Goal: Task Accomplishment & Management: Use online tool/utility

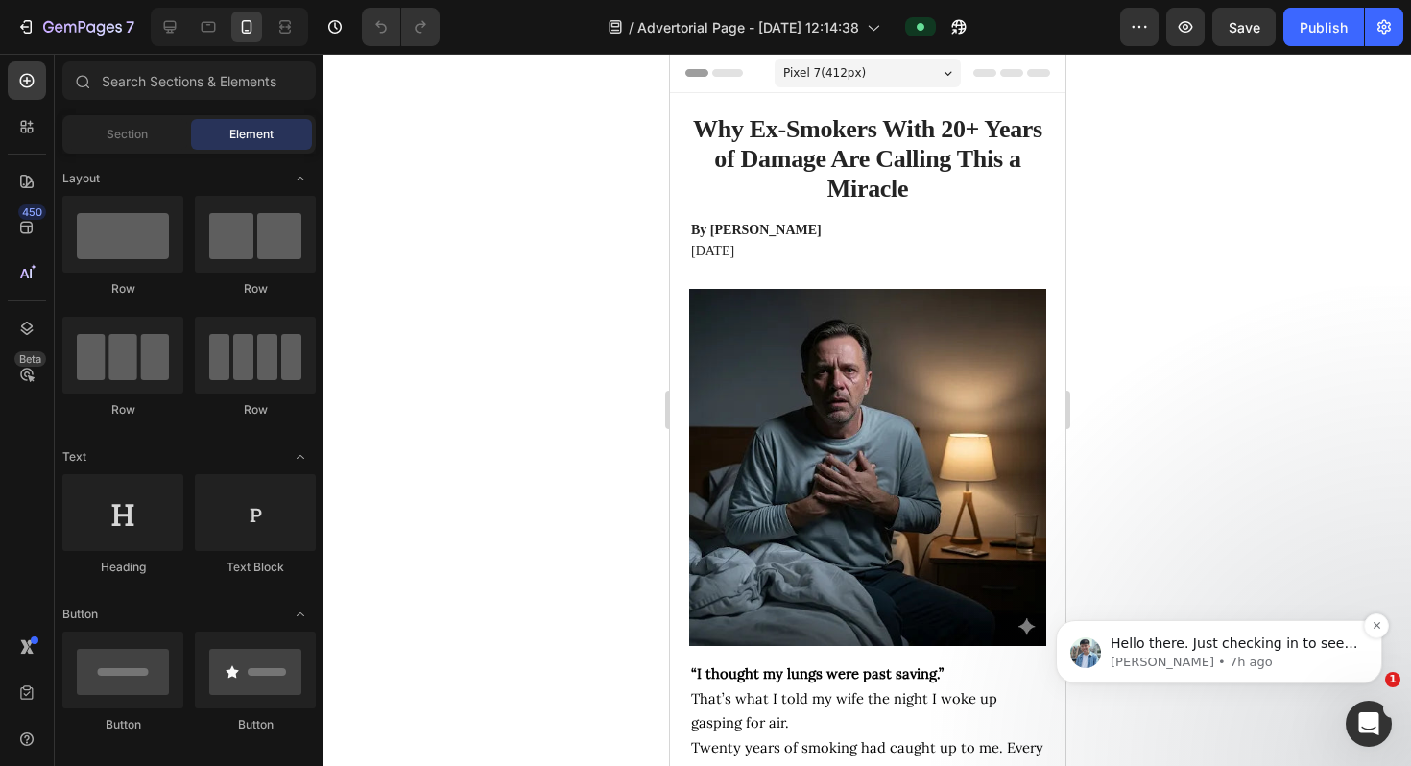
click at [1122, 654] on p "Hello there. Just checking in to see if you have any further questions. If we d…" at bounding box center [1235, 644] width 248 height 19
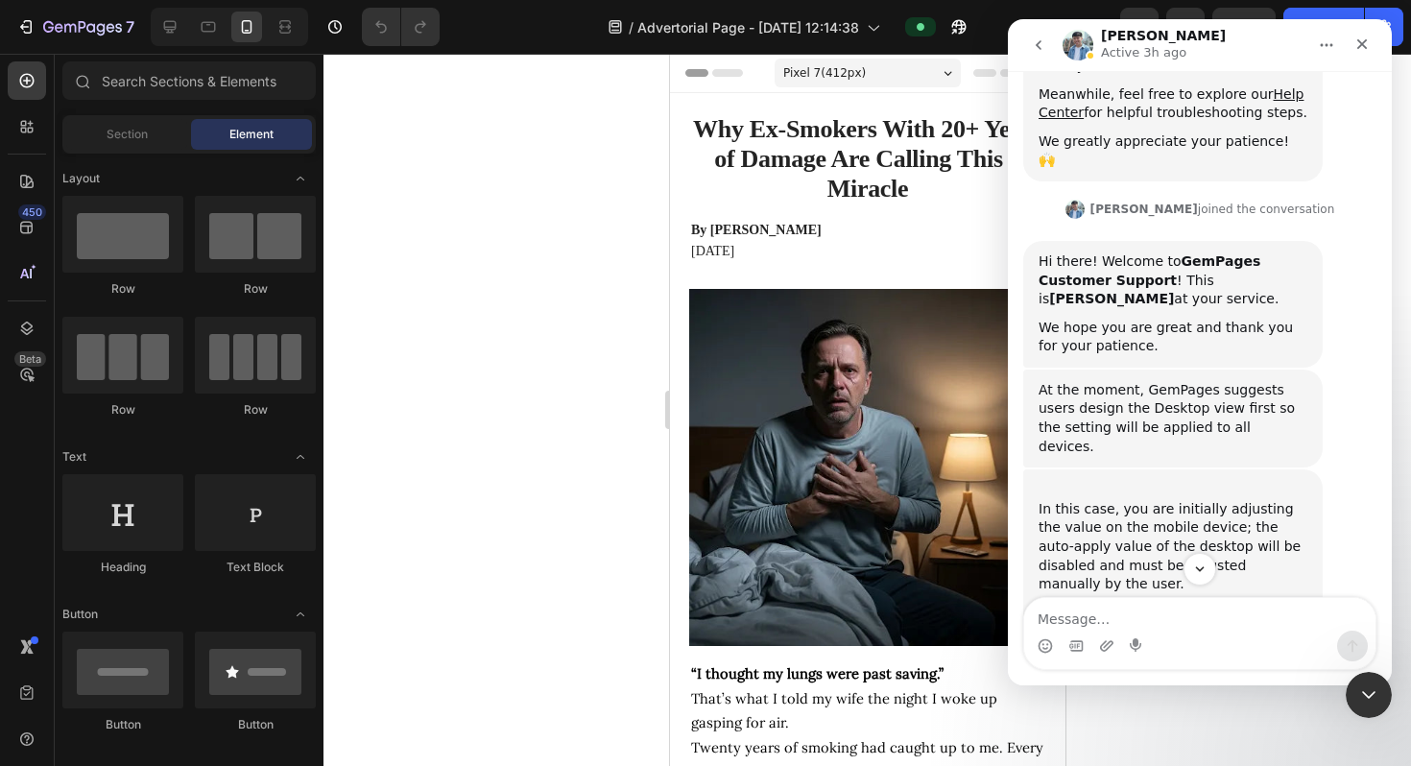
scroll to position [468, 0]
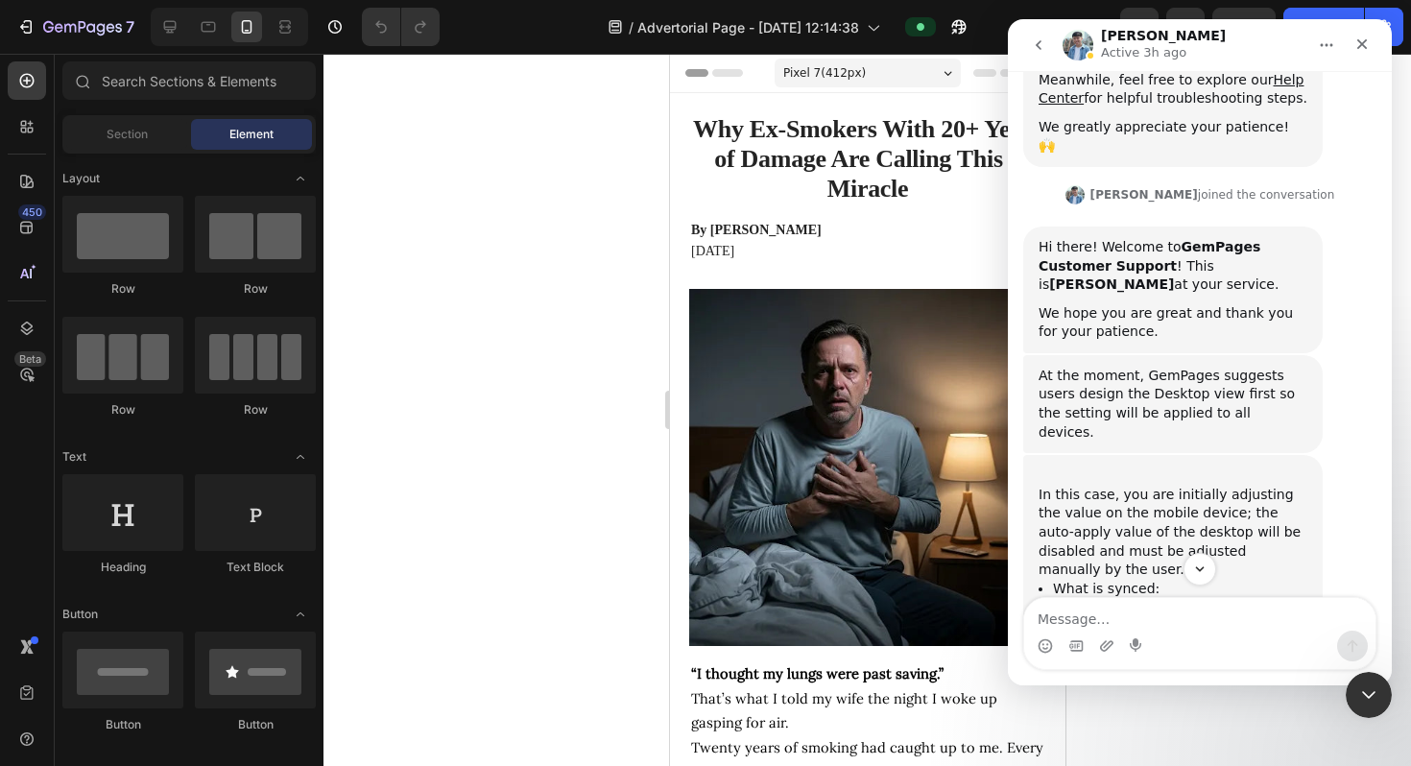
click at [1122, 367] on div "At the moment, GemPages suggests users design the Desktop view first so the set…" at bounding box center [1173, 404] width 269 height 75
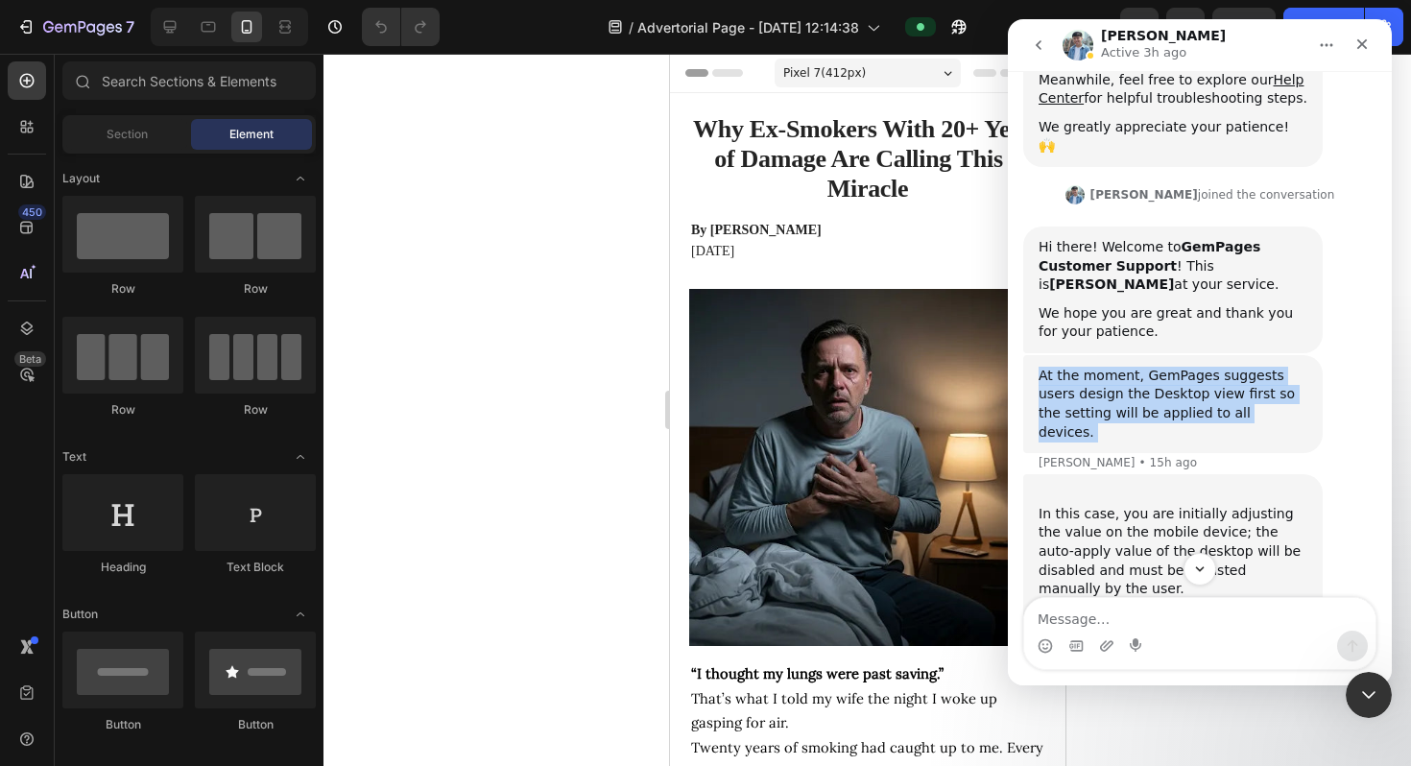
click at [1122, 367] on div "At the moment, GemPages suggests users design the Desktop view first so the set…" at bounding box center [1173, 404] width 269 height 75
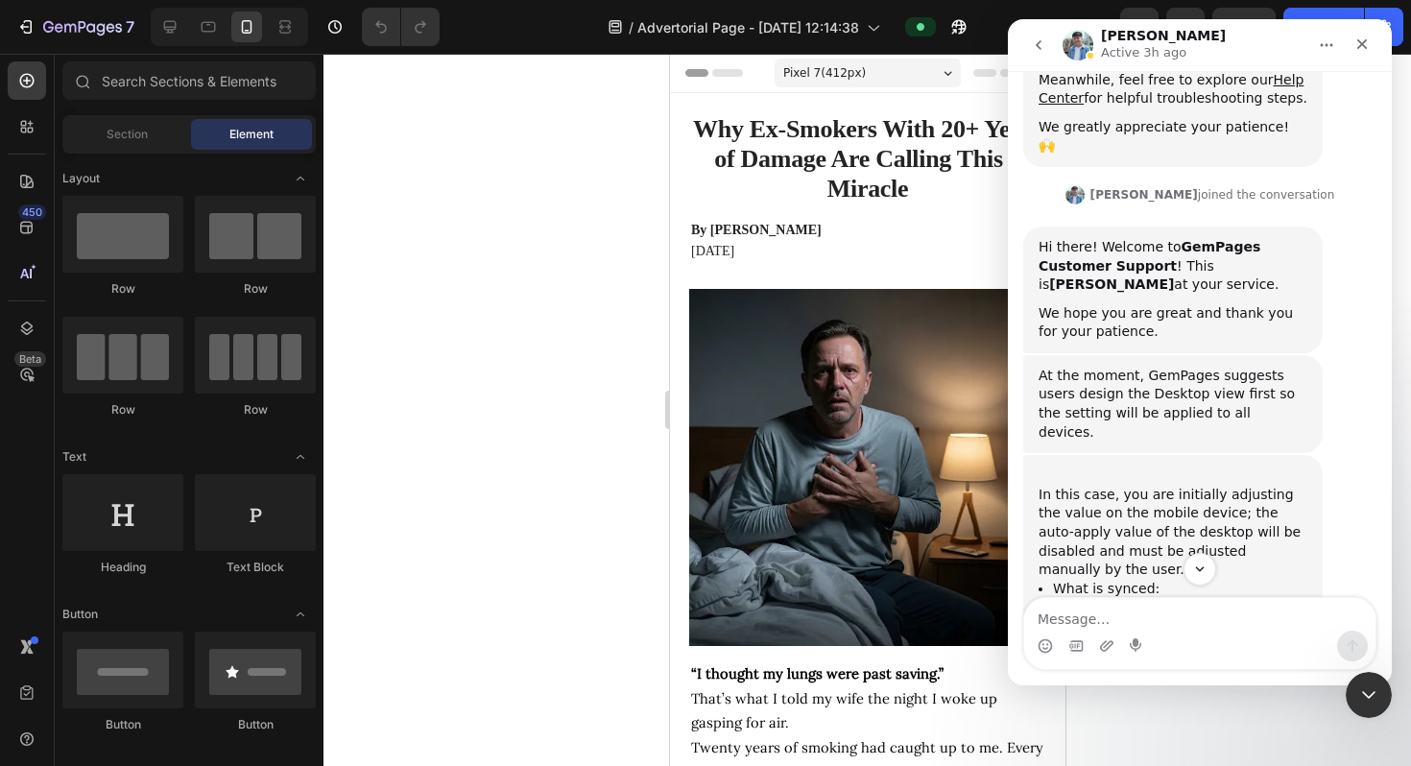
click at [1122, 467] on div "﻿In this case, you are initially adjusting the value on the mobile device; the …" at bounding box center [1173, 523] width 269 height 113
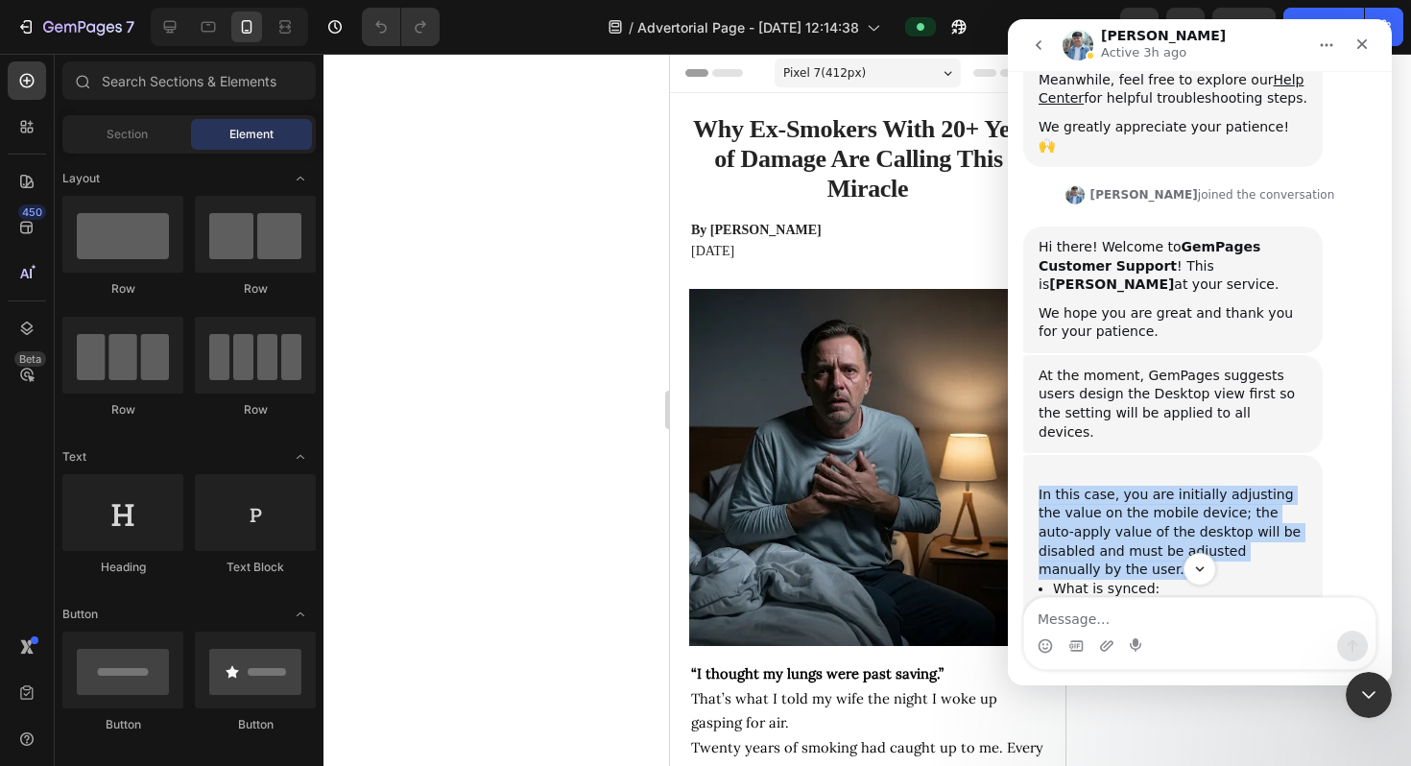
click at [1122, 467] on div "﻿In this case, you are initially adjusting the value on the mobile device; the …" at bounding box center [1173, 523] width 269 height 113
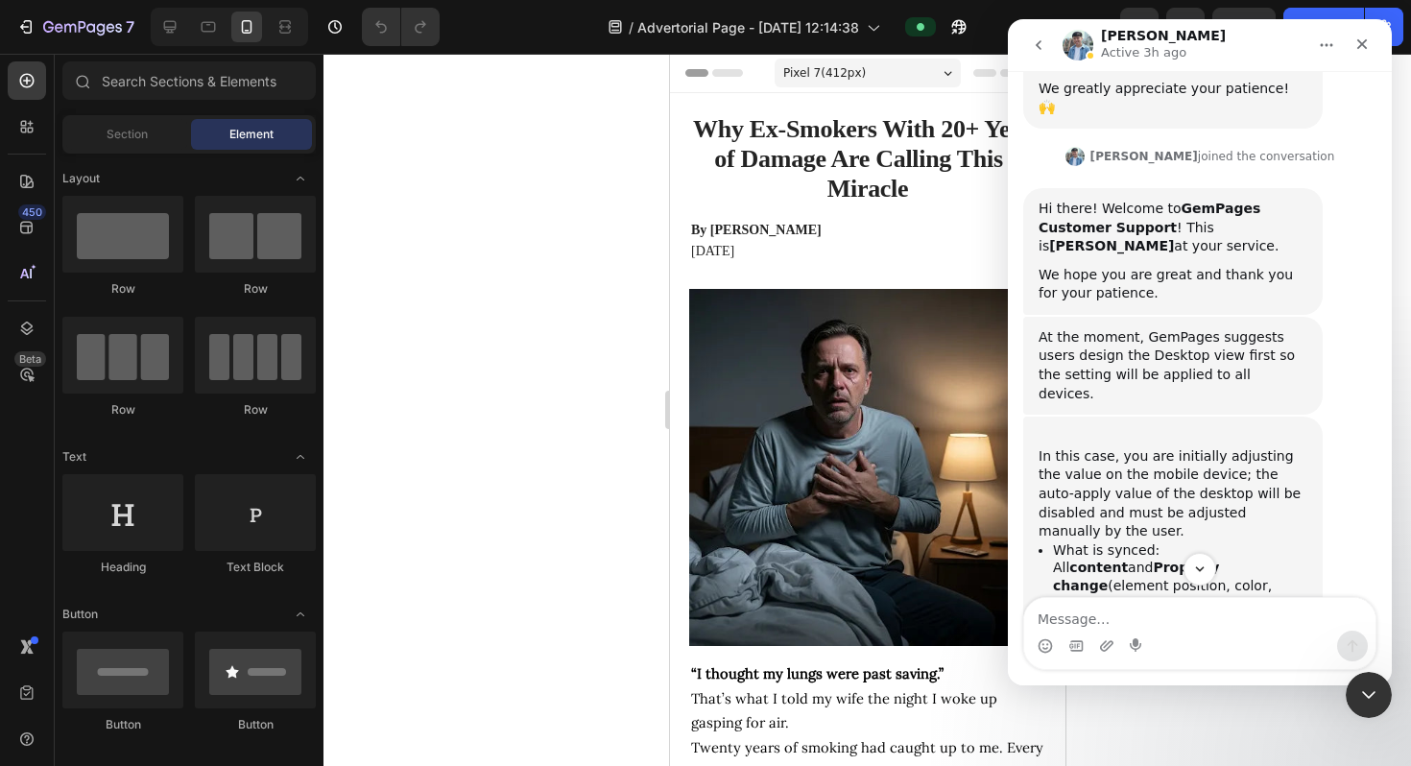
scroll to position [507, 0]
click at [1122, 559] on b "content" at bounding box center [1099, 566] width 59 height 15
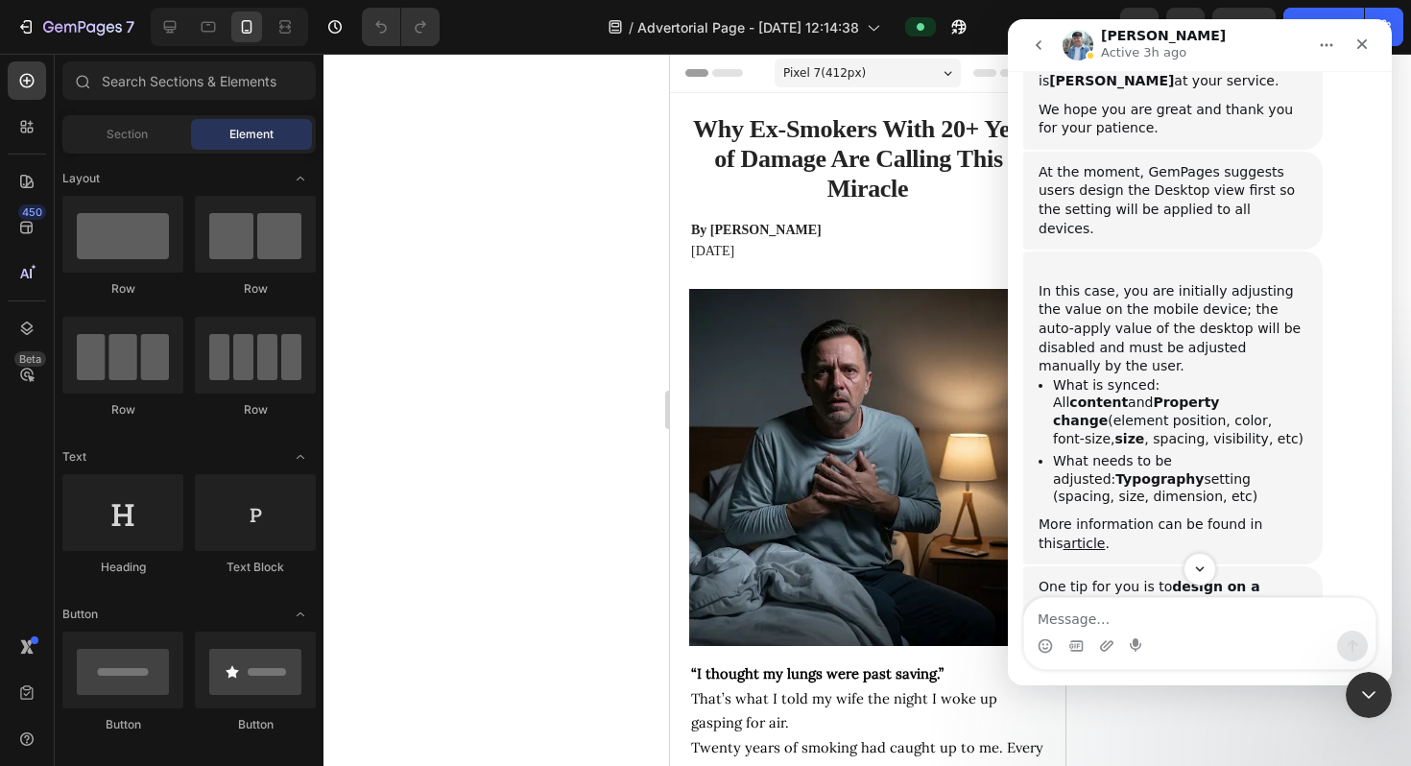
scroll to position [680, 0]
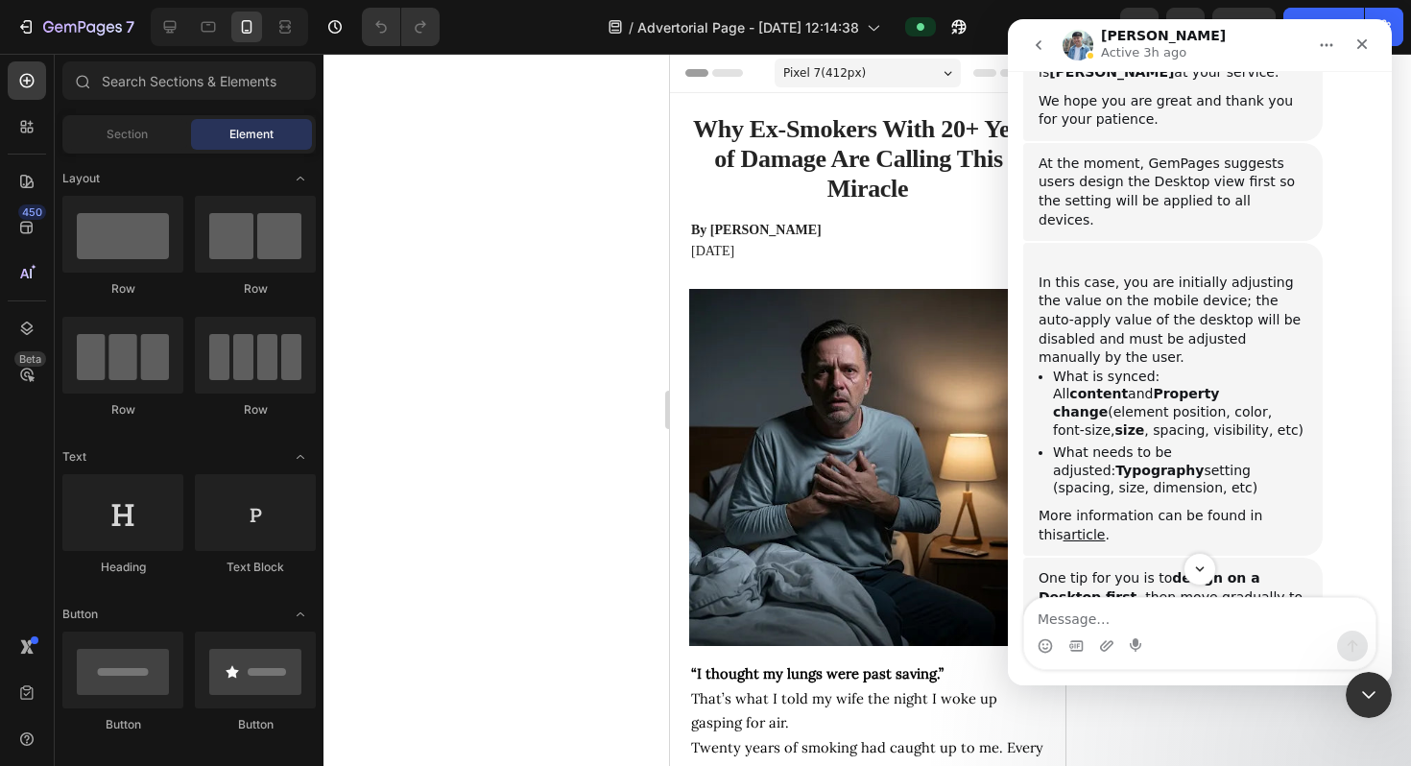
click at [1122, 570] on b "design on a Desktop first" at bounding box center [1150, 587] width 222 height 35
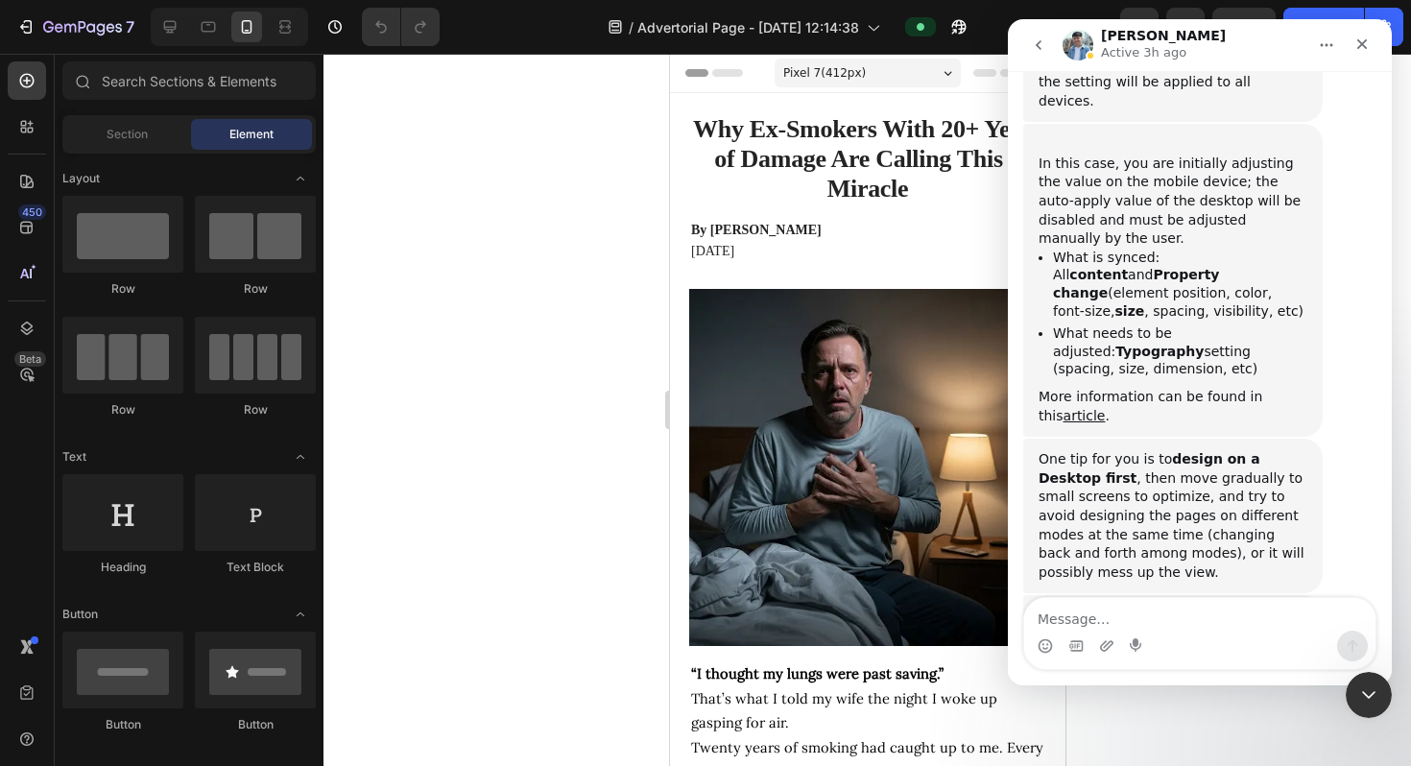
scroll to position [711, 0]
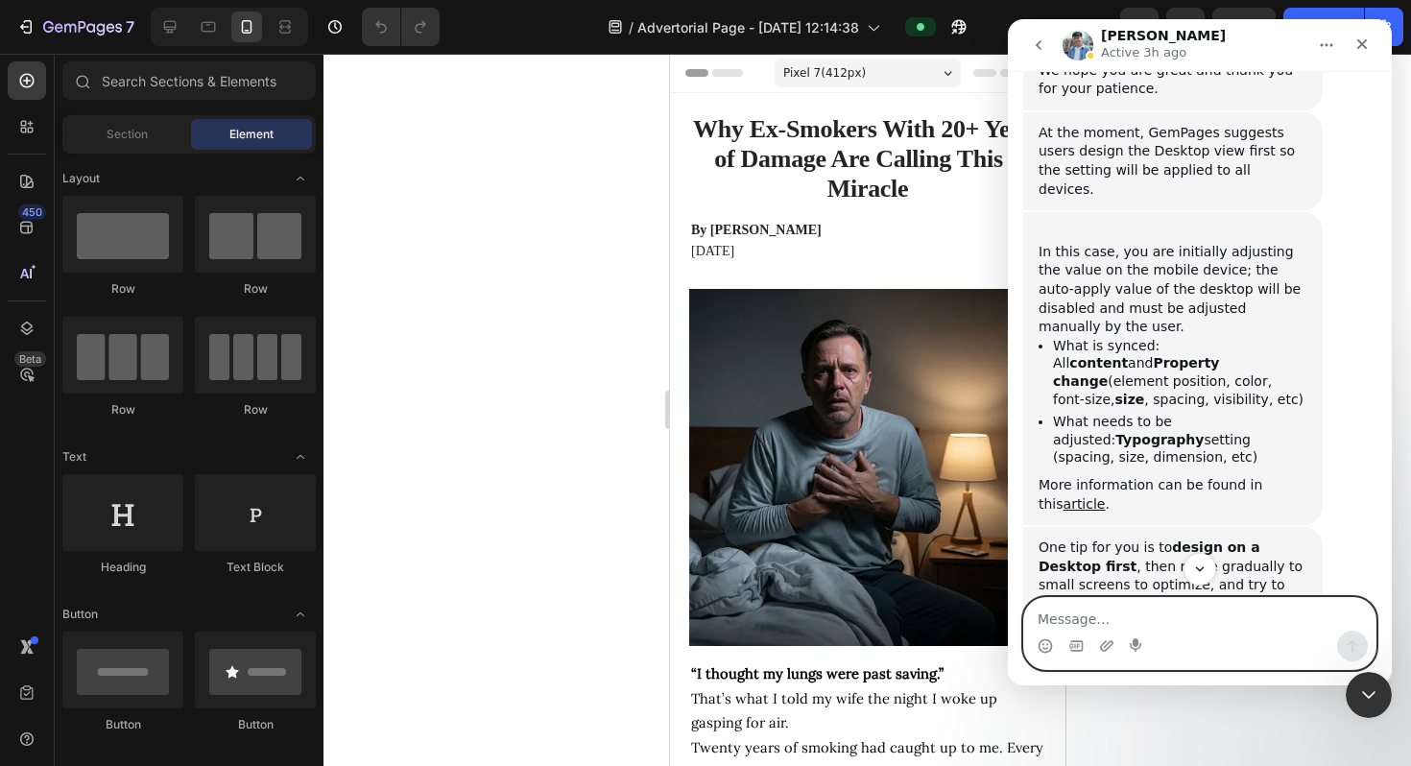
click at [1095, 611] on textarea "Message…" at bounding box center [1199, 614] width 351 height 33
type textarea "That makes sense thank you"
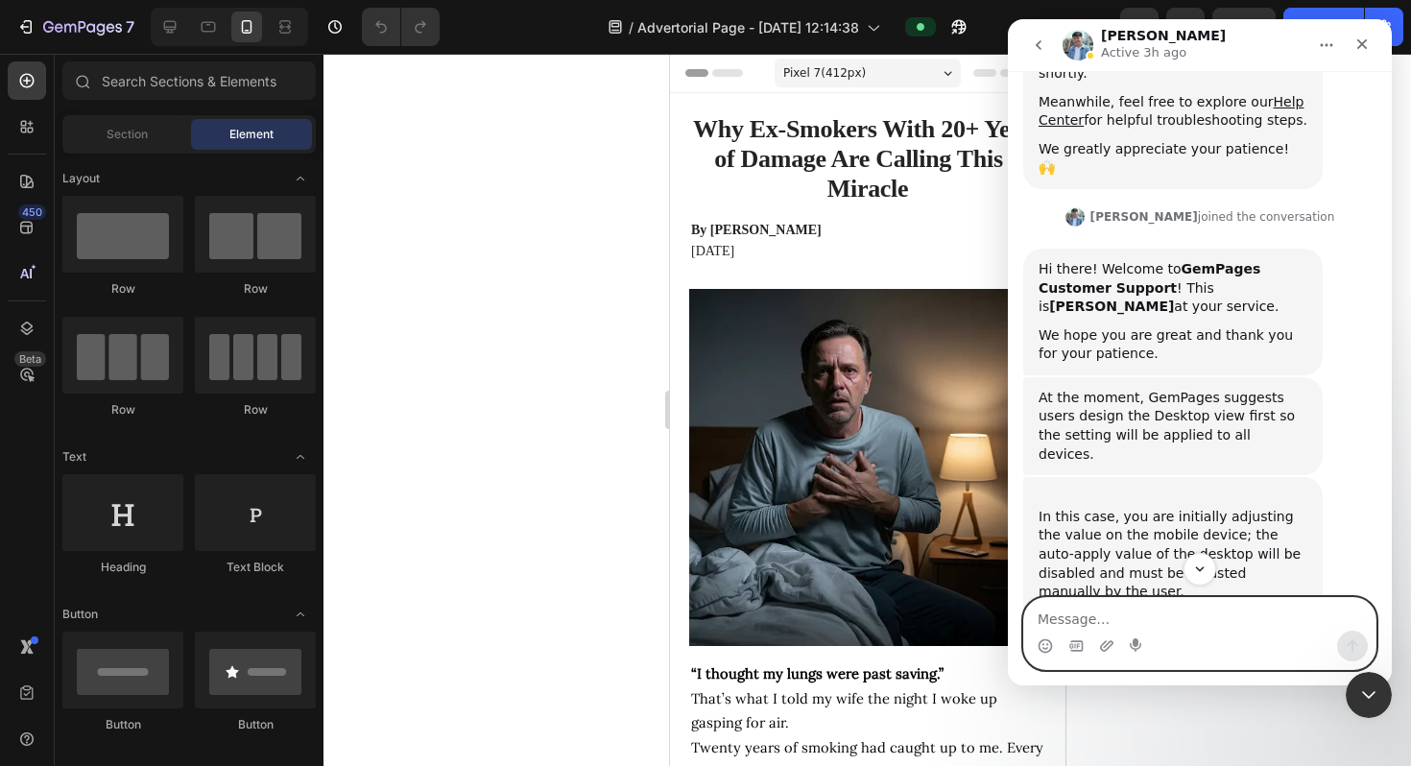
scroll to position [446, 0]
click at [1122, 388] on div "At the moment, GemPages suggests users design the Desktop view first so the set…" at bounding box center [1173, 425] width 269 height 75
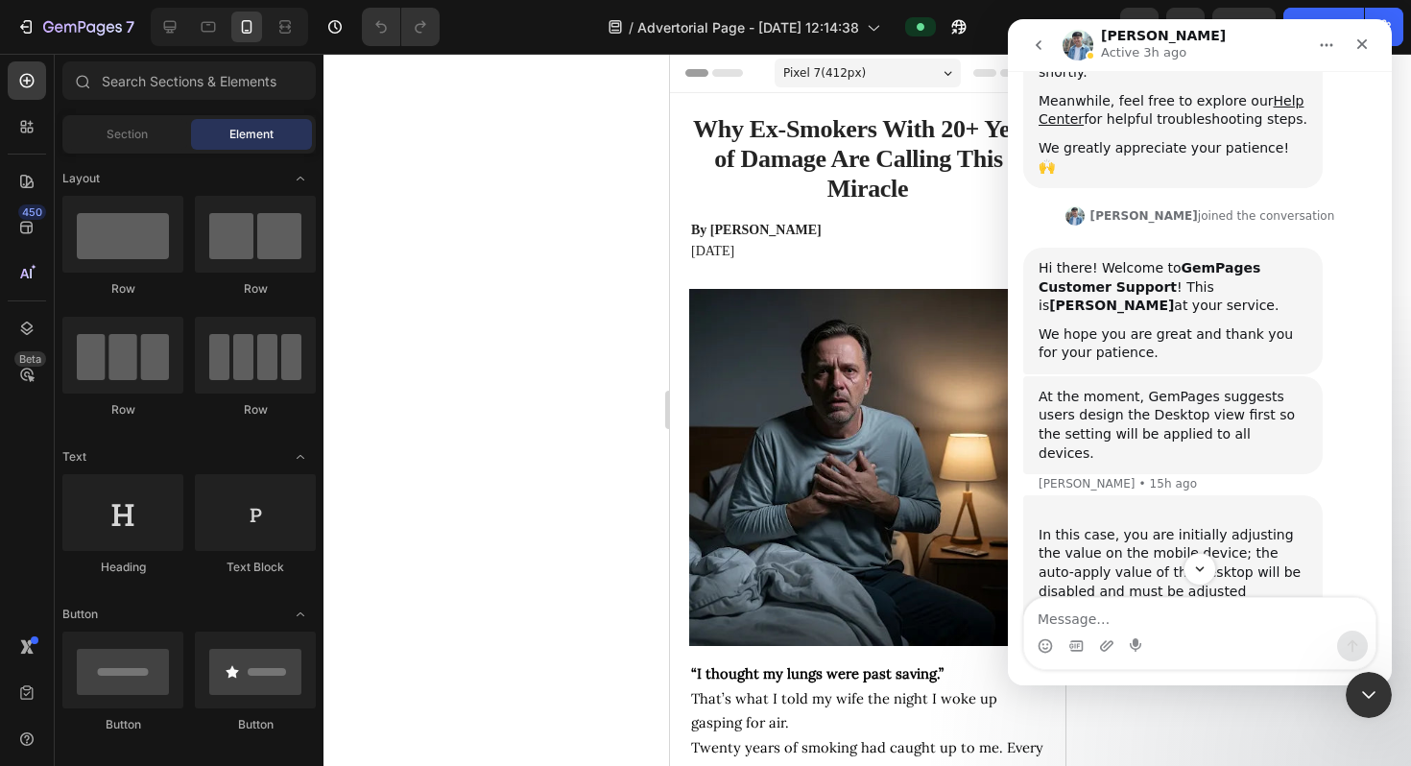
click at [1122, 388] on div "At the moment, GemPages suggests users design the Desktop view first so the set…" at bounding box center [1173, 425] width 269 height 75
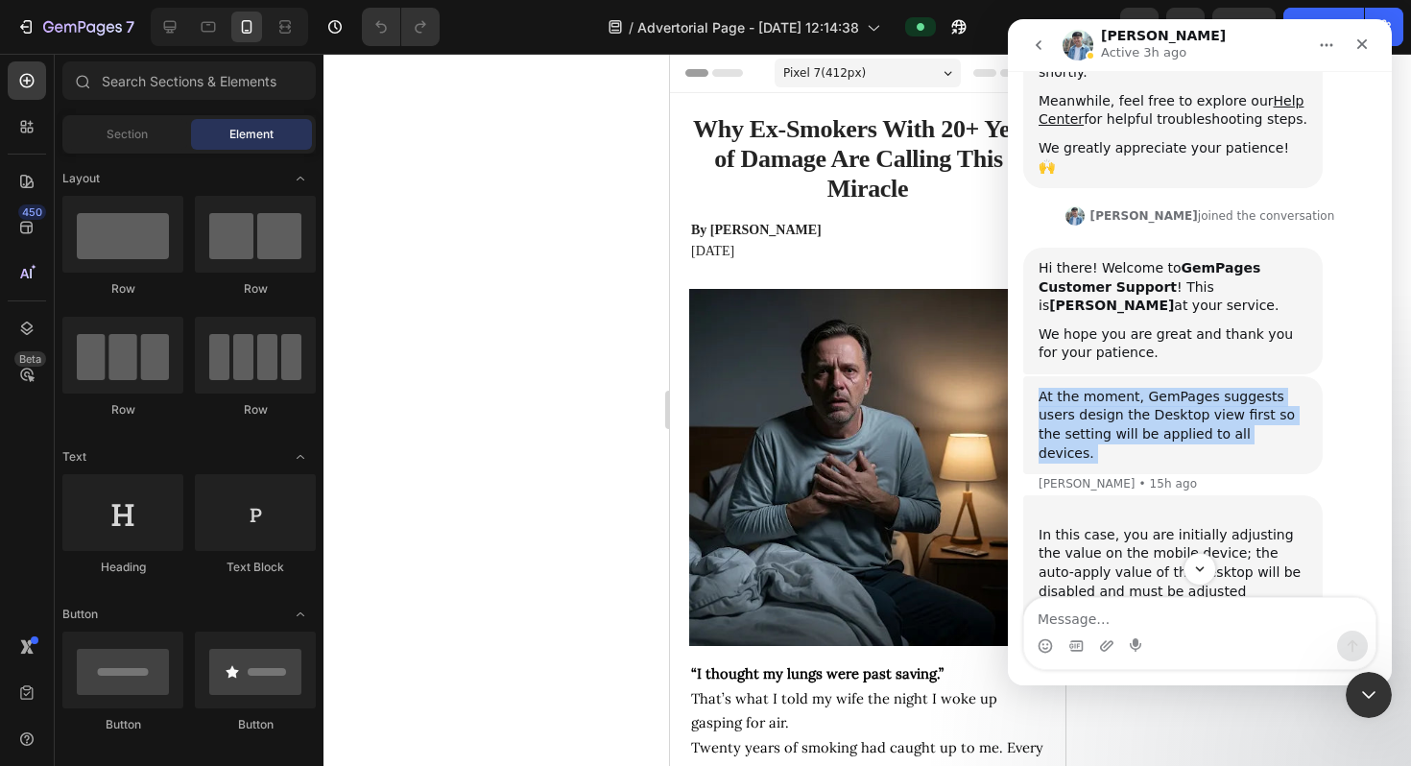
click at [1122, 388] on div "At the moment, GemPages suggests users design the Desktop view first so the set…" at bounding box center [1173, 425] width 269 height 75
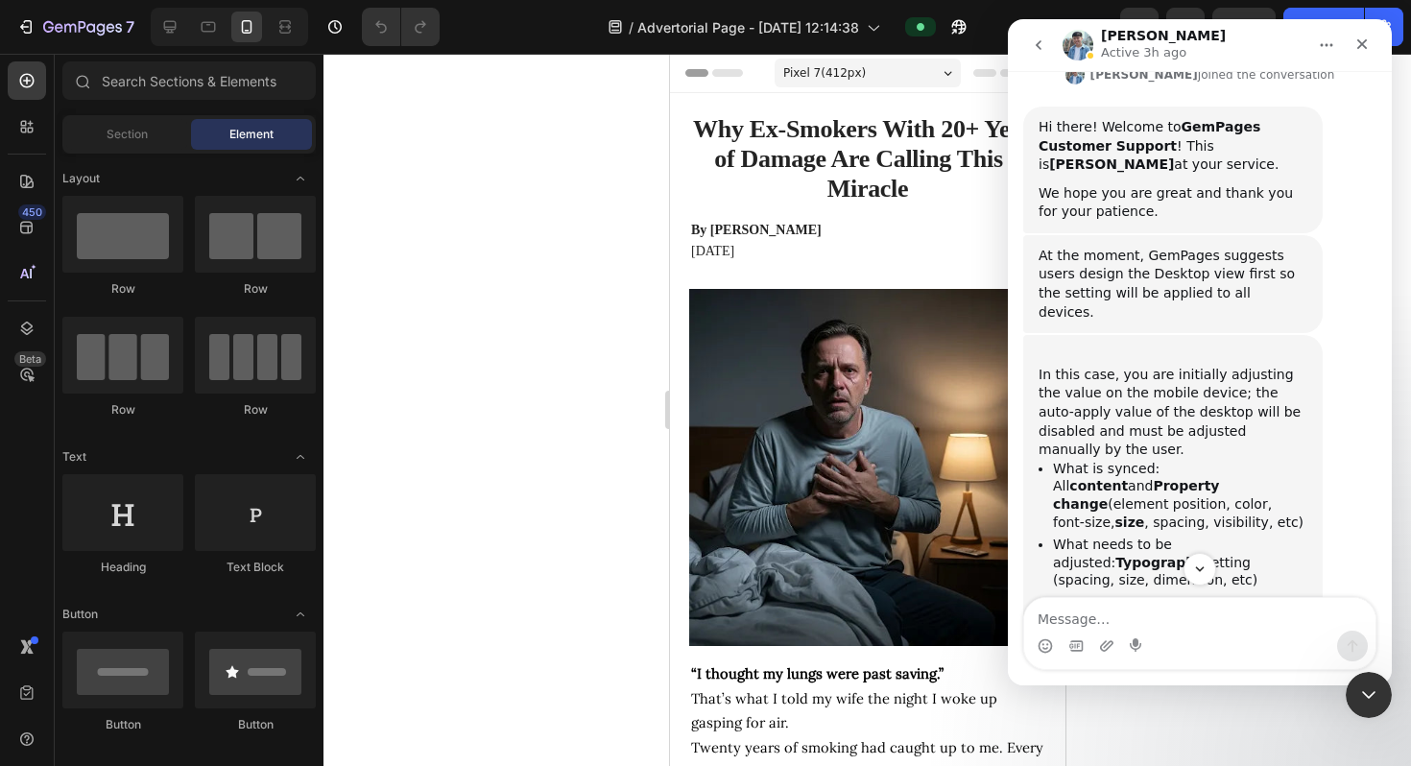
scroll to position [590, 0]
click at [1122, 345] on div "﻿In this case, you are initially adjusting the value on the mobile device; the …" at bounding box center [1173, 401] width 269 height 113
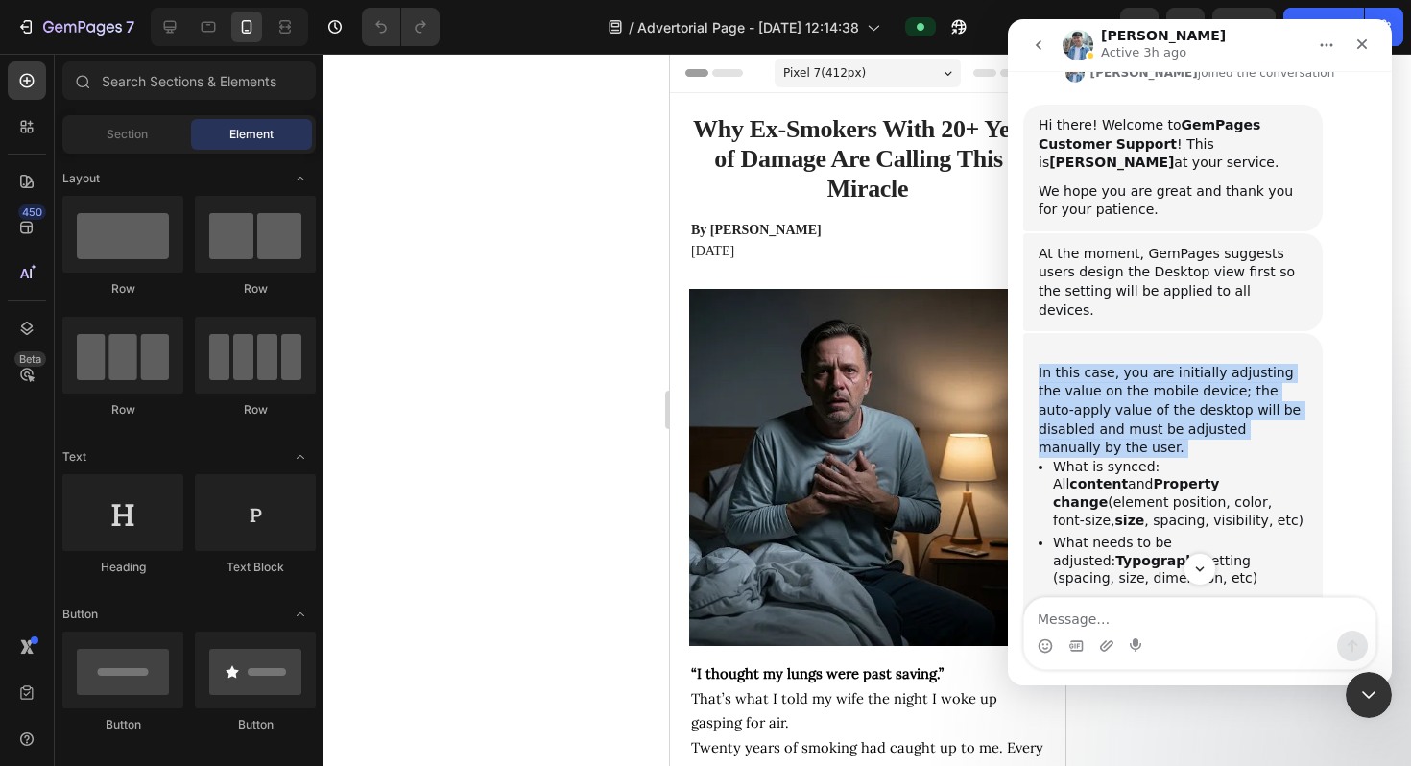
click at [1122, 345] on div "﻿In this case, you are initially adjusting the value on the mobile device; the …" at bounding box center [1173, 401] width 269 height 113
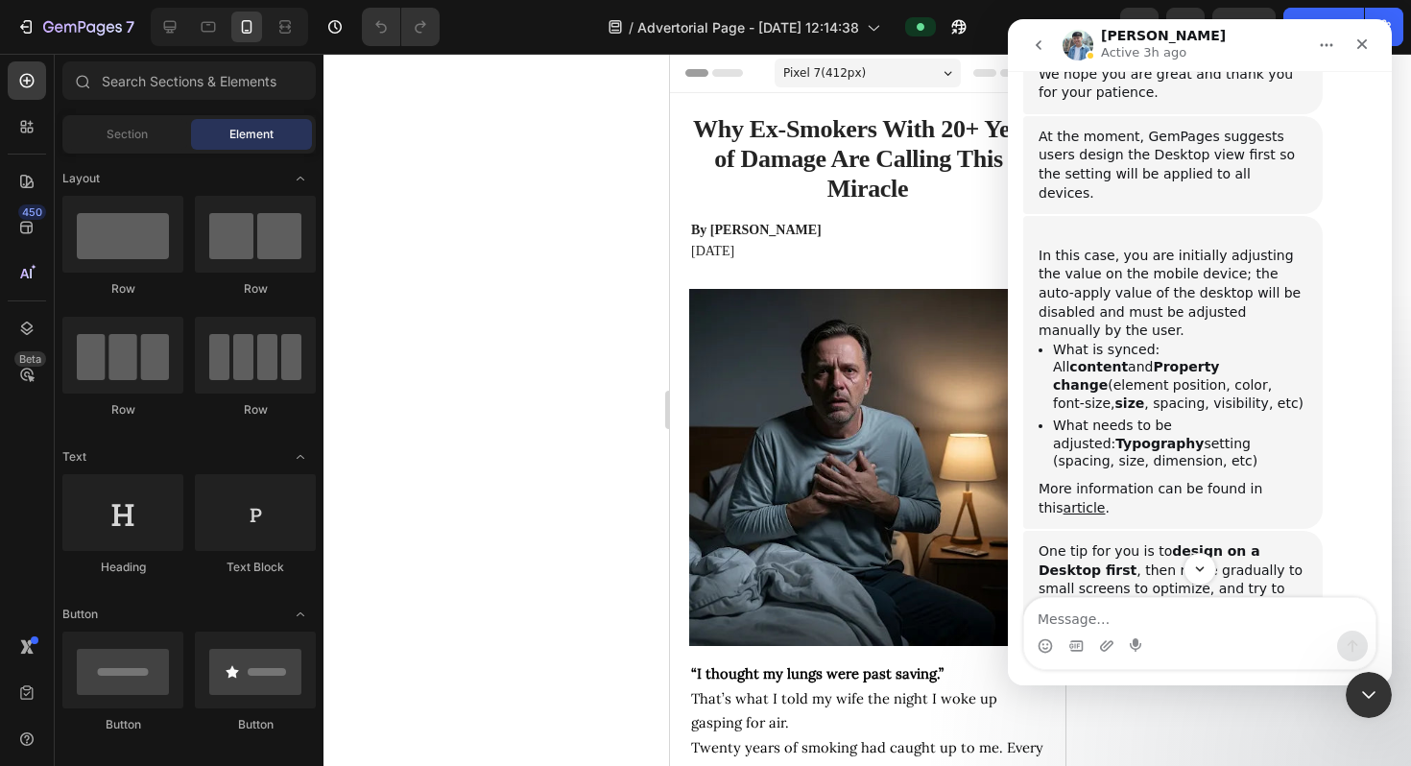
scroll to position [719, 0]
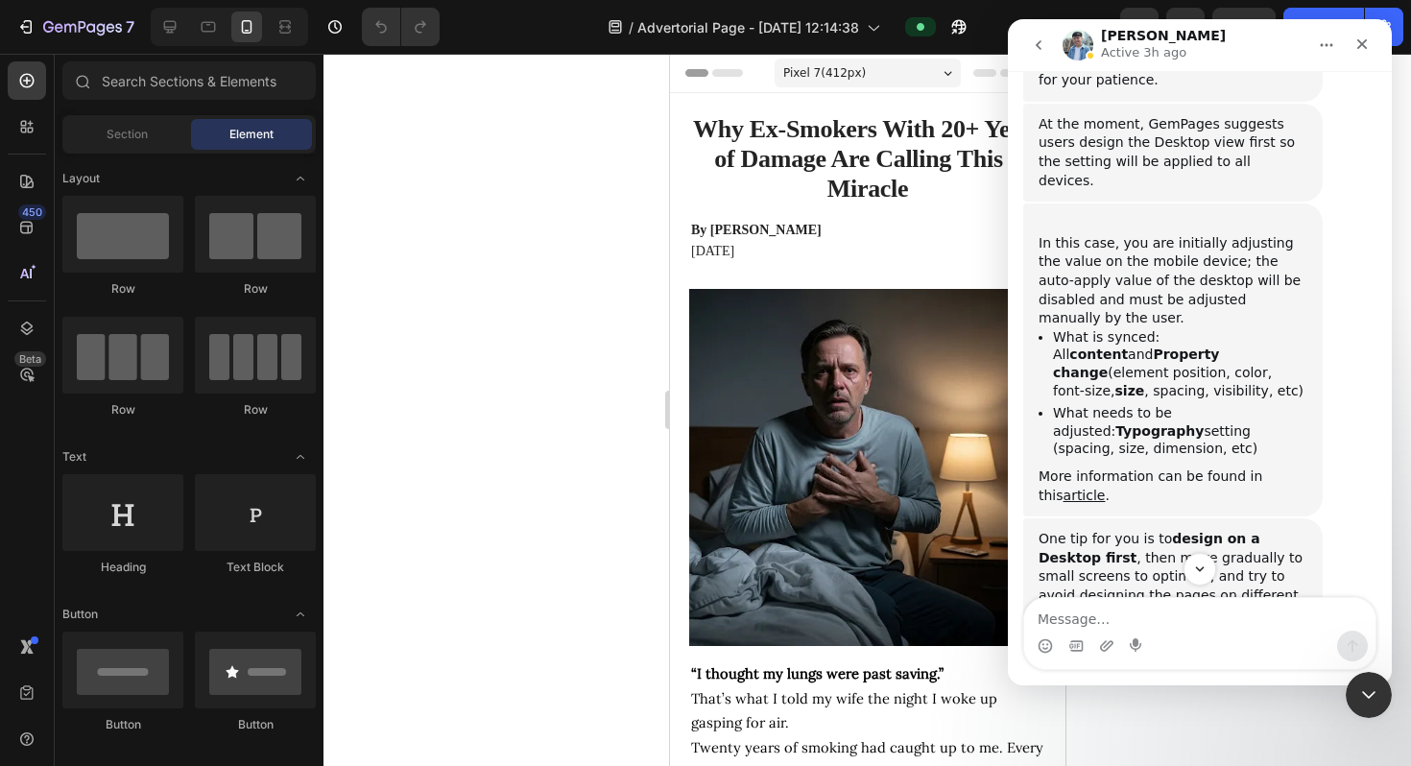
click at [1122, 404] on li "What needs to be adjusted: Typography setting (spacing, size, dimension, etc)" at bounding box center [1180, 431] width 254 height 54
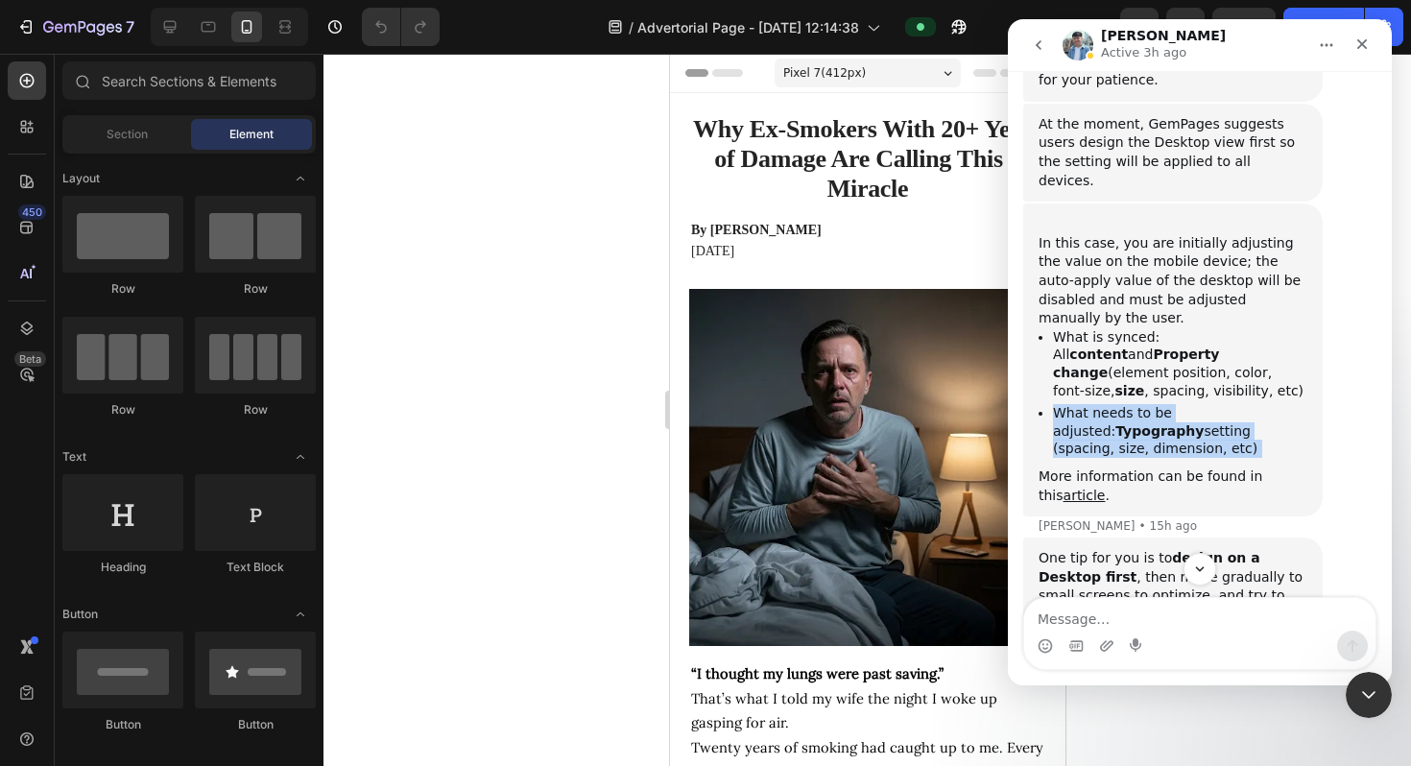
click at [1122, 404] on li "What needs to be adjusted: Typography setting (spacing, size, dimension, etc)" at bounding box center [1180, 431] width 254 height 54
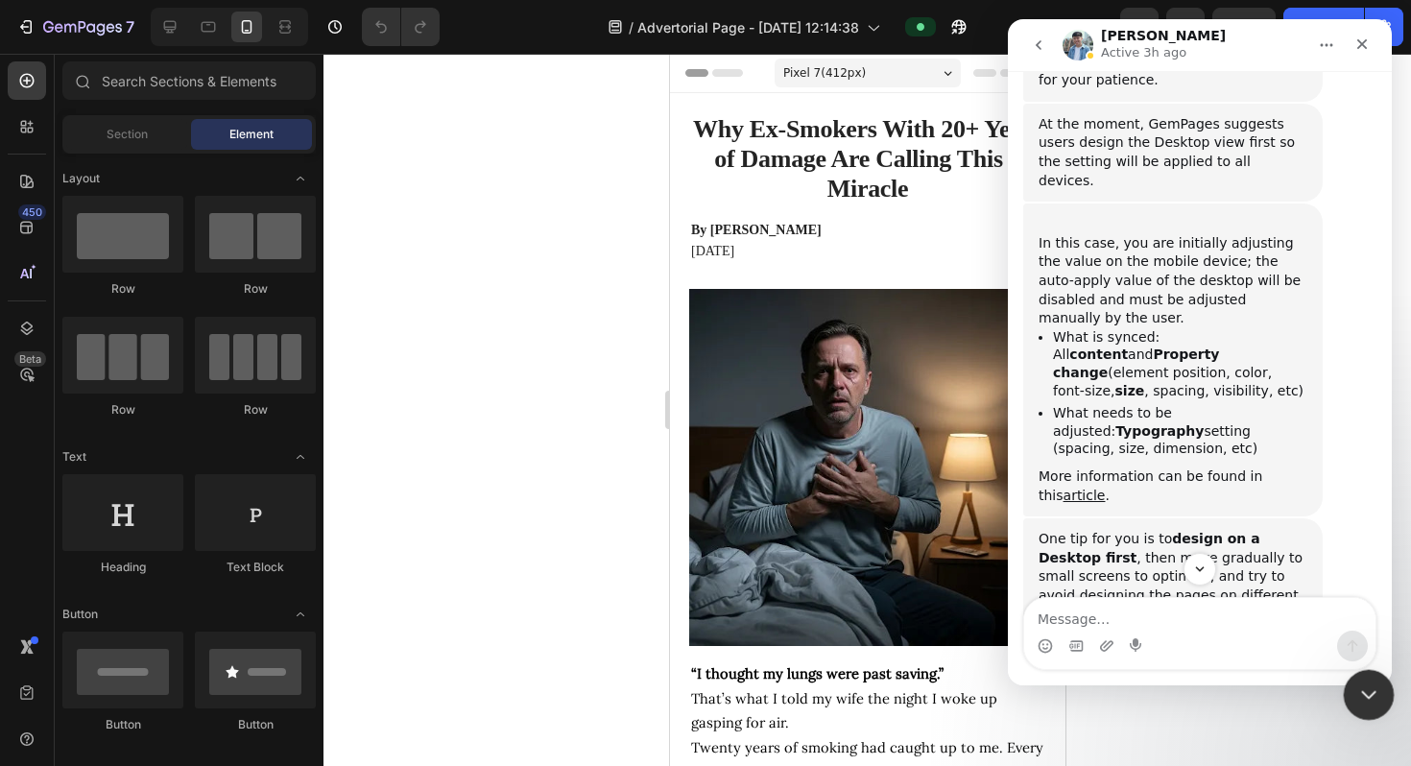
click at [1122, 680] on icon "Close Intercom Messenger" at bounding box center [1366, 692] width 13 height 8
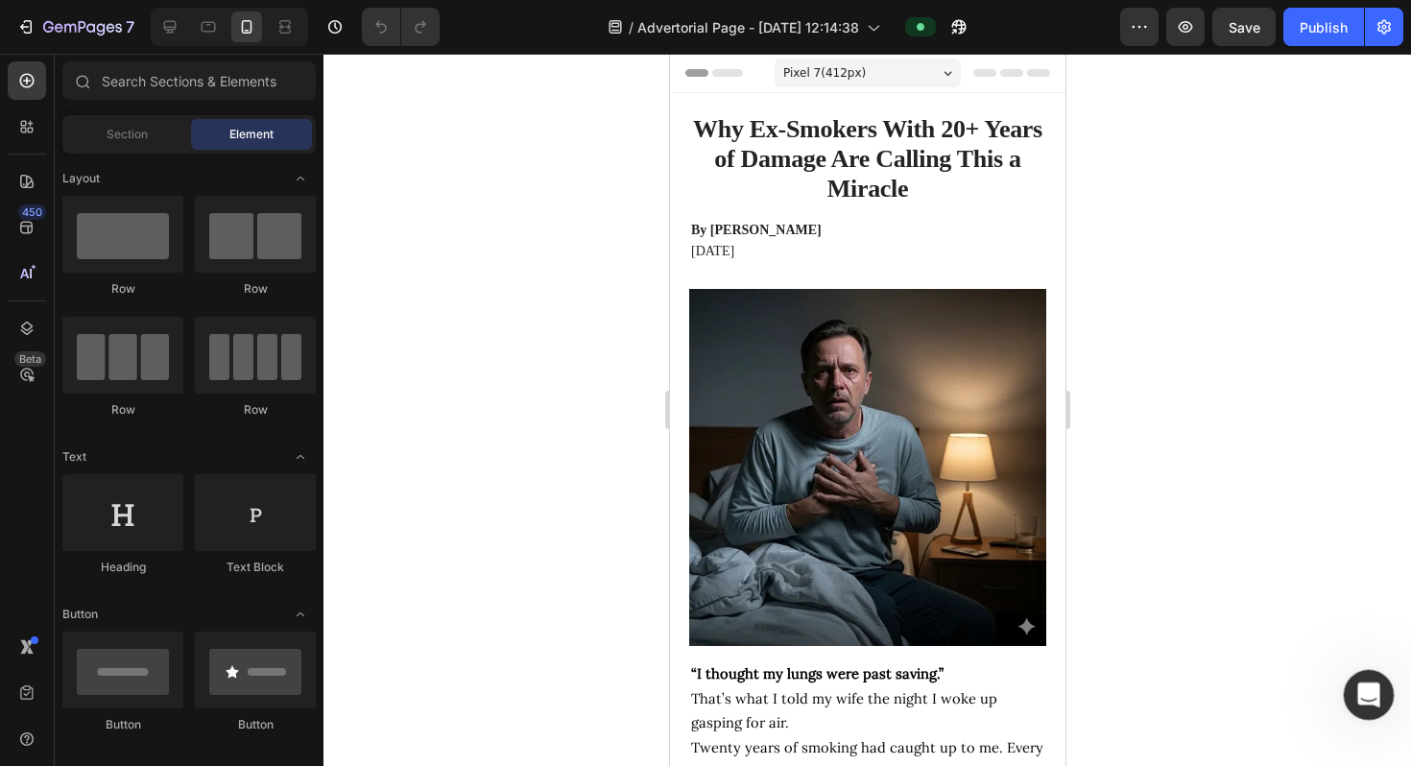
scroll to position [965, 0]
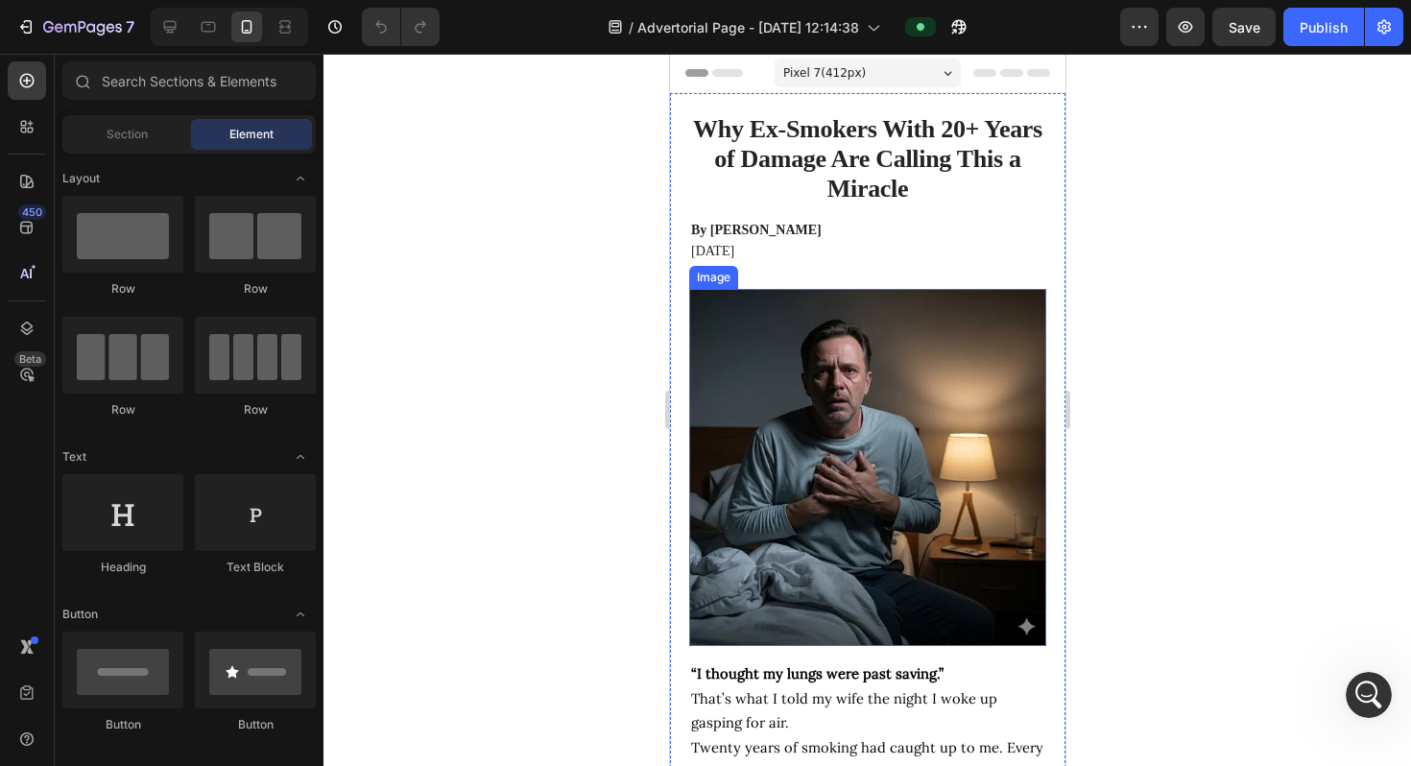
click at [882, 233] on p "By [PERSON_NAME]" at bounding box center [866, 230] width 353 height 17
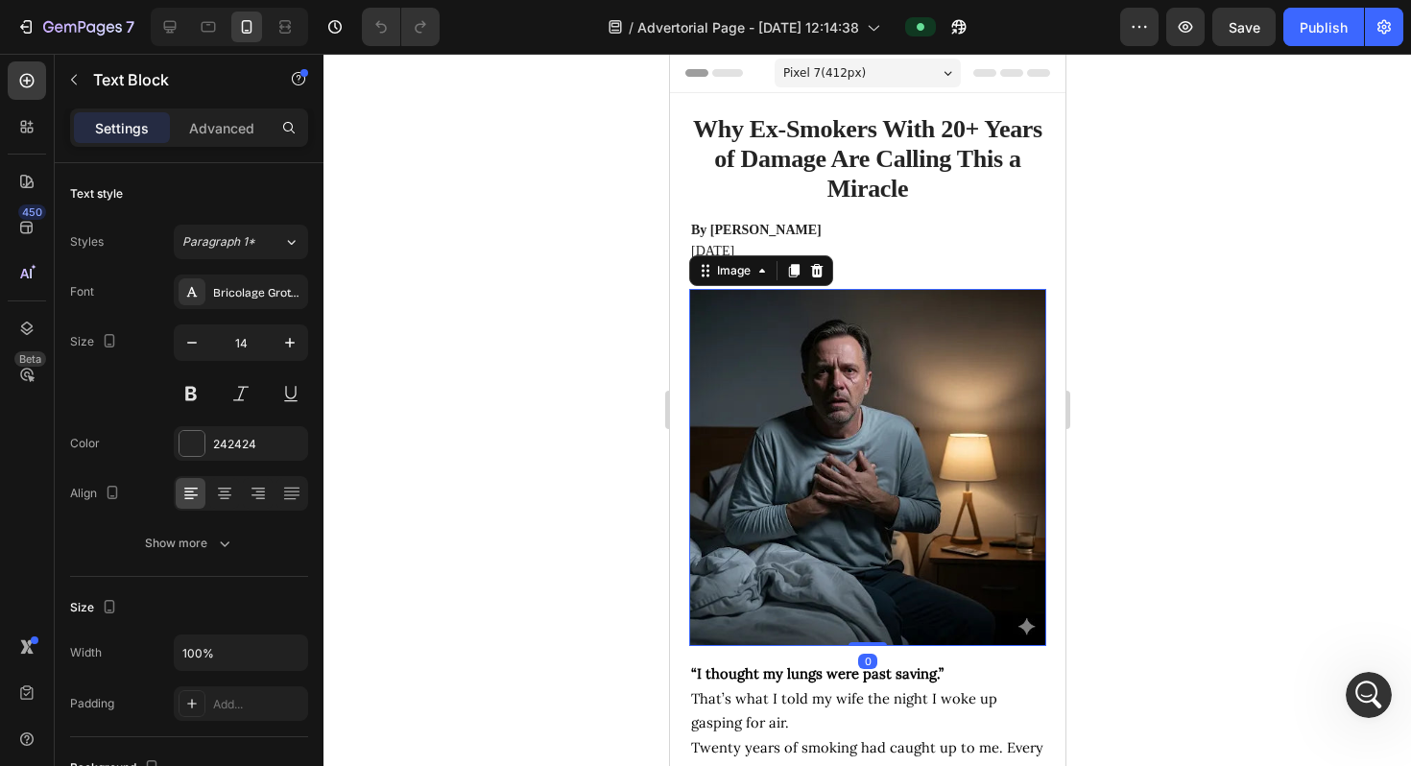
click at [821, 340] on img at bounding box center [866, 467] width 357 height 357
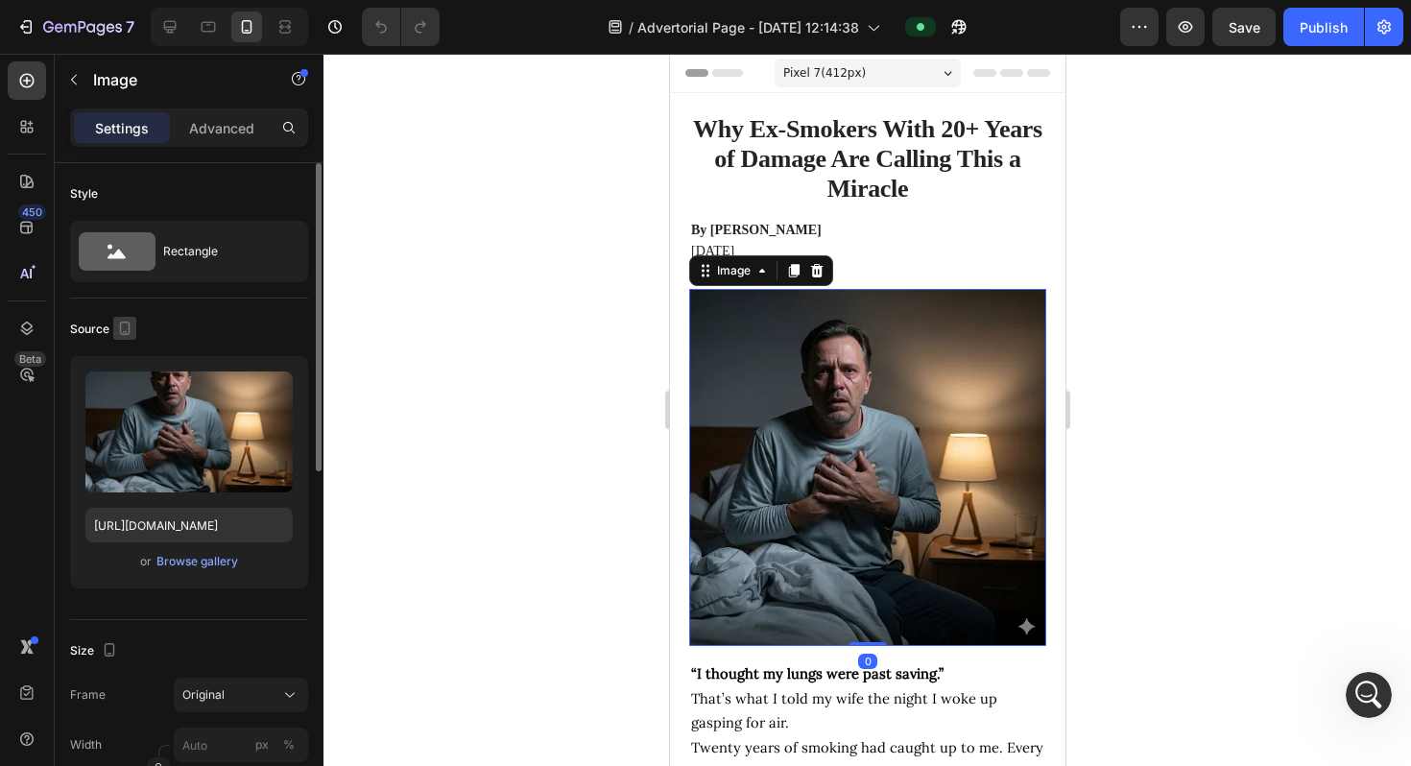
click at [118, 332] on icon "button" at bounding box center [124, 328] width 19 height 19
click at [123, 354] on icon "button" at bounding box center [128, 359] width 19 height 19
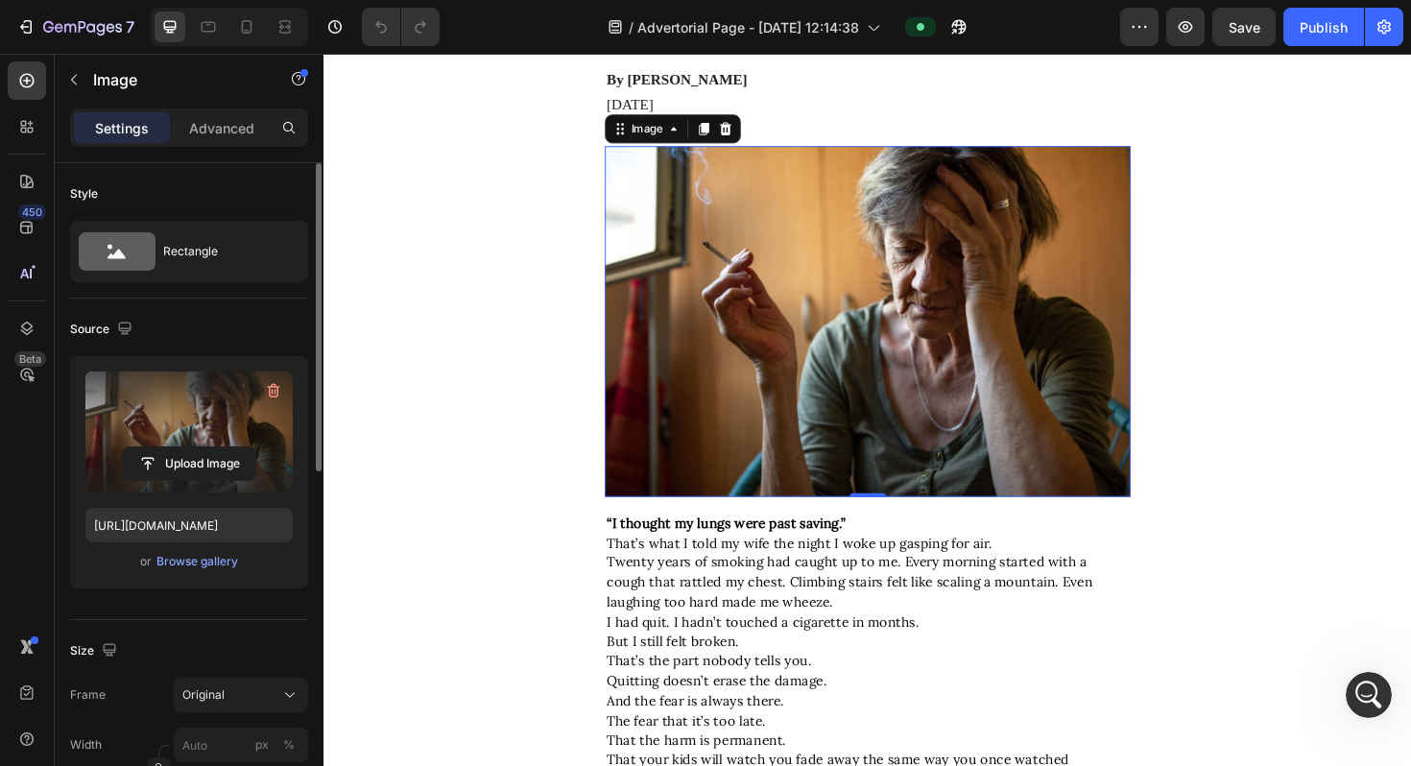
click at [162, 418] on label at bounding box center [188, 432] width 207 height 121
click at [162, 447] on input "file" at bounding box center [189, 463] width 133 height 33
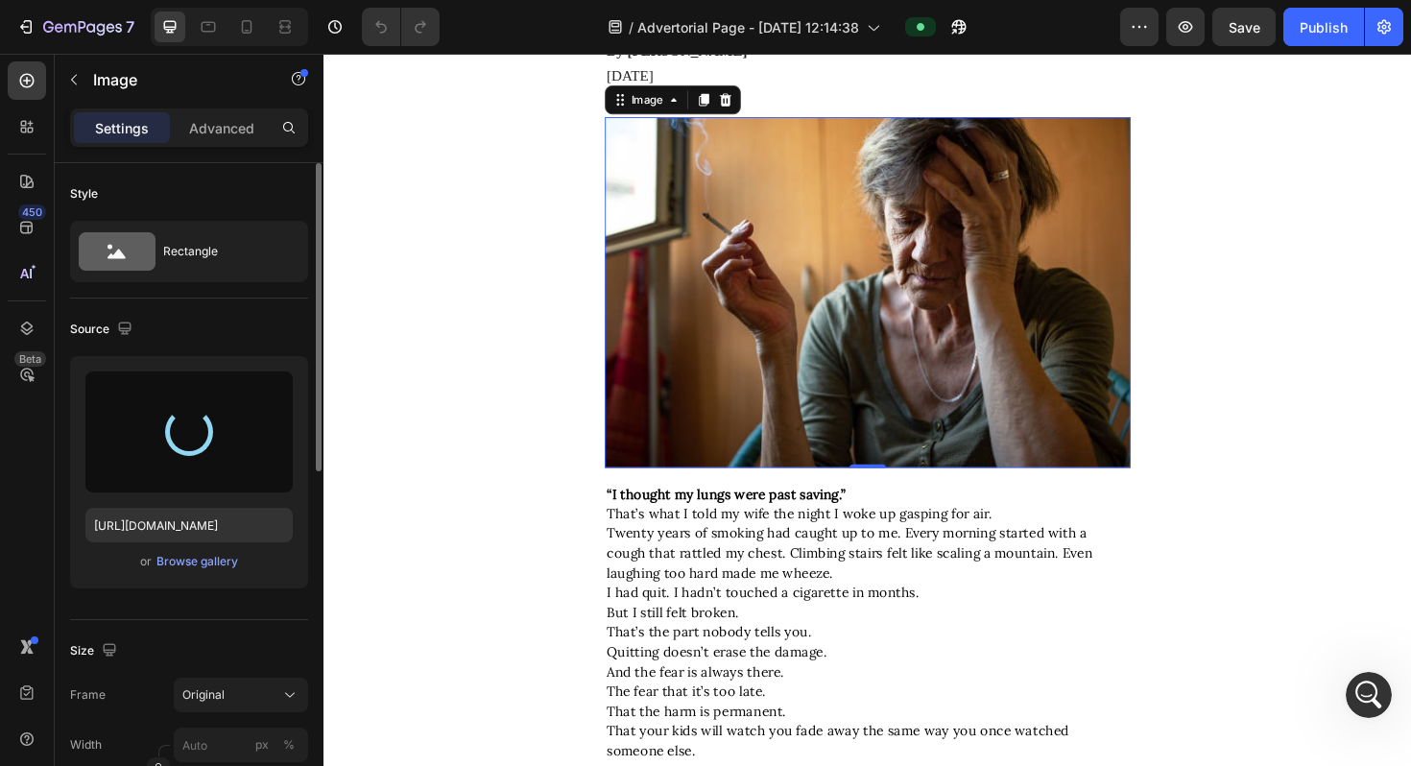
type input "[URL][DOMAIN_NAME]"
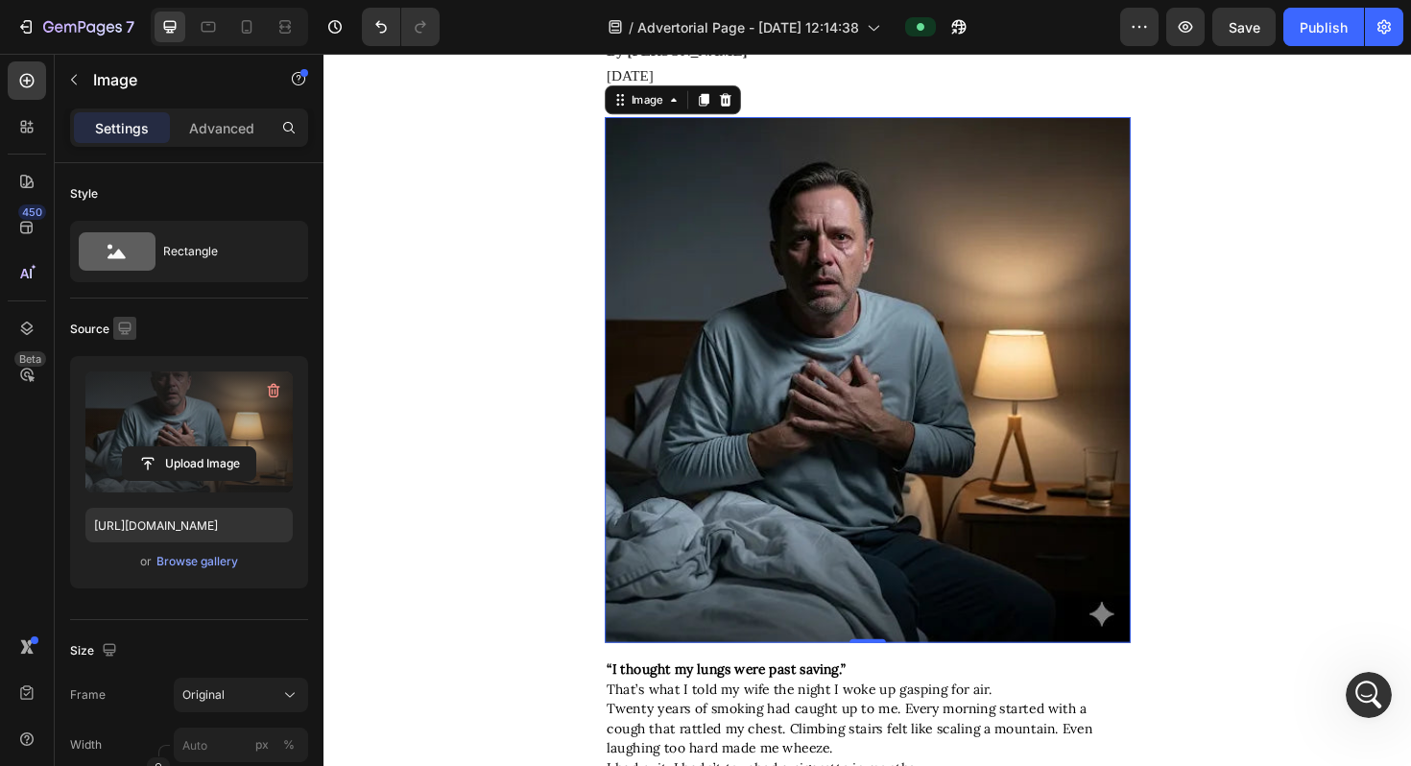
click at [126, 325] on icon "button" at bounding box center [124, 328] width 19 height 19
click at [137, 387] on icon "button" at bounding box center [128, 393] width 19 height 19
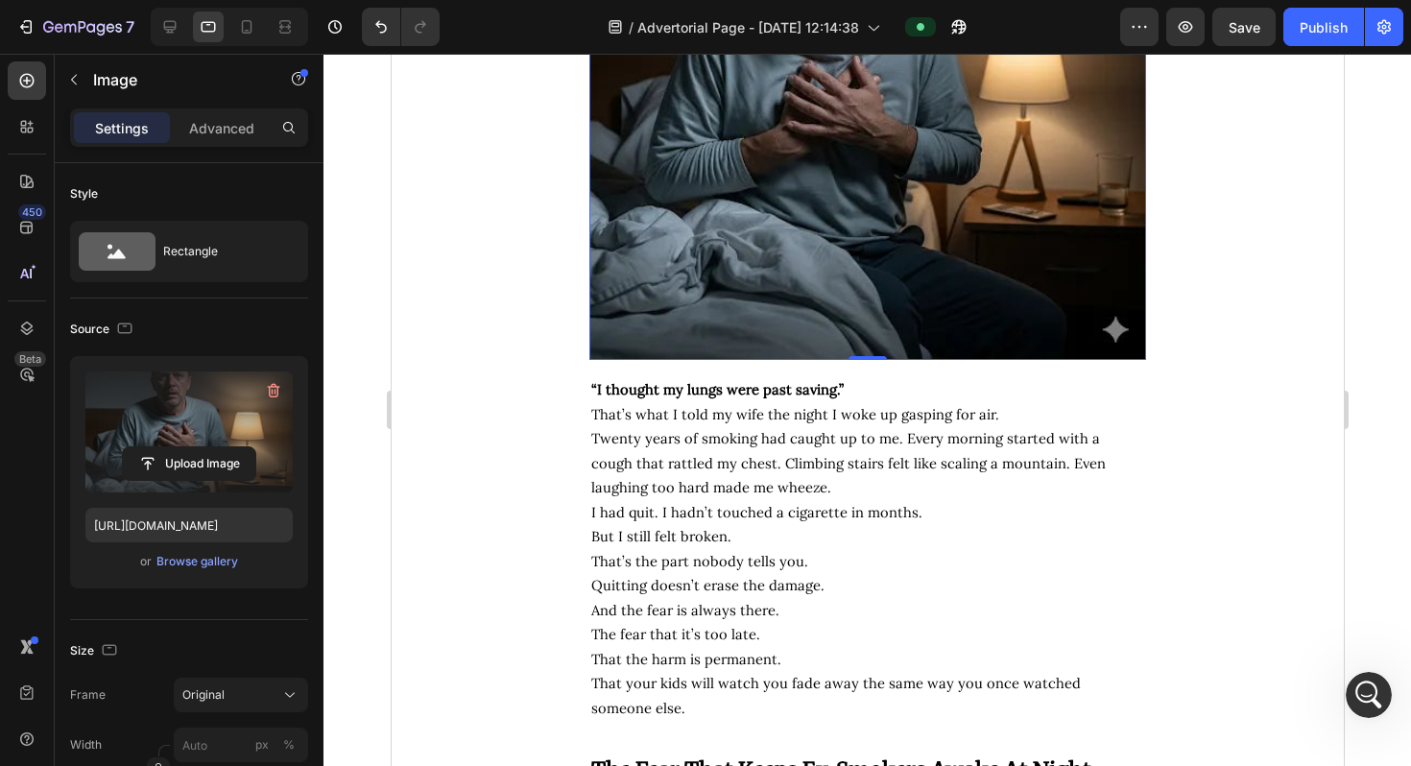
scroll to position [498, 0]
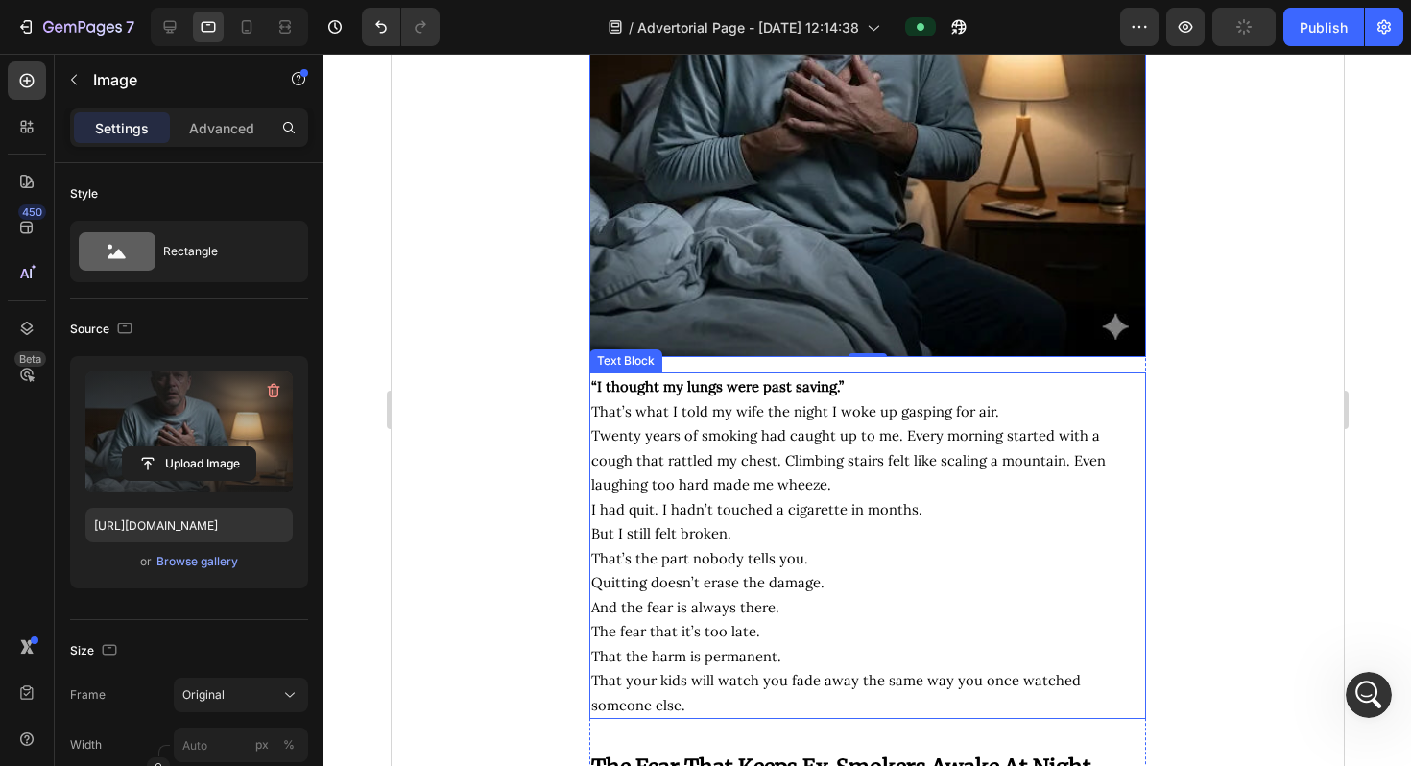
click at [759, 518] on span "I had quit. I hadn’t touched a cigarette in months." at bounding box center [756, 509] width 331 height 18
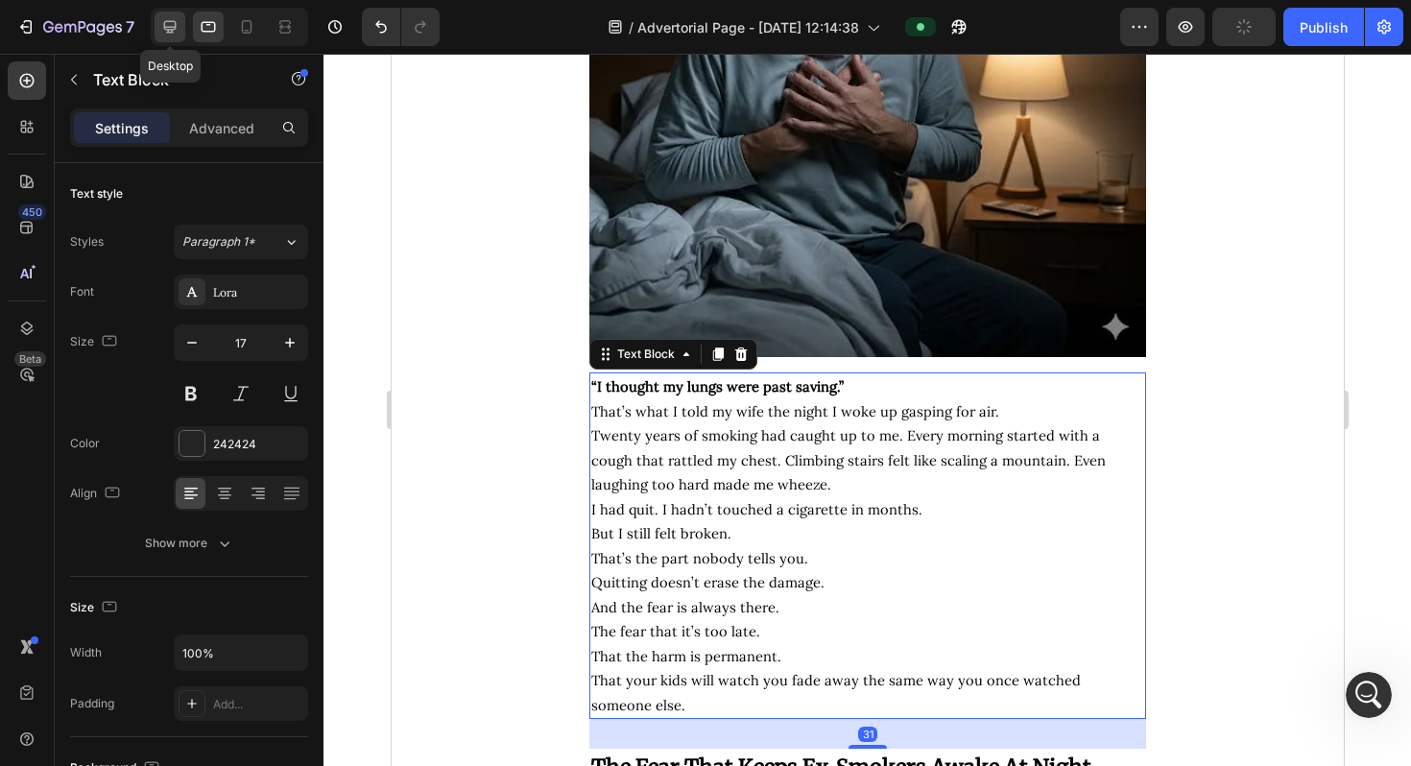
click at [163, 22] on icon at bounding box center [169, 26] width 19 height 19
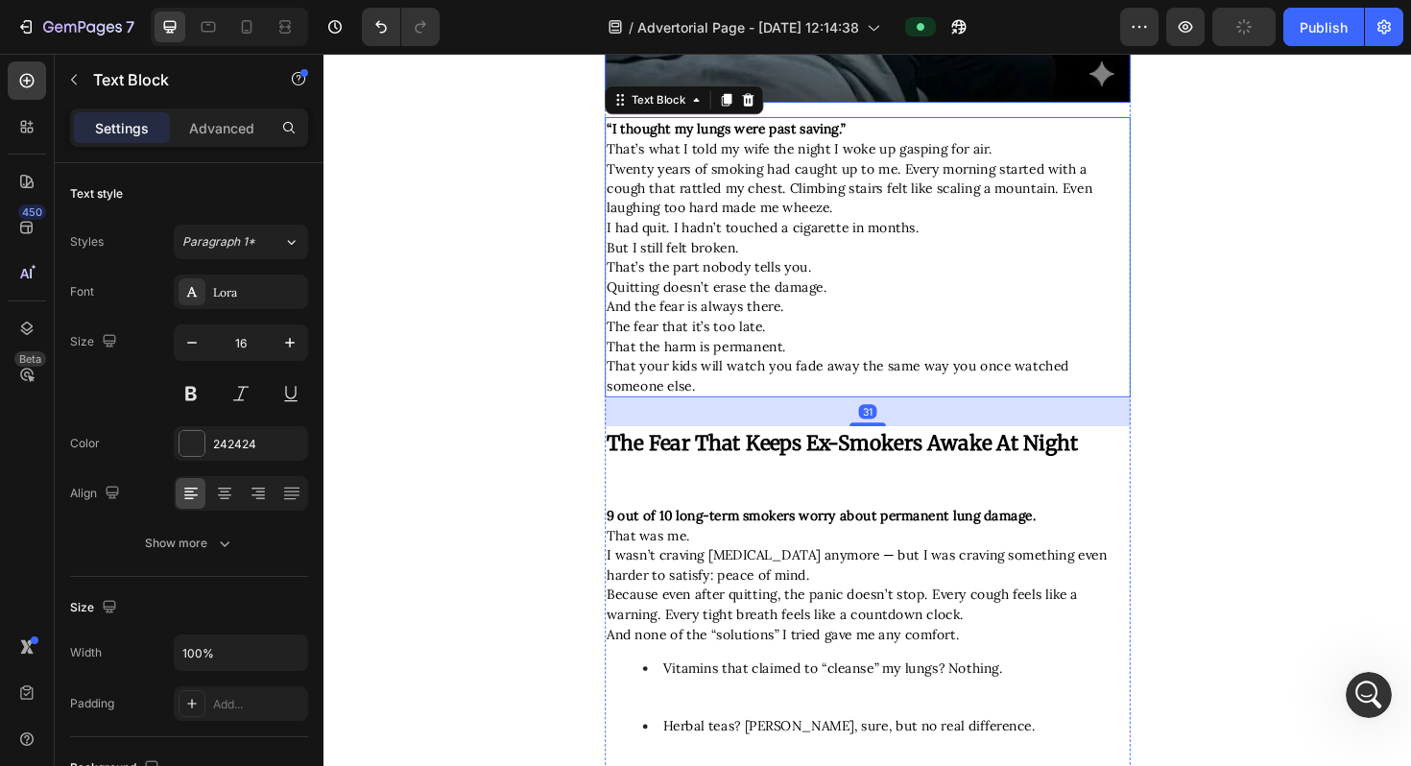
scroll to position [714, 0]
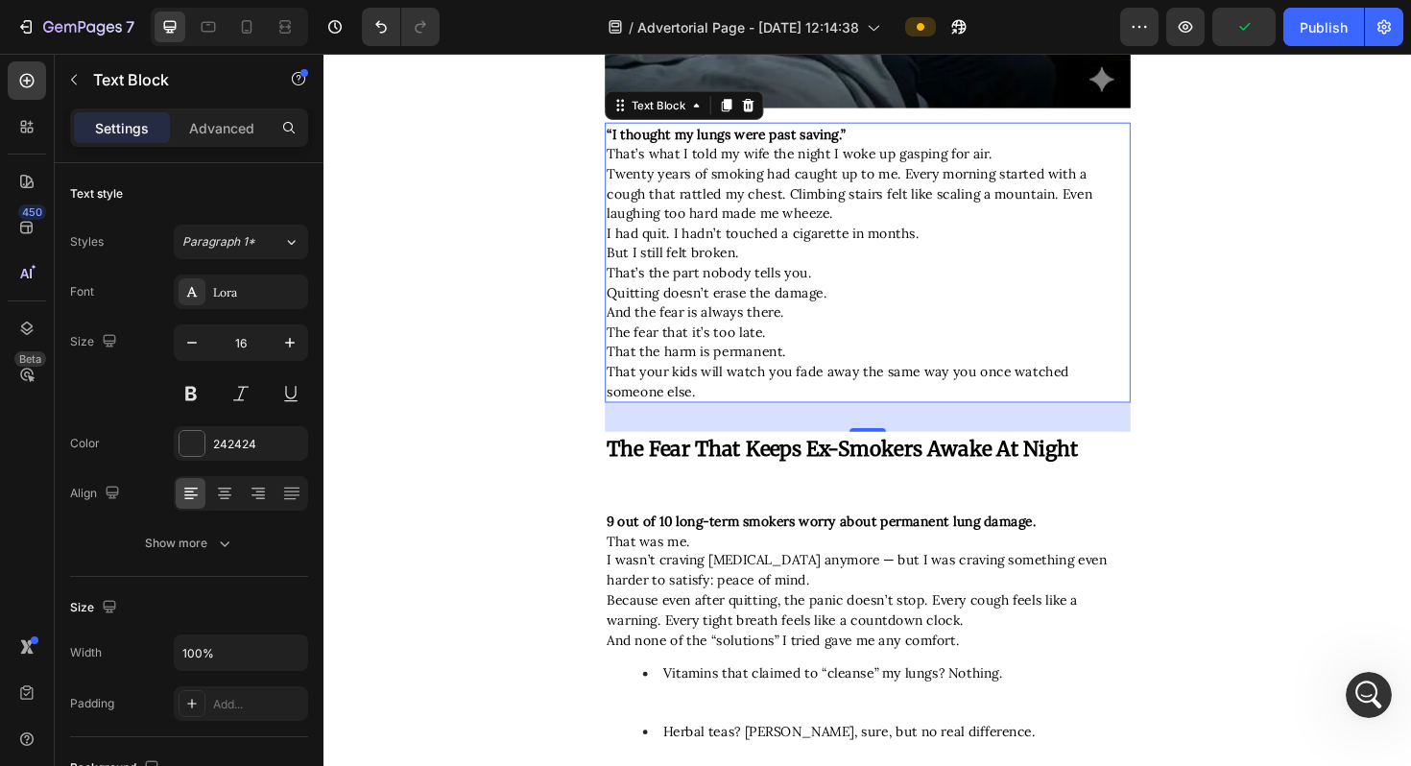
click at [744, 326] on span "And the fear is always there." at bounding box center [717, 327] width 188 height 18
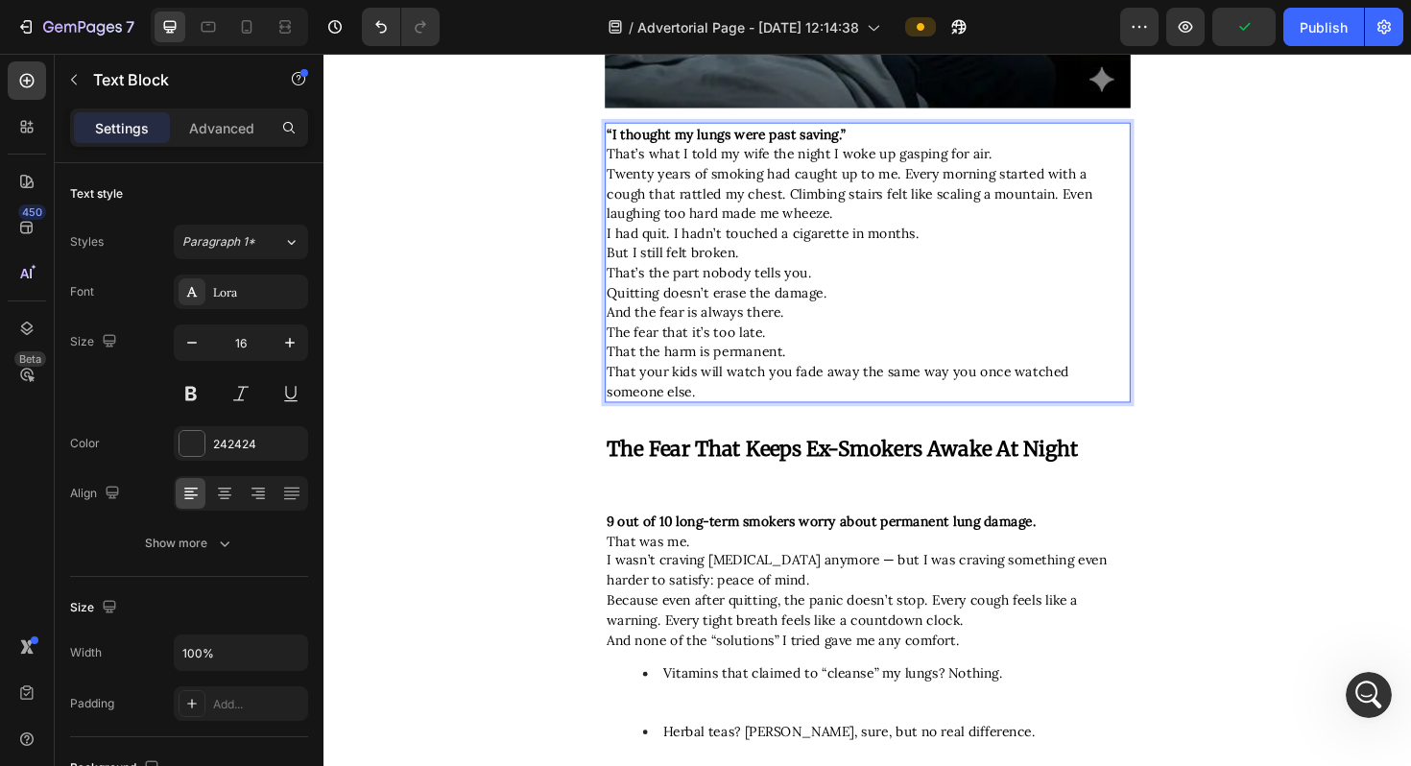
click at [837, 325] on p "And the fear is always there. The fear that it’s too late. That the harm is per…" at bounding box center [899, 369] width 553 height 105
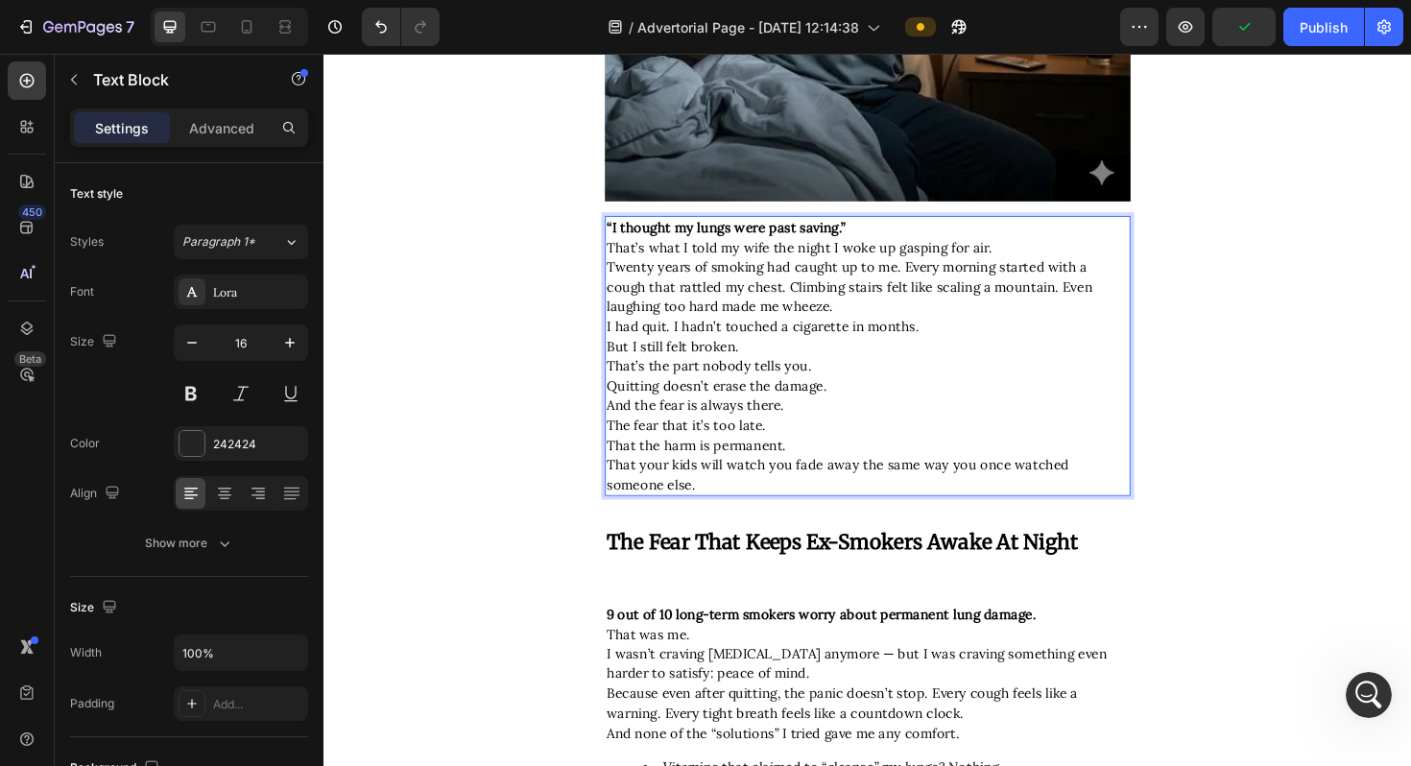
scroll to position [560, 0]
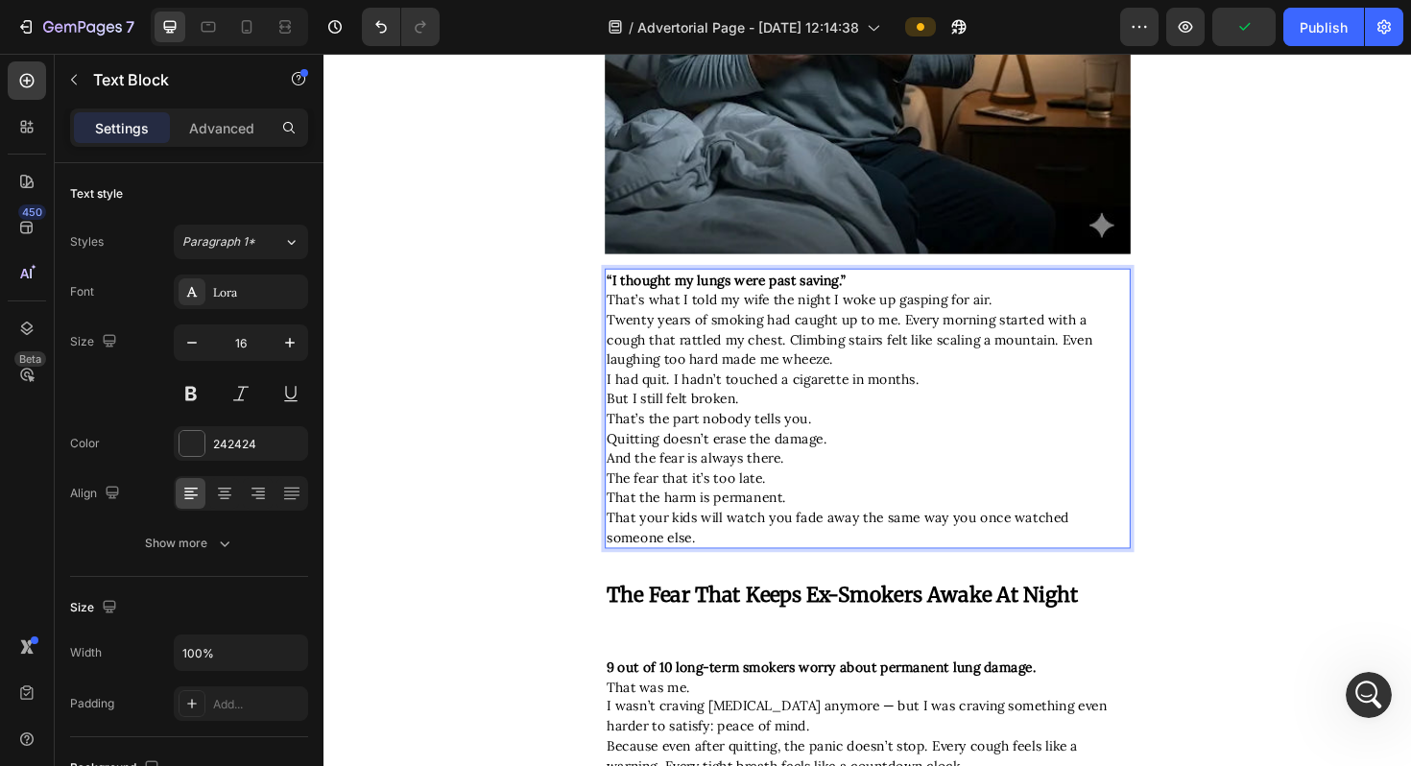
click at [809, 402] on span "I had quit. I hadn’t touched a cigarette in months." at bounding box center [788, 398] width 331 height 18
click at [106, 343] on icon "button" at bounding box center [109, 340] width 12 height 12
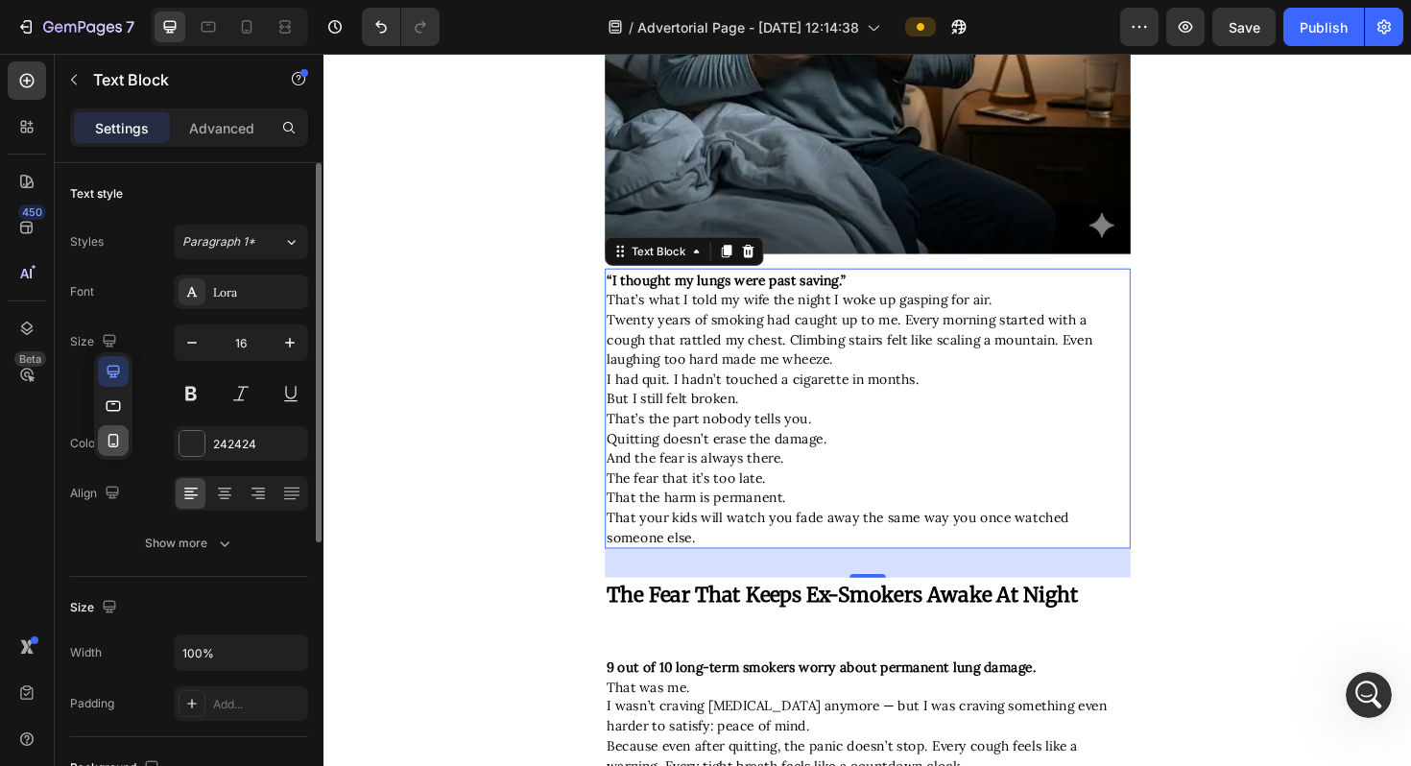
click at [108, 429] on button "button" at bounding box center [113, 440] width 31 height 31
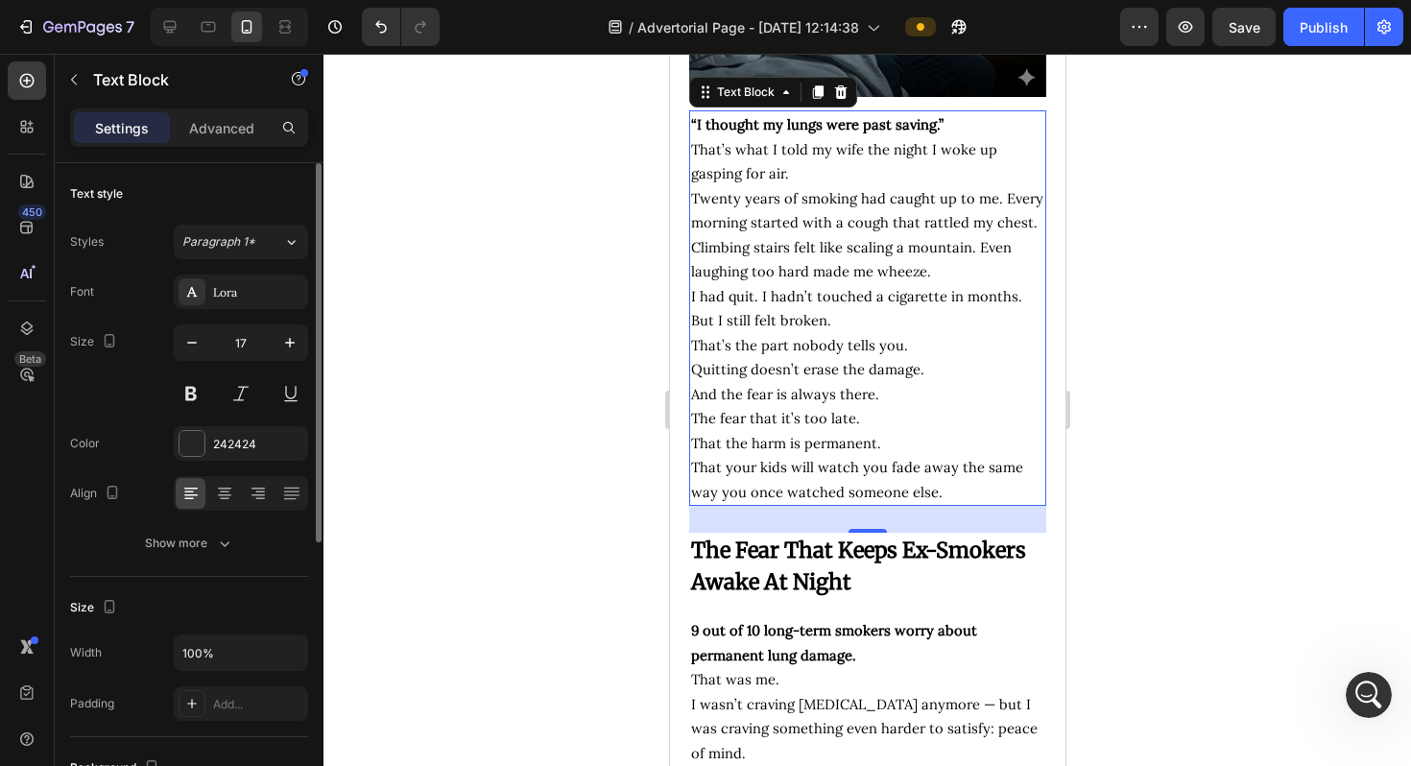
scroll to position [539, 0]
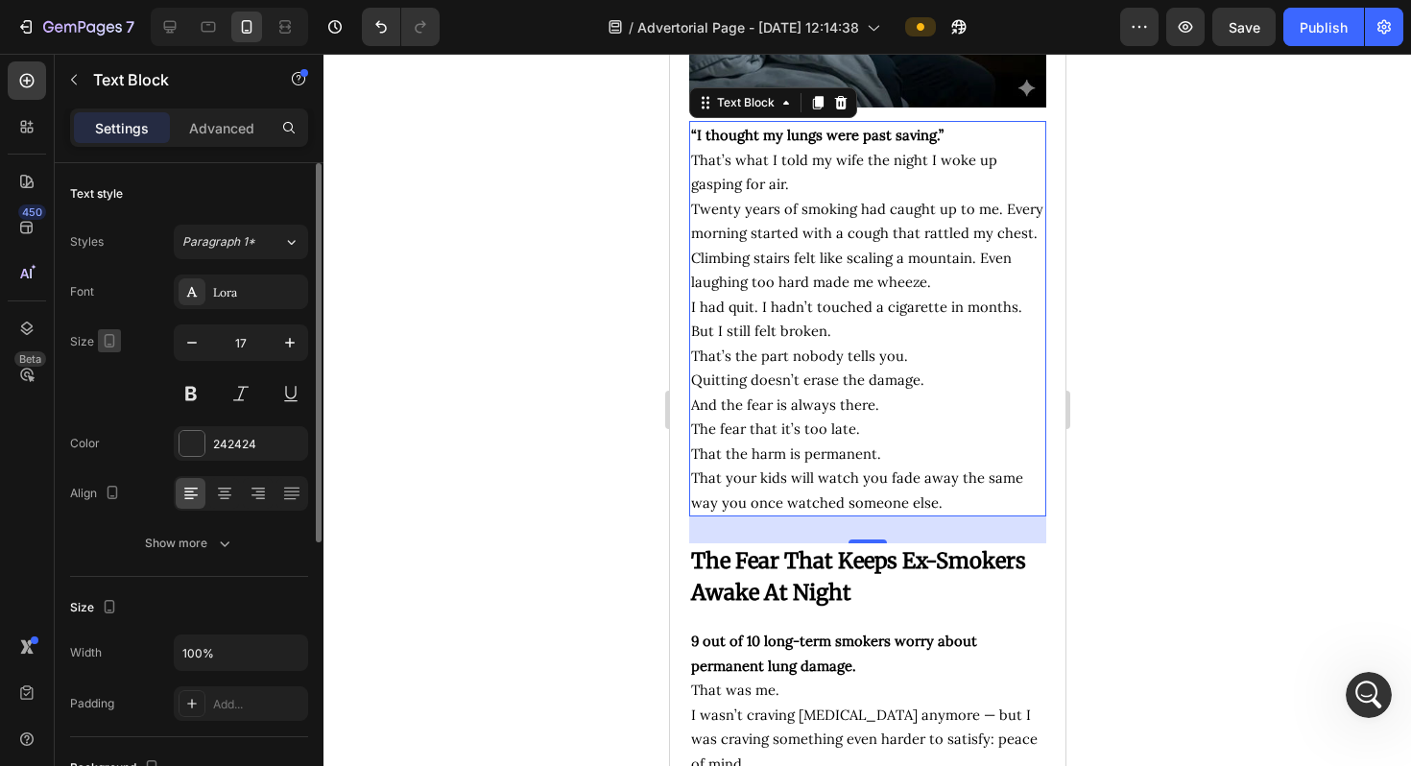
click at [107, 342] on icon "button" at bounding box center [109, 340] width 19 height 19
click at [108, 373] on icon "button" at bounding box center [114, 371] width 12 height 12
type input "16"
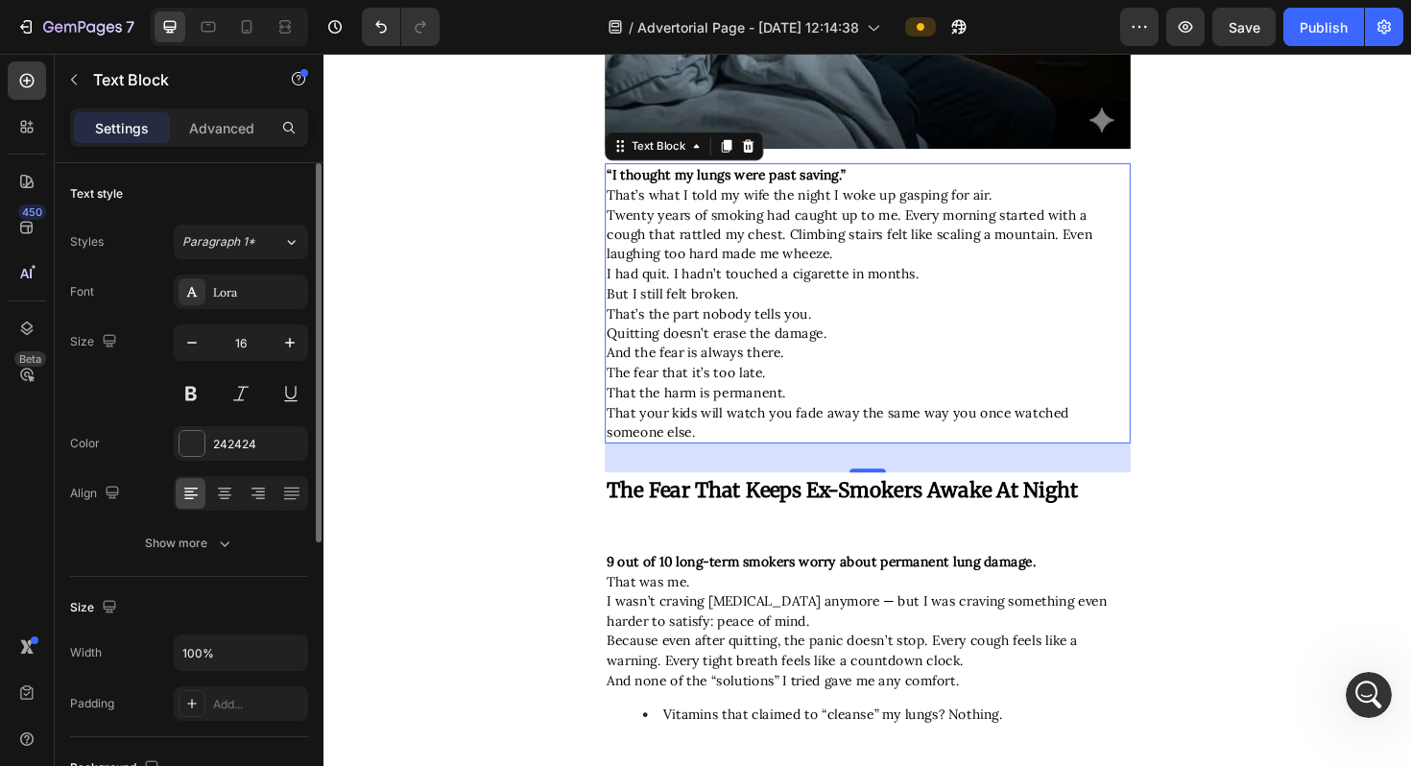
scroll to position [720, 0]
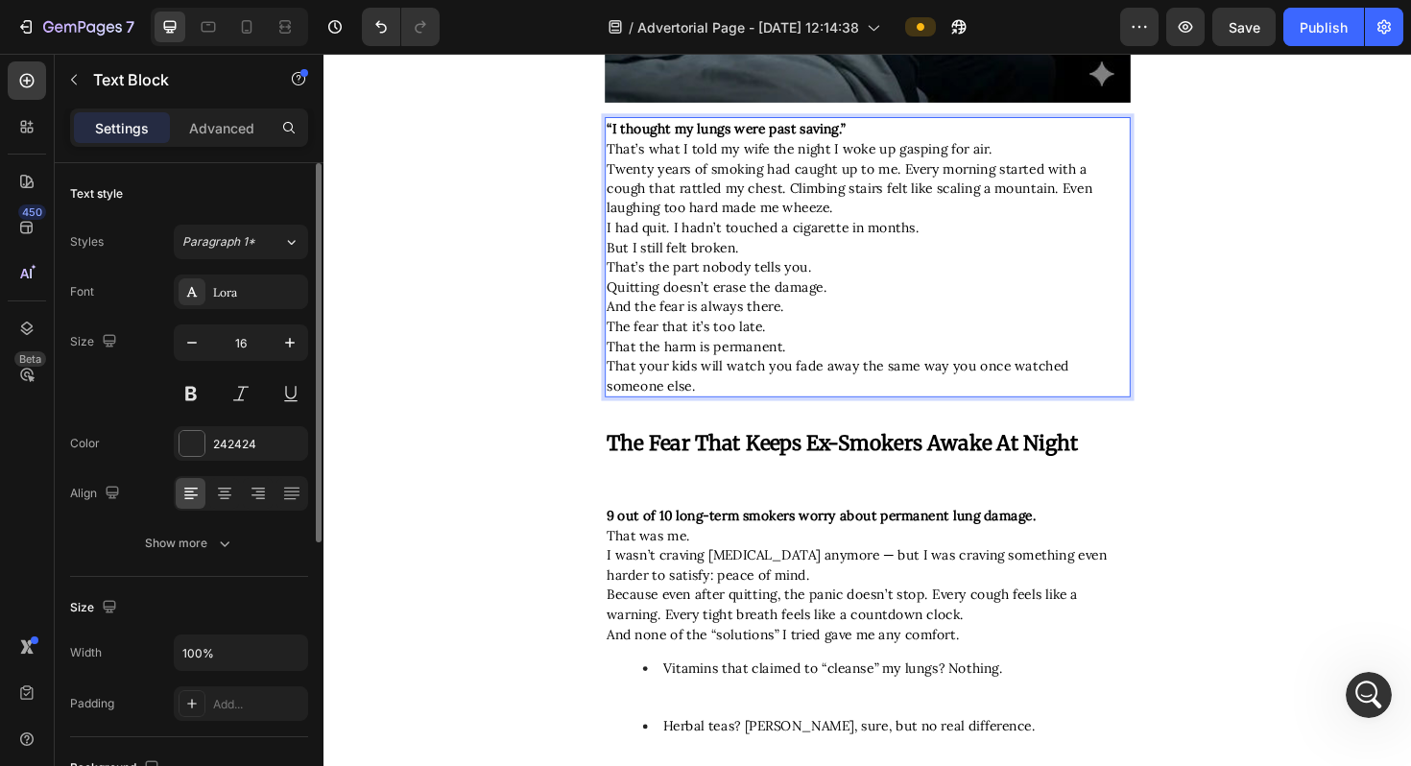
click at [751, 292] on span "Quitting doesn’t erase the damage." at bounding box center [739, 301] width 233 height 18
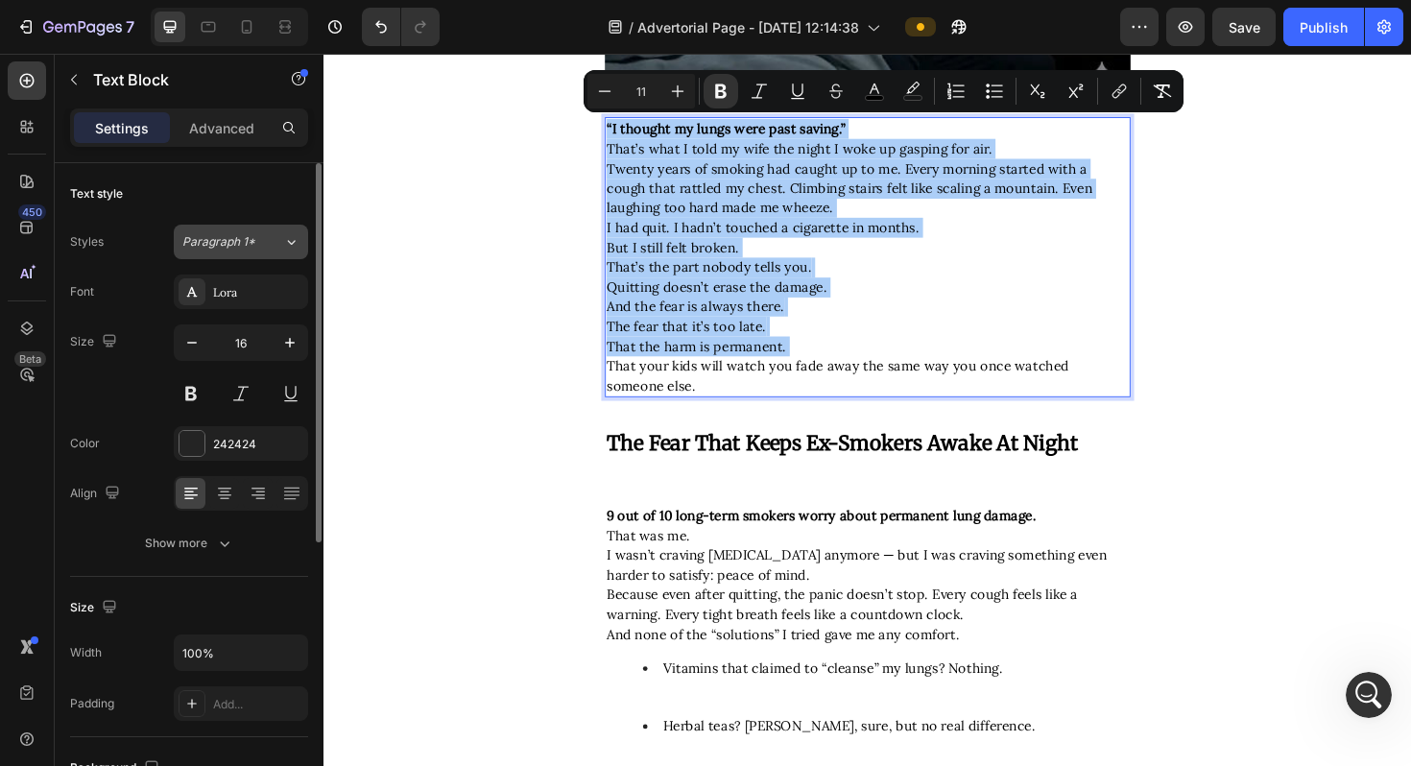
click at [265, 242] on div "Paragraph 1*" at bounding box center [232, 241] width 101 height 17
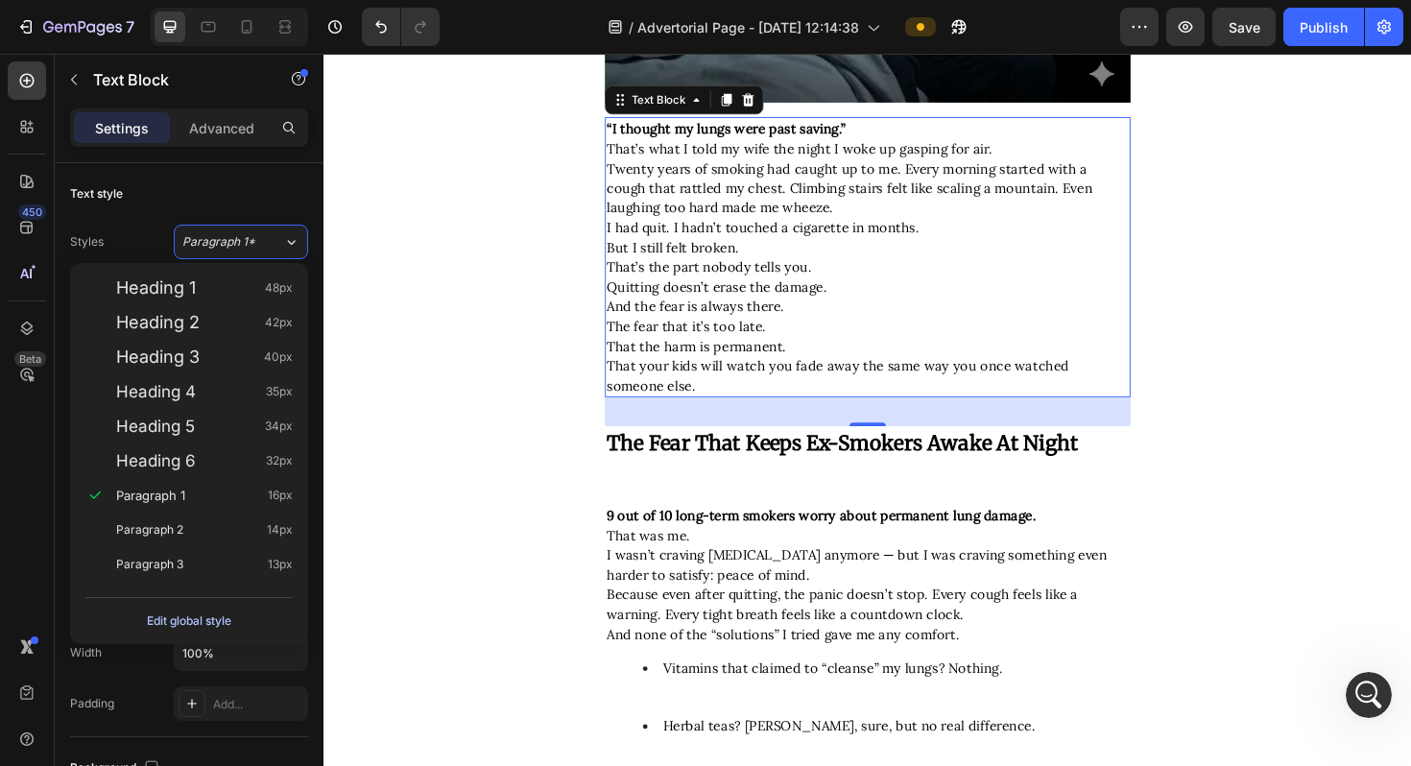
click at [217, 615] on div "Edit global style" at bounding box center [189, 621] width 84 height 23
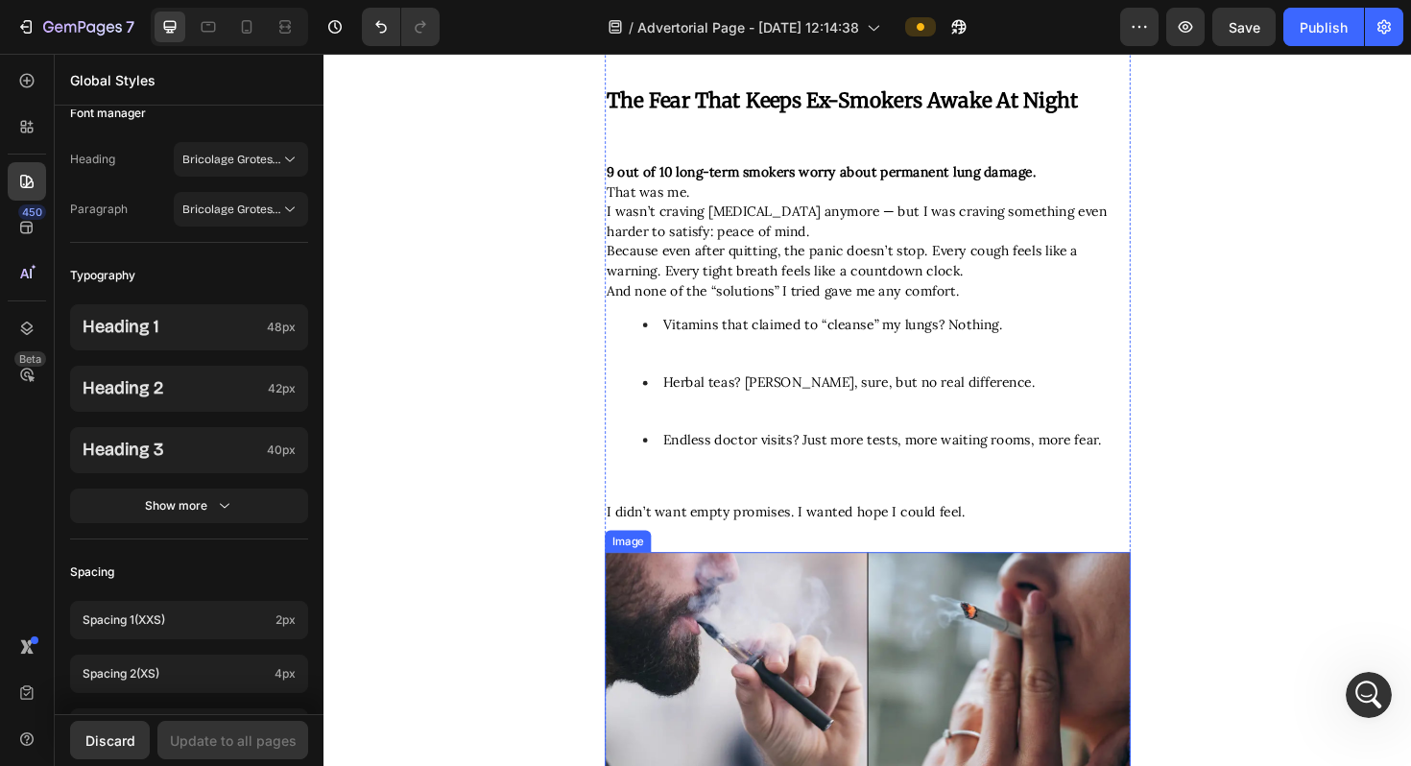
scroll to position [1096, 0]
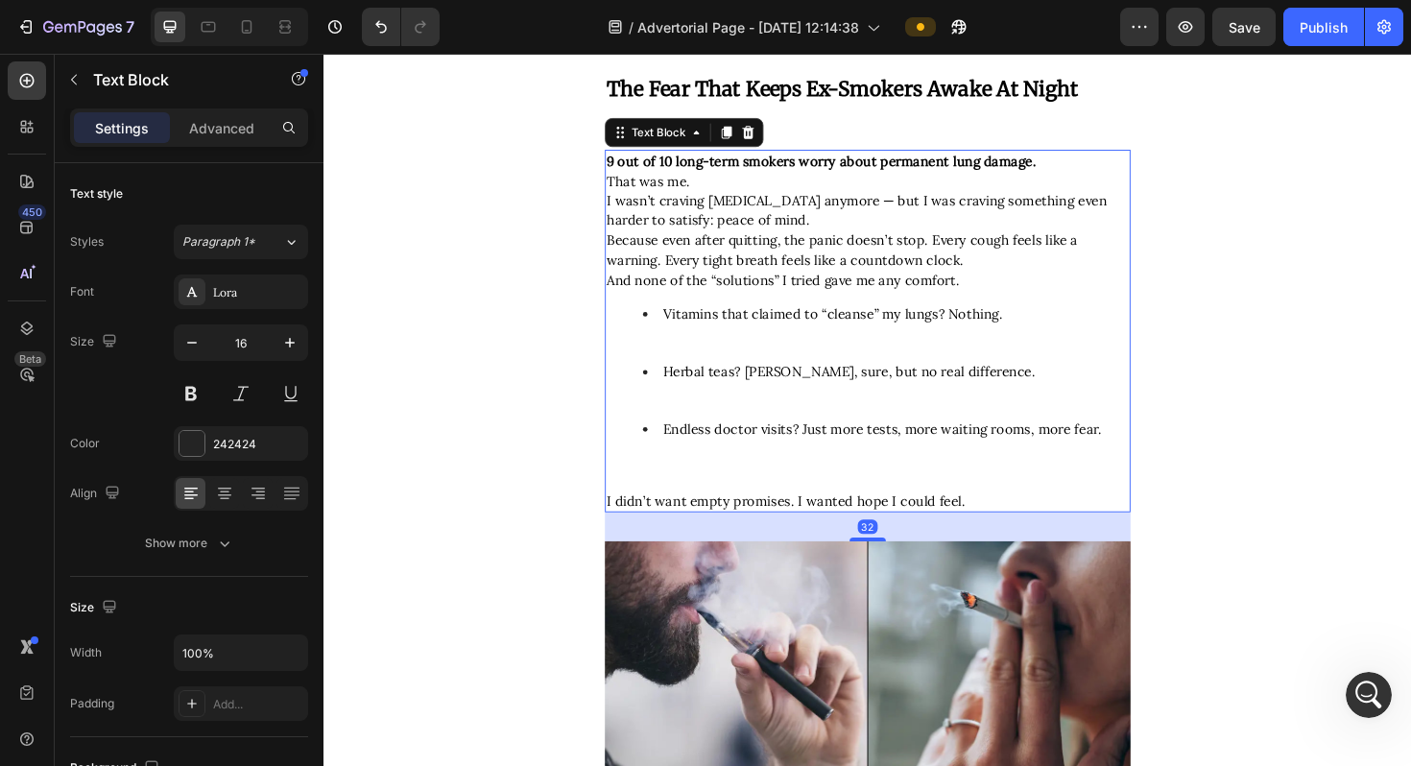
click at [700, 229] on span "I wasn’t craving [MEDICAL_DATA] anymore — but I was craving something even hard…" at bounding box center [888, 219] width 530 height 39
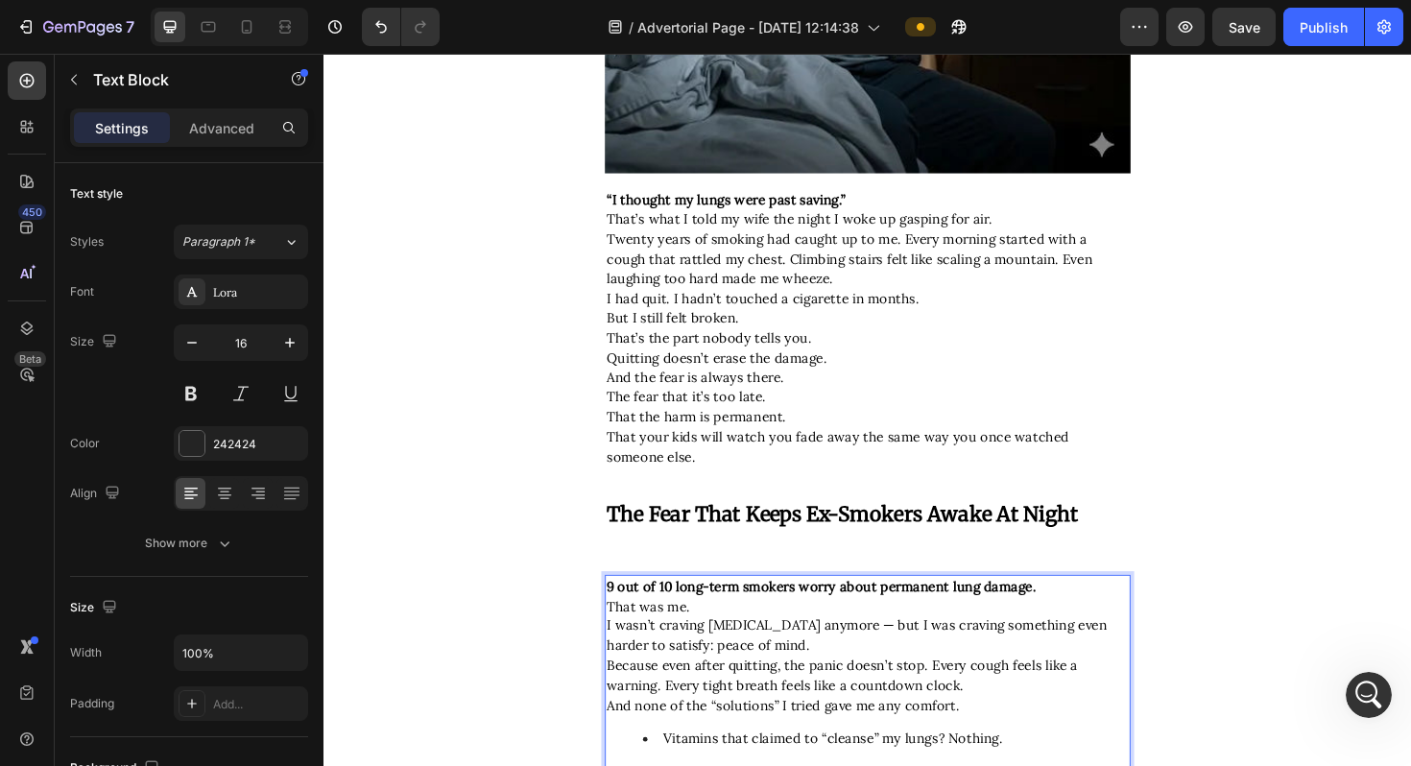
scroll to position [635, 0]
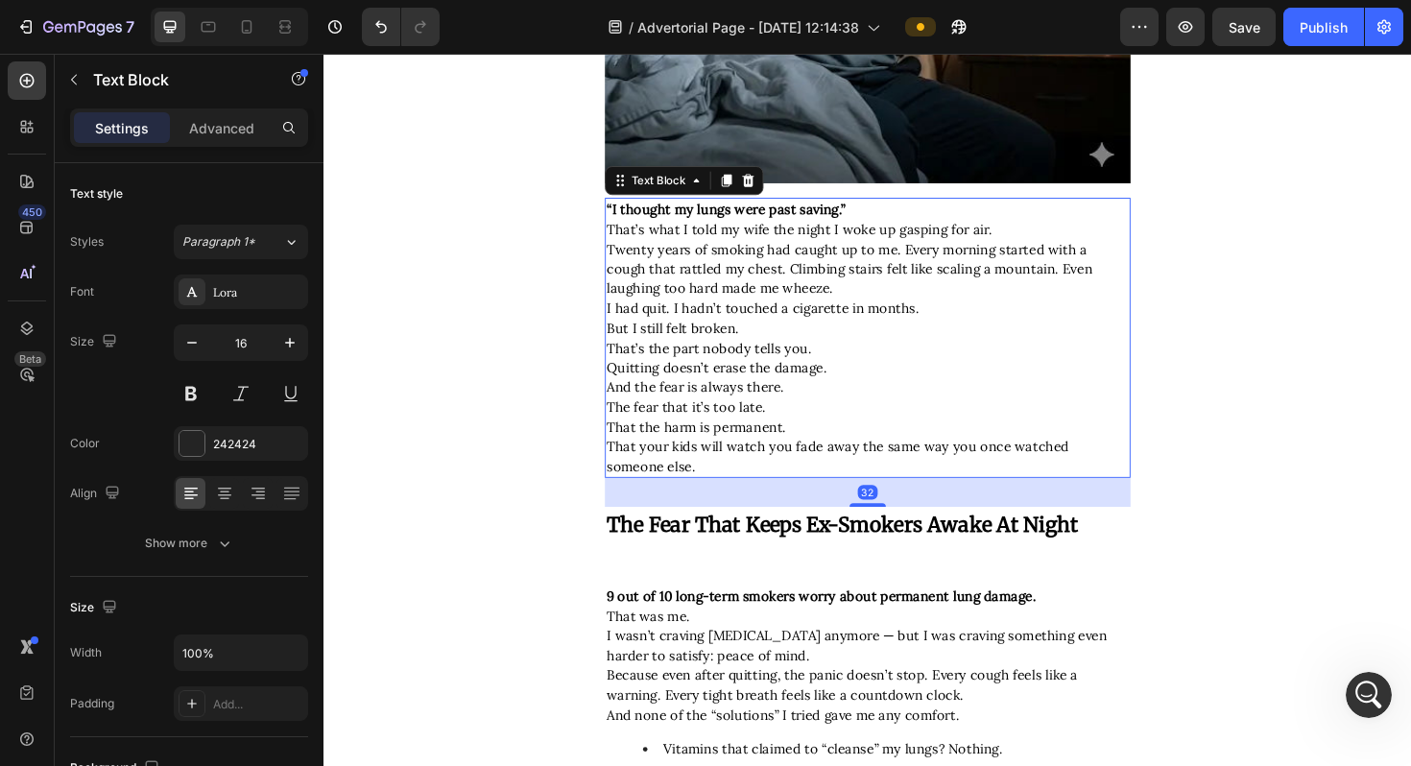
click at [690, 350] on span "But I still felt broken." at bounding box center [693, 344] width 140 height 18
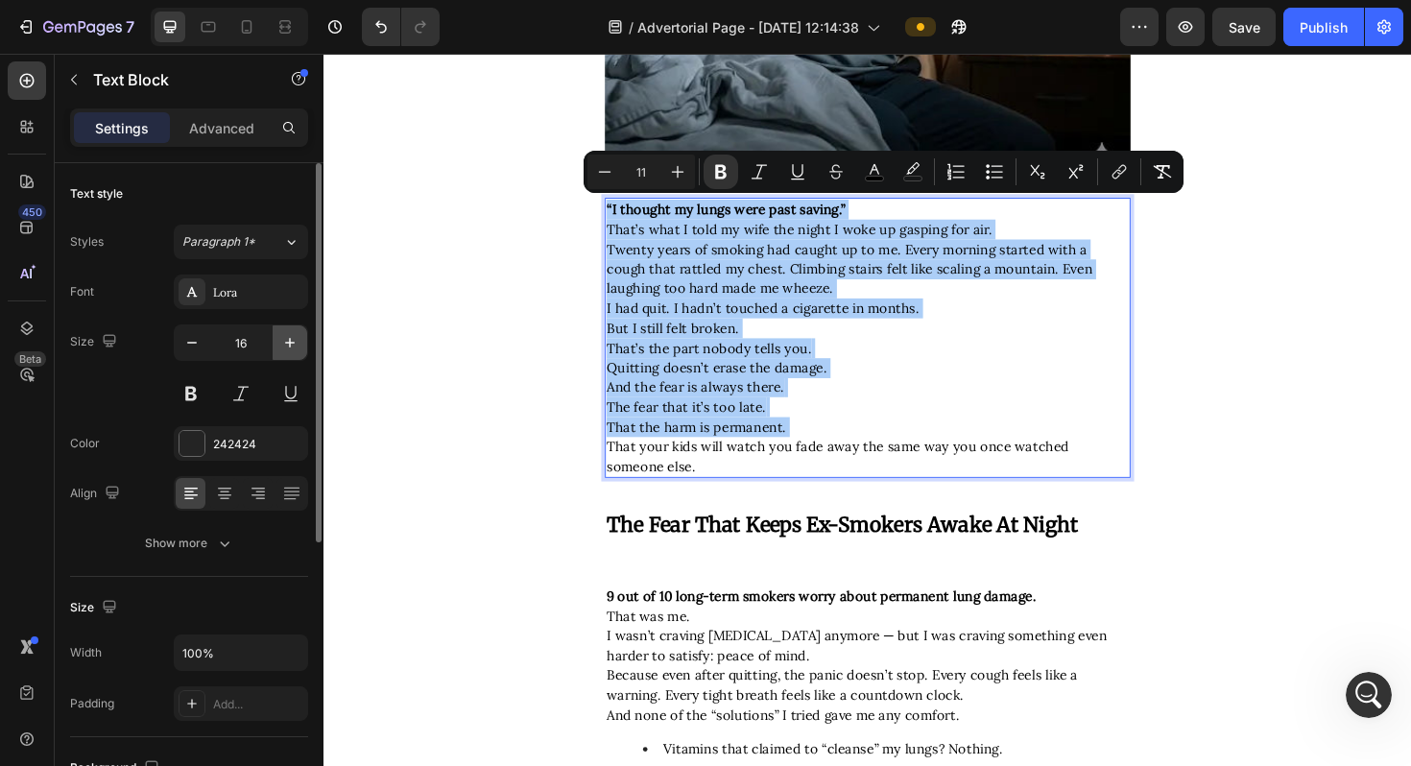
click at [292, 350] on icon "button" at bounding box center [289, 342] width 19 height 19
type input "17"
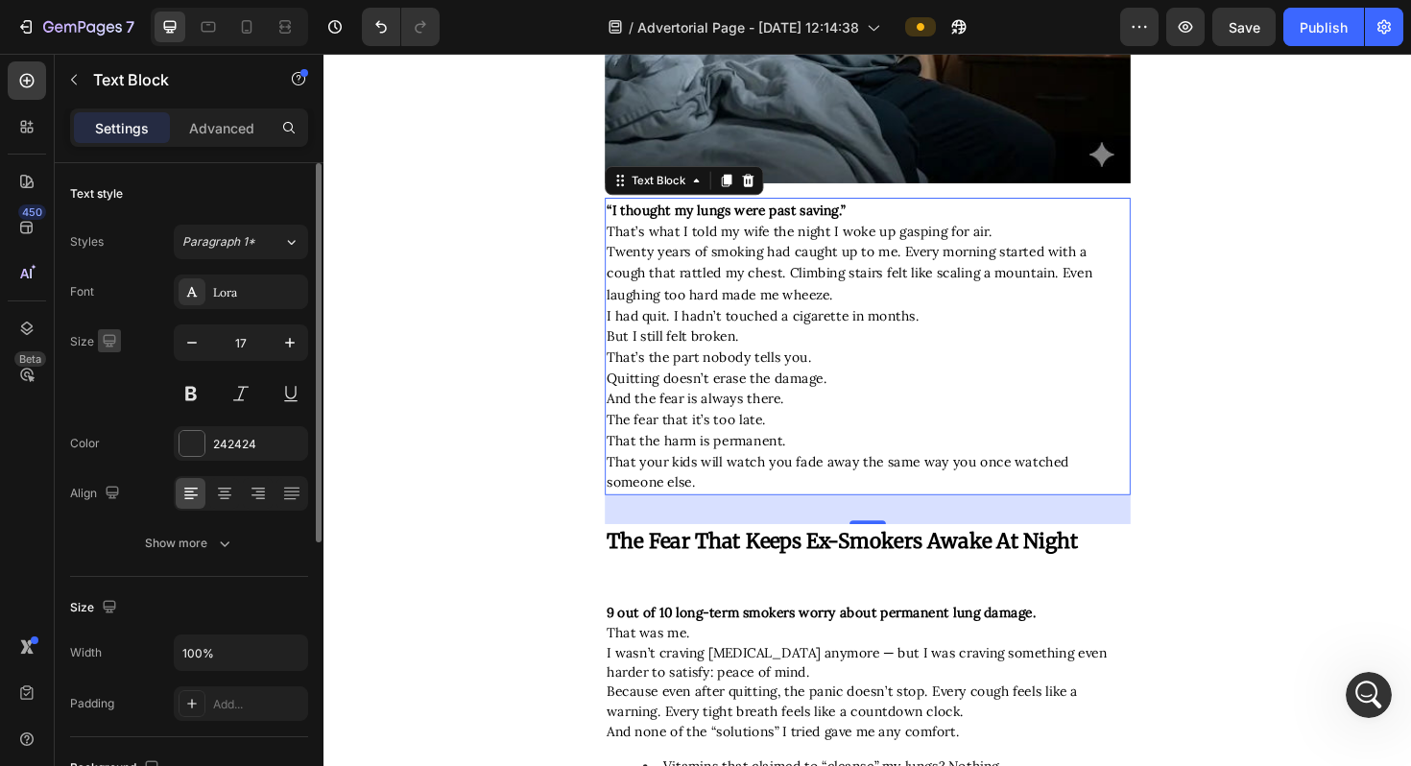
click at [111, 338] on icon "button" at bounding box center [109, 340] width 19 height 19
click at [108, 444] on icon "button" at bounding box center [113, 440] width 11 height 13
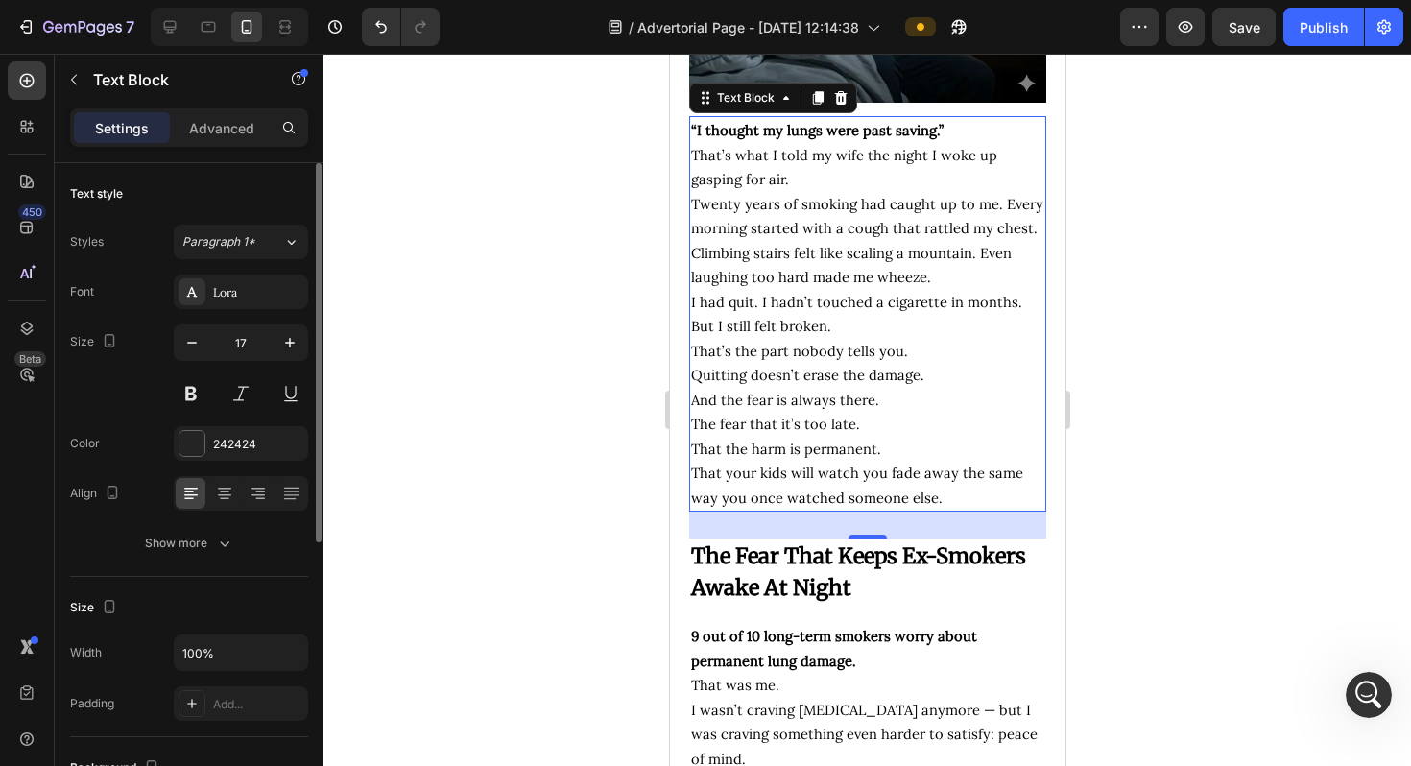
scroll to position [539, 0]
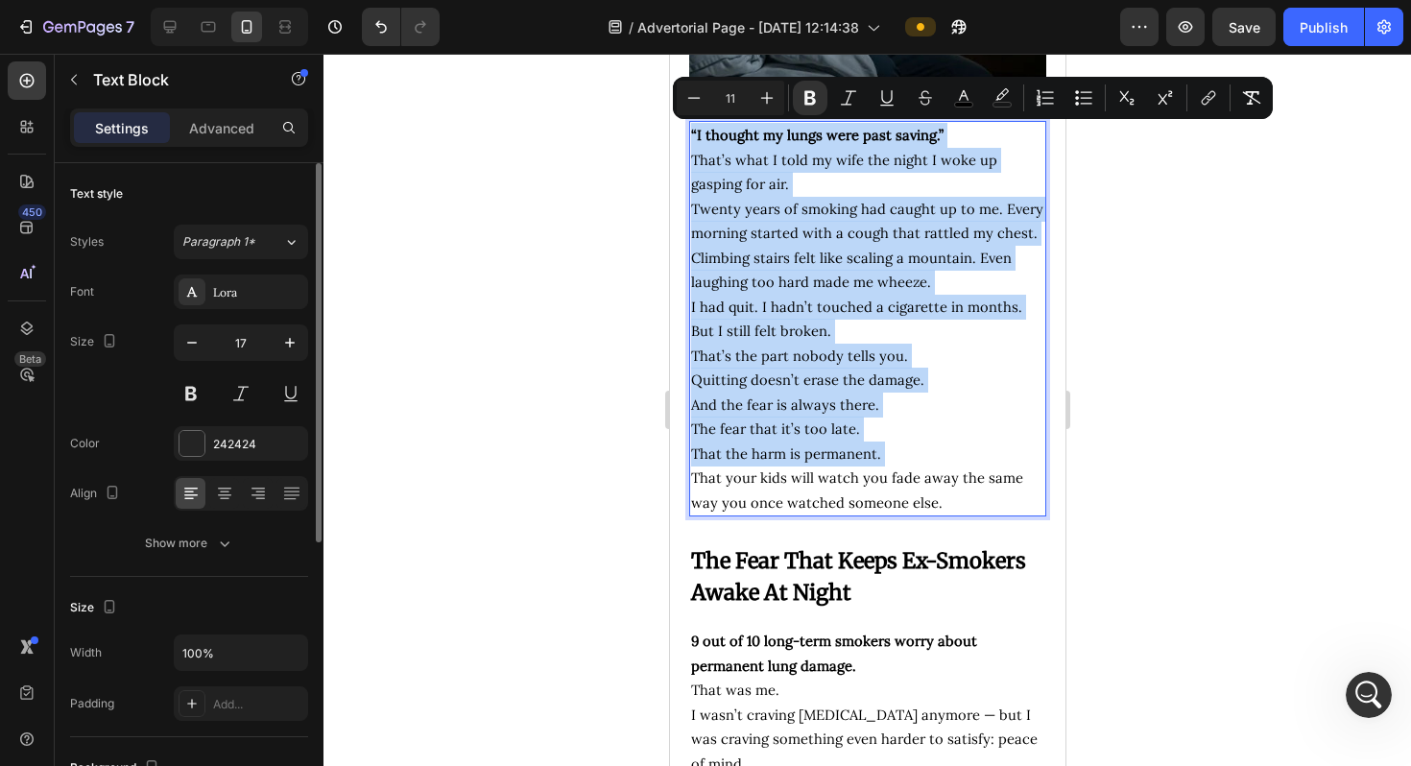
click at [784, 374] on p "That’s the part nobody tells you. Quitting doesn’t erase the damage." at bounding box center [866, 368] width 353 height 49
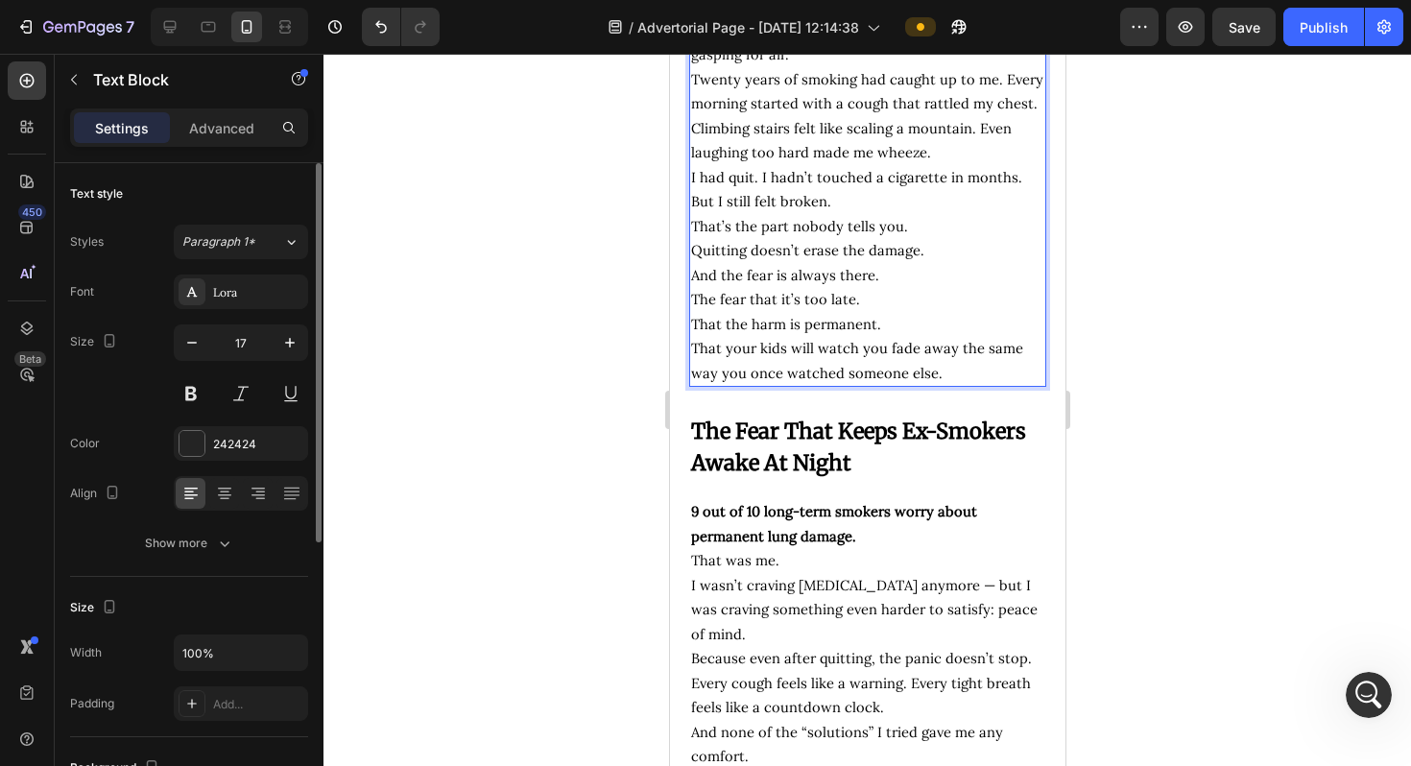
scroll to position [880, 0]
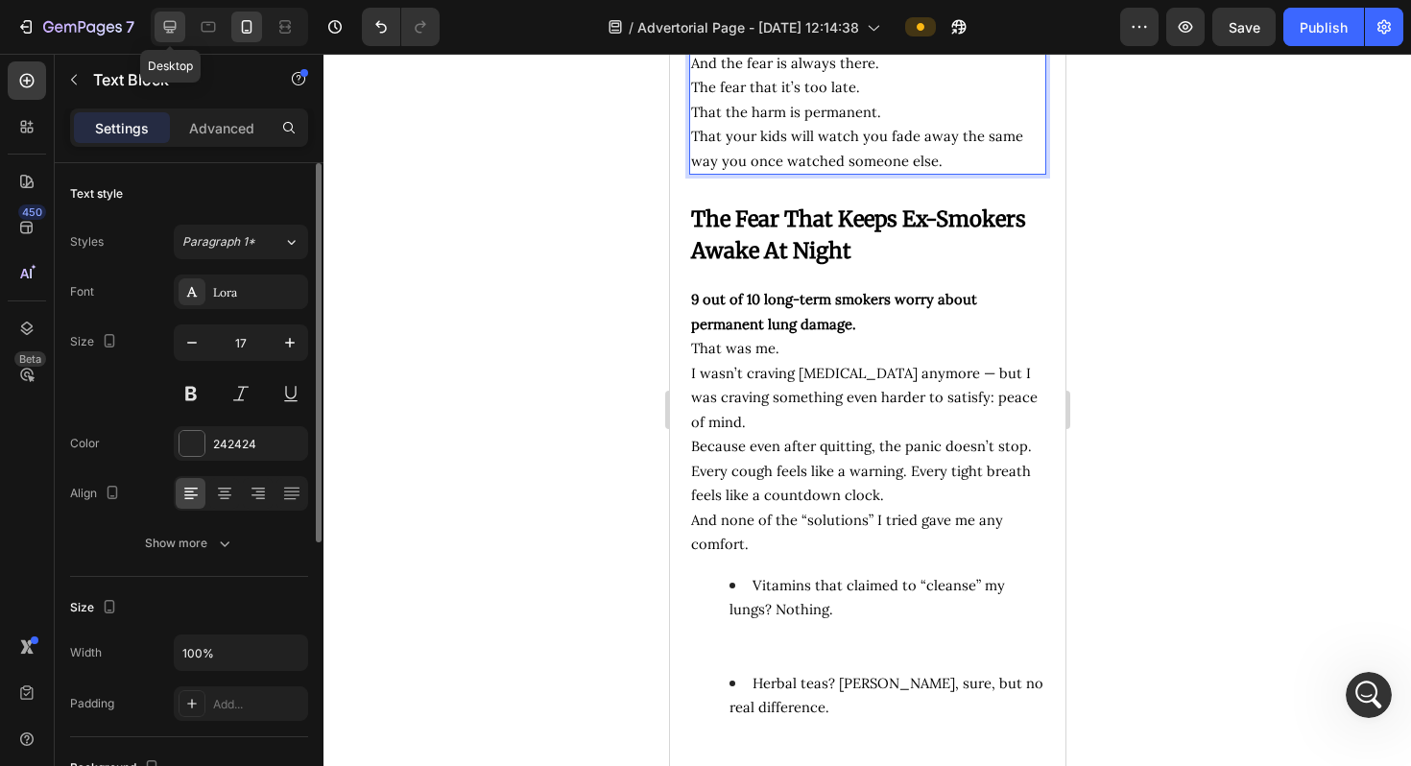
click at [167, 12] on div at bounding box center [170, 27] width 31 height 31
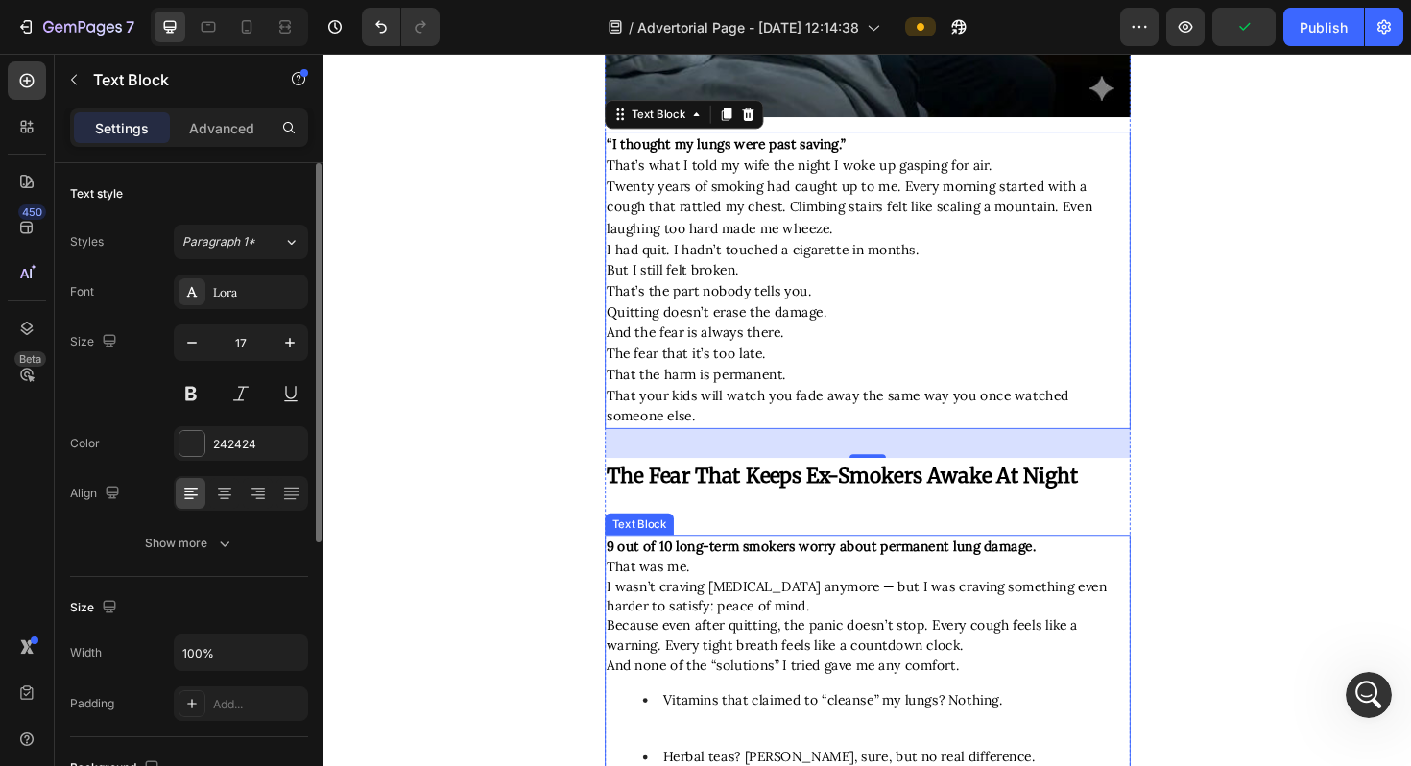
scroll to position [690, 0]
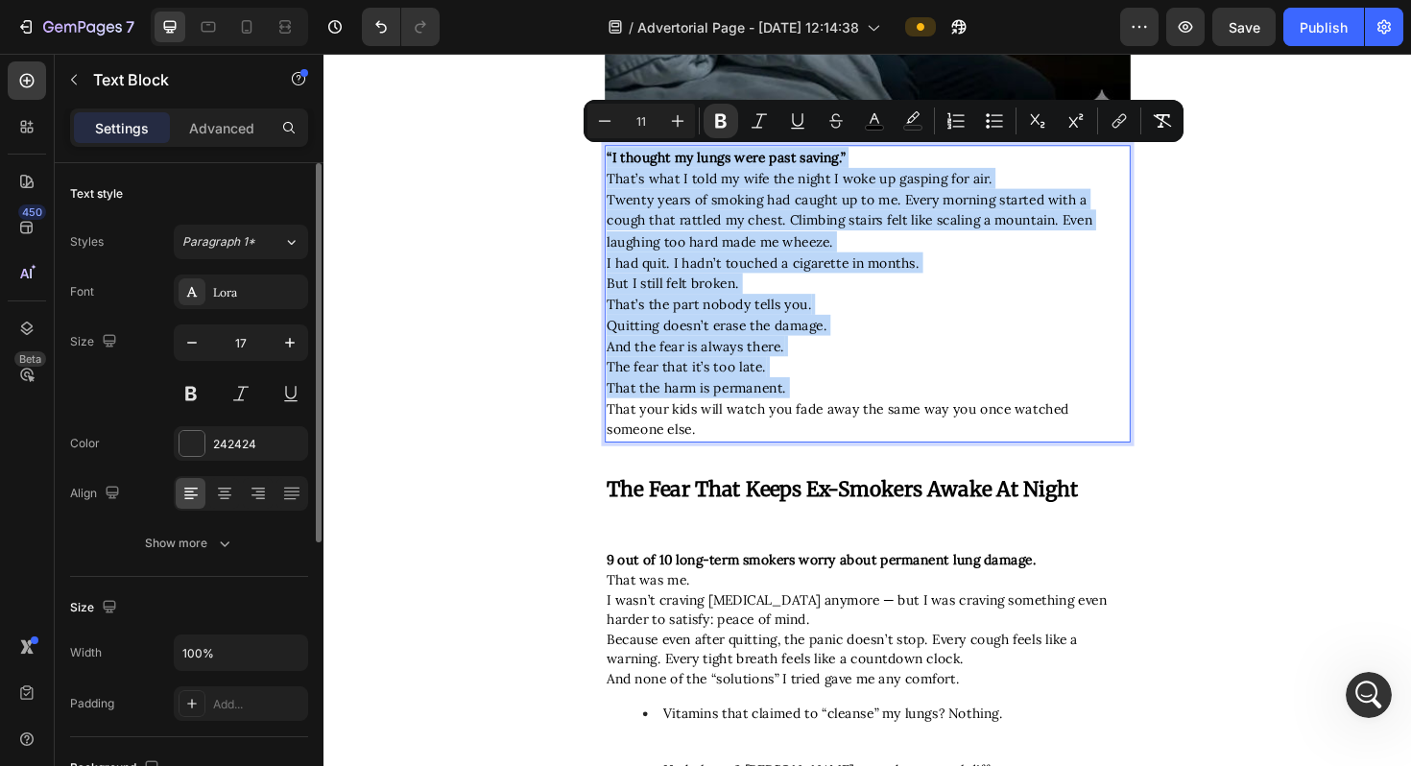
click at [773, 332] on span "Quitting doesn’t erase the damage." at bounding box center [739, 341] width 233 height 18
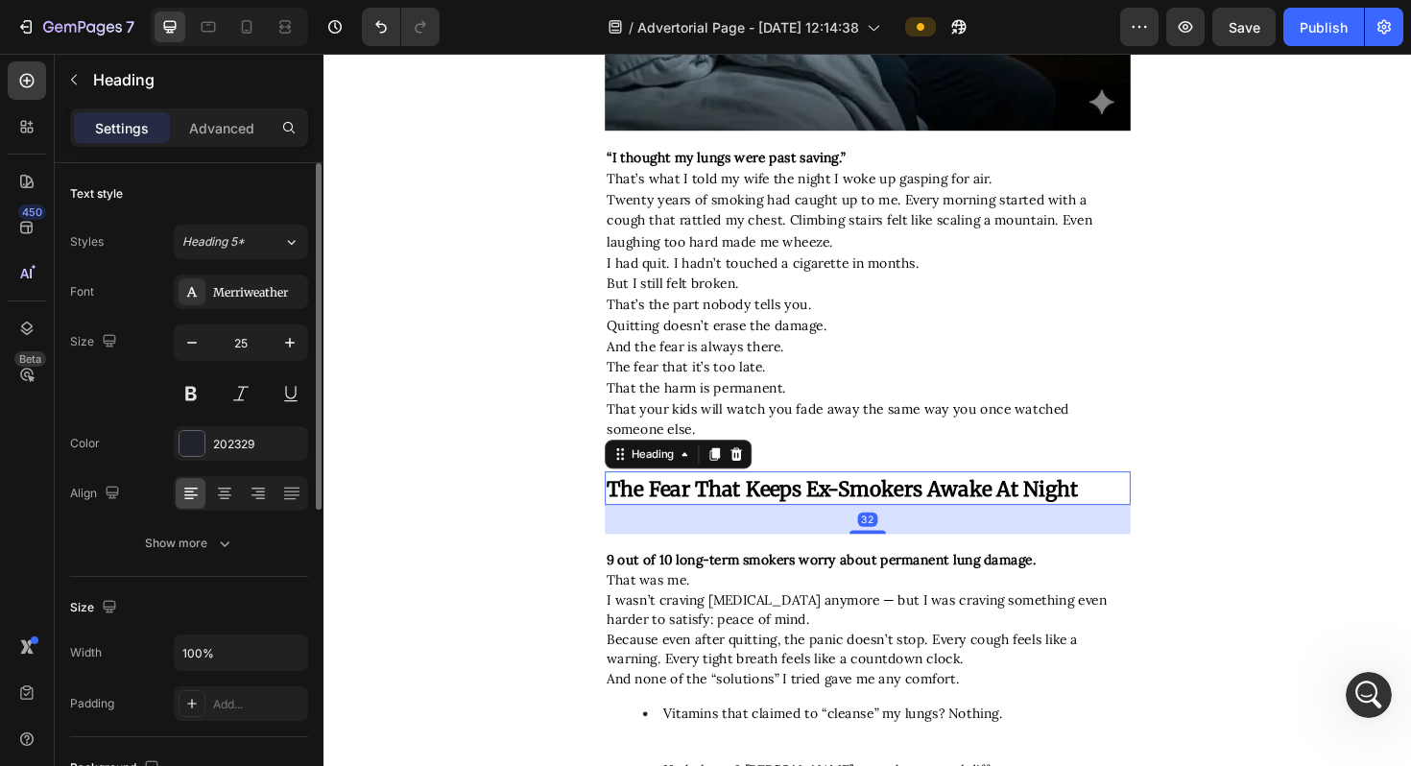
click at [746, 501] on strong "The Fear That Keeps Ex-Smokers Awake At Night" at bounding box center [873, 514] width 500 height 27
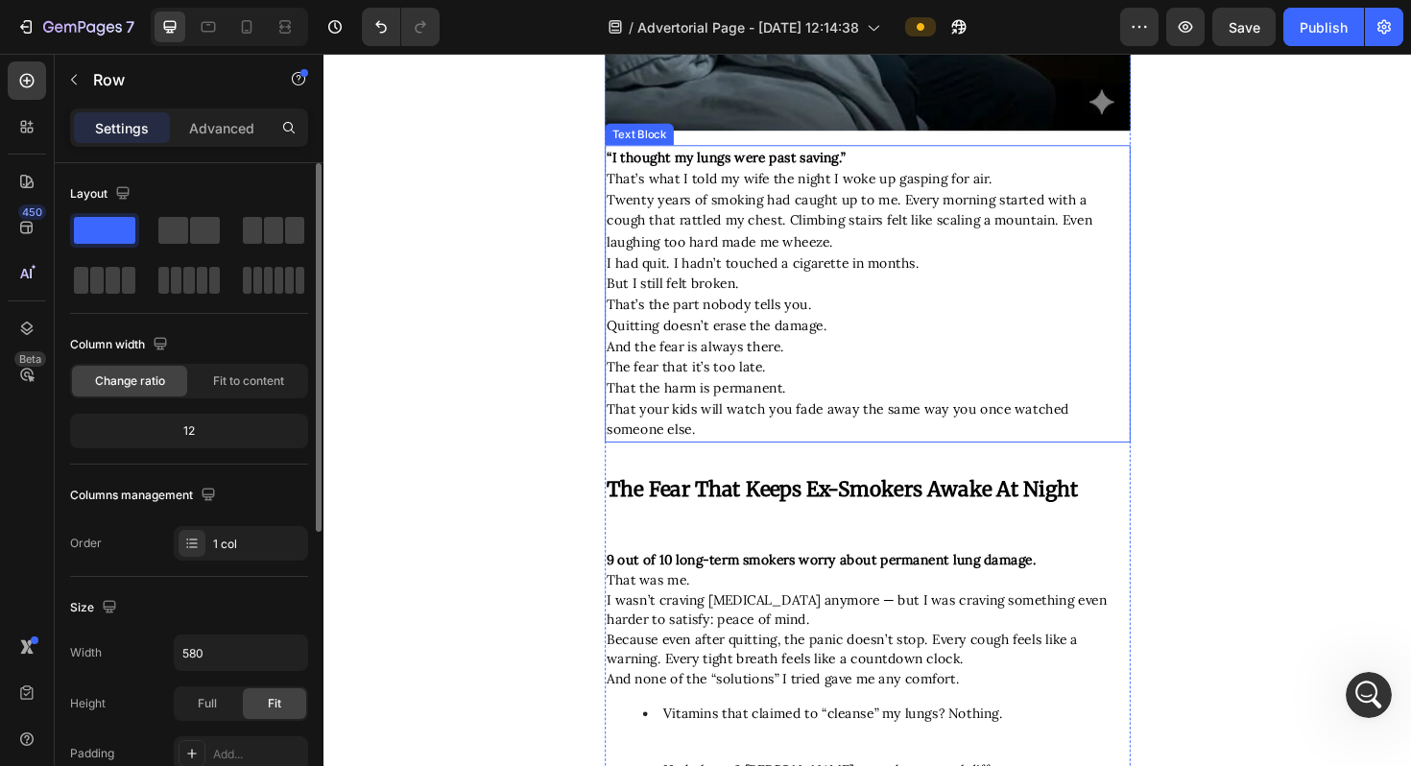
click at [803, 385] on p "And the fear is always there. The fear that it’s too late. That the harm is per…" at bounding box center [899, 407] width 553 height 110
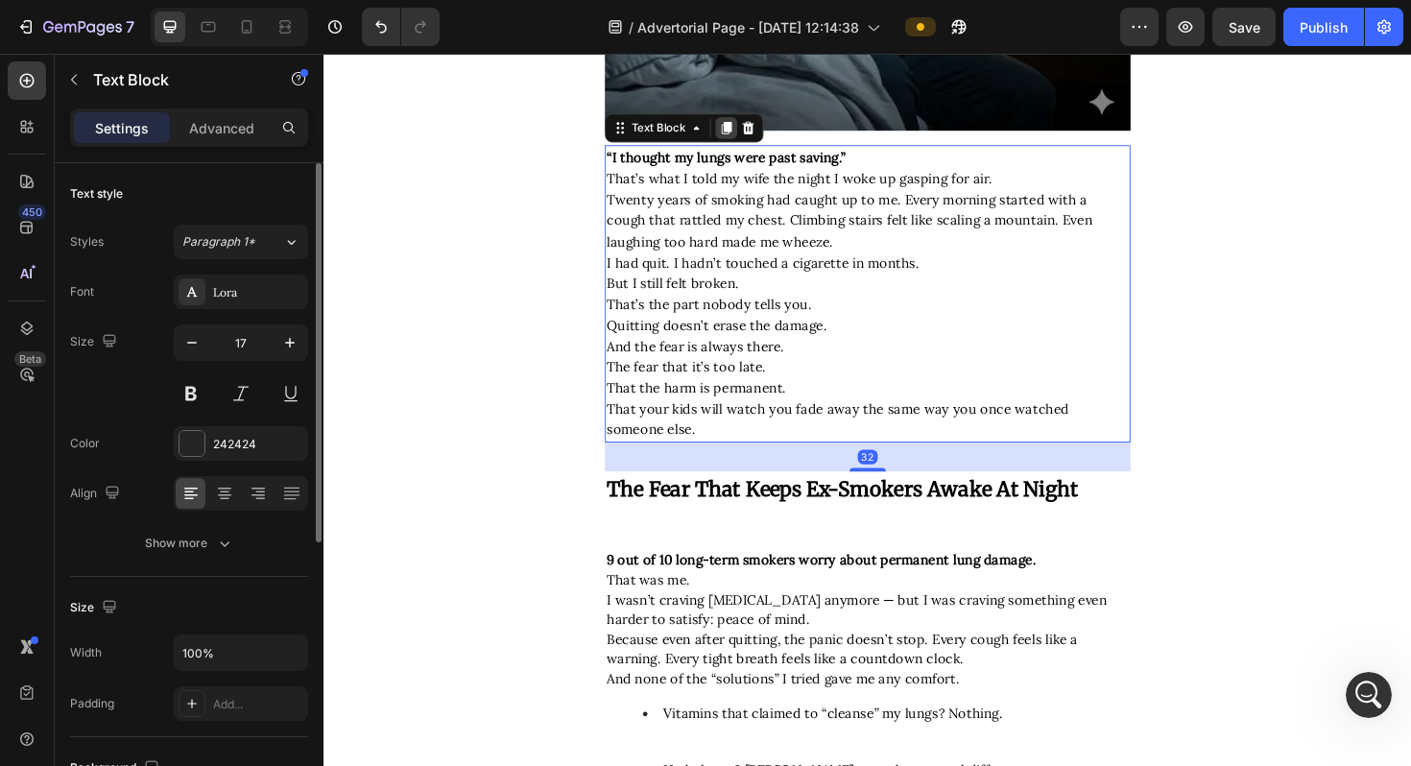
click at [749, 134] on icon at bounding box center [750, 132] width 11 height 13
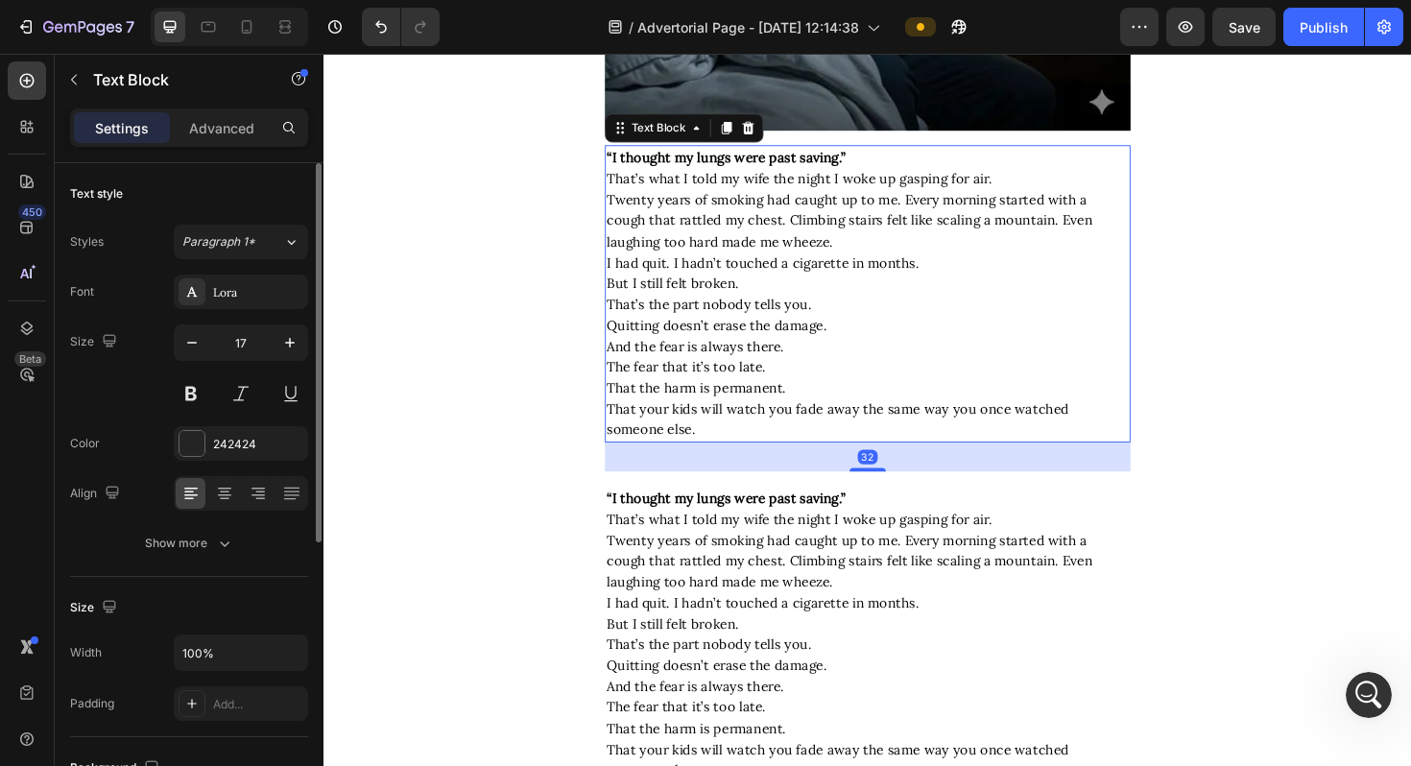
click at [769, 301] on p "But I still felt broken." at bounding box center [899, 297] width 553 height 22
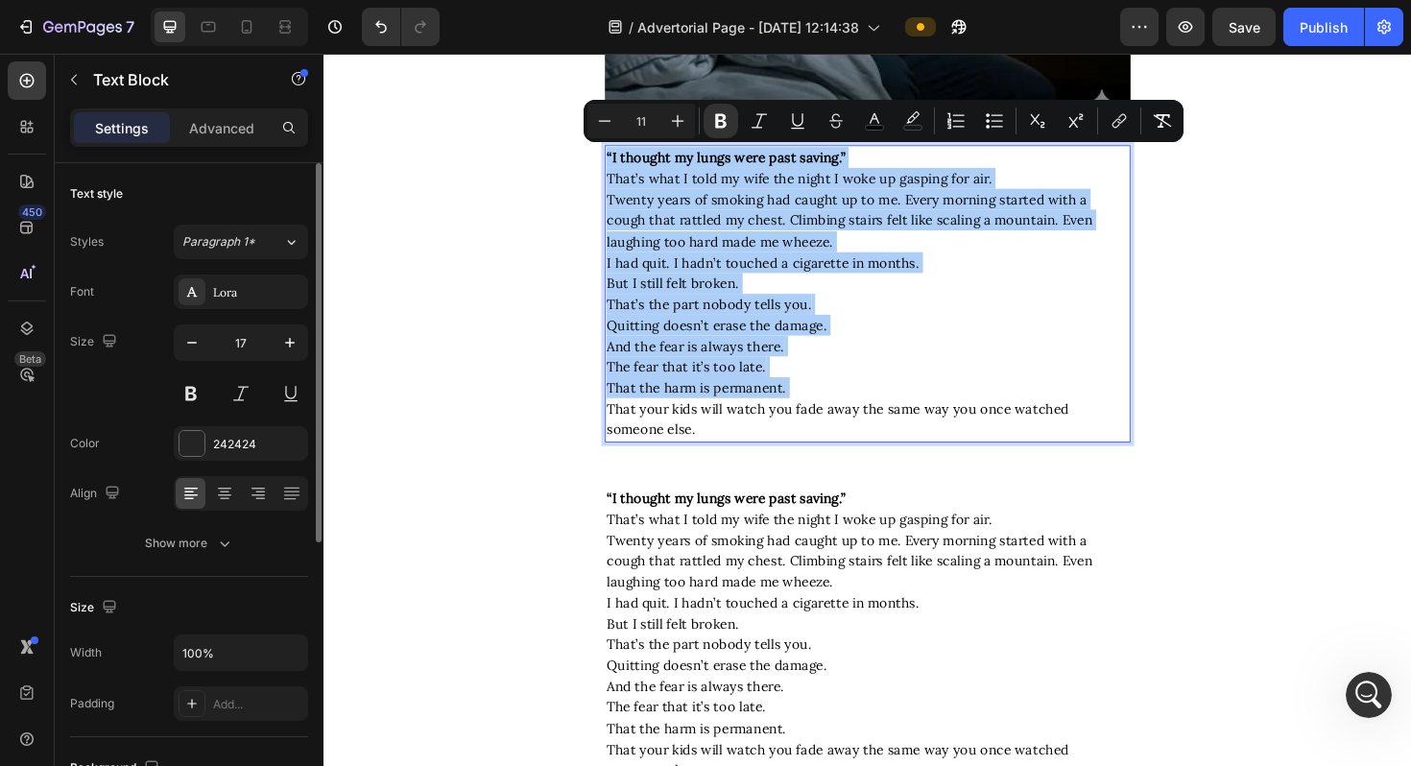
click at [652, 123] on input "11" at bounding box center [641, 120] width 38 height 23
type input "17"
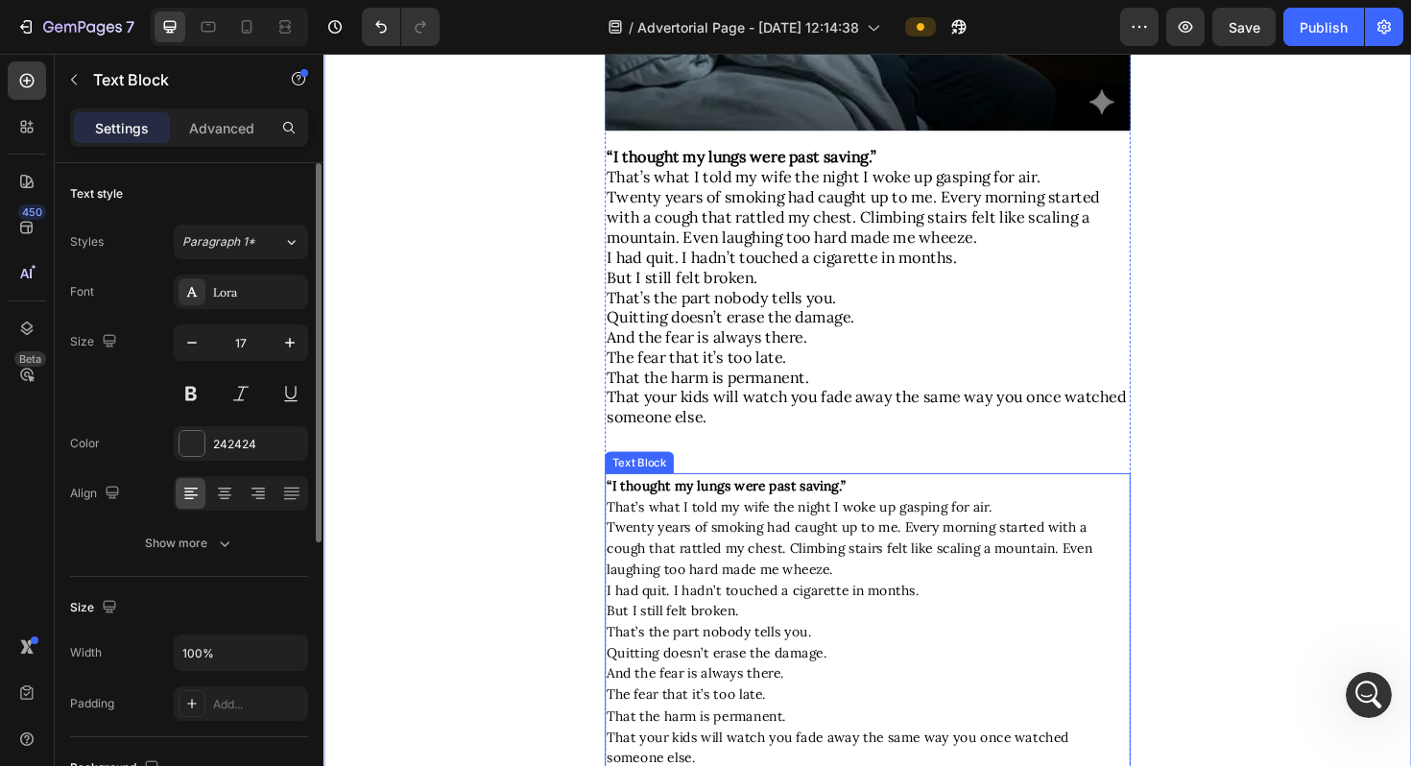
click at [902, 502] on p "“I thought my lungs were past saving.”" at bounding box center [899, 511] width 553 height 22
click at [891, 525] on span "That’s what I told my wife the night I woke up gasping for air." at bounding box center [827, 533] width 408 height 18
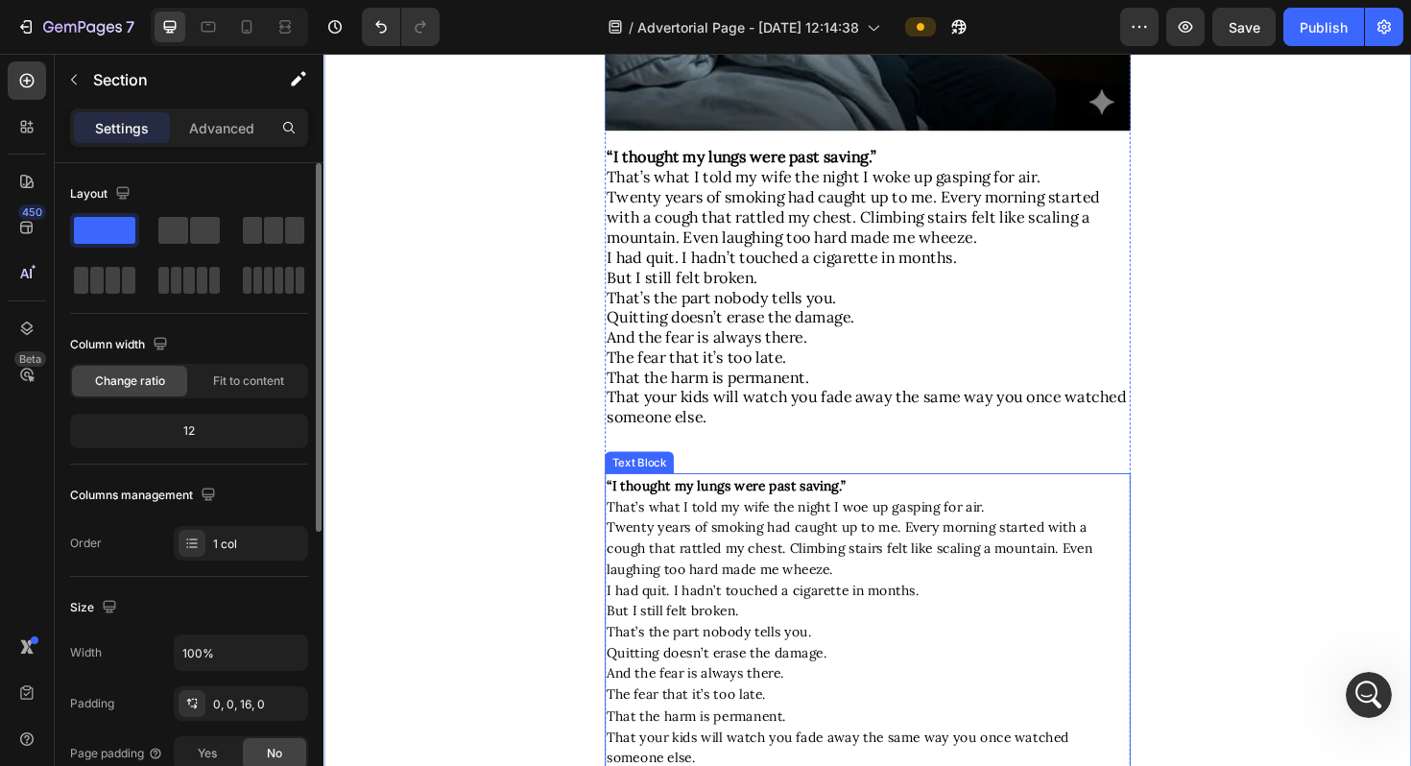
click at [1061, 538] on p "That’s what I told my wife the night I woe up gasping for air." at bounding box center [899, 533] width 553 height 22
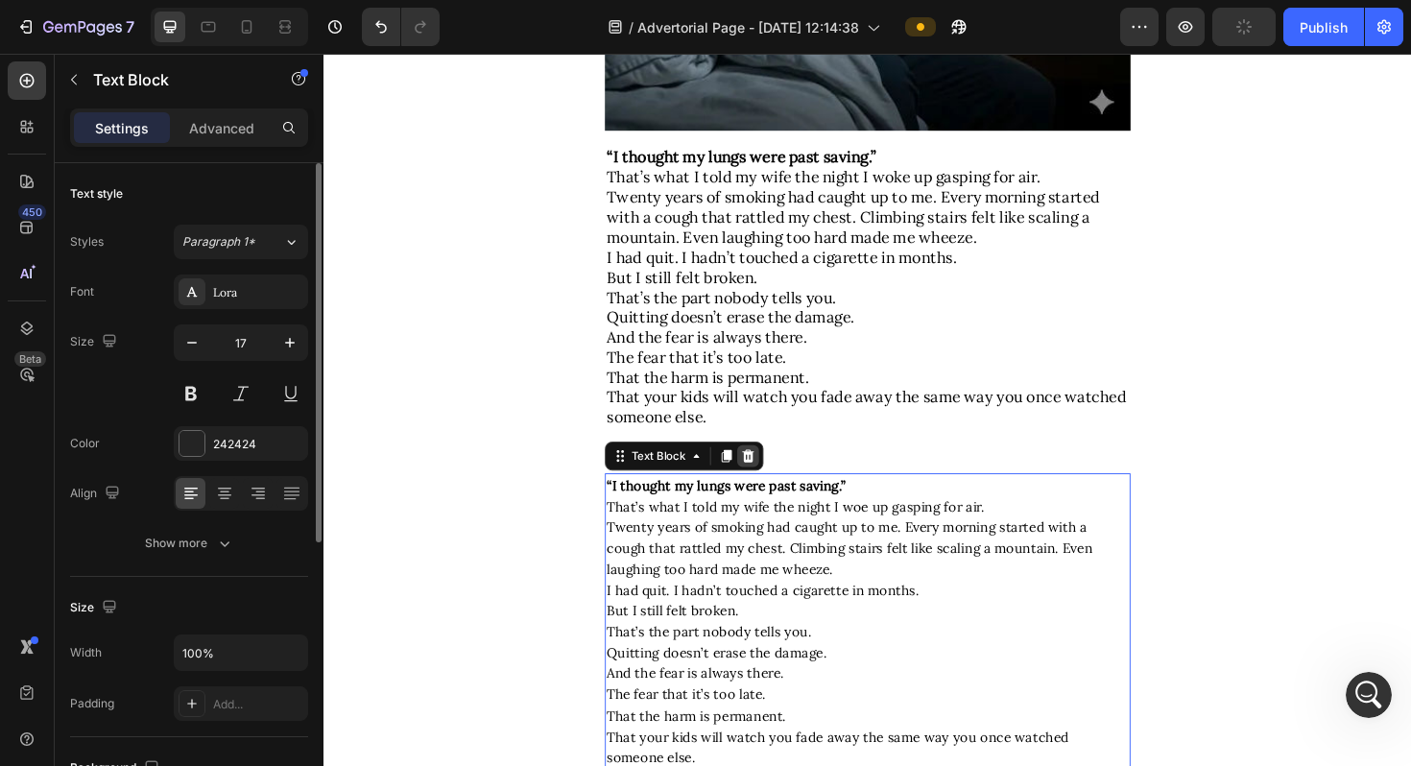
click at [778, 481] on icon at bounding box center [772, 479] width 15 height 15
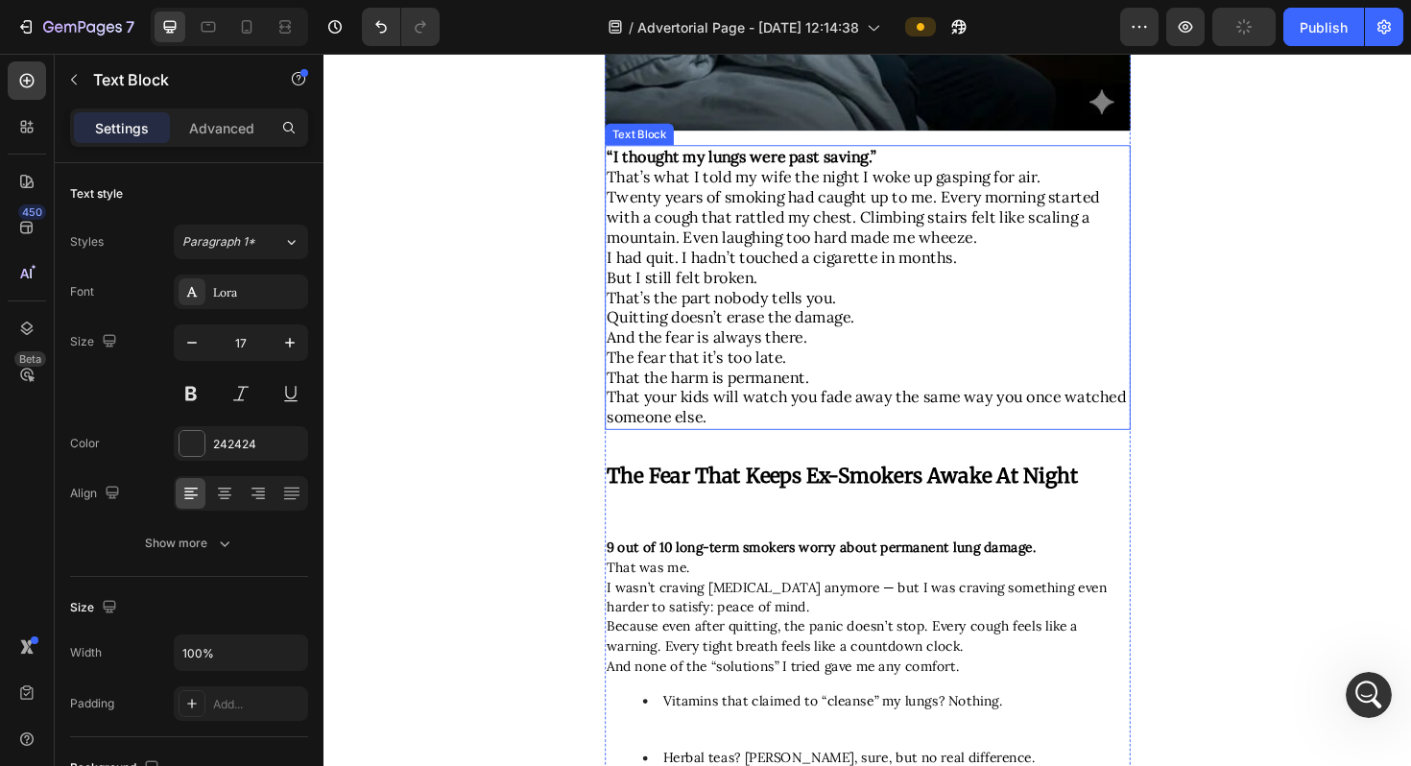
click at [775, 342] on span "Quitting doesn’t erase the damage." at bounding box center [754, 333] width 262 height 21
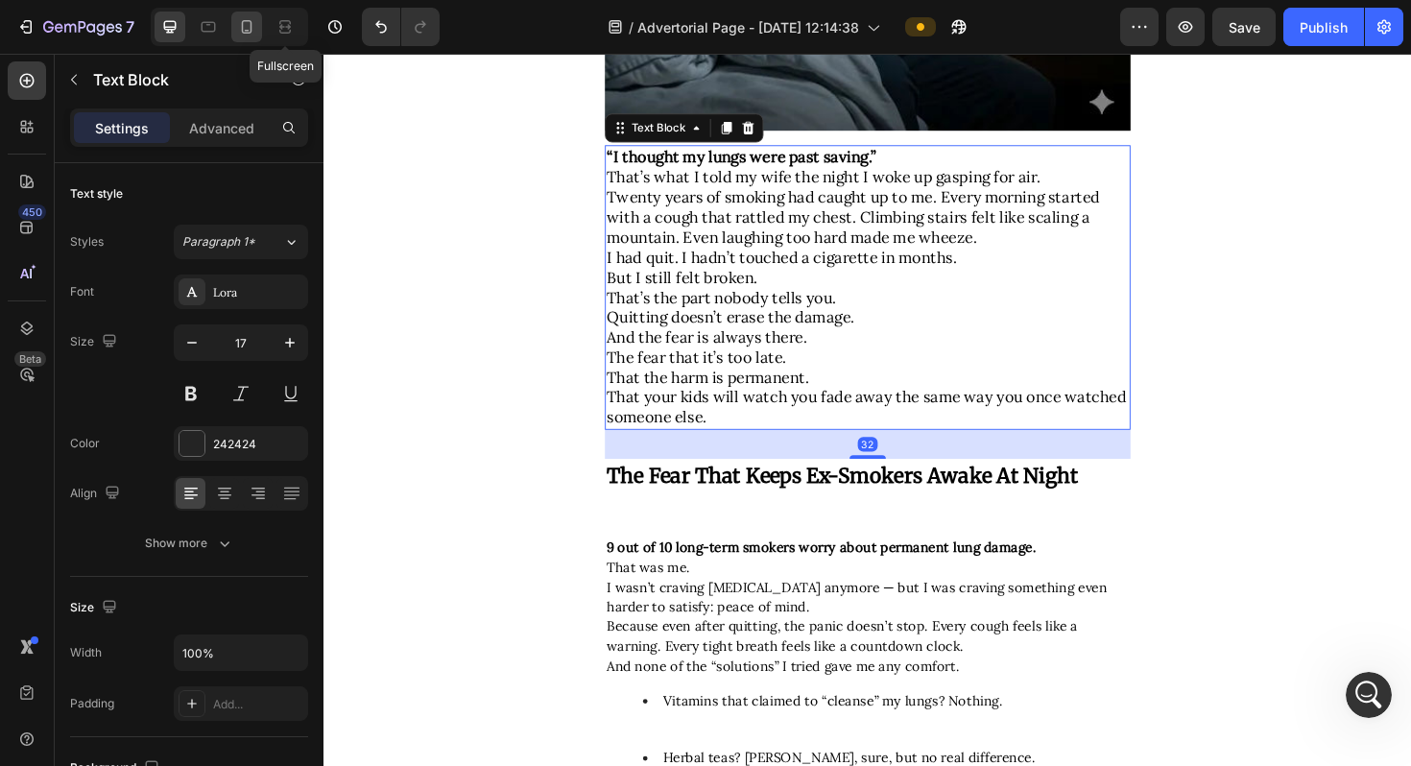
click at [259, 33] on div at bounding box center [246, 27] width 31 height 31
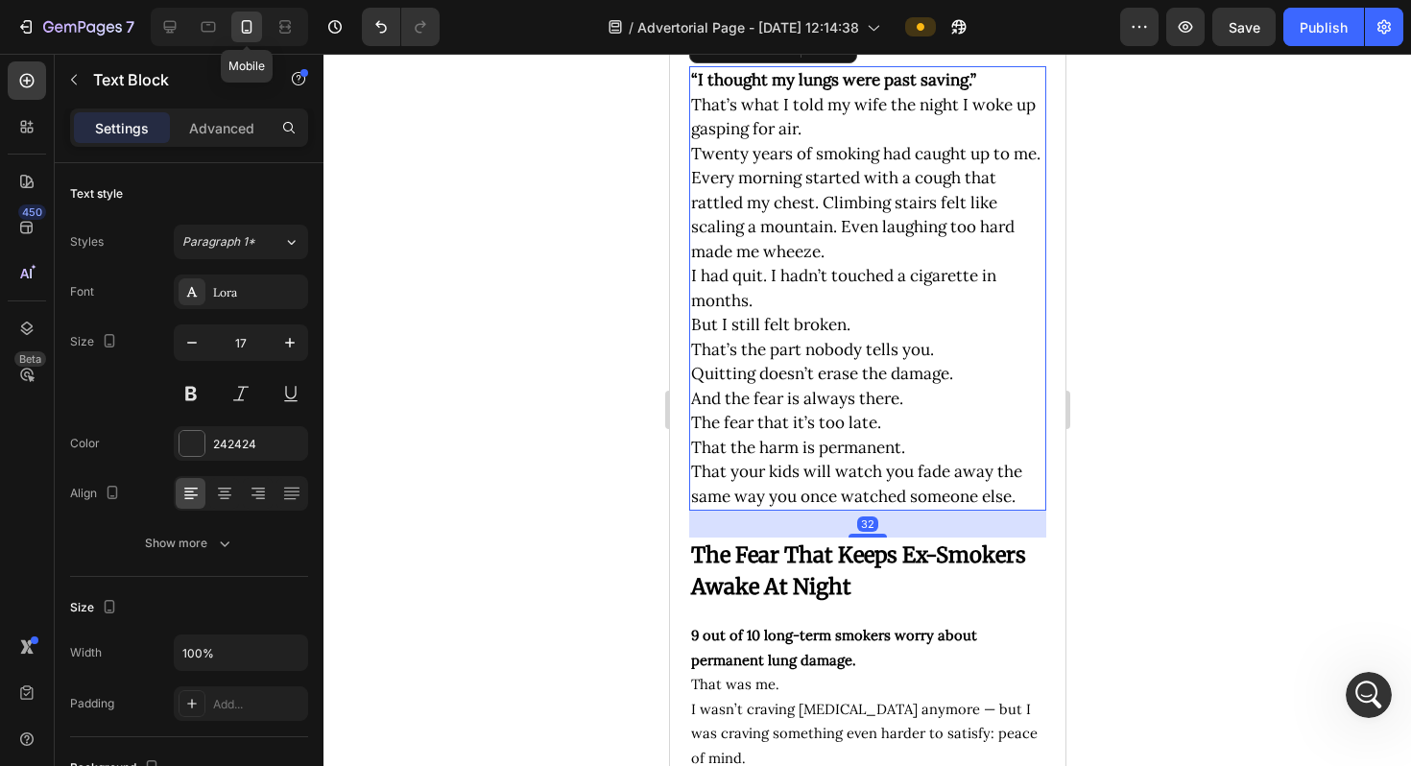
scroll to position [539, 0]
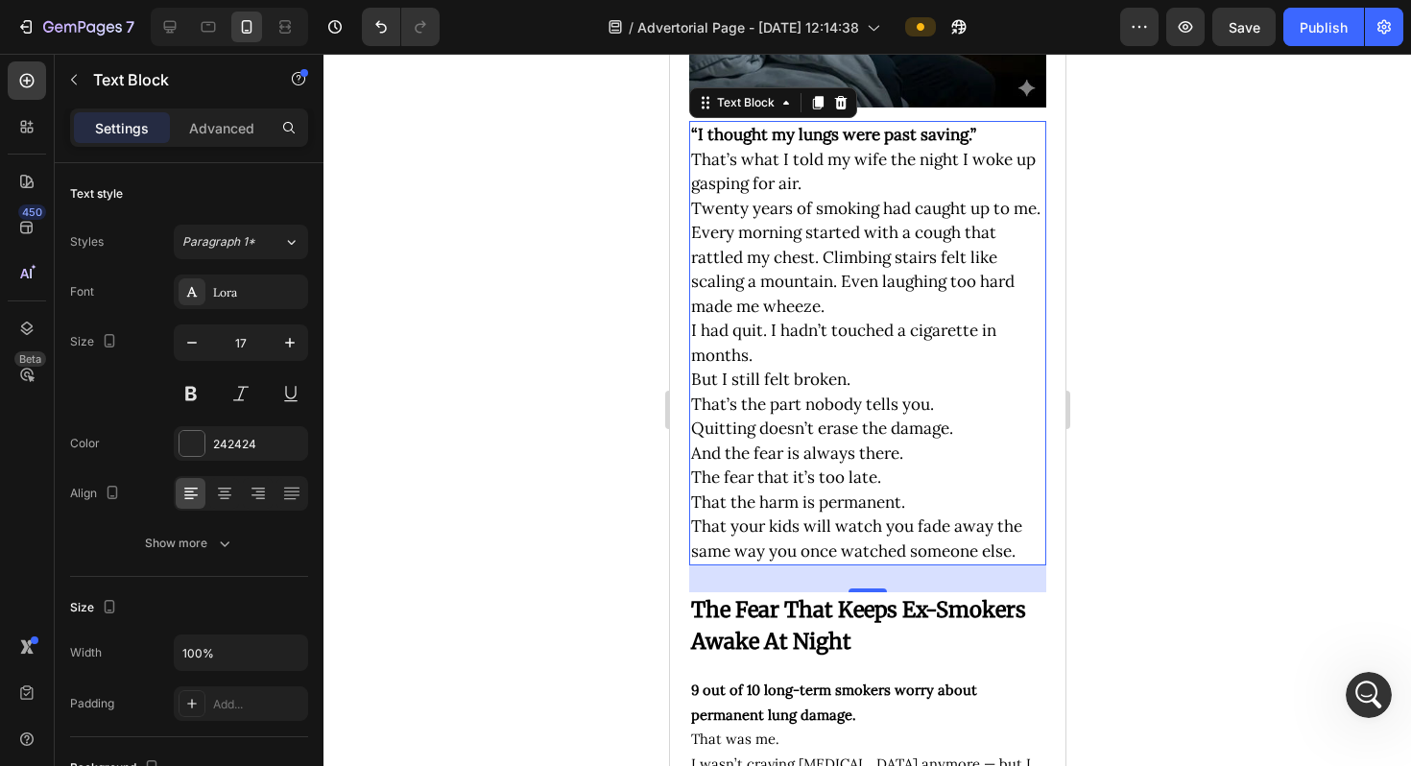
click at [609, 231] on div at bounding box center [868, 410] width 1088 height 712
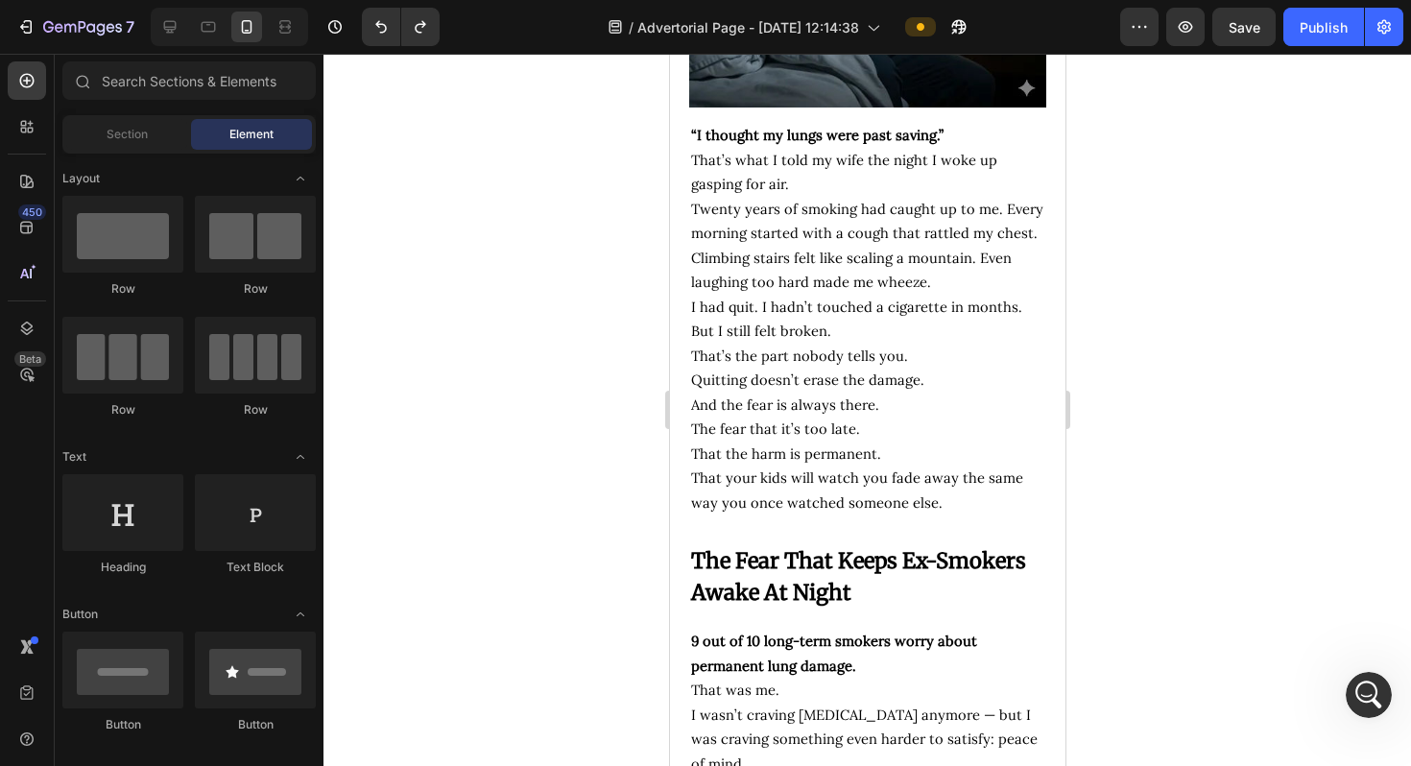
click at [1122, 457] on div at bounding box center [868, 410] width 1088 height 712
click at [22, 34] on icon "button" at bounding box center [25, 26] width 19 height 19
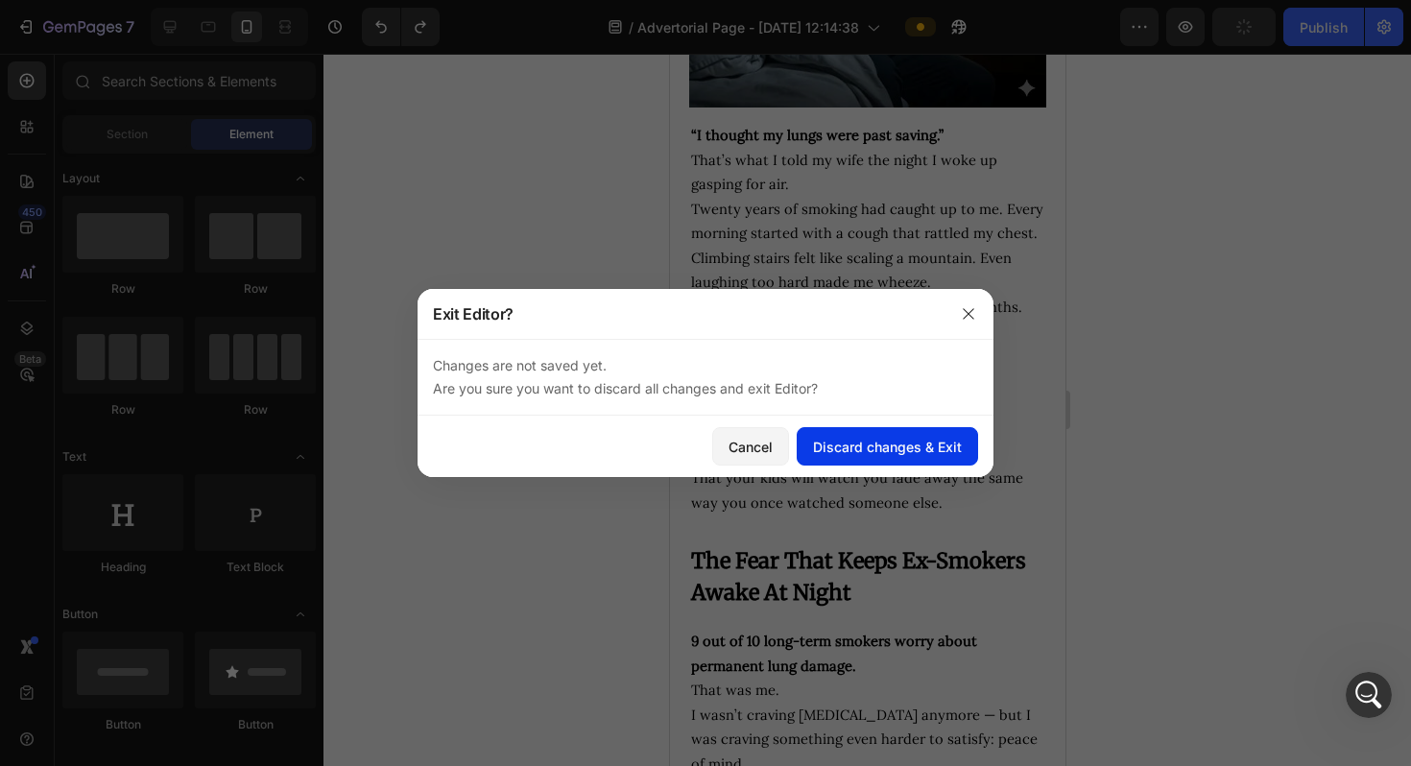
click at [860, 452] on div "Discard changes & Exit" at bounding box center [887, 447] width 149 height 20
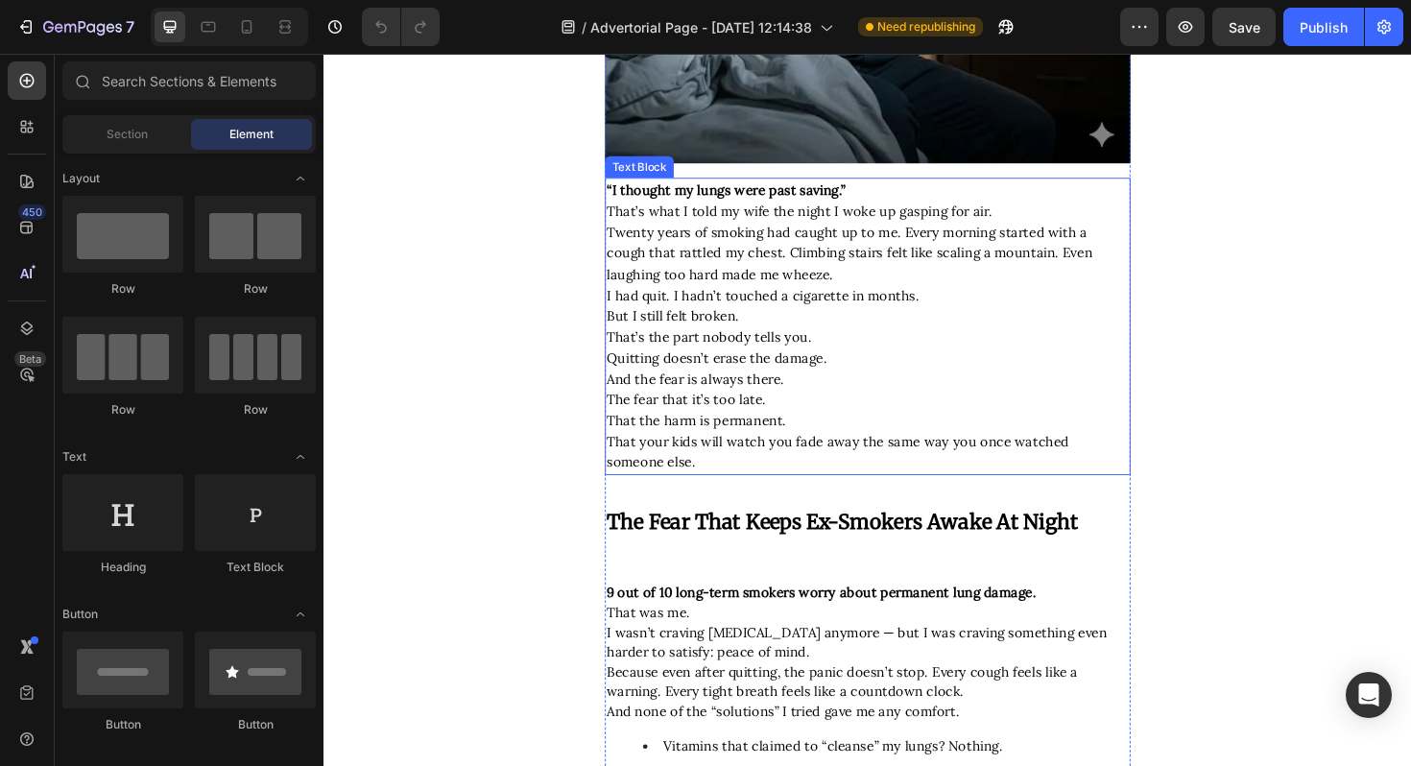
scroll to position [672, 0]
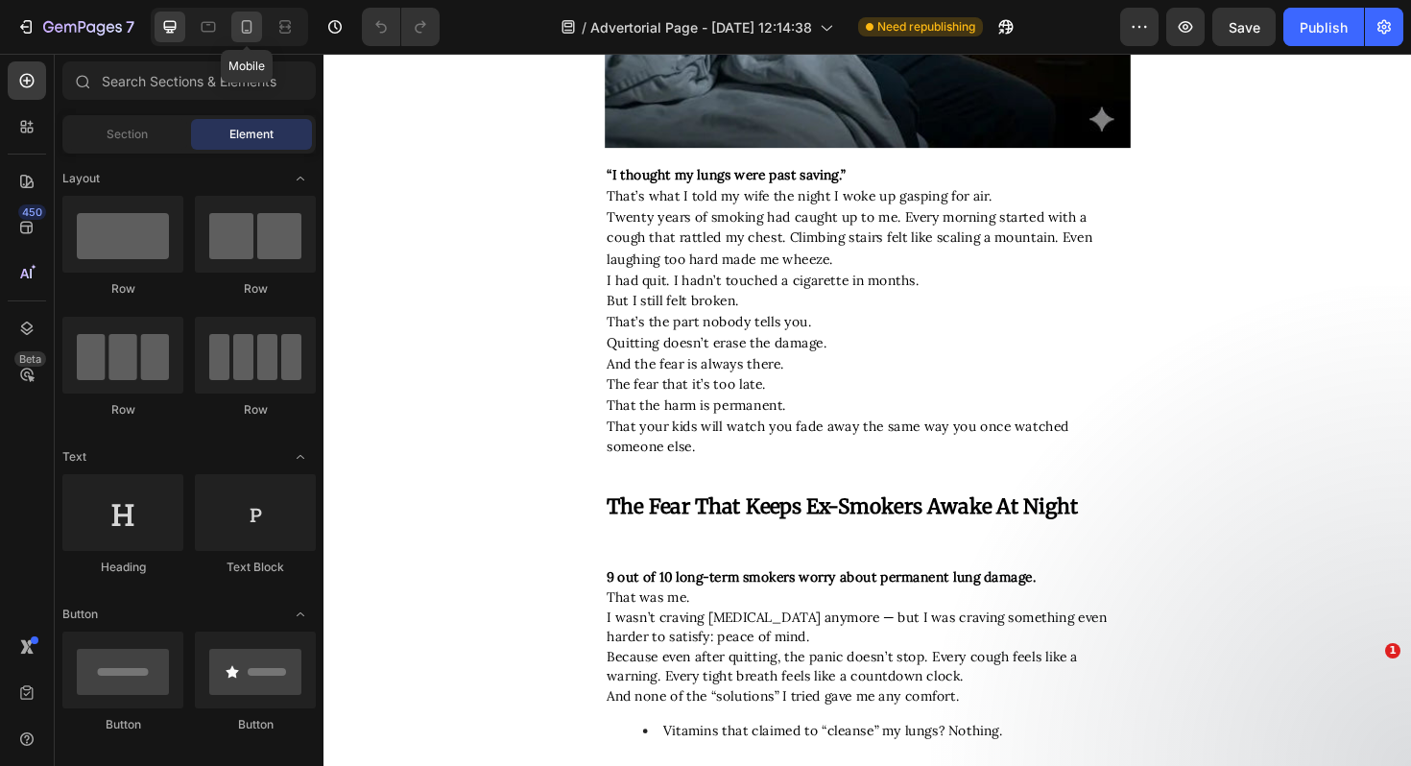
click at [245, 28] on icon at bounding box center [246, 26] width 19 height 19
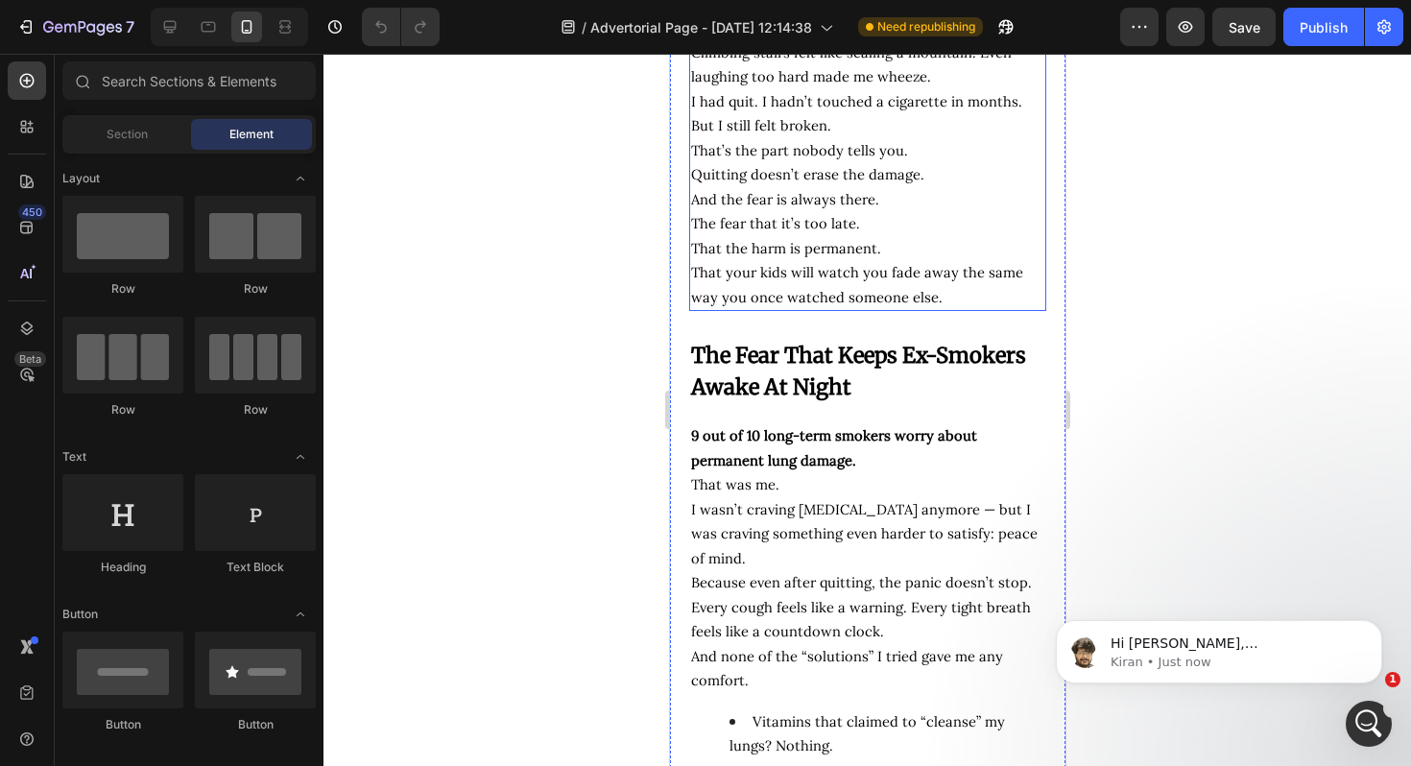
scroll to position [747, 0]
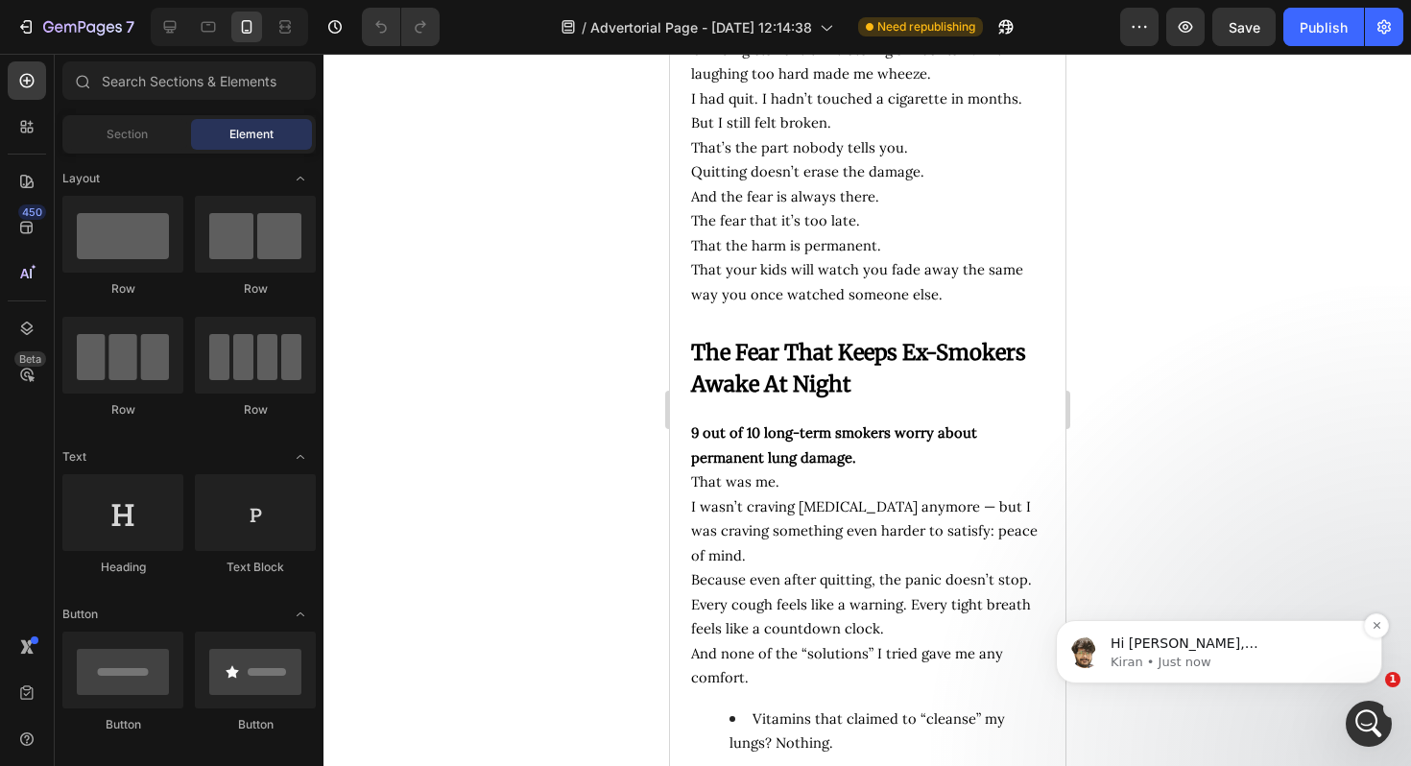
click at [1229, 641] on p "Hi Khalid, Kiran here from the GemPages support team, I`ll be joining the conve…" at bounding box center [1235, 644] width 248 height 19
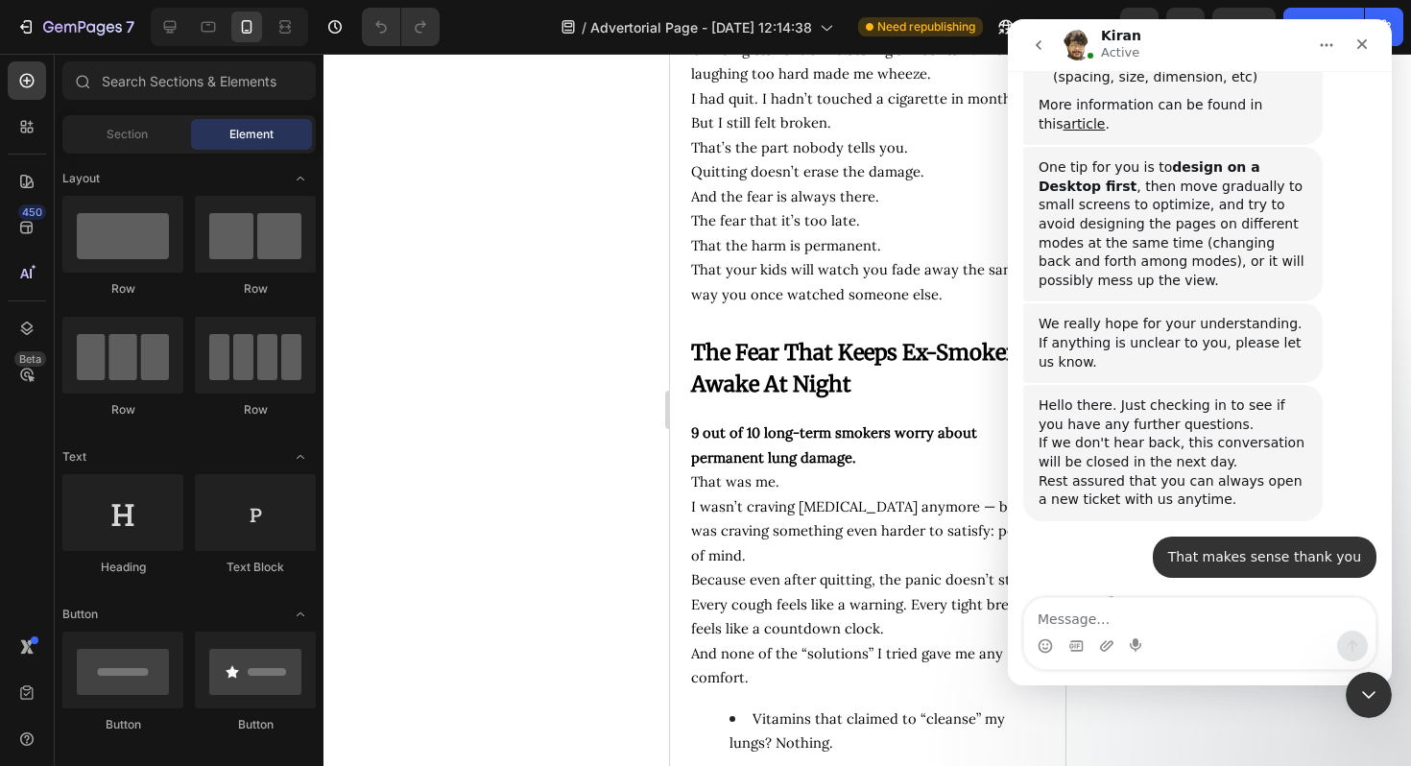
scroll to position [1196, 0]
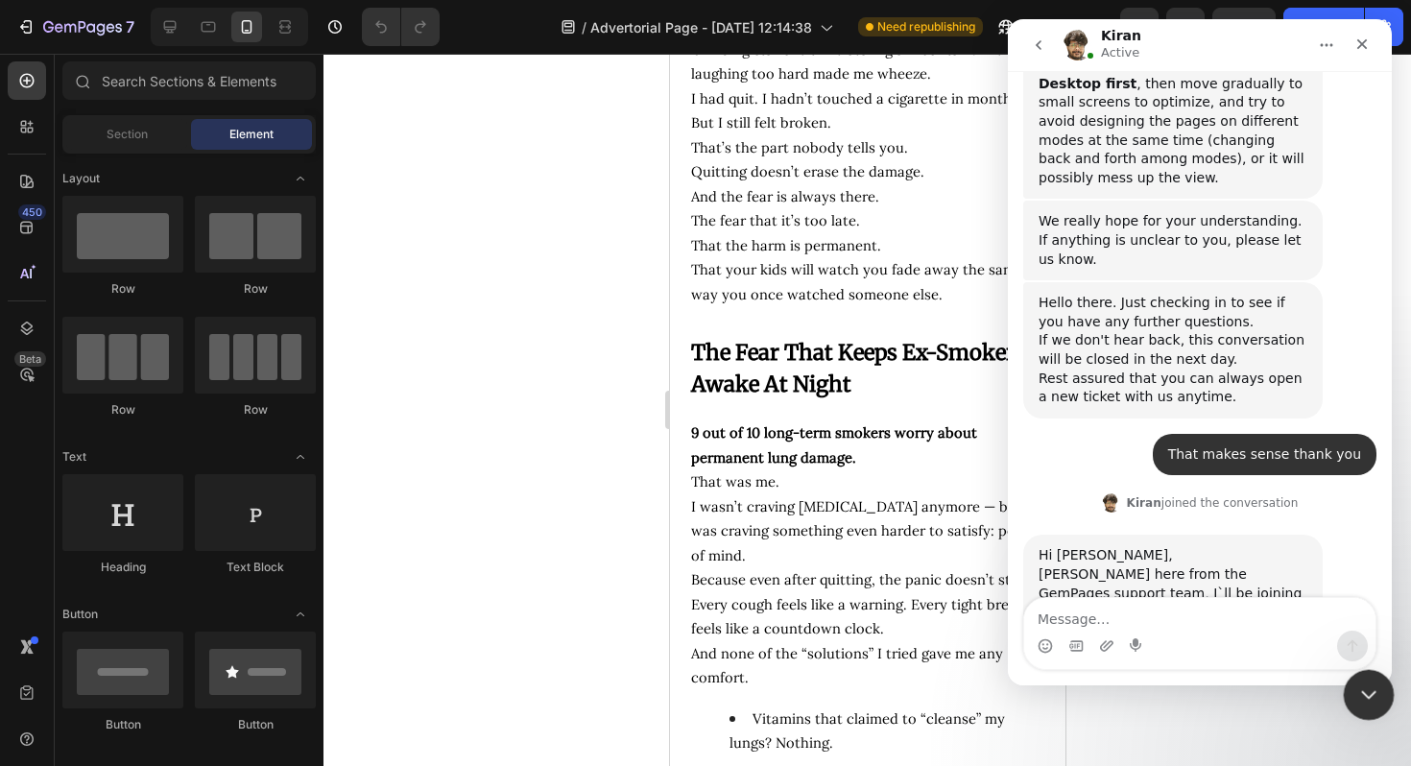
click at [1367, 701] on icon "Close Intercom Messenger" at bounding box center [1366, 692] width 23 height 23
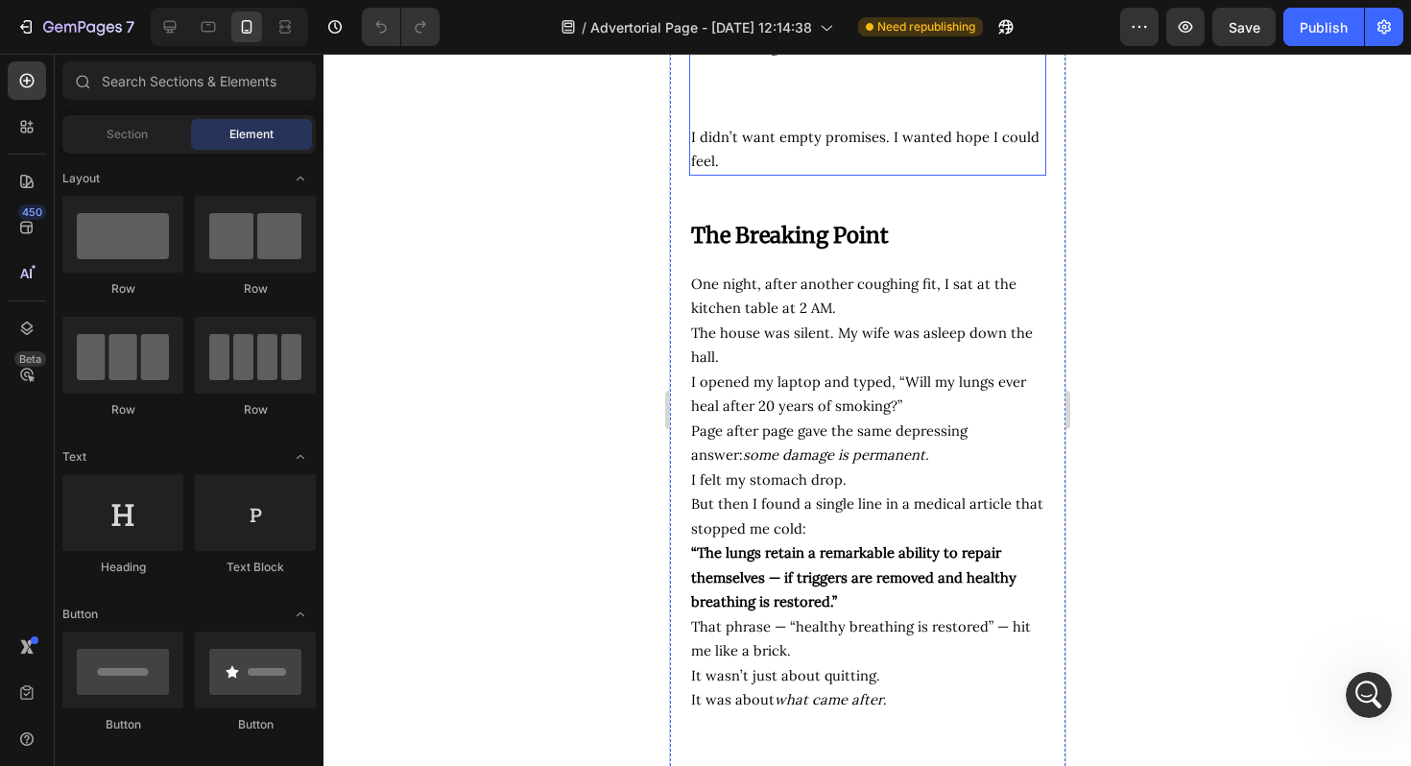
scroll to position [1445, 0]
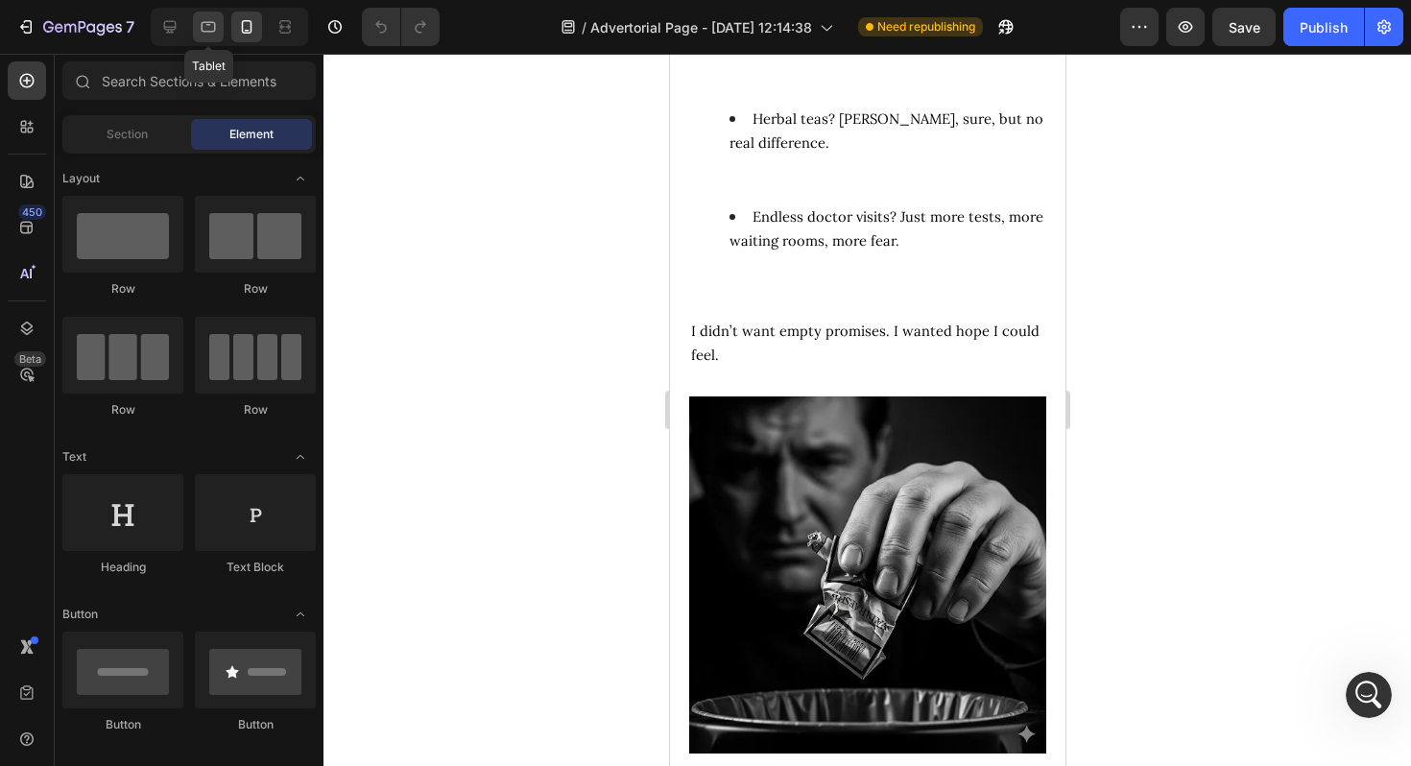
click at [196, 18] on div at bounding box center [208, 27] width 31 height 31
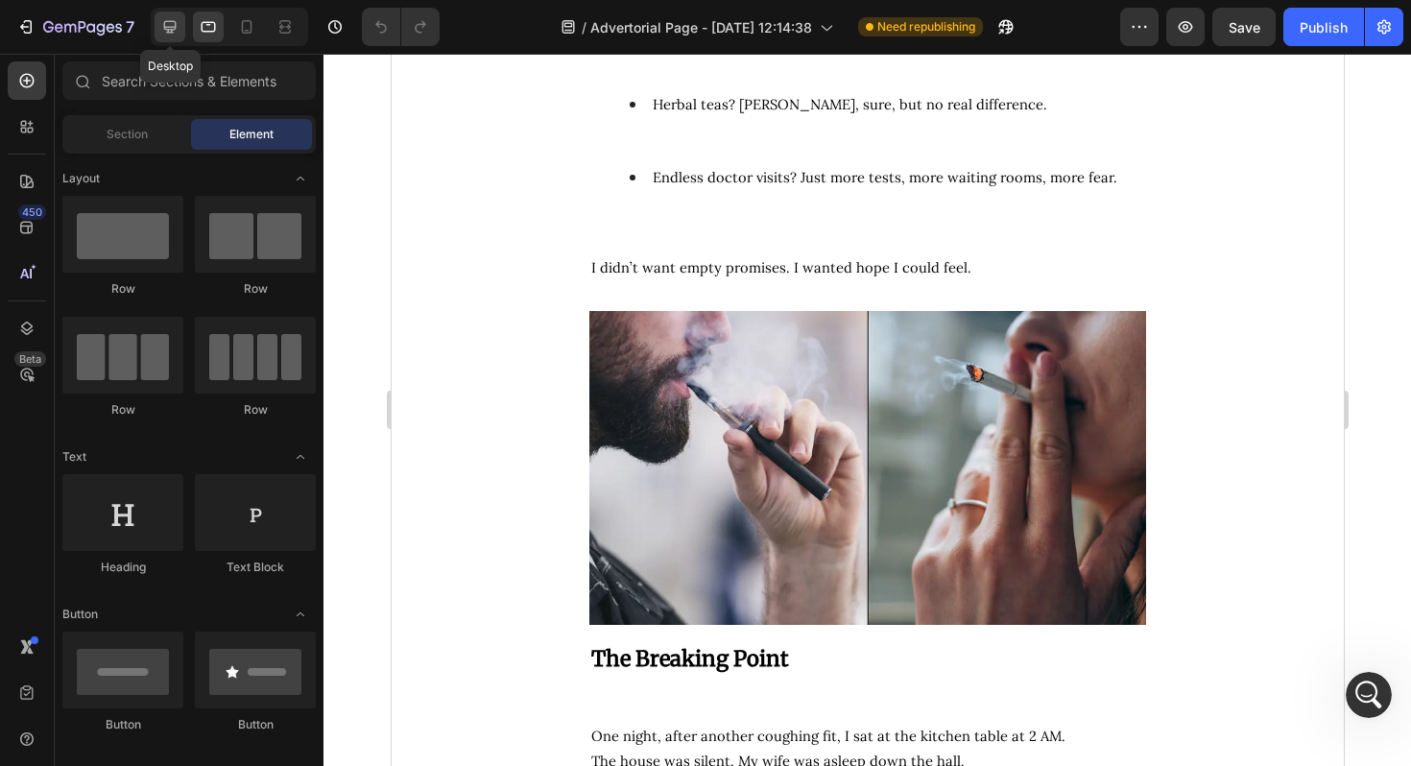
click at [173, 19] on icon at bounding box center [169, 26] width 19 height 19
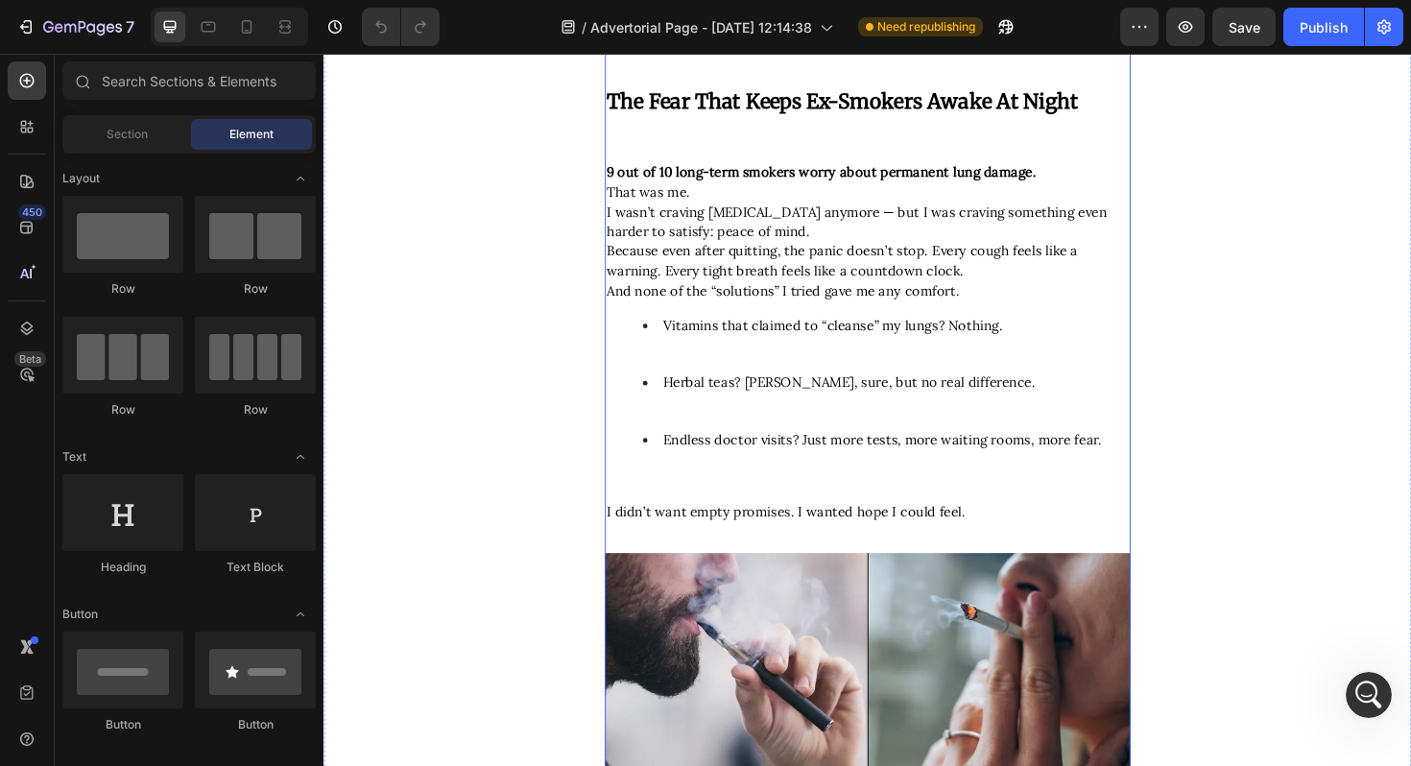
scroll to position [1104, 0]
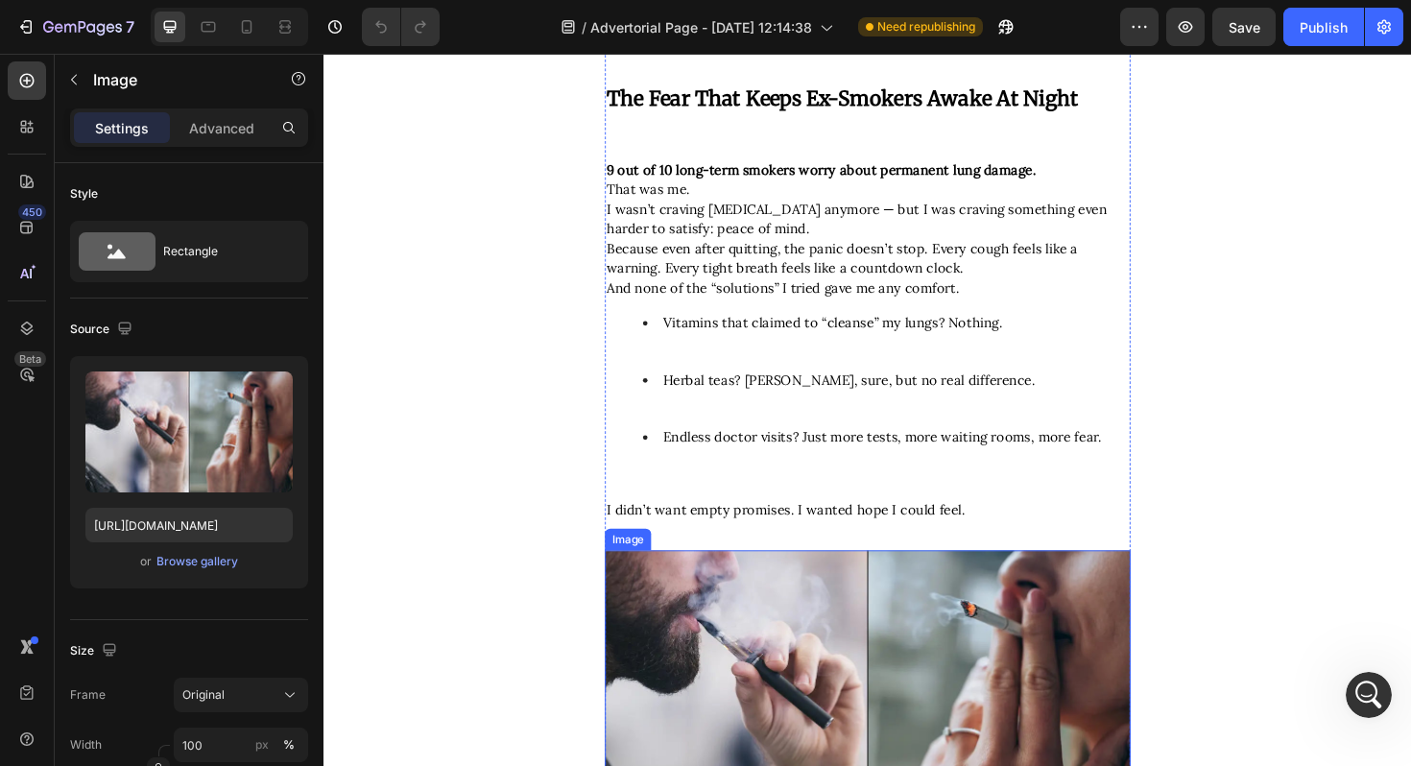
click at [856, 672] on img at bounding box center [899, 736] width 557 height 313
click at [116, 317] on button "button" at bounding box center [124, 328] width 23 height 23
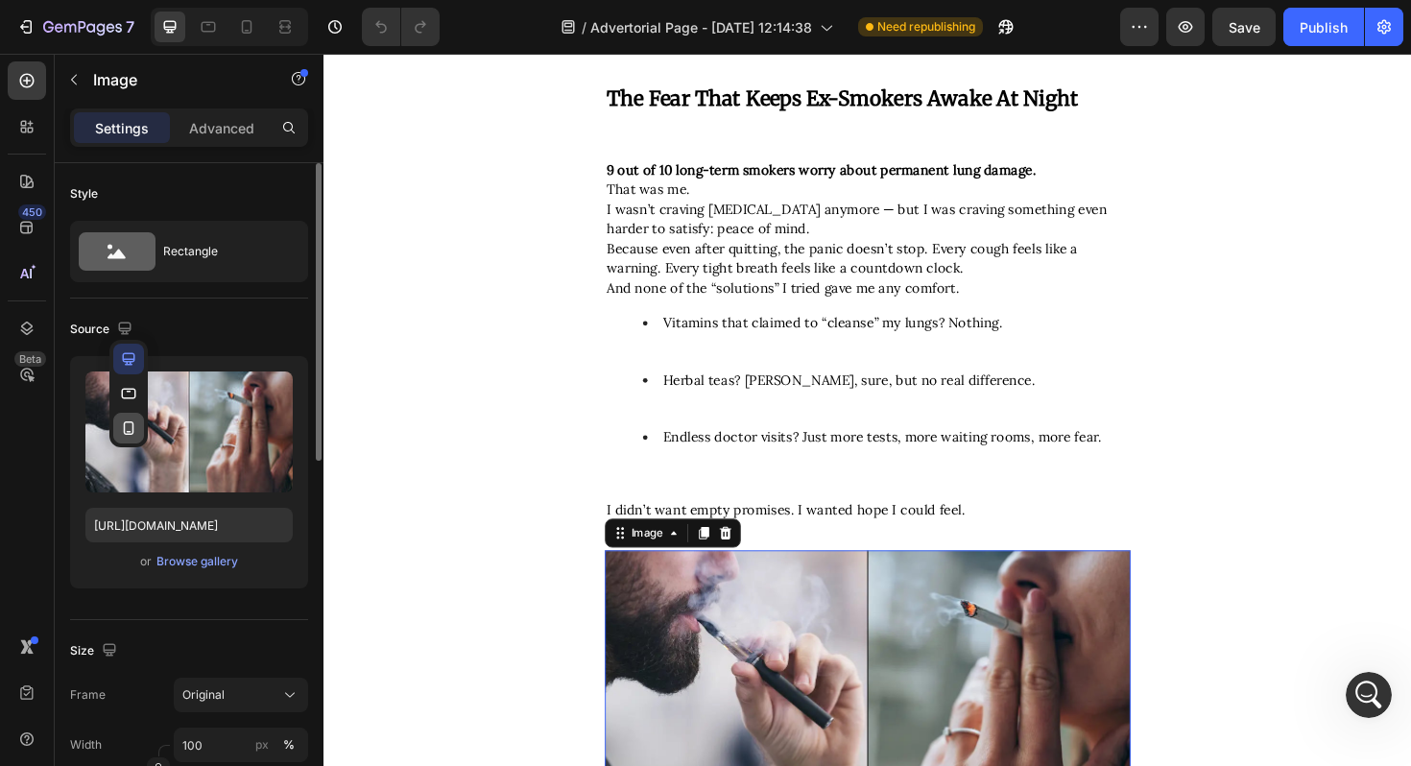
click at [122, 428] on icon "button" at bounding box center [128, 428] width 19 height 19
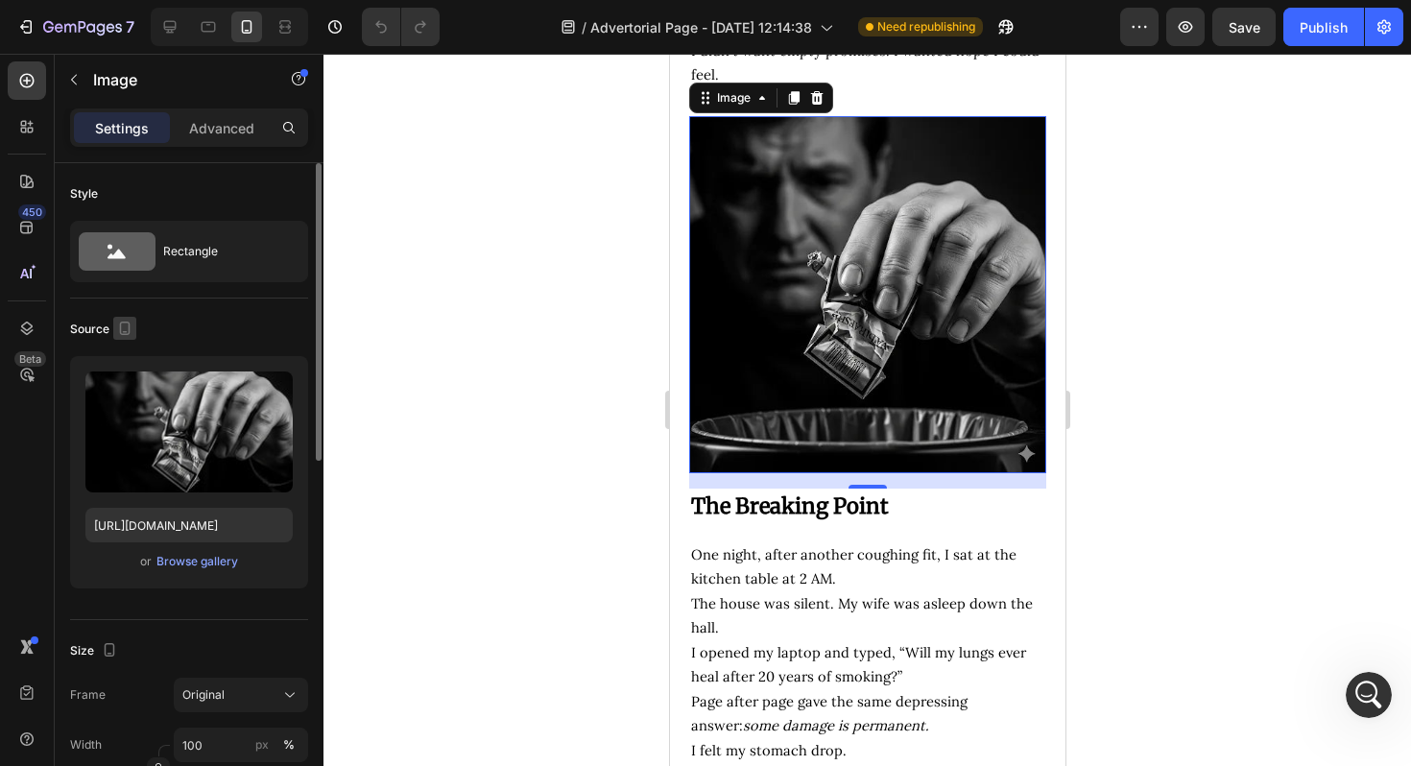
scroll to position [1728, 0]
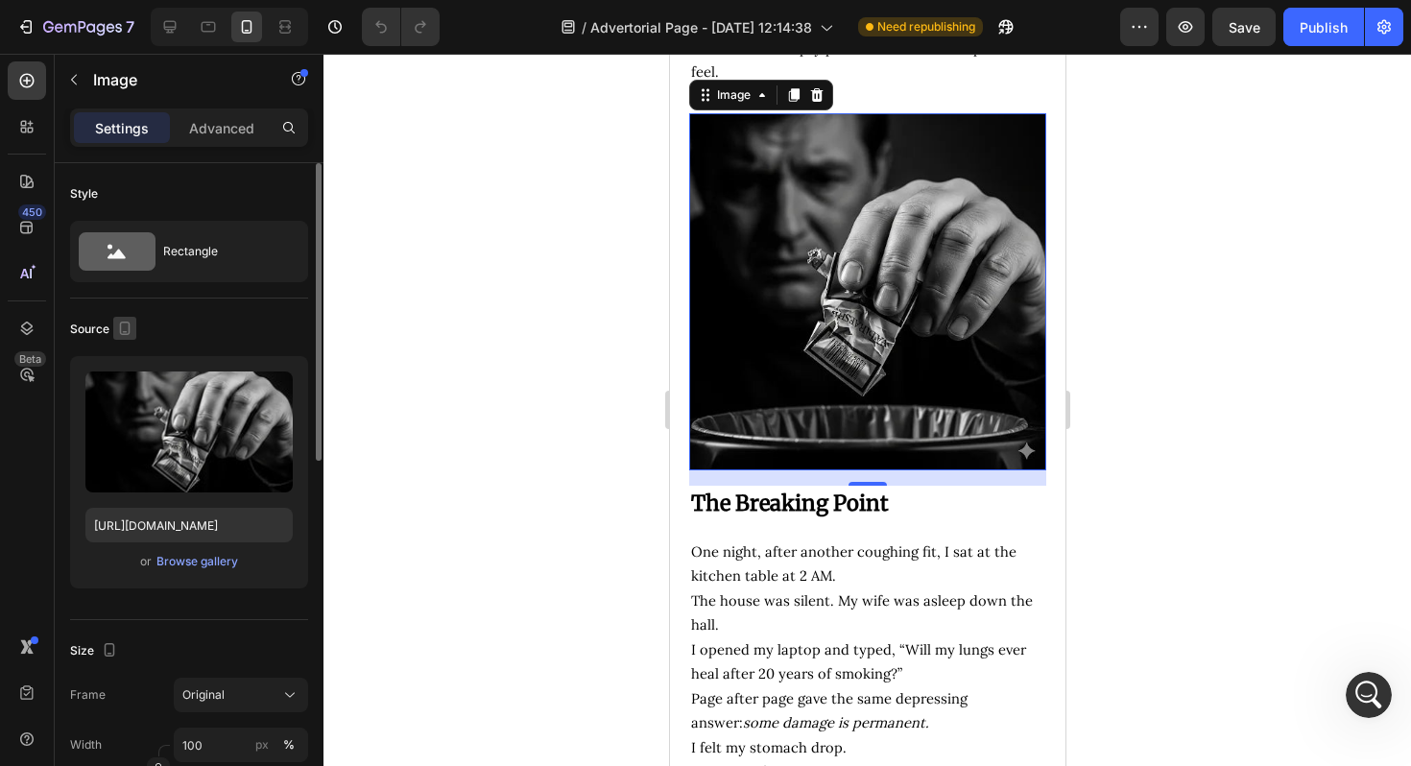
click at [127, 329] on icon "button" at bounding box center [124, 328] width 19 height 19
click at [132, 361] on icon "button" at bounding box center [129, 358] width 12 height 12
type input "https://cdn.shopify.com/s/files/1/0694/4548/4683/files/gempages_579295714790605…"
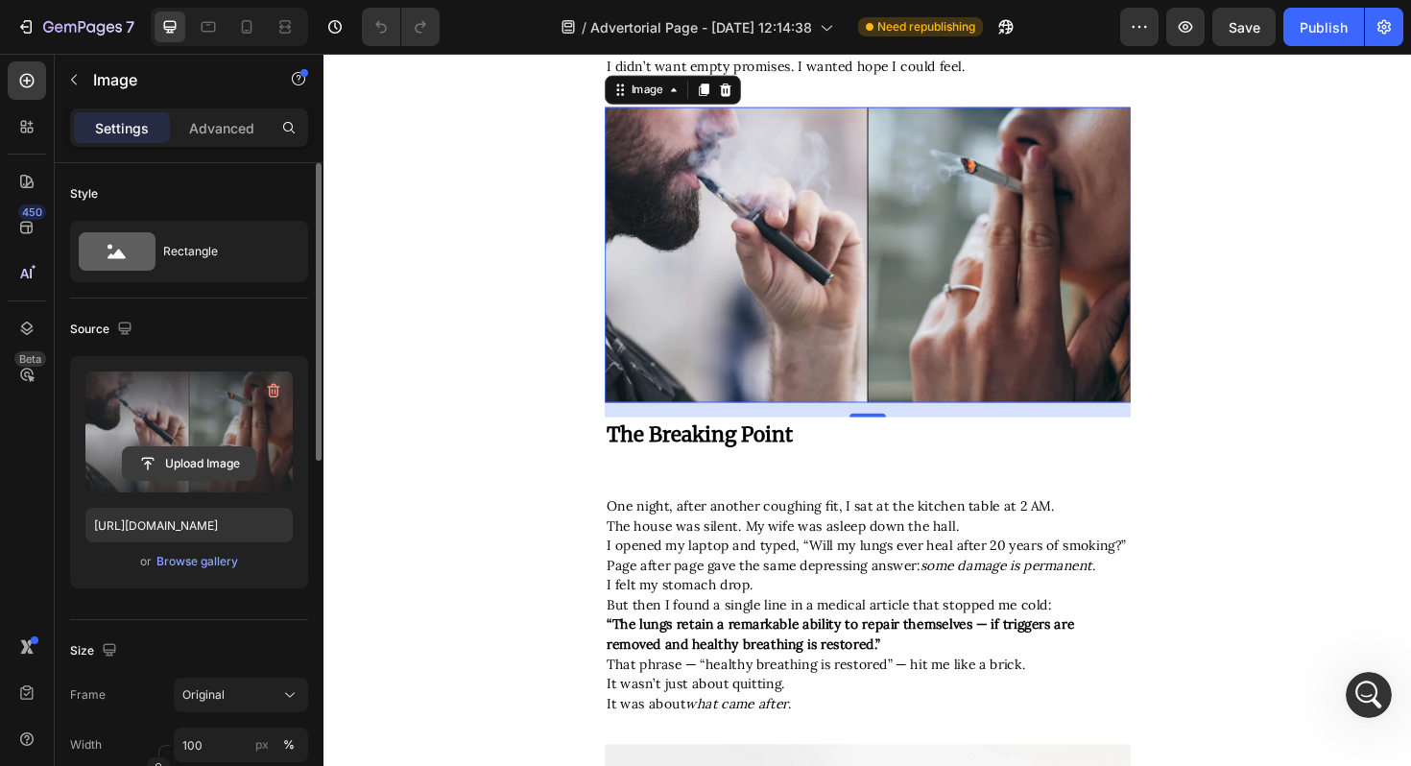
scroll to position [1551, 0]
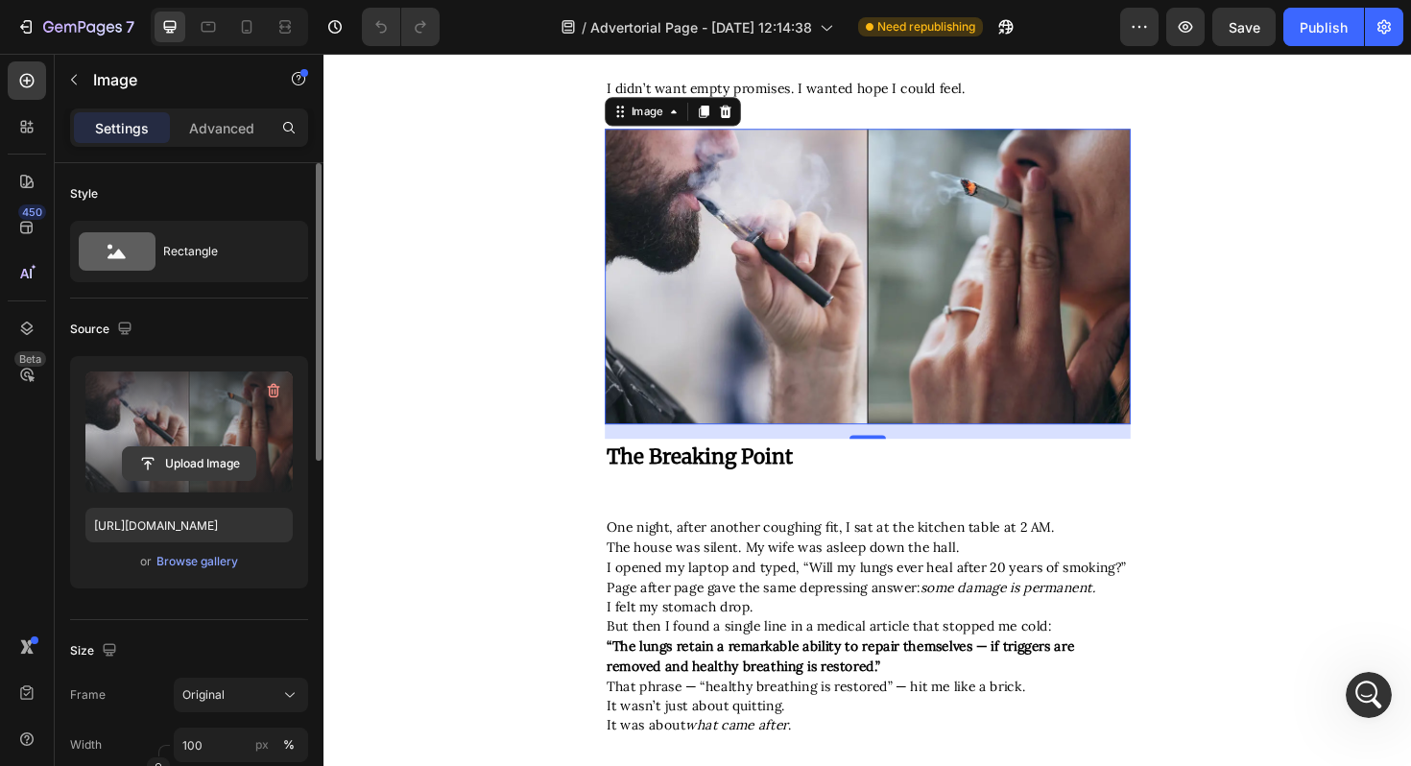
click at [174, 460] on input "file" at bounding box center [189, 463] width 133 height 33
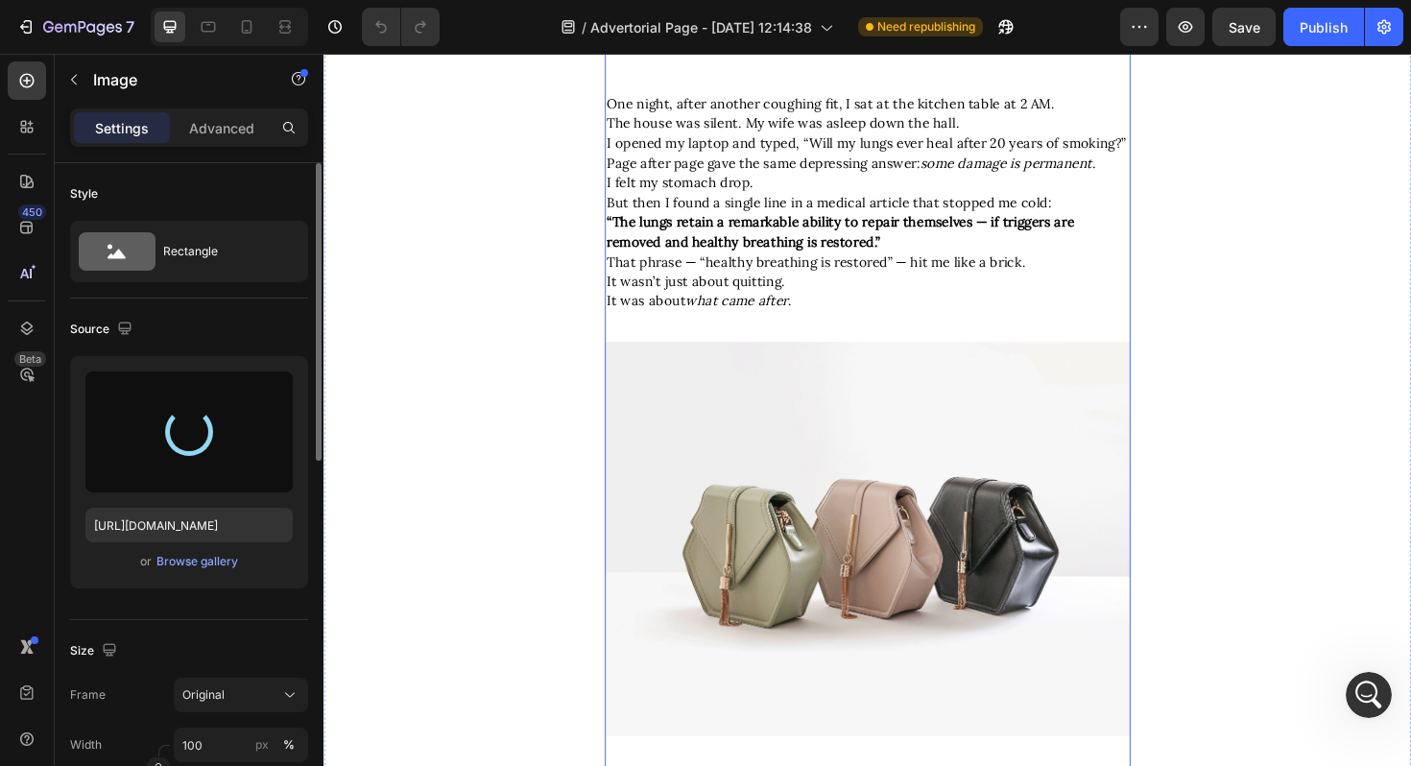
scroll to position [2006, 0]
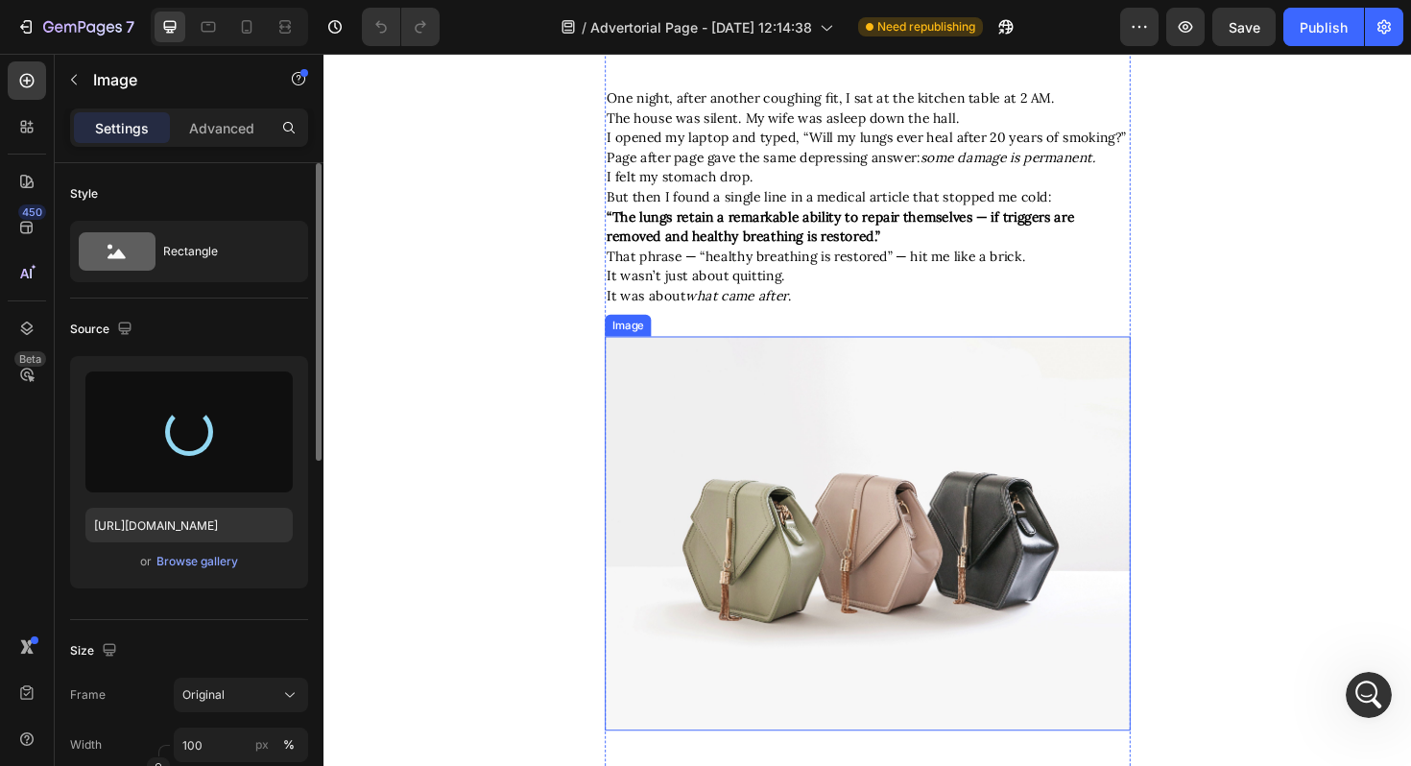
click at [801, 529] on img at bounding box center [899, 562] width 557 height 418
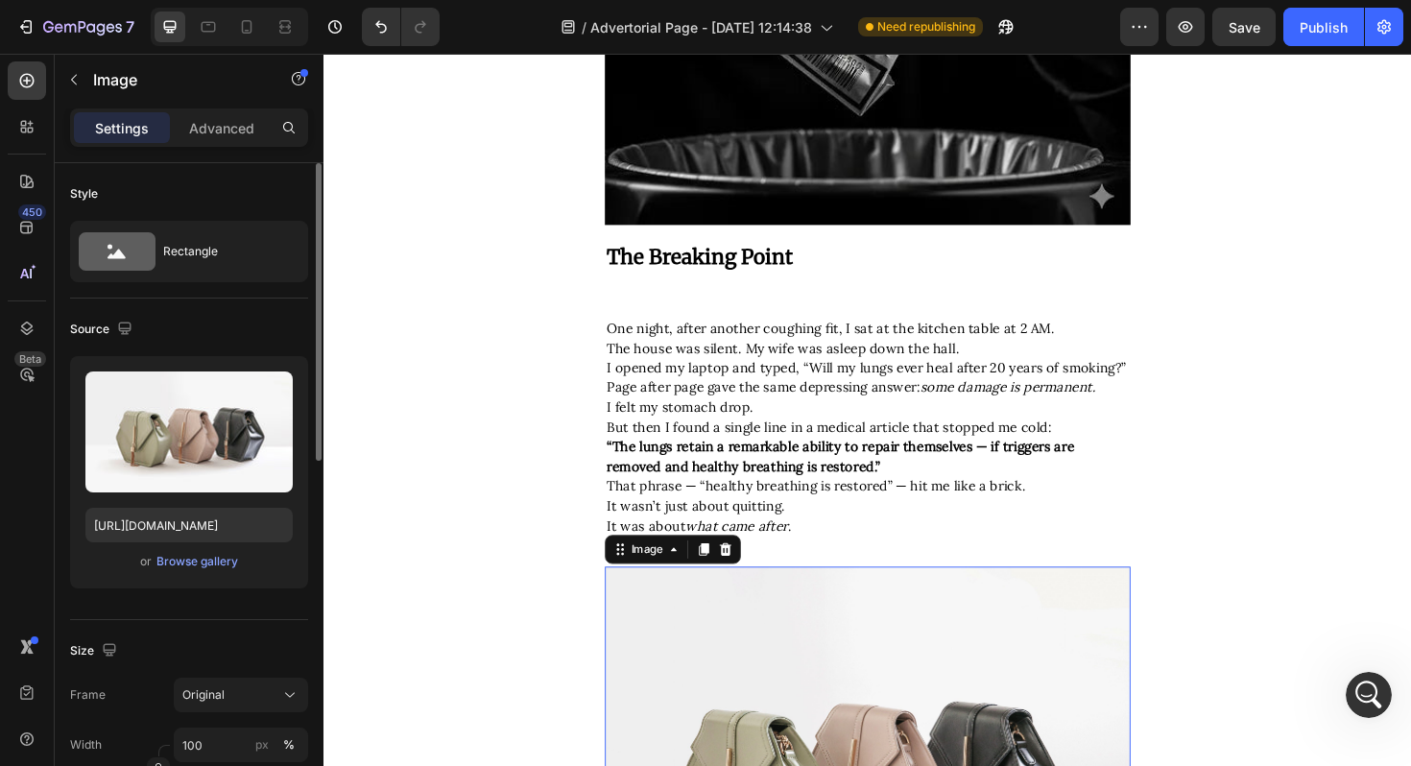
scroll to position [2249, 0]
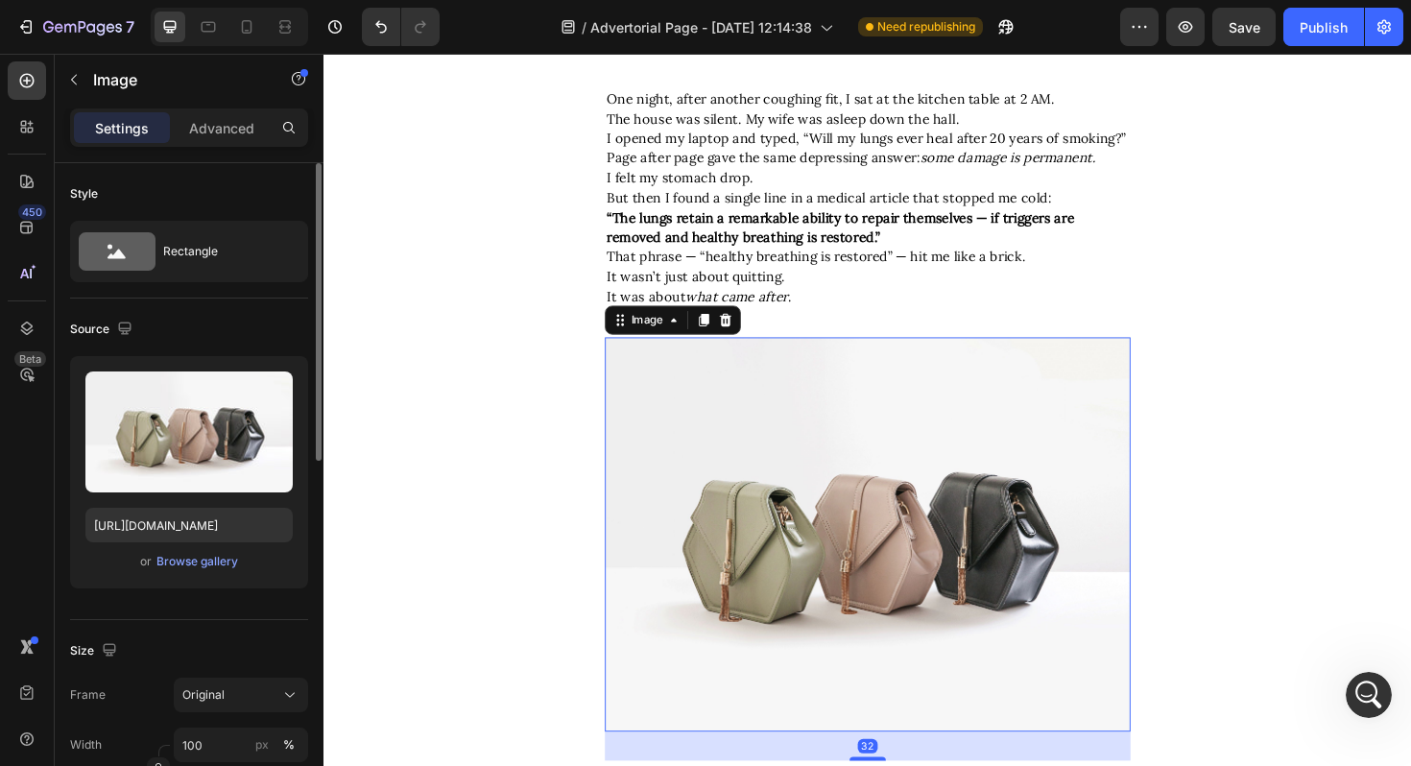
click at [109, 335] on div "Source" at bounding box center [103, 330] width 66 height 26
click at [113, 335] on button "button" at bounding box center [124, 328] width 23 height 23
click at [126, 421] on icon "button" at bounding box center [128, 428] width 19 height 19
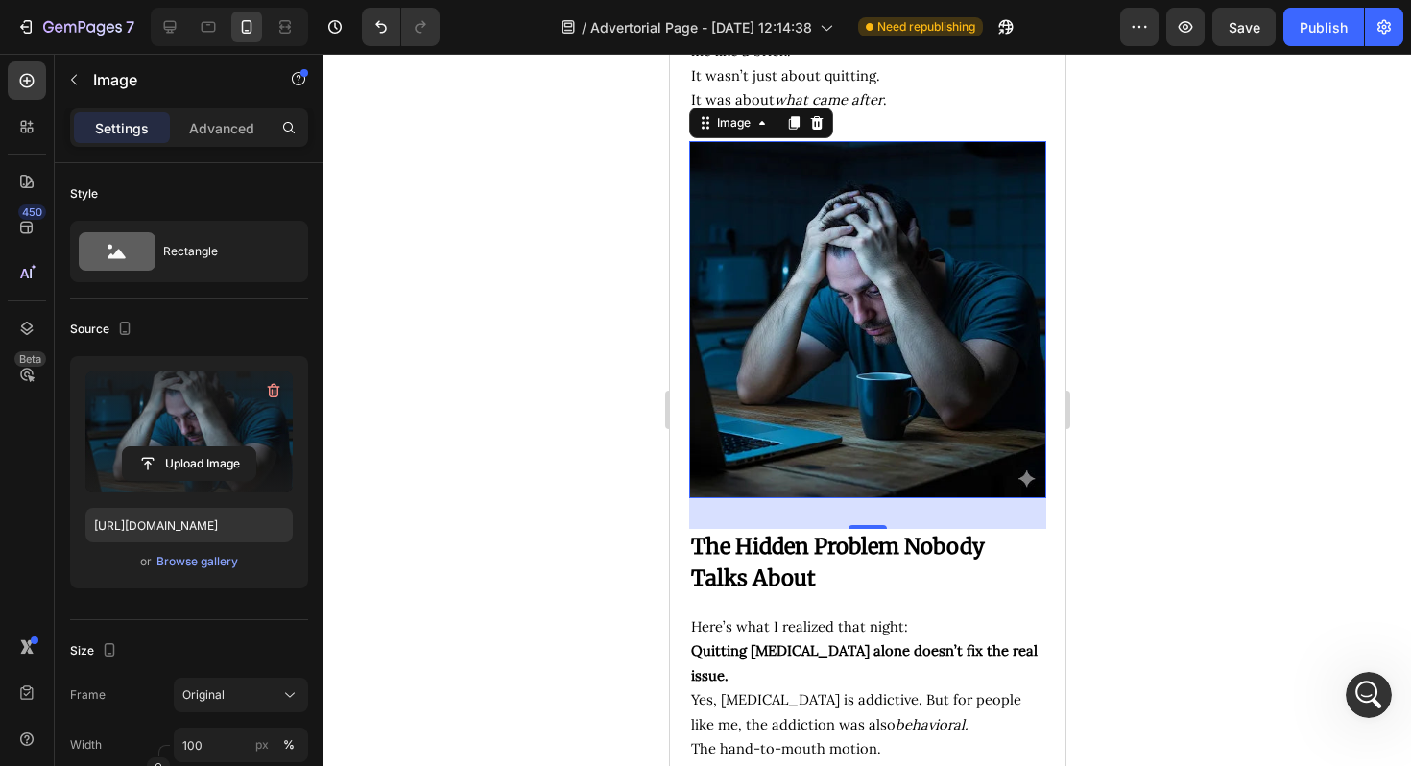
scroll to position [2641, 0]
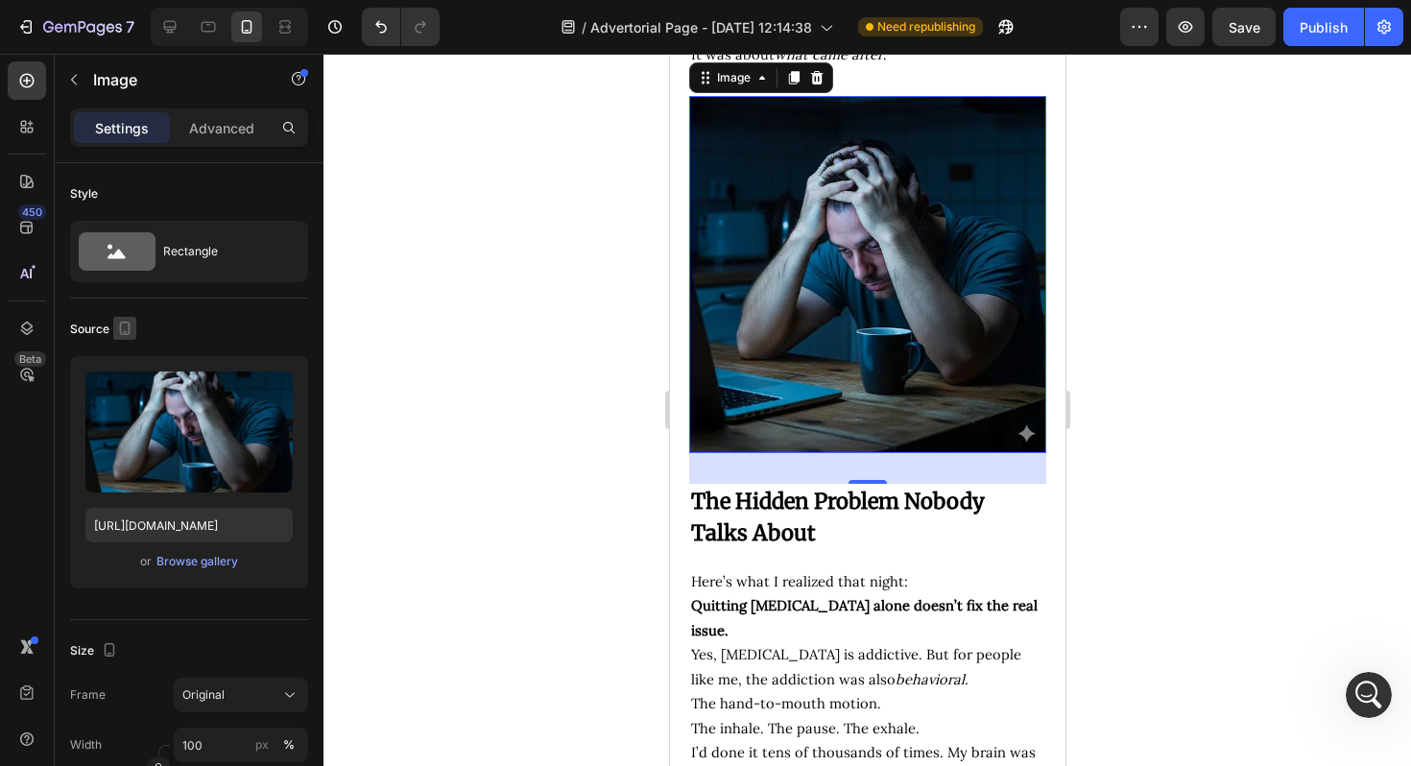
click at [133, 327] on icon "button" at bounding box center [124, 328] width 19 height 19
click at [124, 366] on icon "button" at bounding box center [128, 359] width 19 height 19
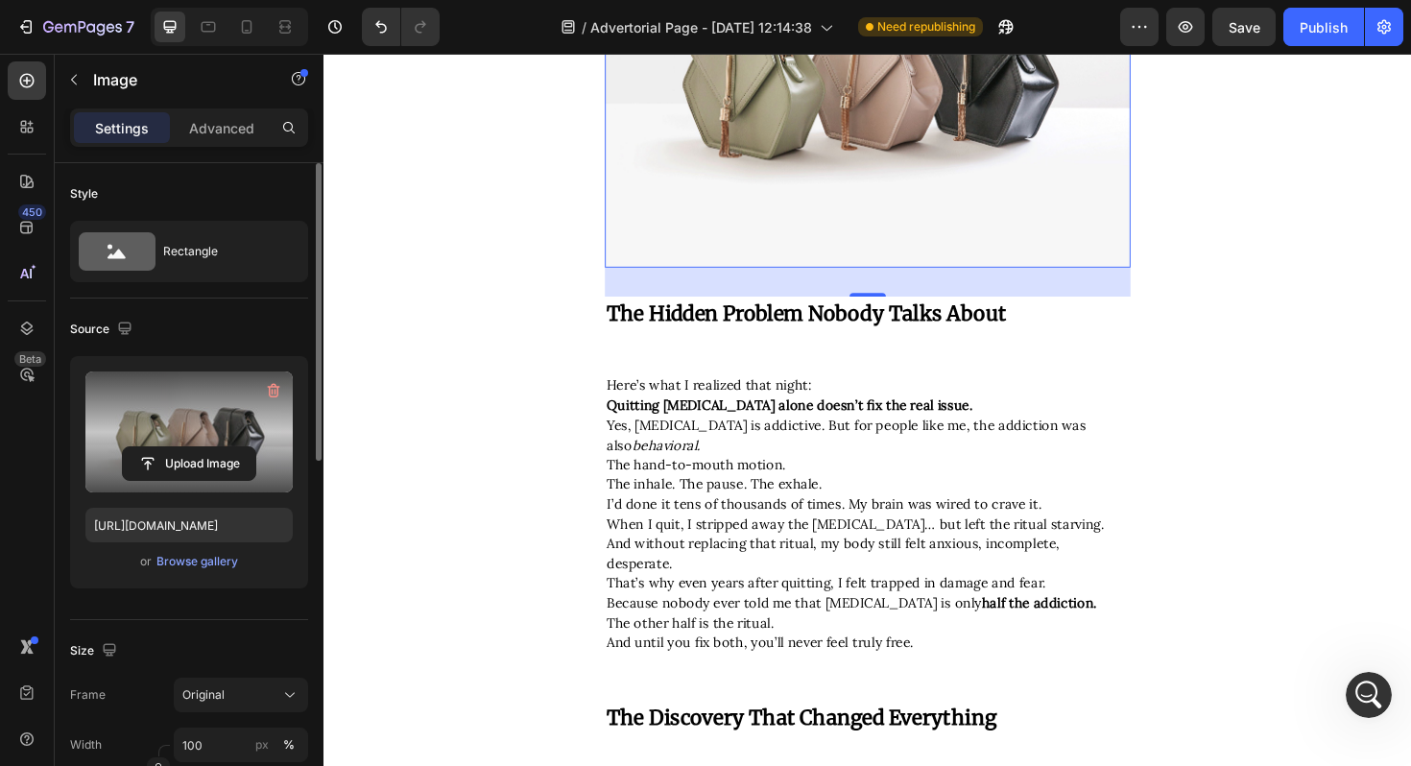
click at [154, 422] on label at bounding box center [188, 432] width 207 height 121
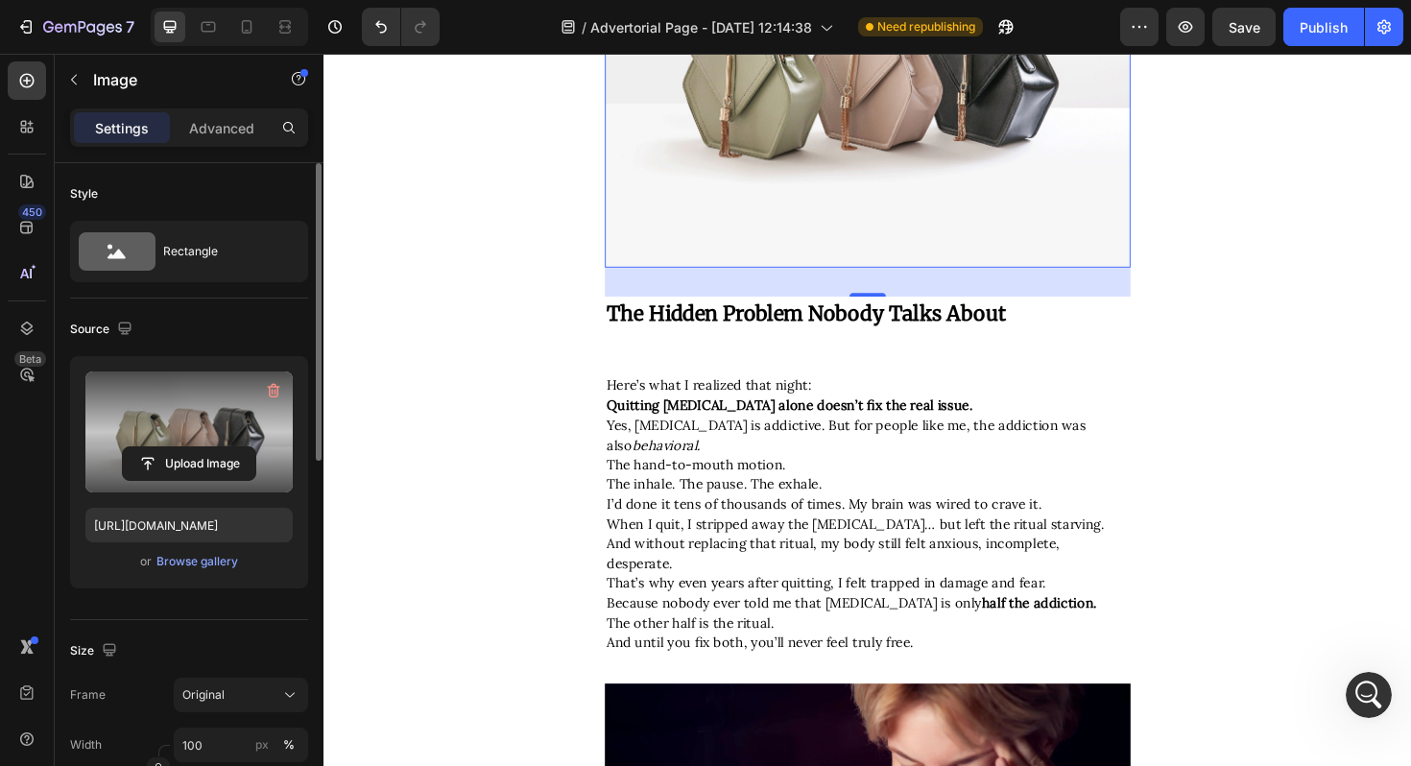
click at [154, 447] on input "file" at bounding box center [189, 463] width 133 height 33
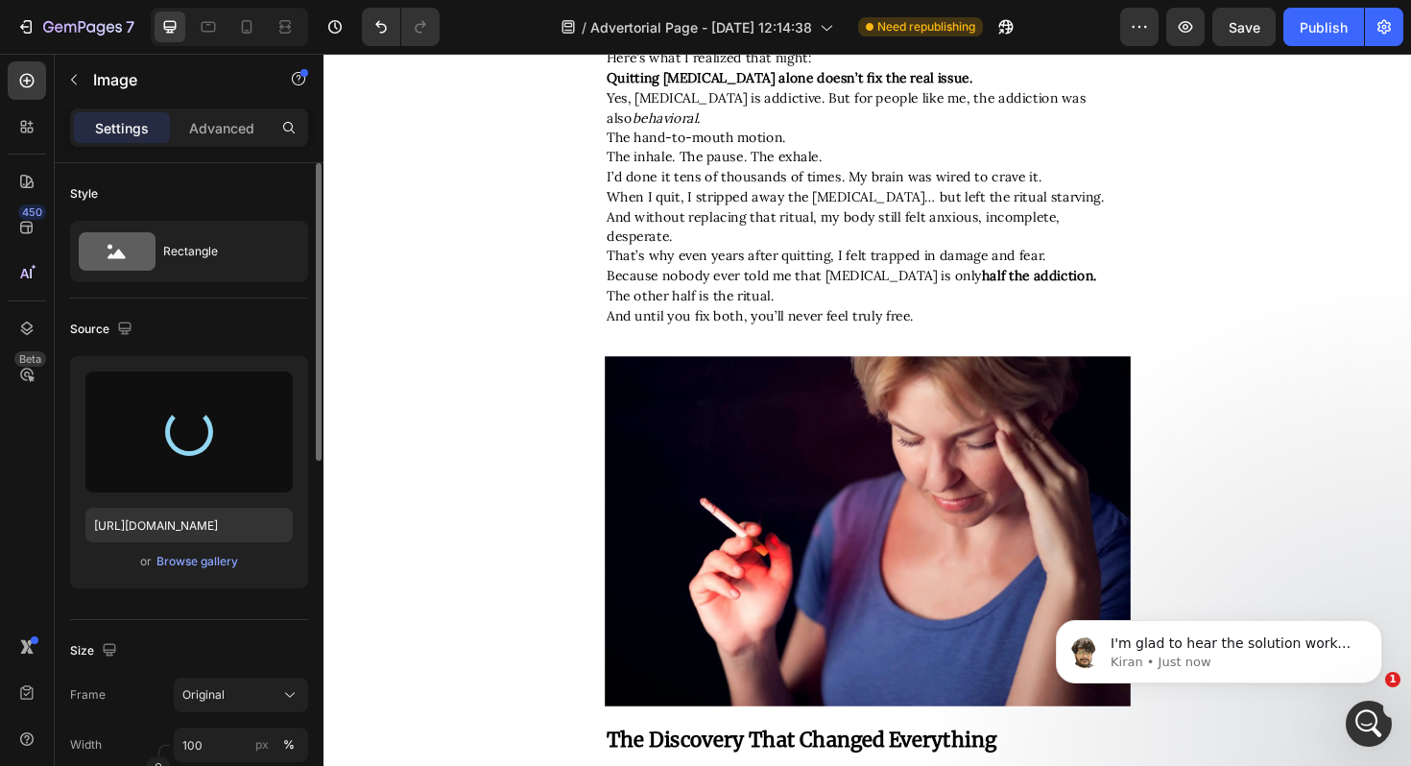
scroll to position [3089, 0]
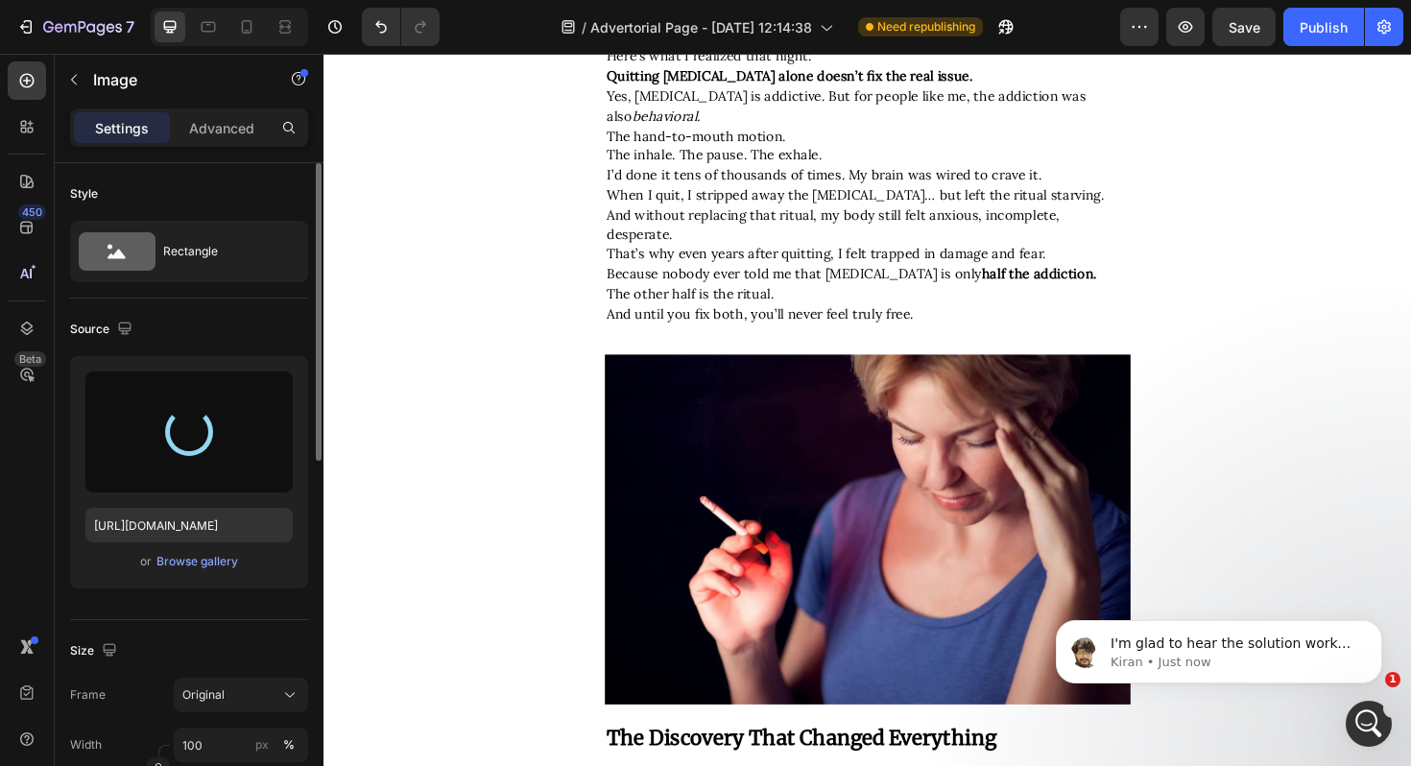
type input "https://cdn.shopify.com/s/files/1/0694/4548/4683/files/gempages_579295714790605…"
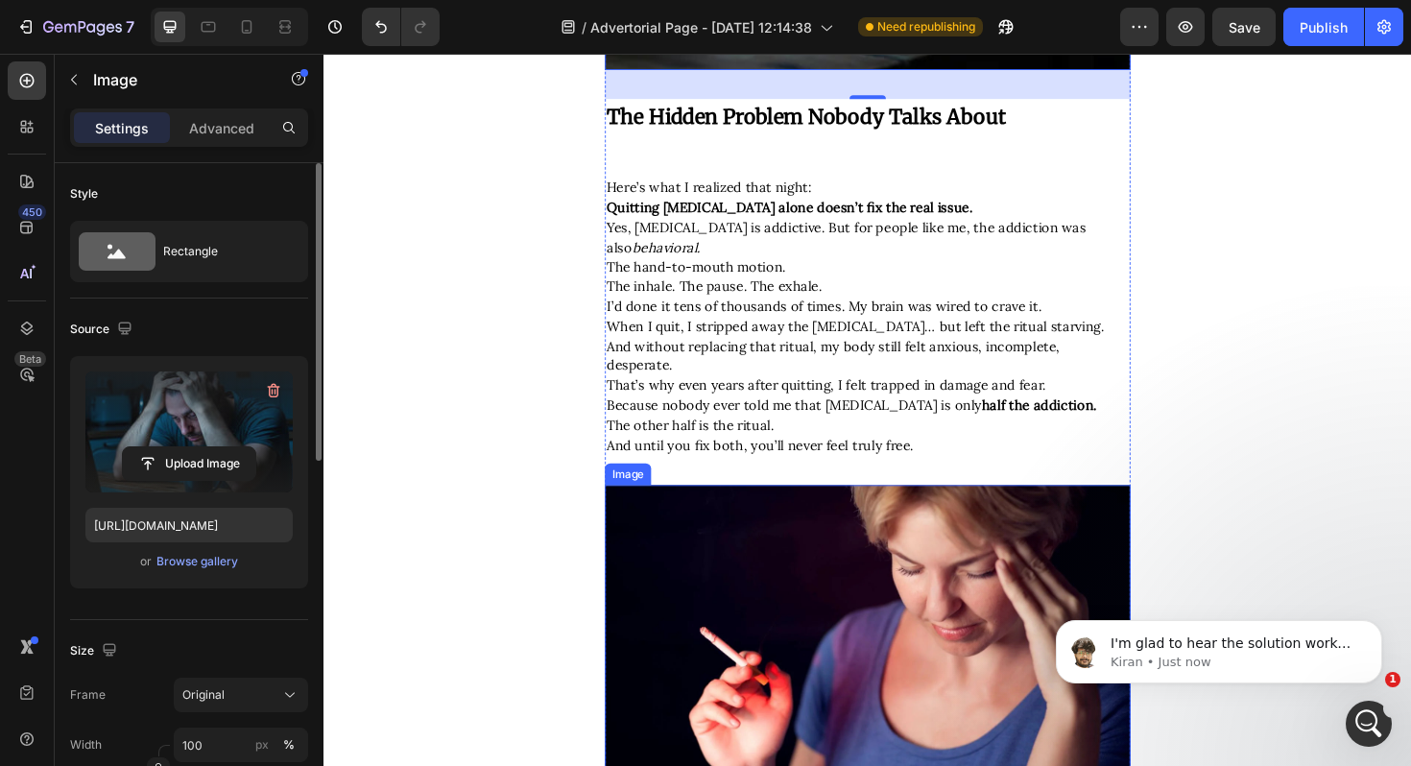
click at [867, 557] on img at bounding box center [899, 697] width 557 height 372
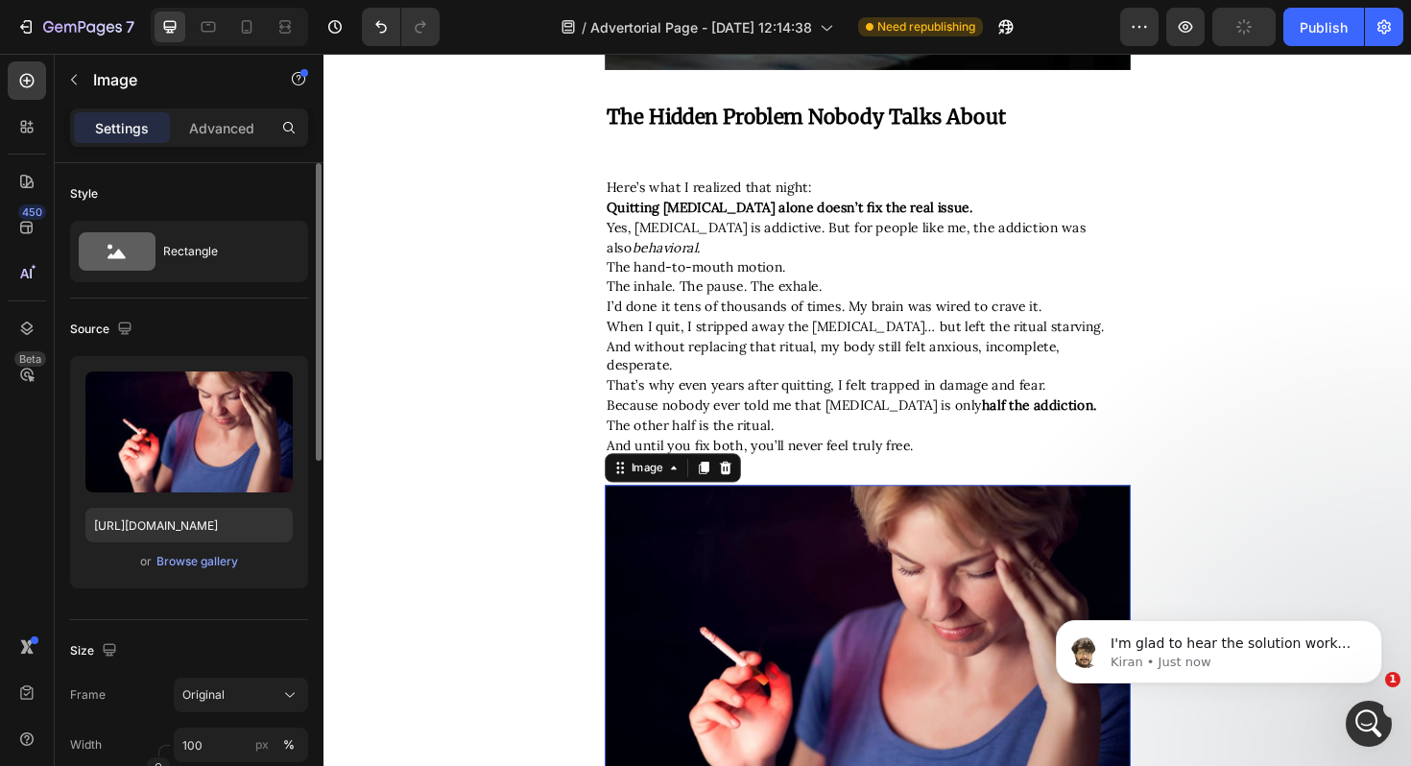
scroll to position [0, 0]
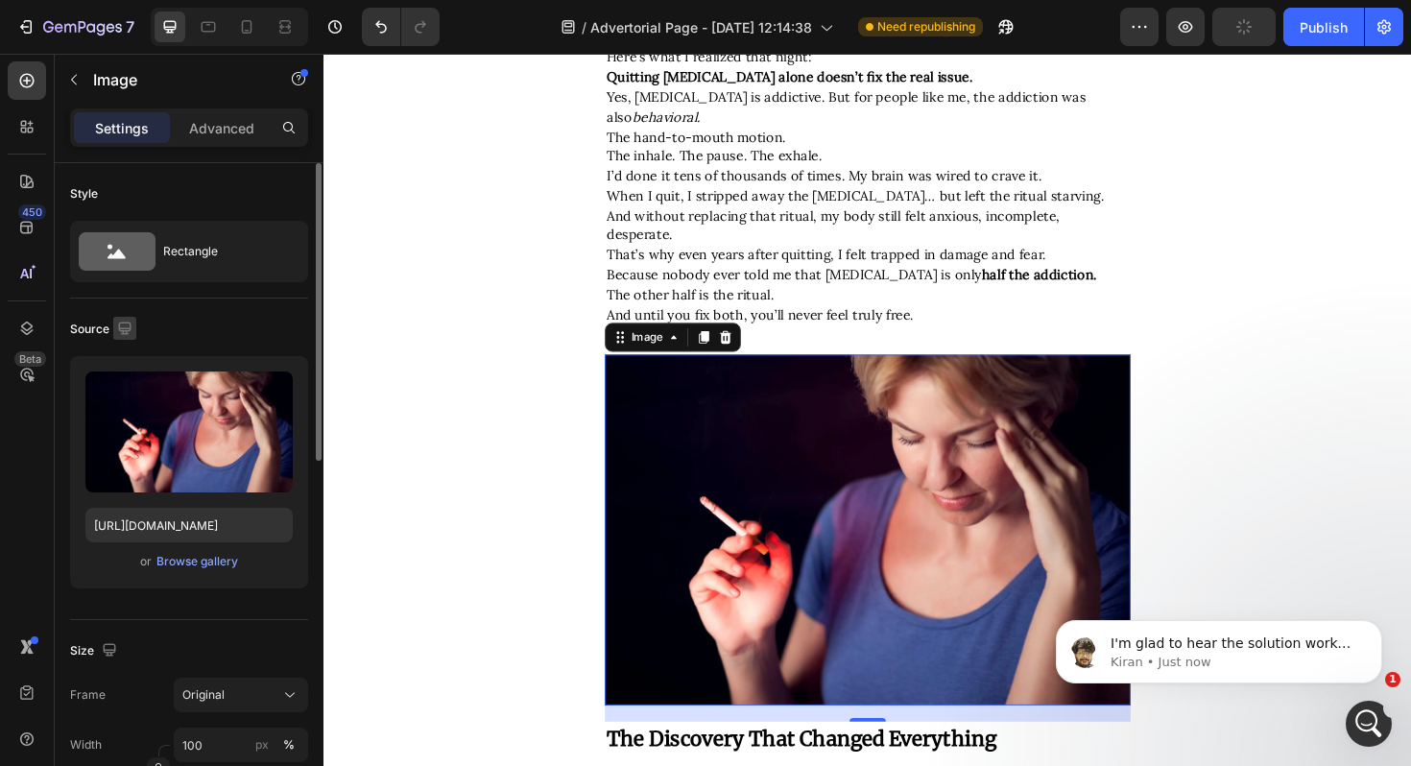
click at [120, 325] on icon "button" at bounding box center [124, 328] width 19 height 19
click at [122, 420] on icon "button" at bounding box center [128, 428] width 19 height 19
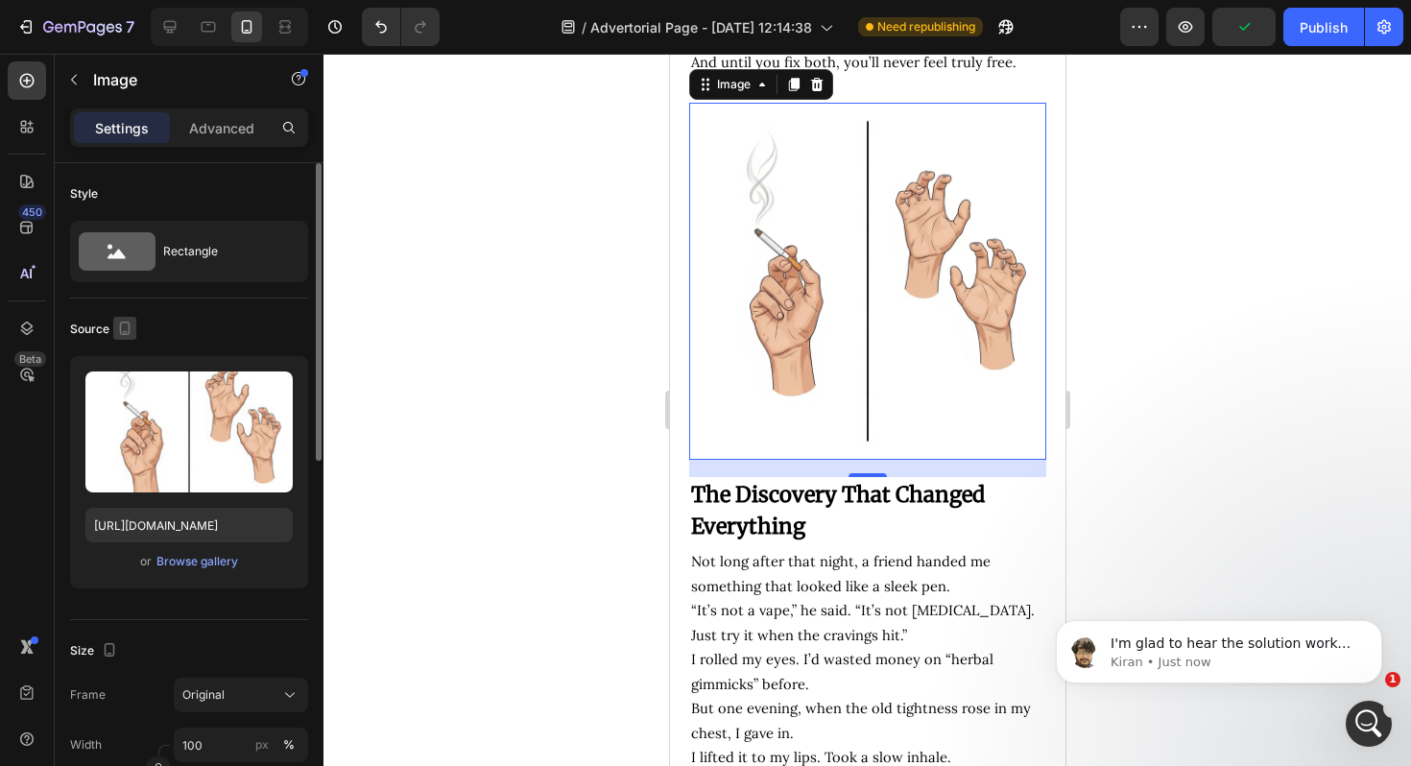
click at [121, 332] on icon "button" at bounding box center [125, 328] width 11 height 13
click at [124, 365] on icon "button" at bounding box center [128, 359] width 19 height 19
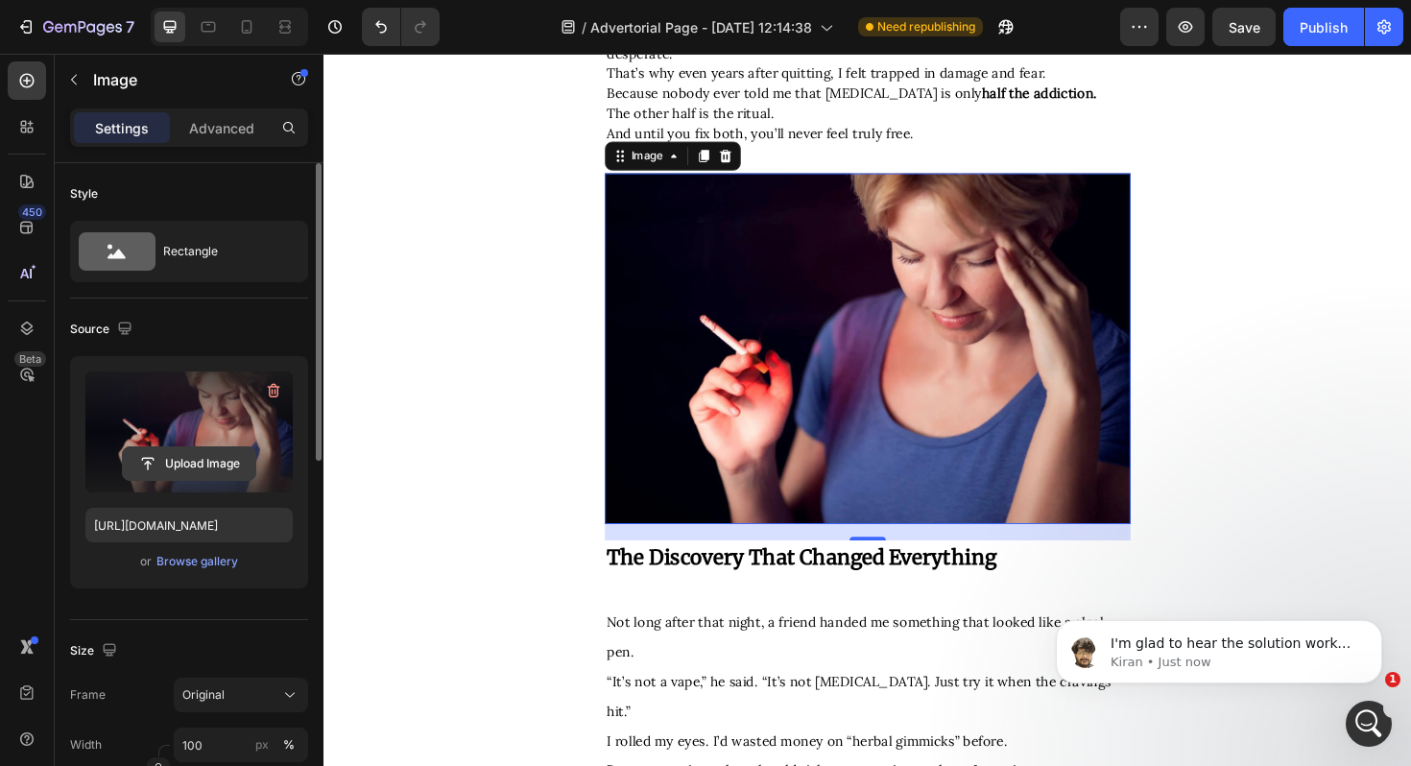
click at [165, 461] on input "file" at bounding box center [189, 463] width 133 height 33
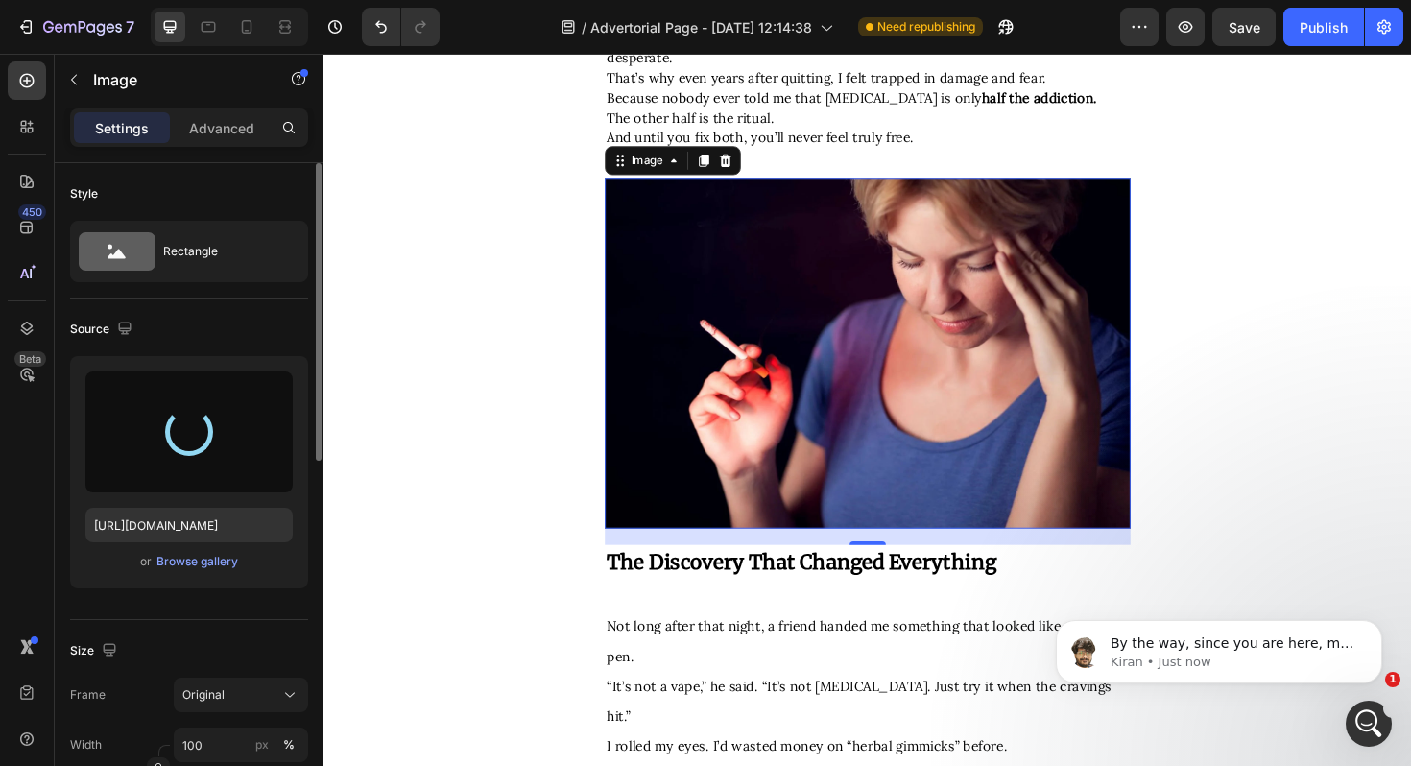
type input "https://cdn.shopify.com/s/files/1/0694/4548/4683/files/gempages_579295714790605…"
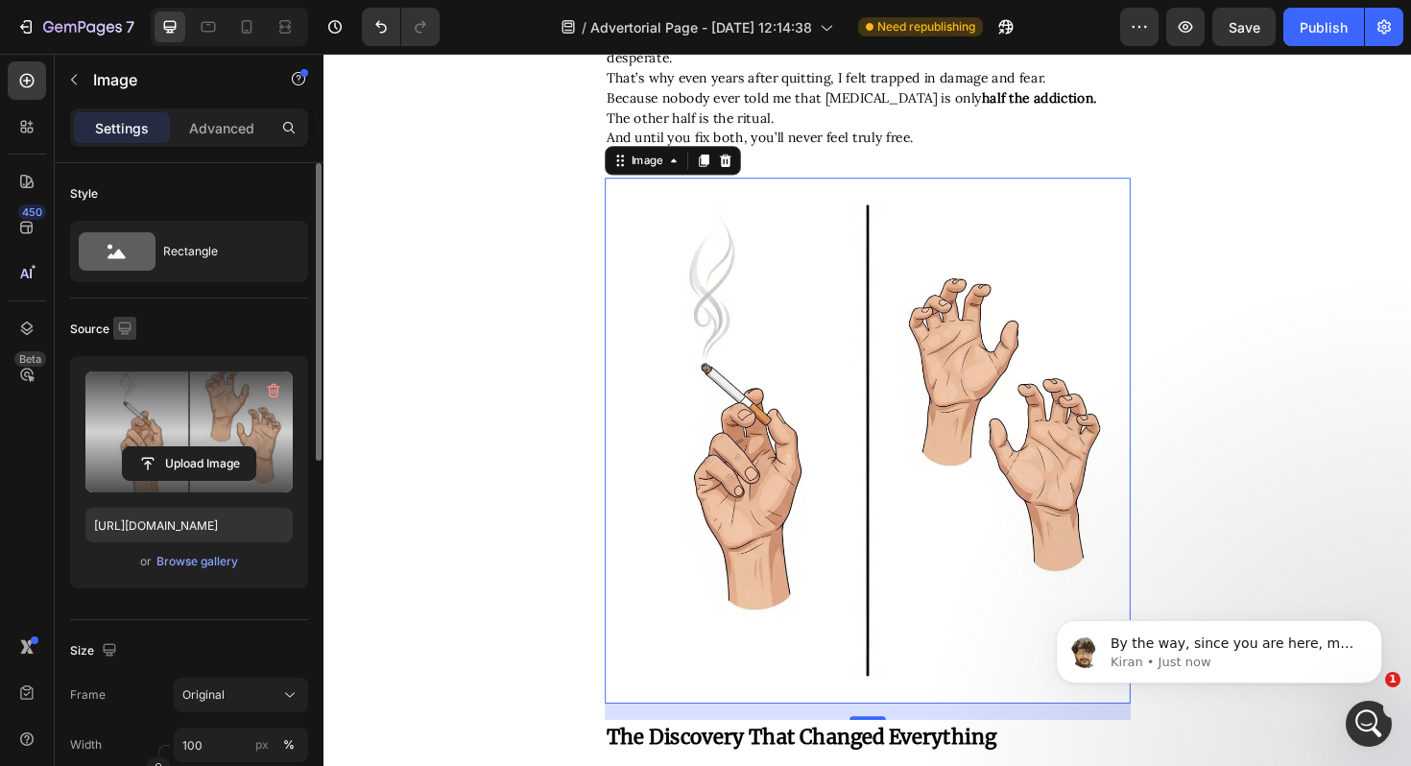
click at [121, 319] on icon "button" at bounding box center [124, 328] width 19 height 19
click at [131, 417] on button "button" at bounding box center [128, 428] width 31 height 31
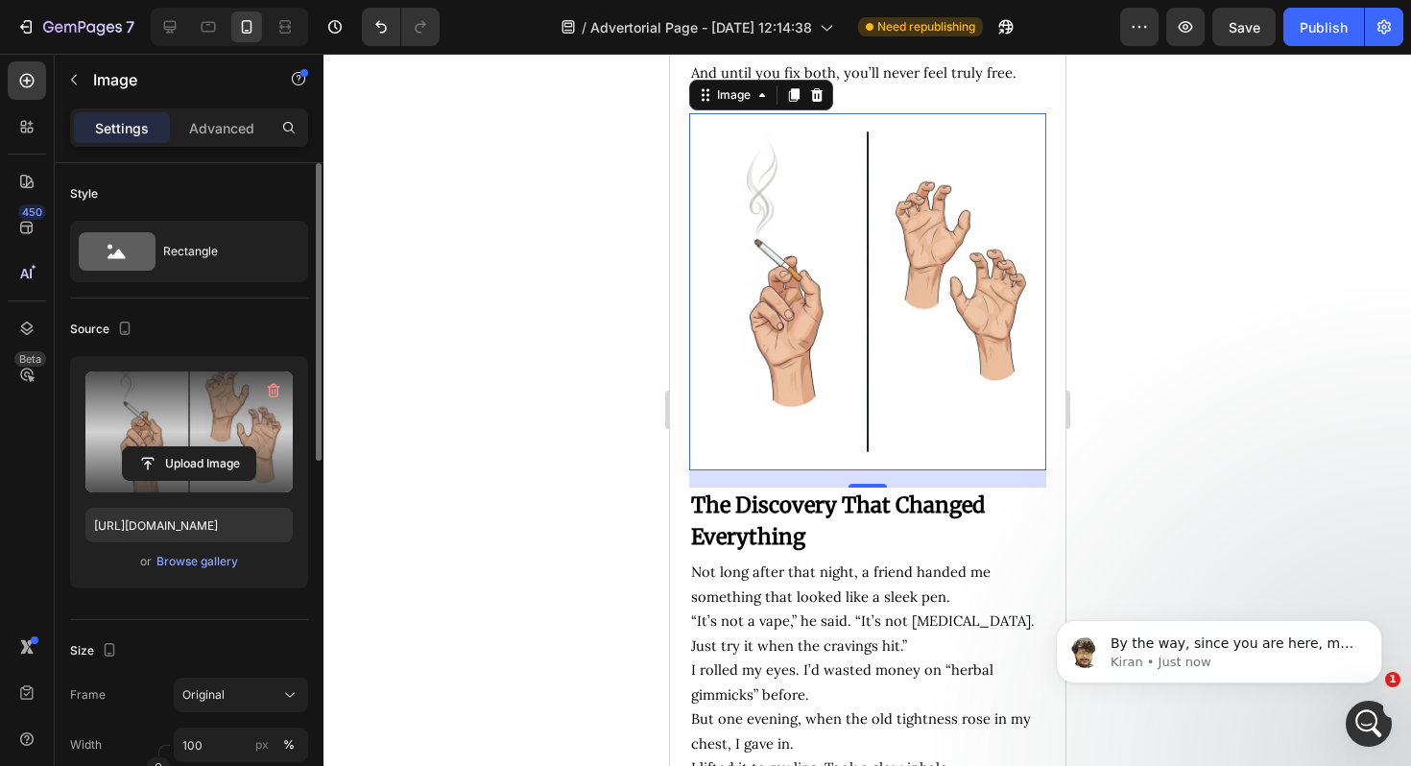
scroll to position [3602, 0]
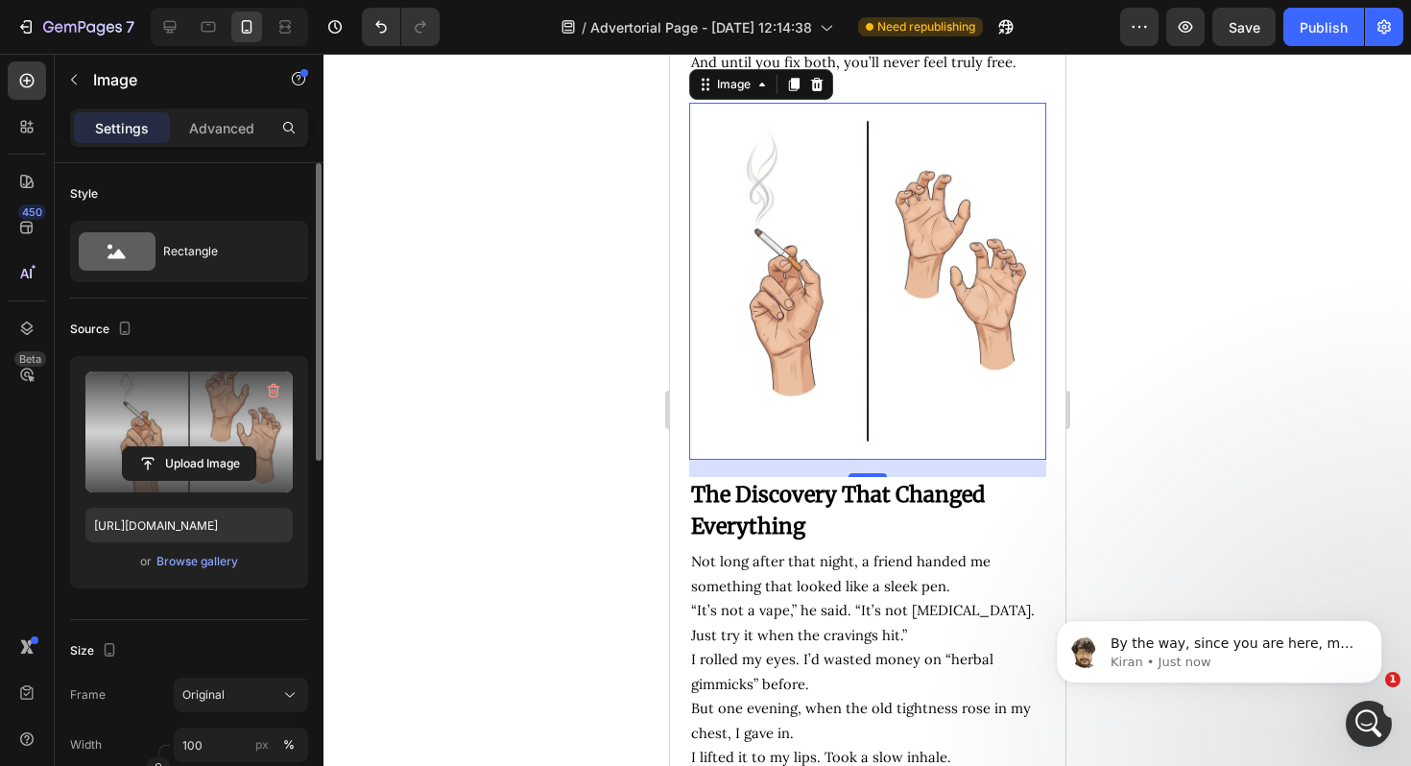
click at [128, 342] on div at bounding box center [124, 330] width 23 height 26
click at [127, 339] on button "button" at bounding box center [124, 328] width 23 height 23
click at [131, 362] on icon "button" at bounding box center [128, 359] width 19 height 19
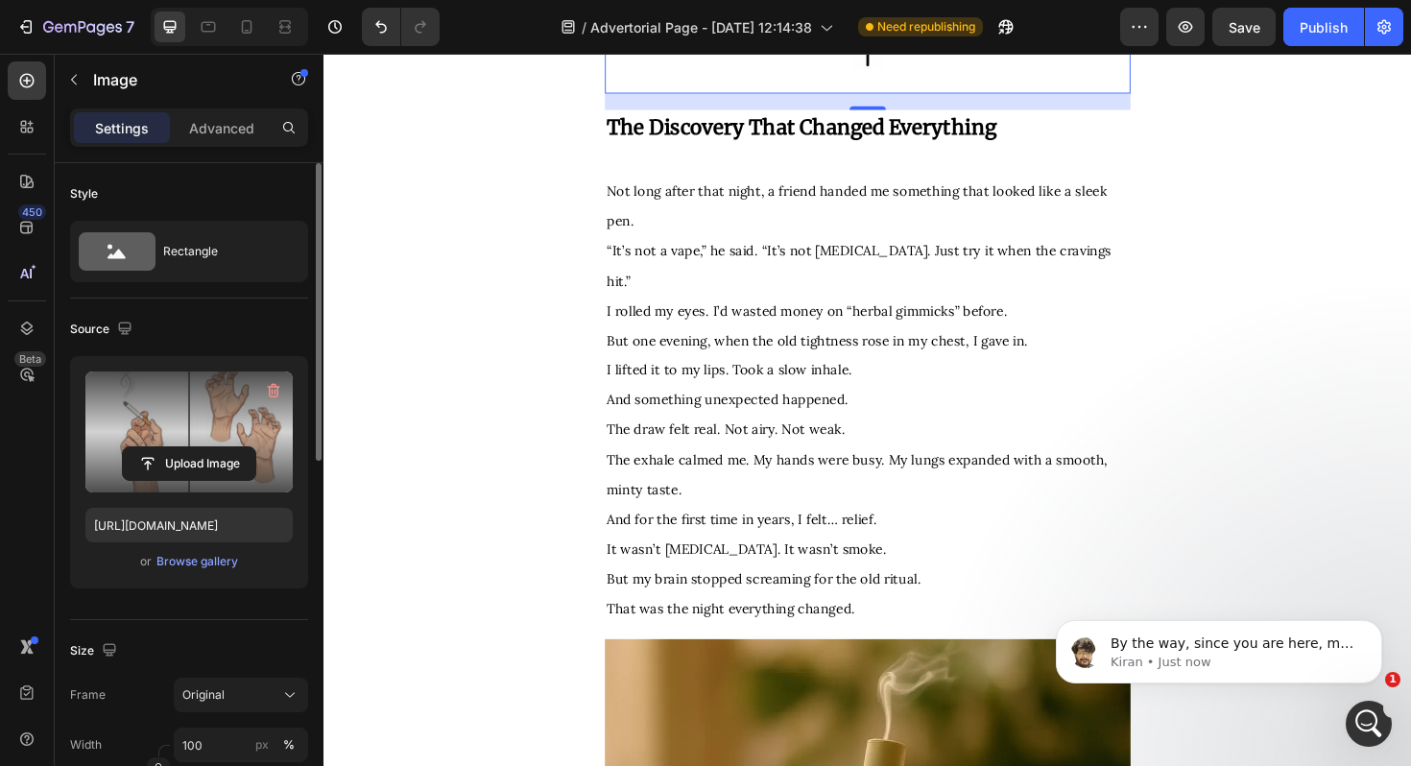
scroll to position [4270, 0]
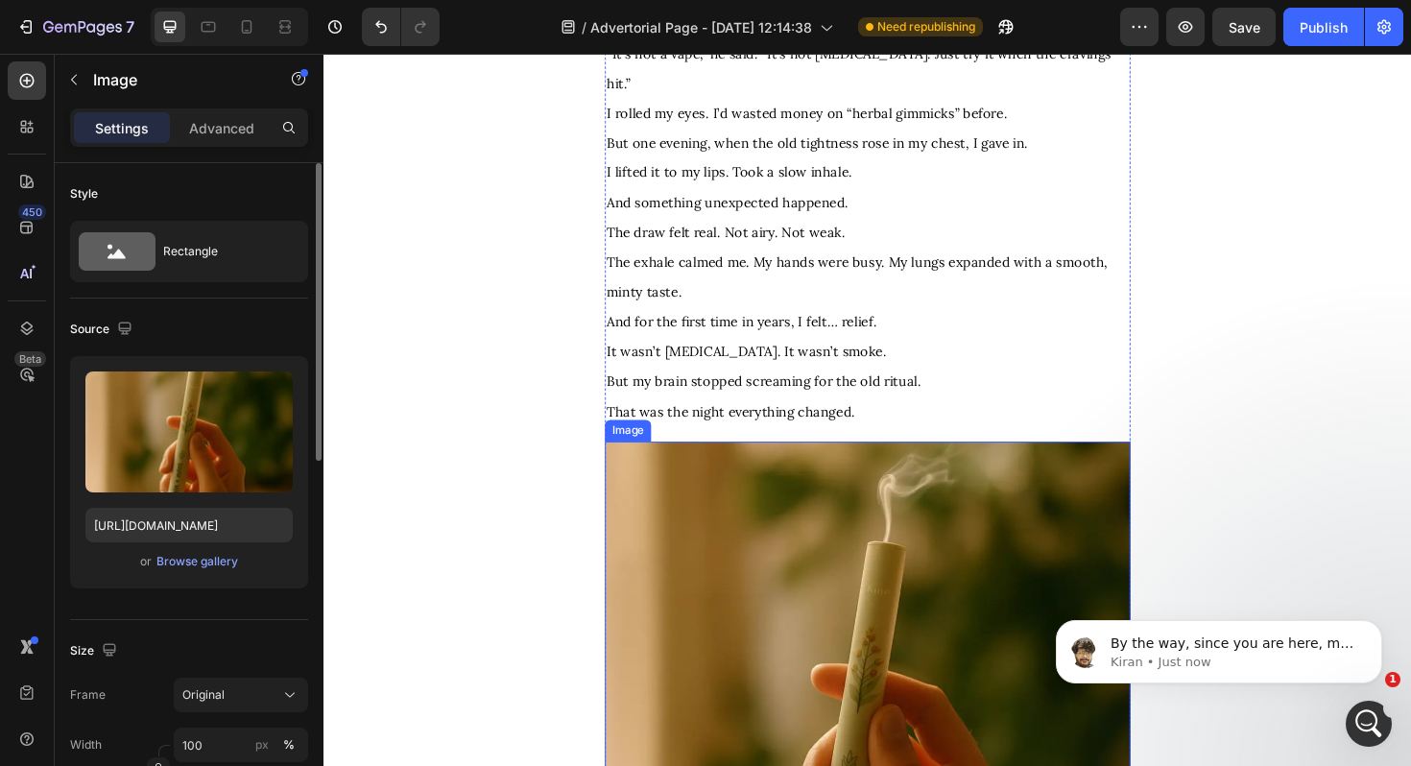
click at [737, 554] on img at bounding box center [899, 743] width 557 height 557
click at [128, 332] on icon "button" at bounding box center [124, 328] width 19 height 19
click at [132, 424] on icon "button" at bounding box center [129, 428] width 11 height 13
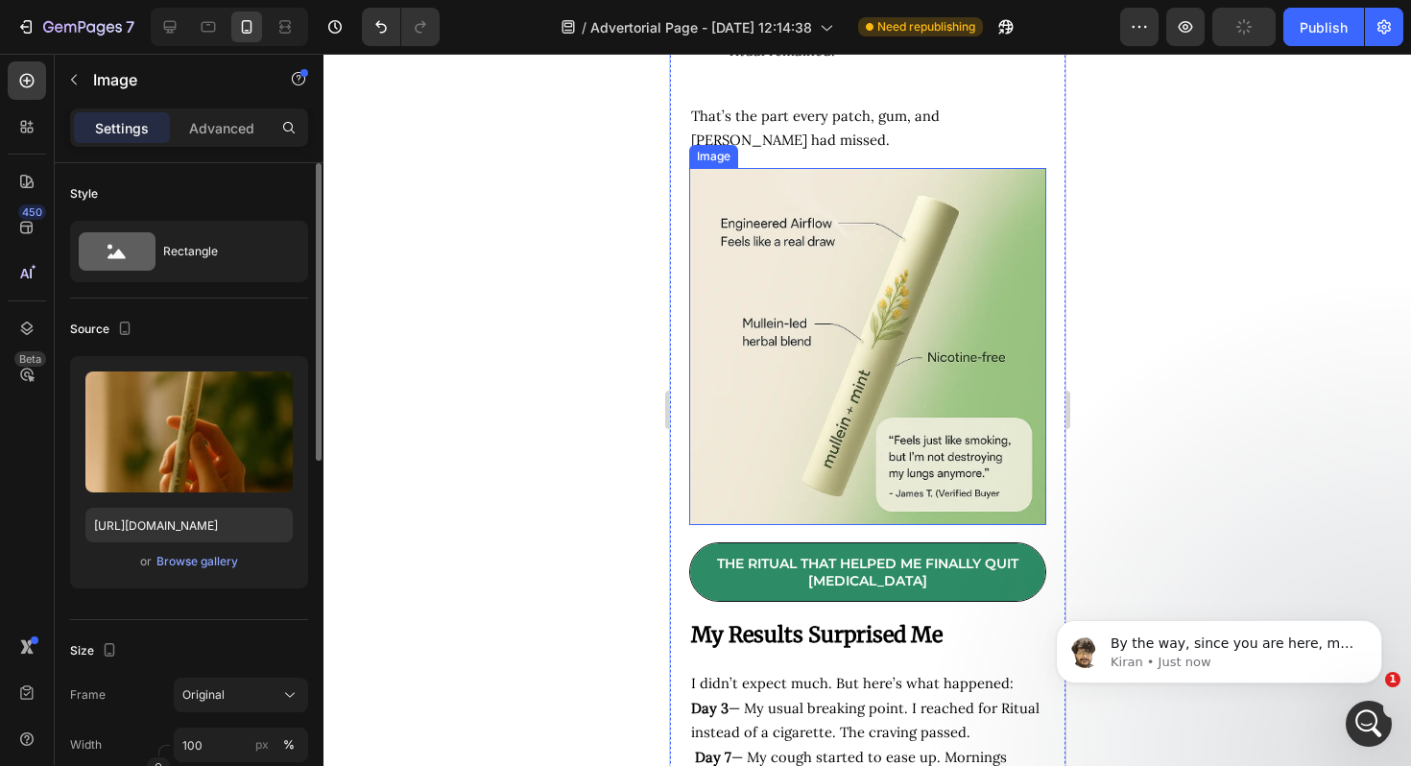
scroll to position [5864, 0]
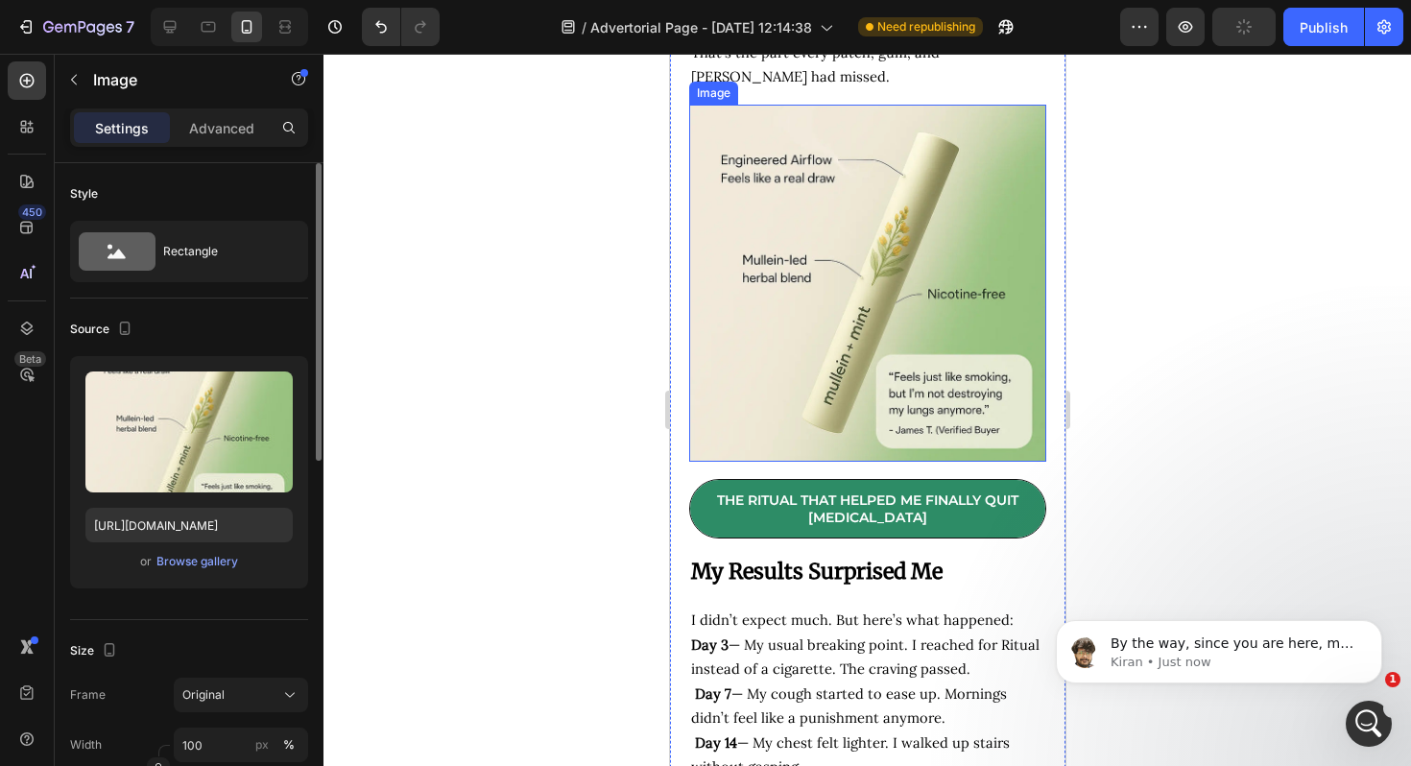
click at [862, 425] on img at bounding box center [866, 283] width 357 height 357
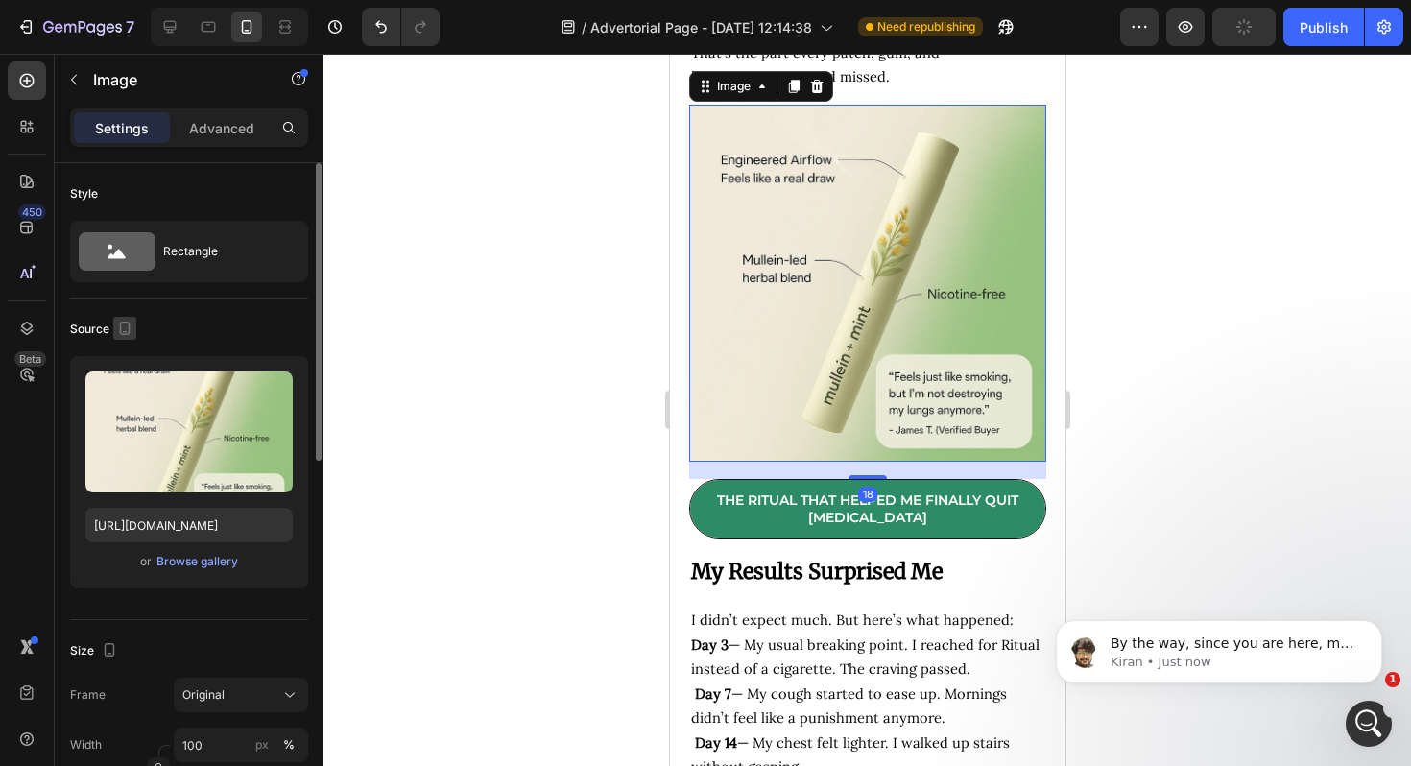
click at [116, 326] on icon "button" at bounding box center [124, 328] width 19 height 19
click at [126, 350] on icon "button" at bounding box center [128, 359] width 19 height 19
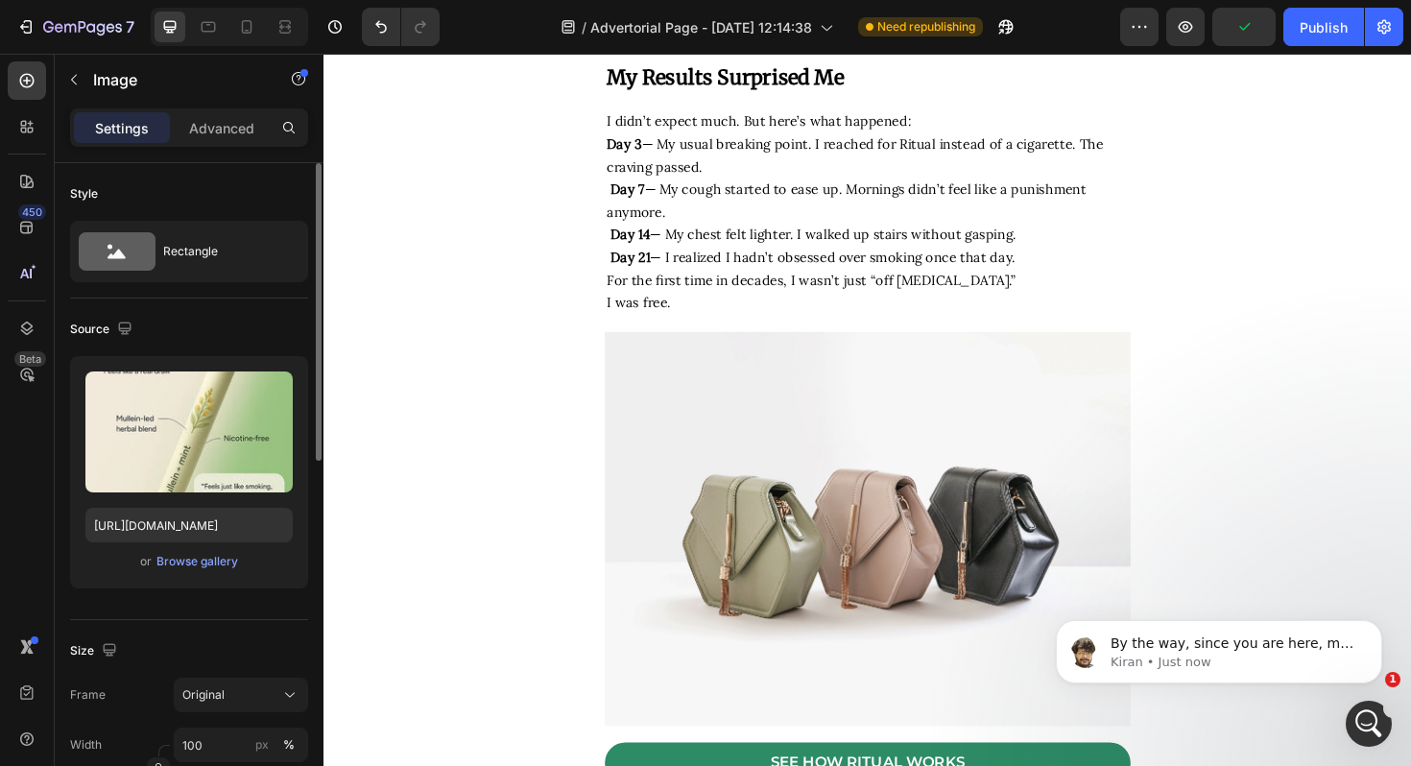
scroll to position [6633, 0]
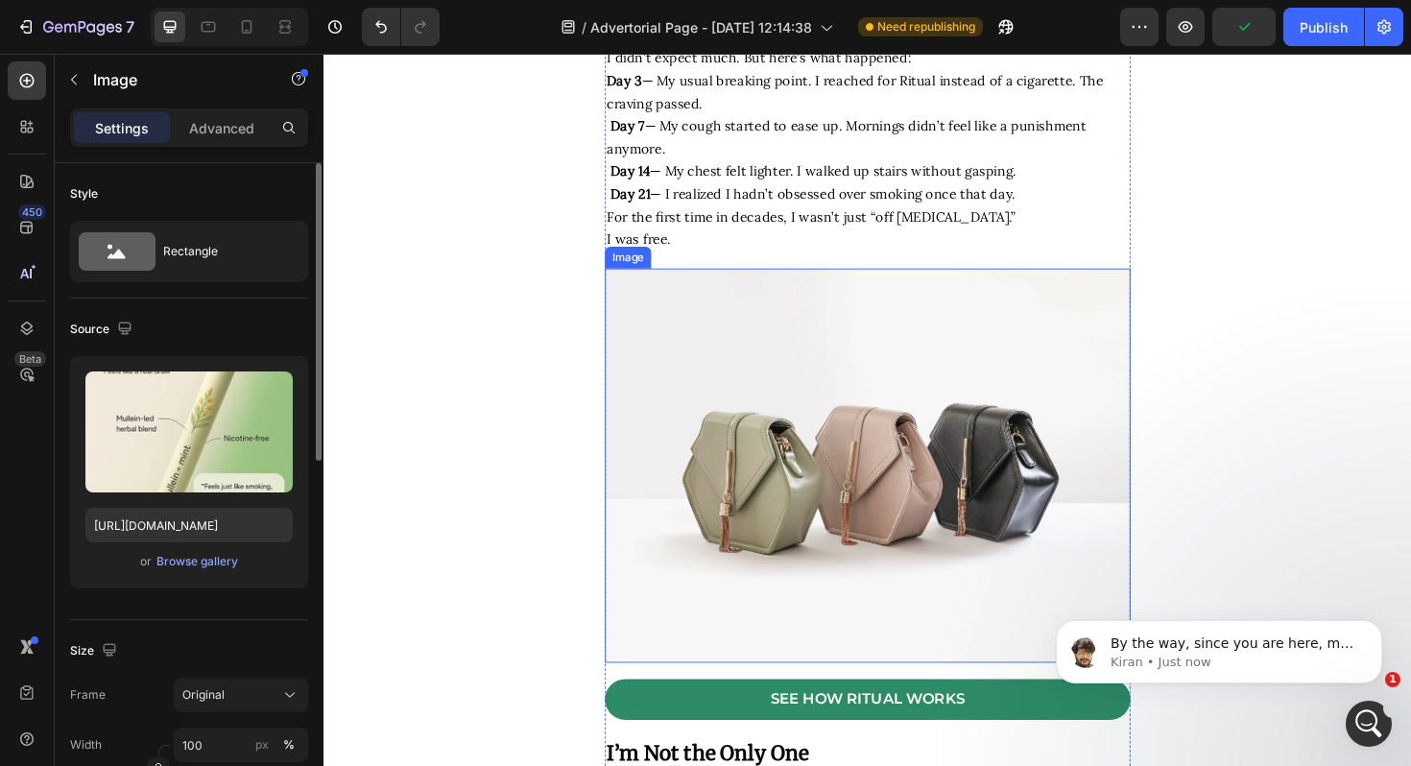
click at [839, 384] on img at bounding box center [899, 490] width 557 height 418
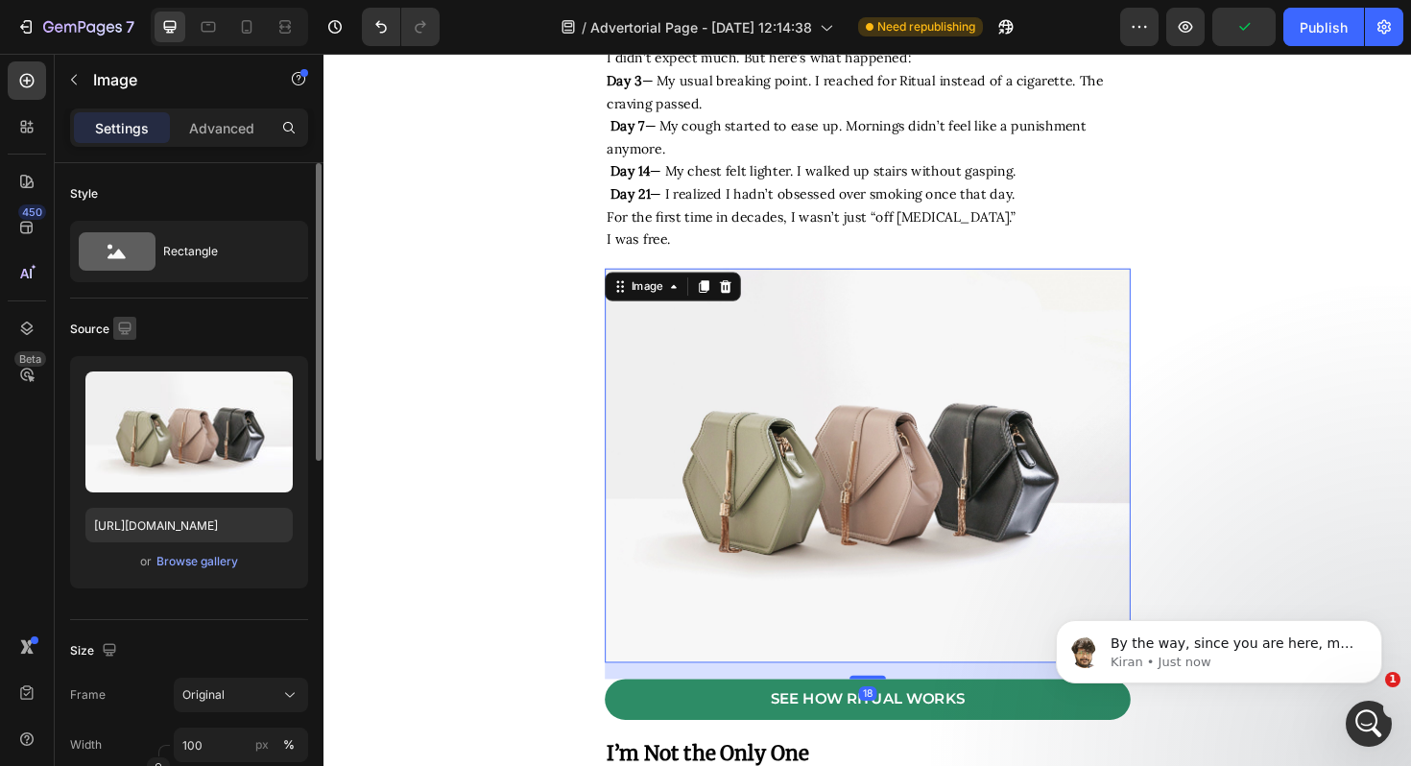
click at [115, 332] on icon "button" at bounding box center [124, 328] width 19 height 19
click at [131, 425] on icon "button" at bounding box center [128, 428] width 19 height 19
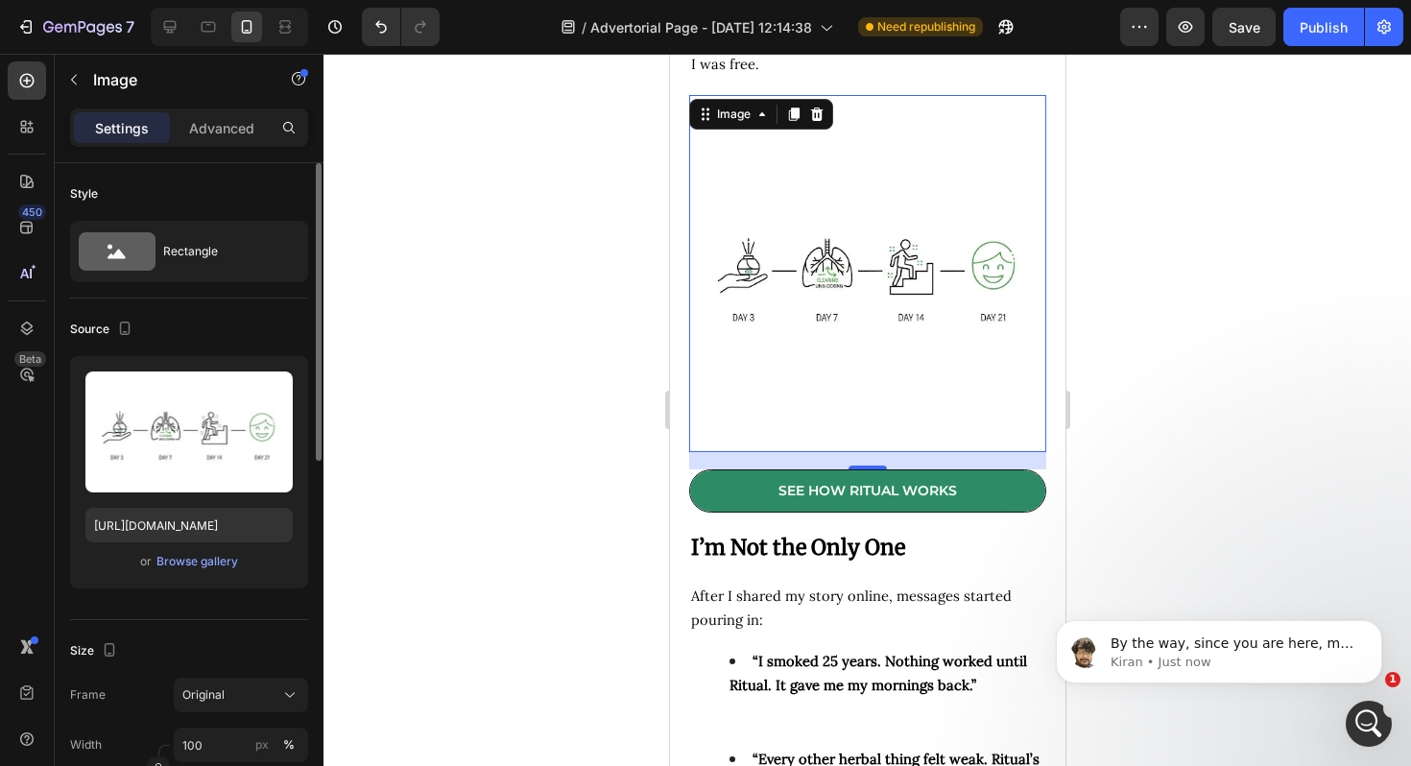
scroll to position [6733, 0]
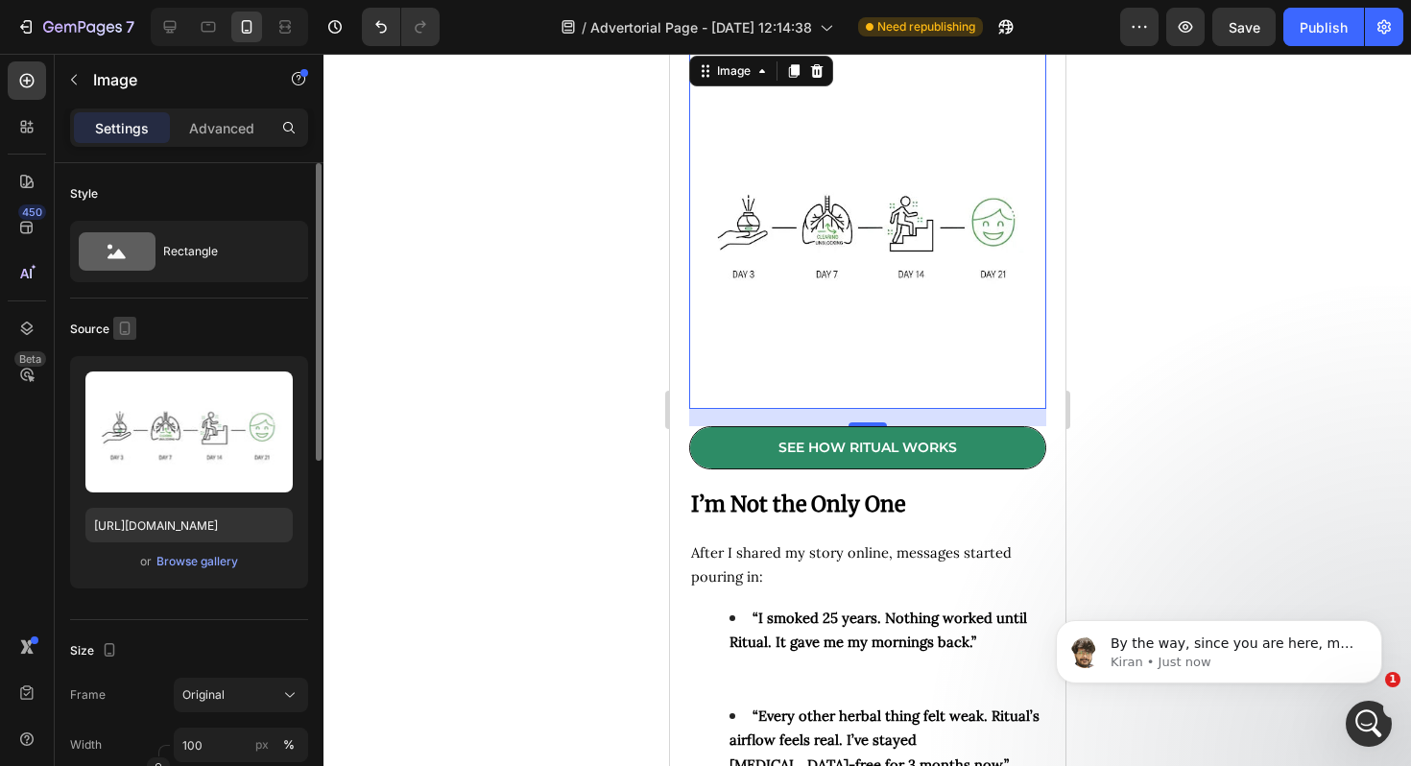
click at [128, 322] on icon "button" at bounding box center [125, 328] width 11 height 13
click at [127, 357] on icon "button" at bounding box center [128, 359] width 19 height 19
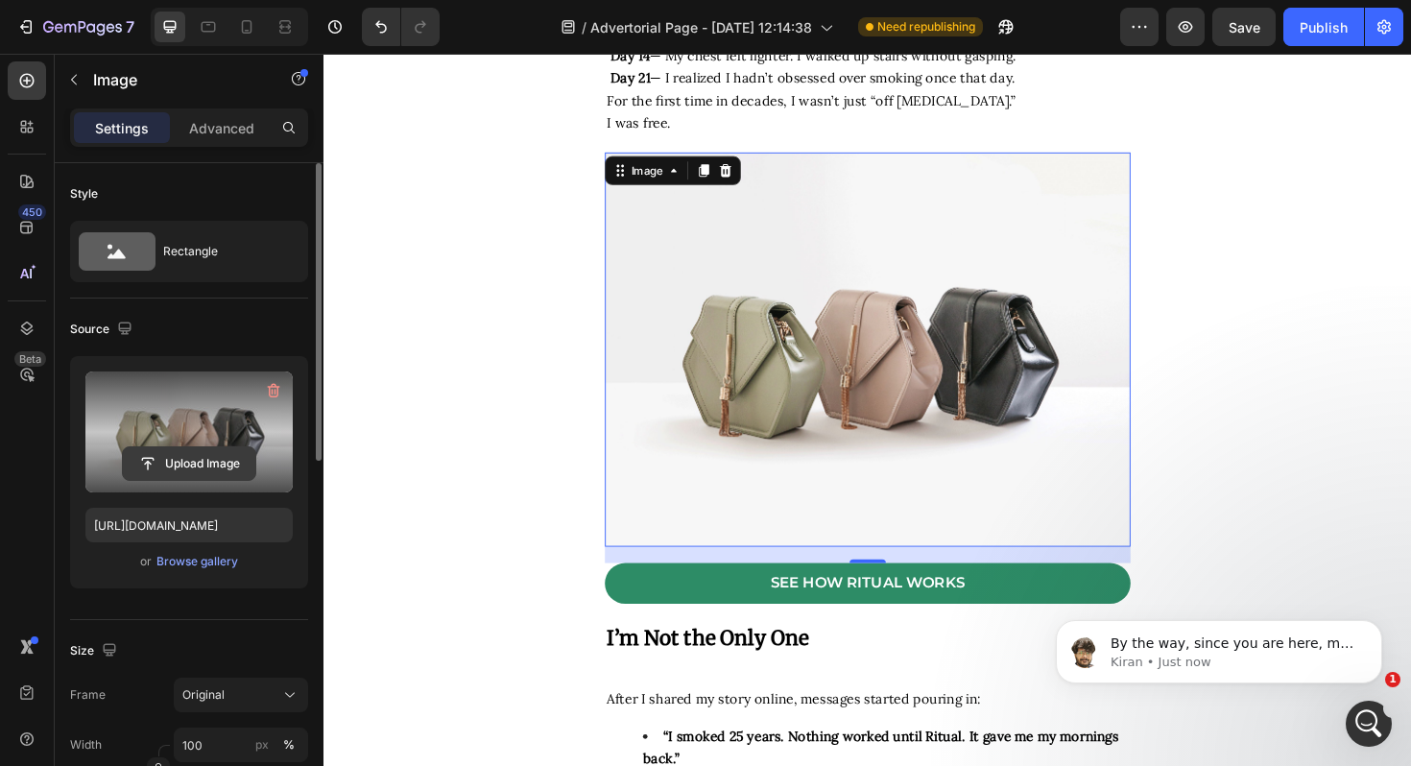
click at [170, 457] on input "file" at bounding box center [189, 463] width 133 height 33
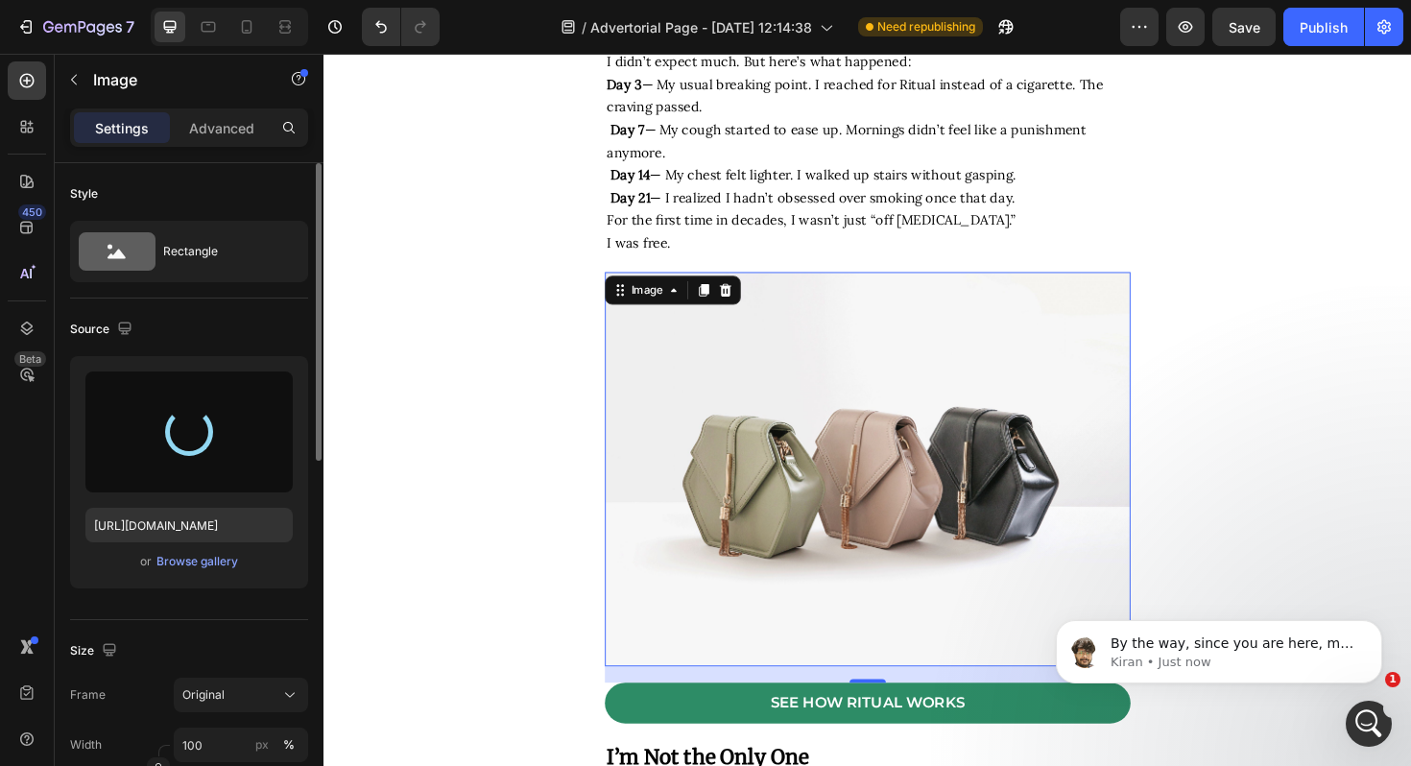
type input "https://cdn.shopify.com/s/files/1/0694/4548/4683/files/gempages_579295714790605…"
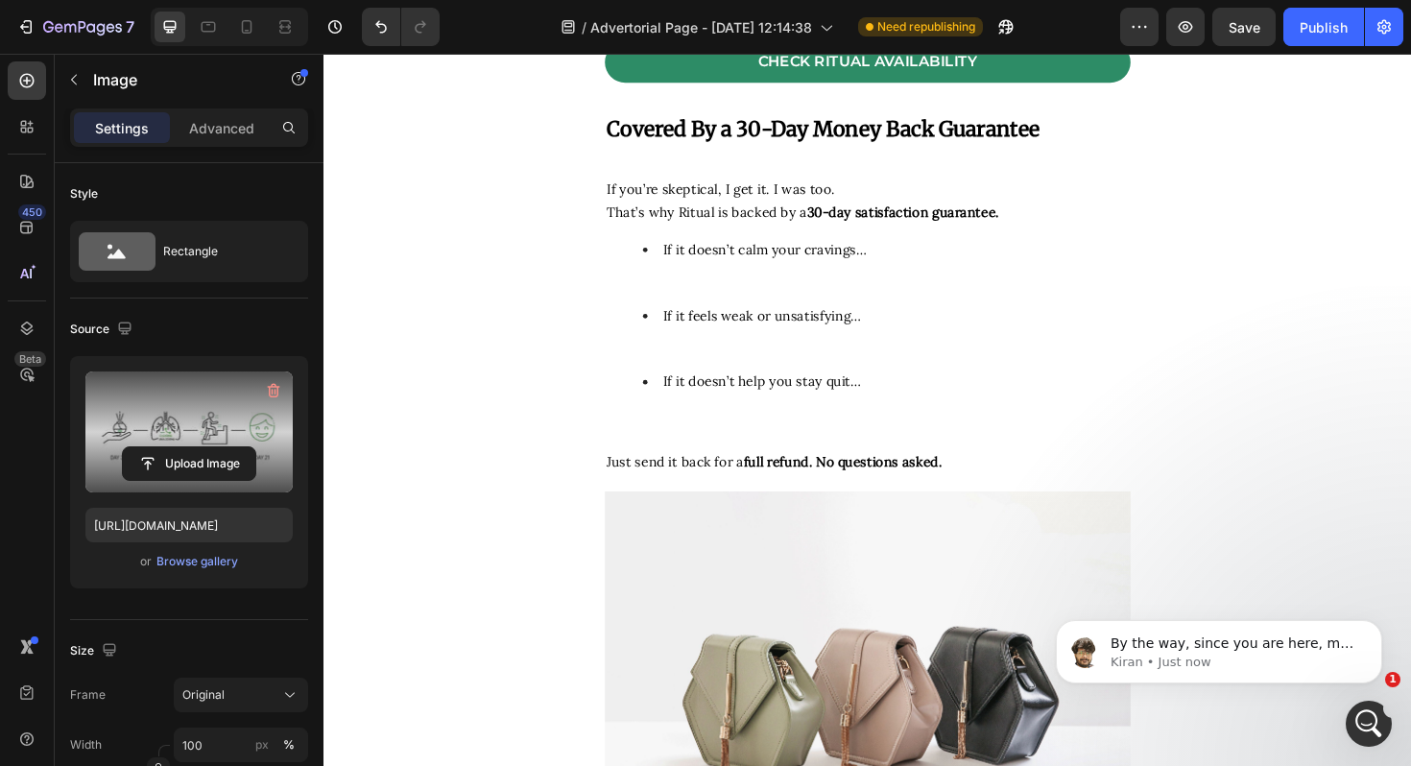
scroll to position [9465, 0]
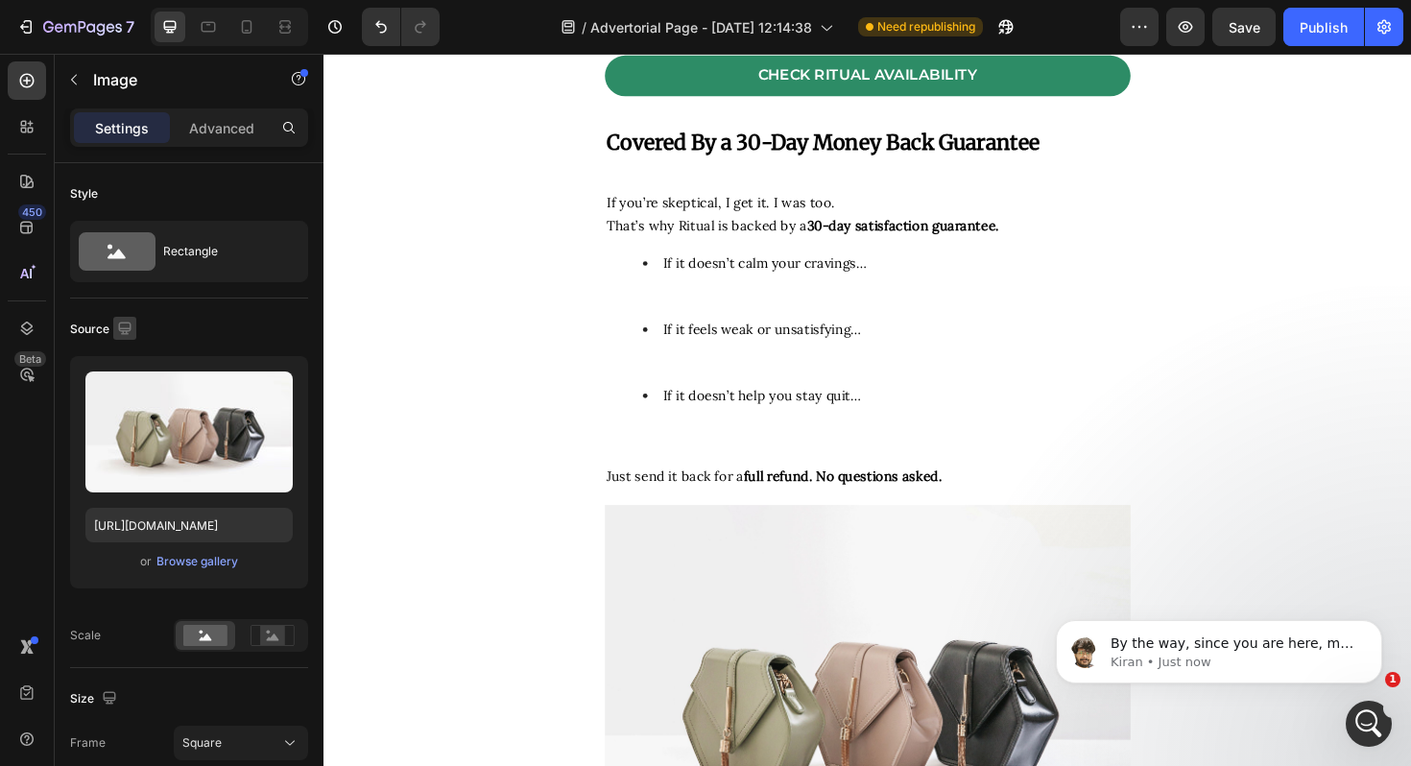
click at [118, 326] on icon "button" at bounding box center [124, 328] width 12 height 12
click at [119, 417] on button "button" at bounding box center [128, 428] width 31 height 31
type input "https://cdn.shopify.com/s/files/1/0694/4548/4683/files/gempages_579295714790605…"
type input "100"
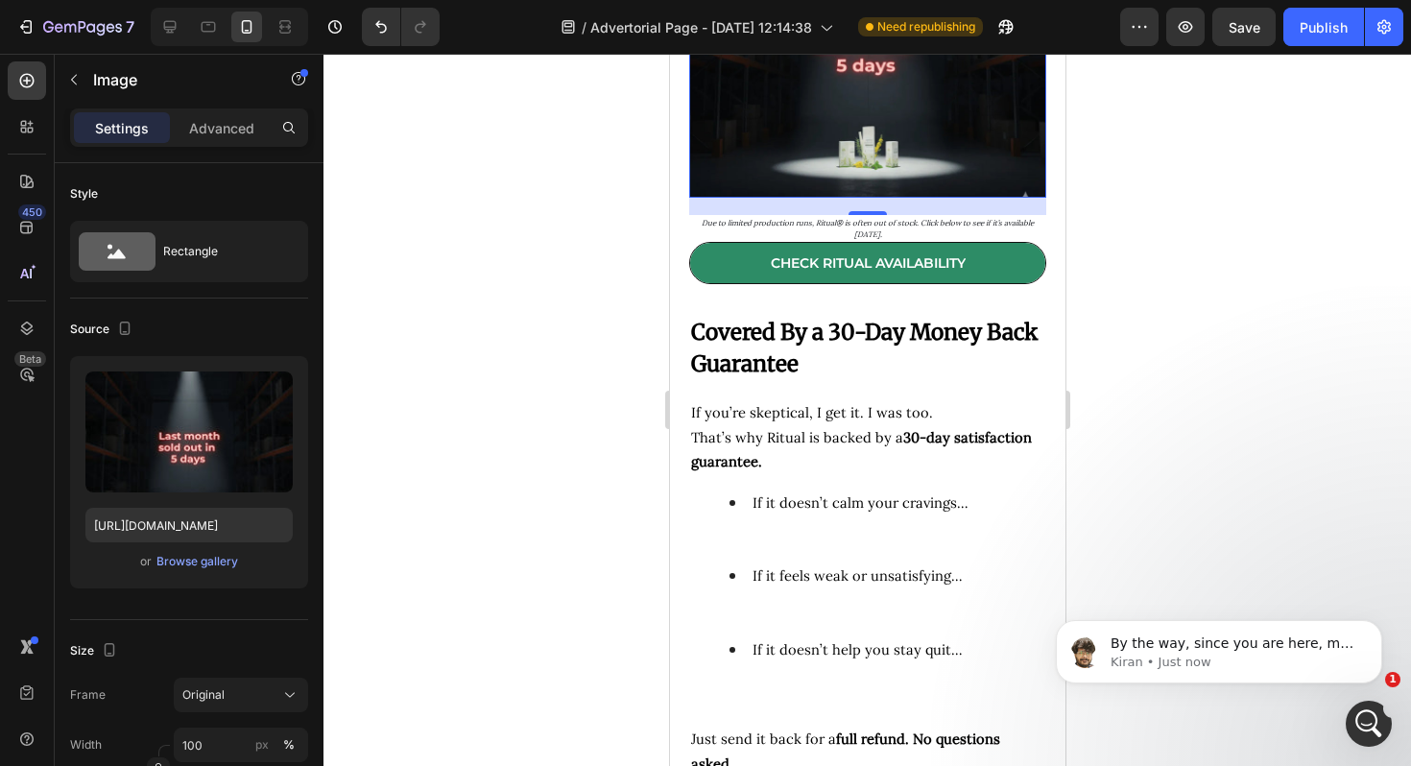
scroll to position [9715, 0]
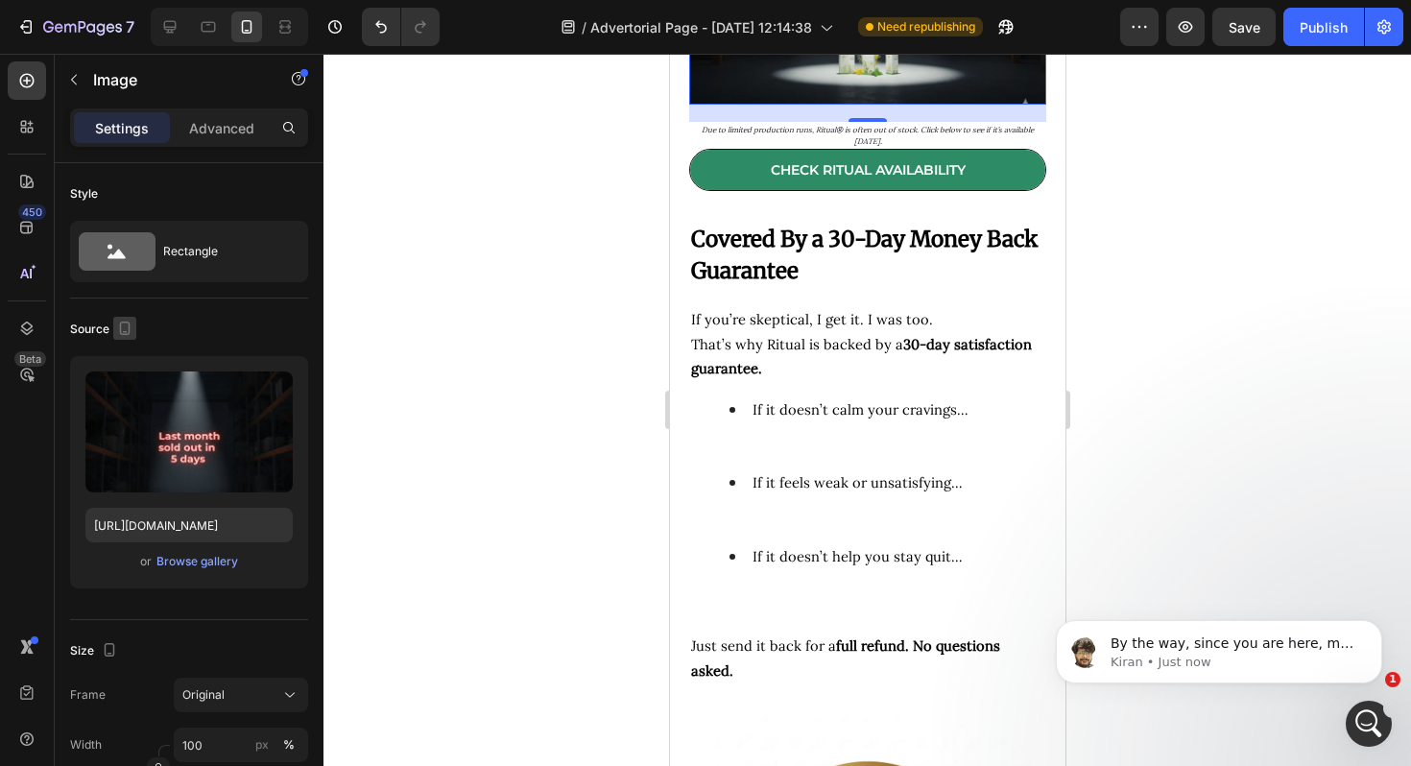
click at [128, 325] on icon "button" at bounding box center [125, 328] width 11 height 13
click at [126, 347] on button "button" at bounding box center [128, 359] width 31 height 31
type input "https://cdn.shopify.com/s/files/1/2005/9307/files/image_demo.jpg"
type input "80"
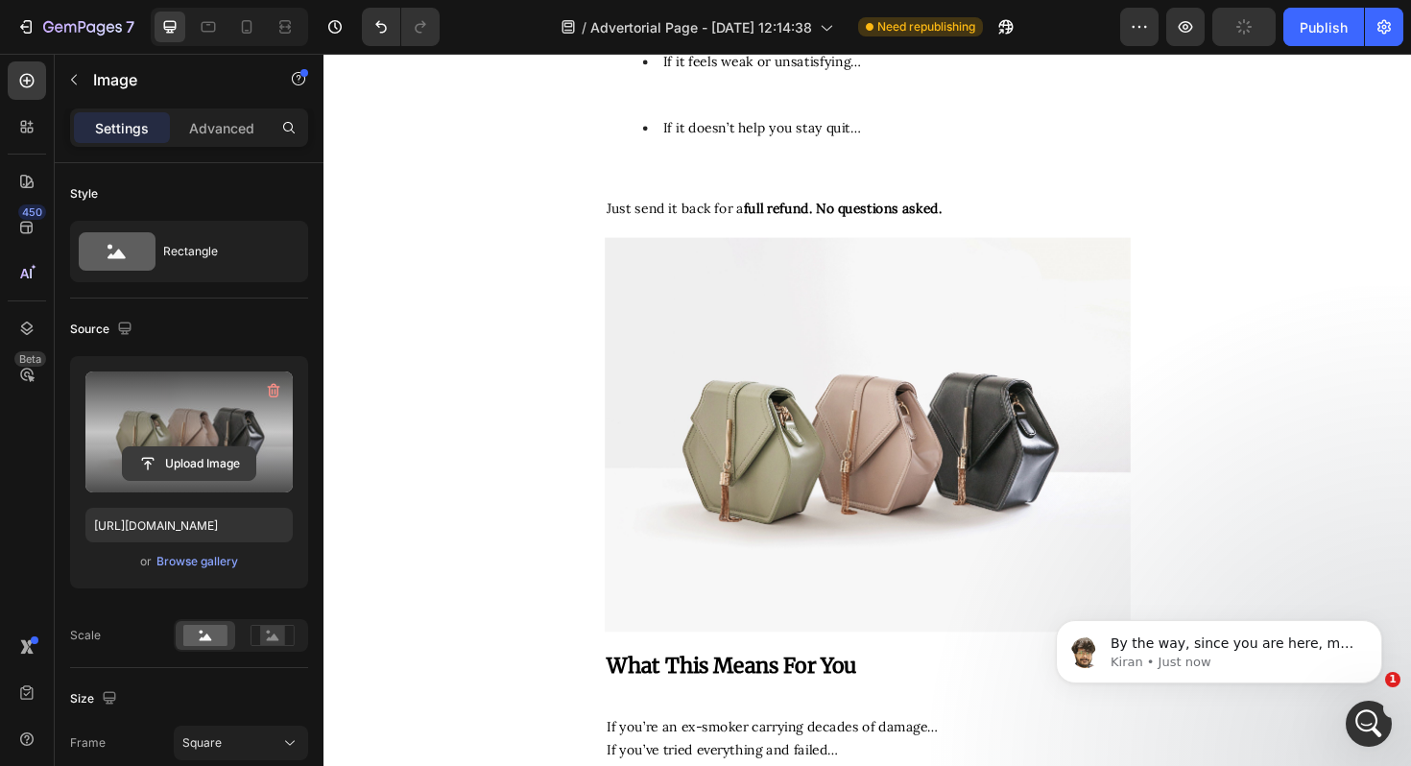
click at [181, 459] on input "file" at bounding box center [189, 463] width 133 height 33
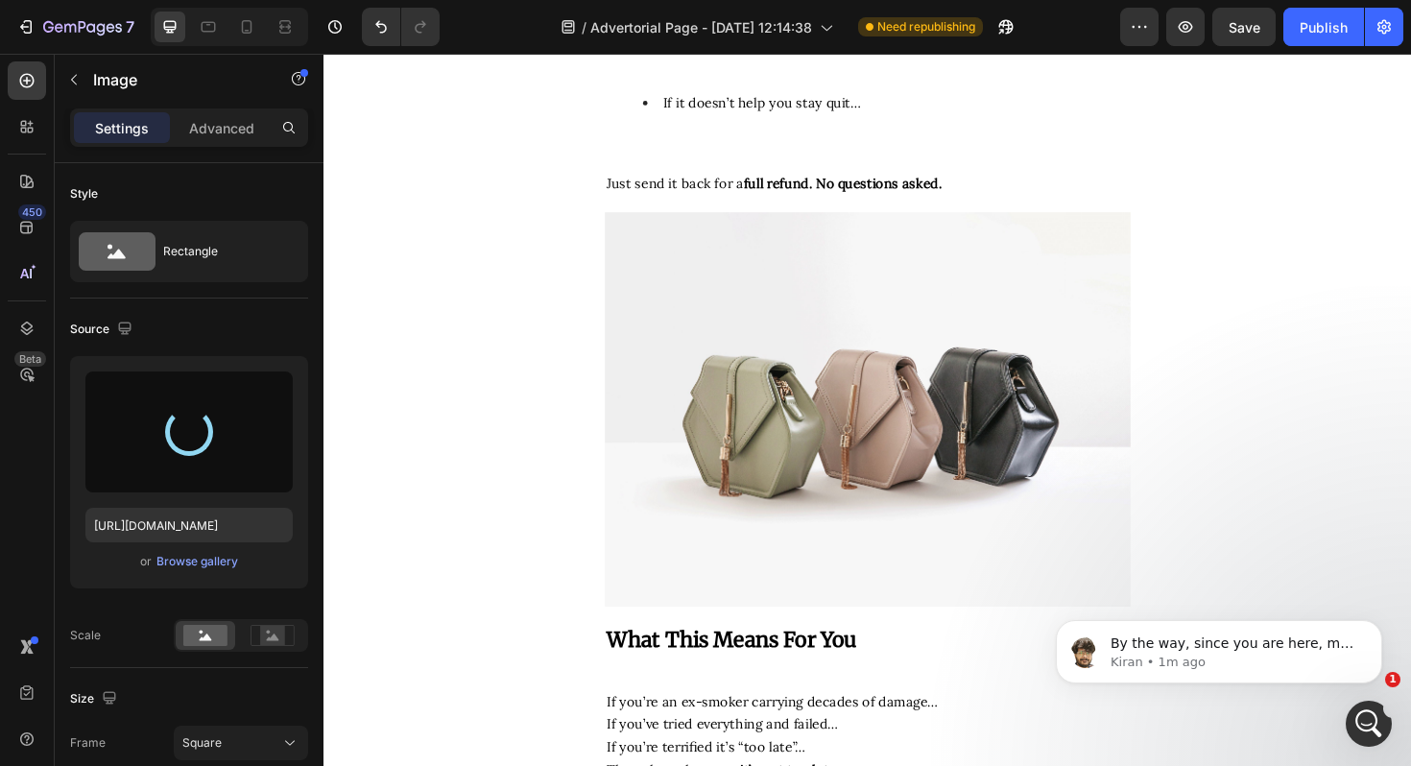
type input "https://cdn.shopify.com/s/files/1/0694/4548/4683/files/gempages_579295714790605…"
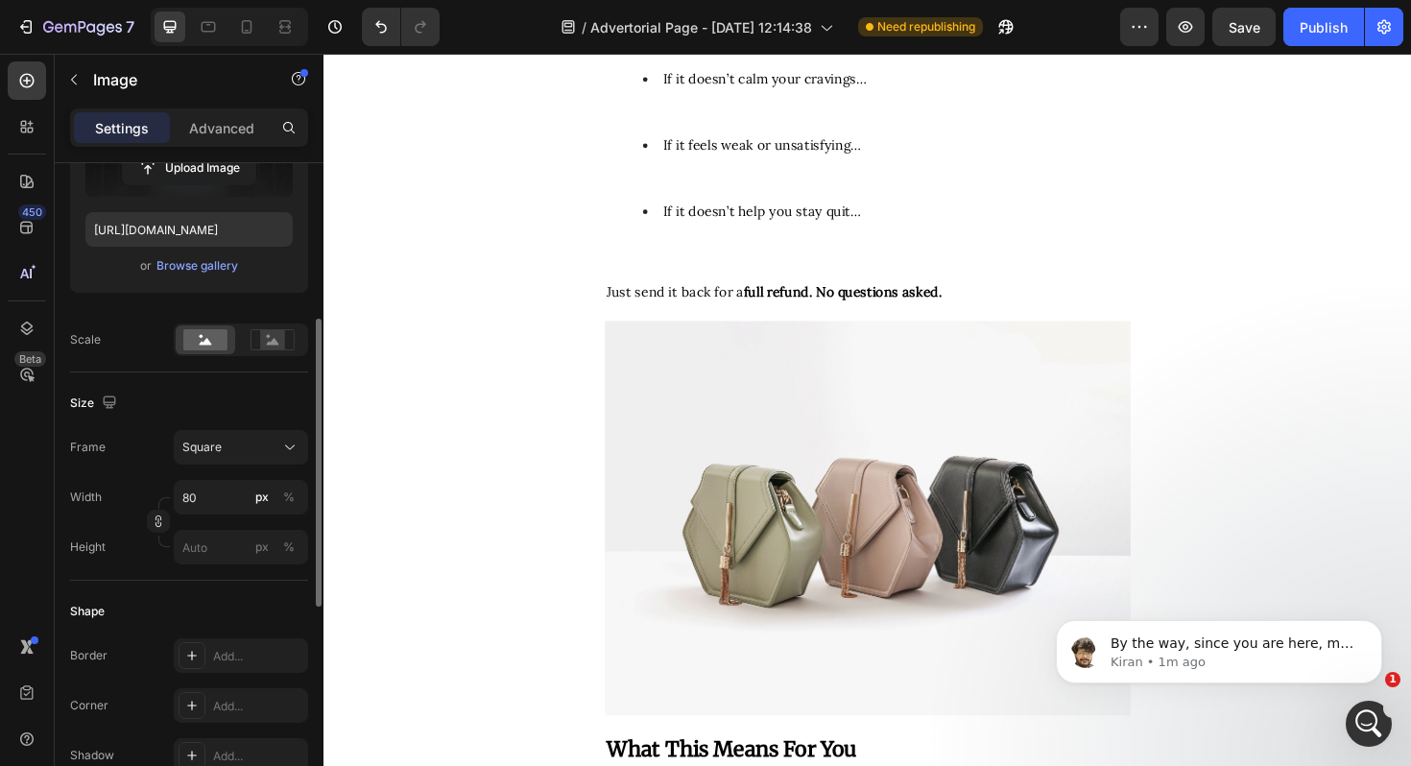
scroll to position [318, 0]
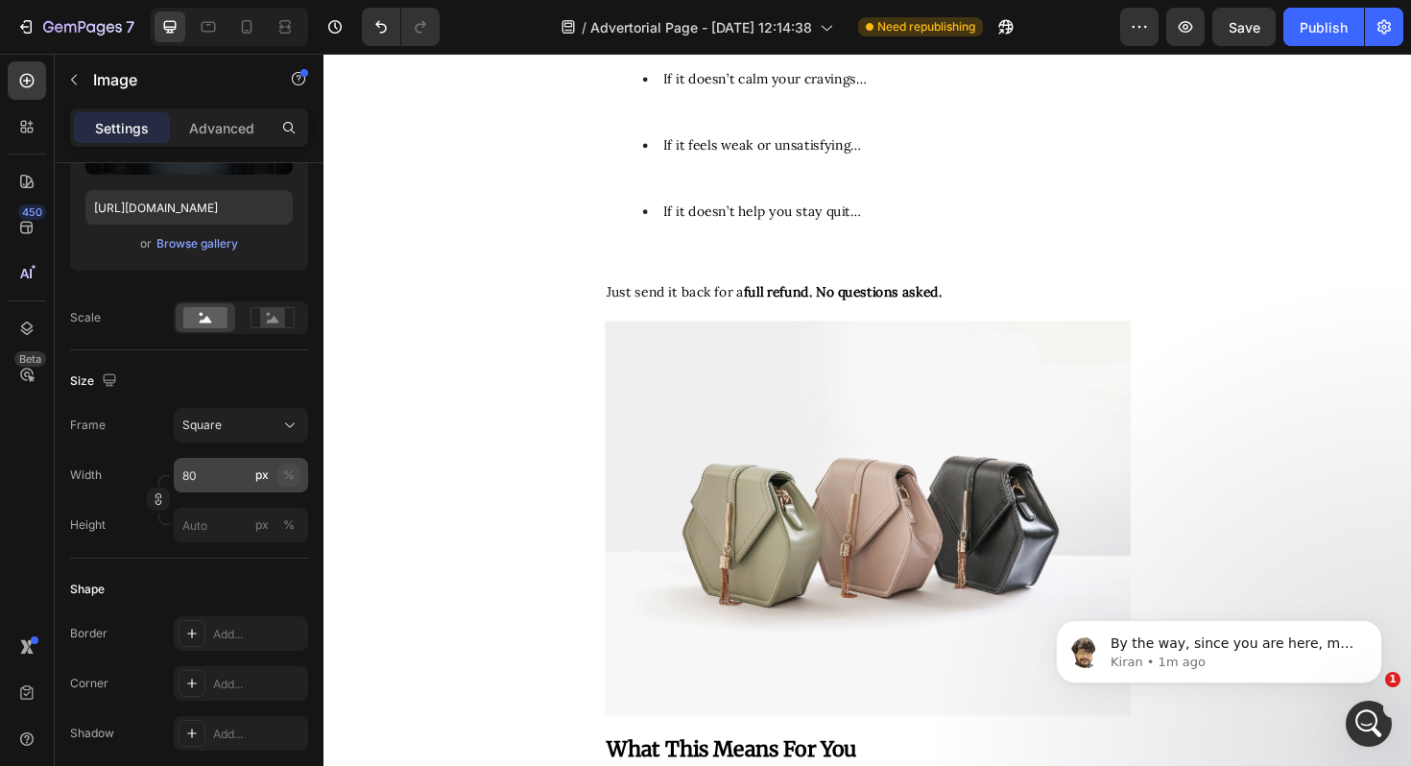
click at [290, 472] on div "%" at bounding box center [289, 475] width 12 height 17
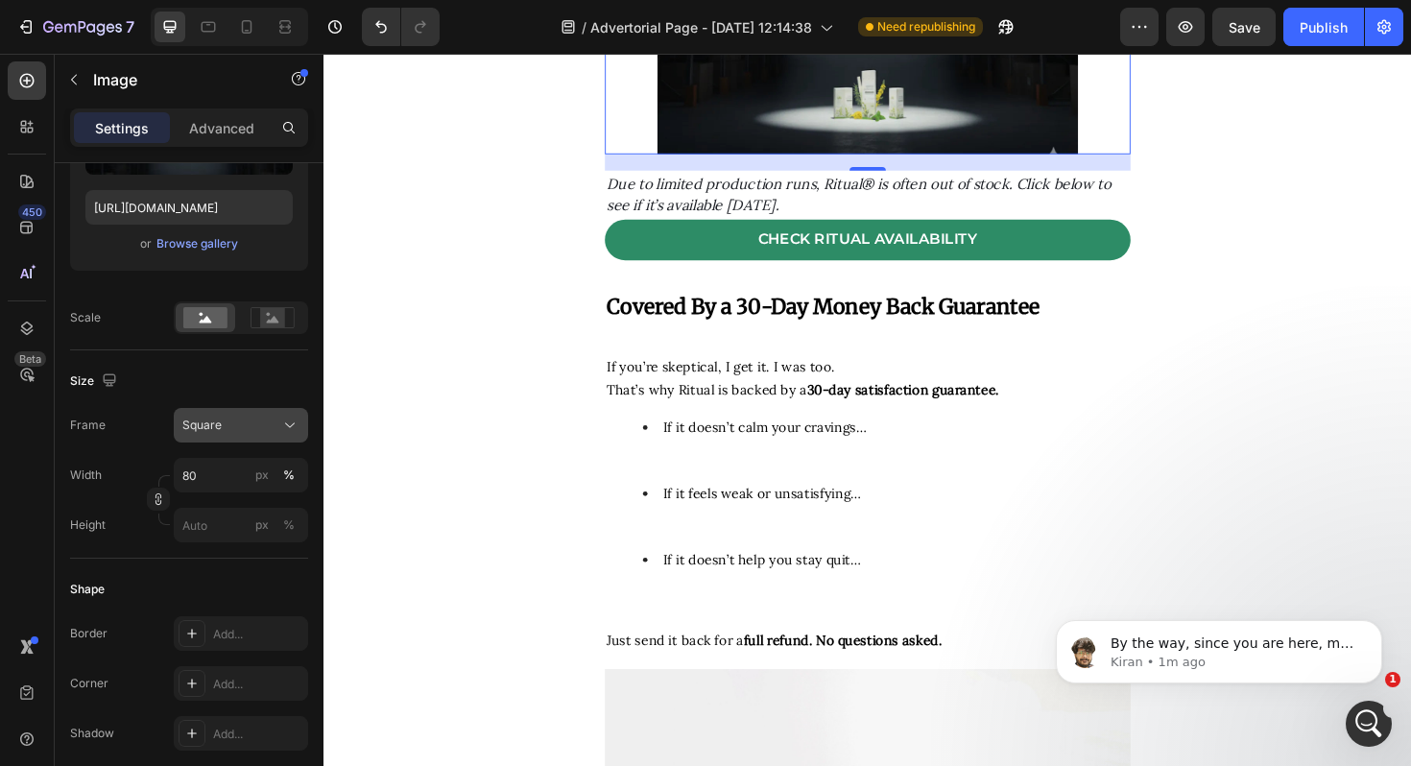
click at [277, 431] on div "Square" at bounding box center [240, 425] width 117 height 19
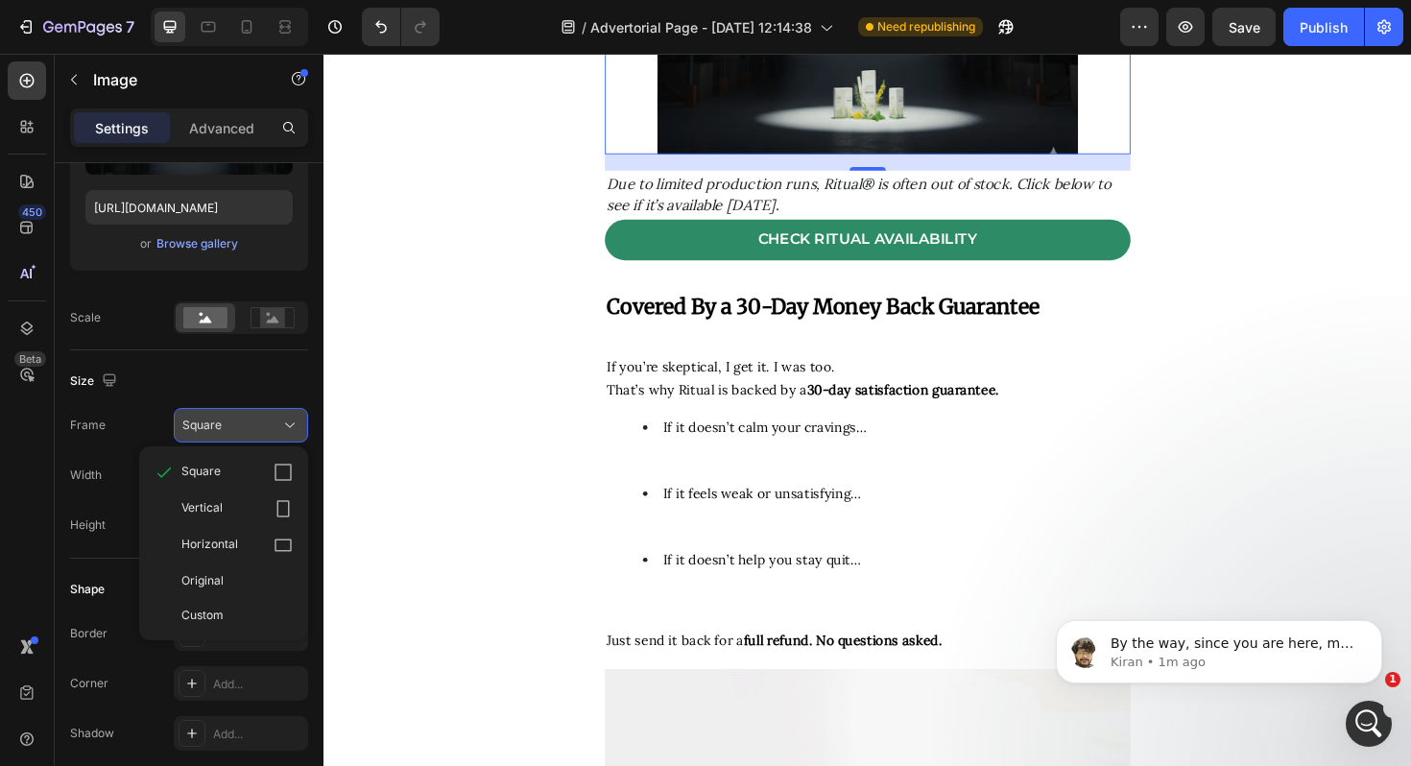
click at [275, 426] on div "Square" at bounding box center [229, 425] width 94 height 17
click at [141, 409] on div "Frame Square Square Vertical Horizontal Original Custom" at bounding box center [189, 425] width 238 height 35
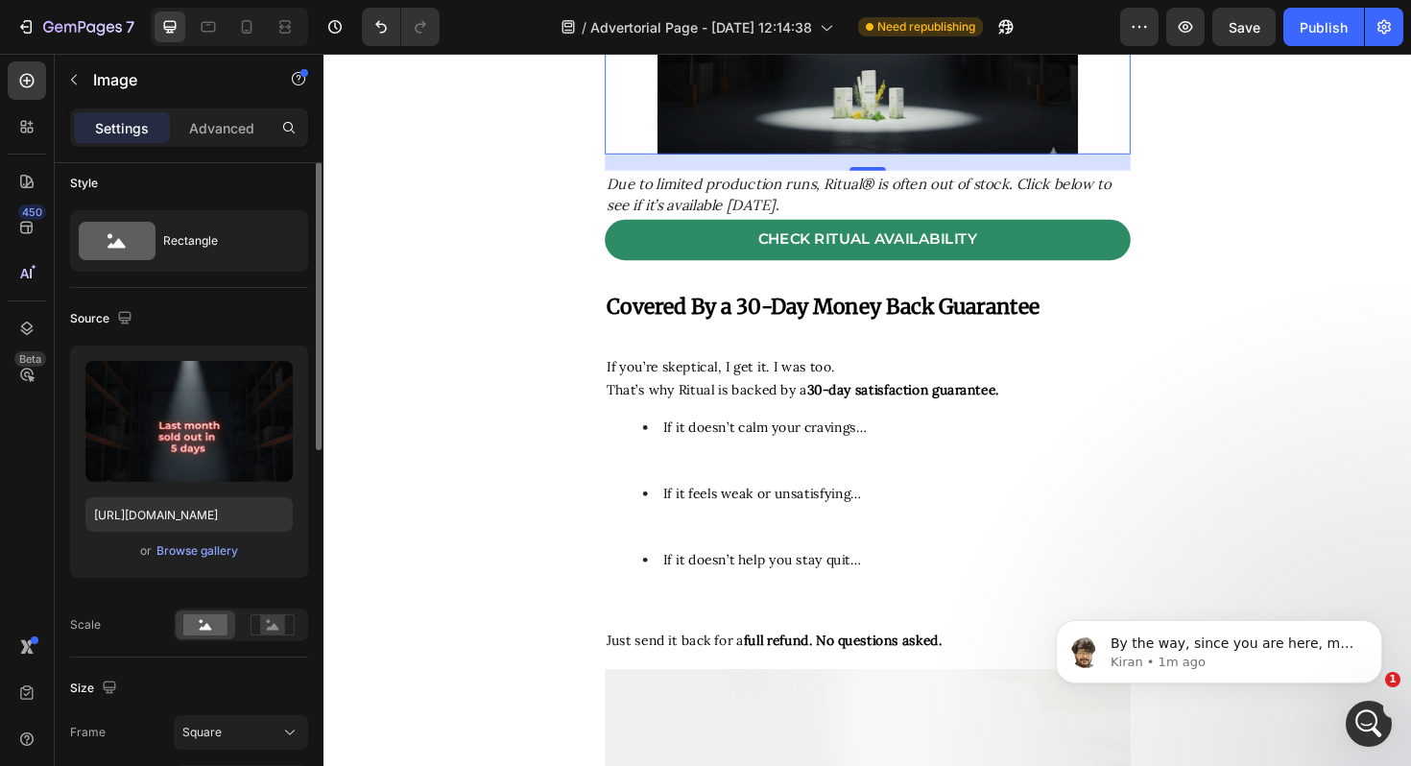
scroll to position [0, 0]
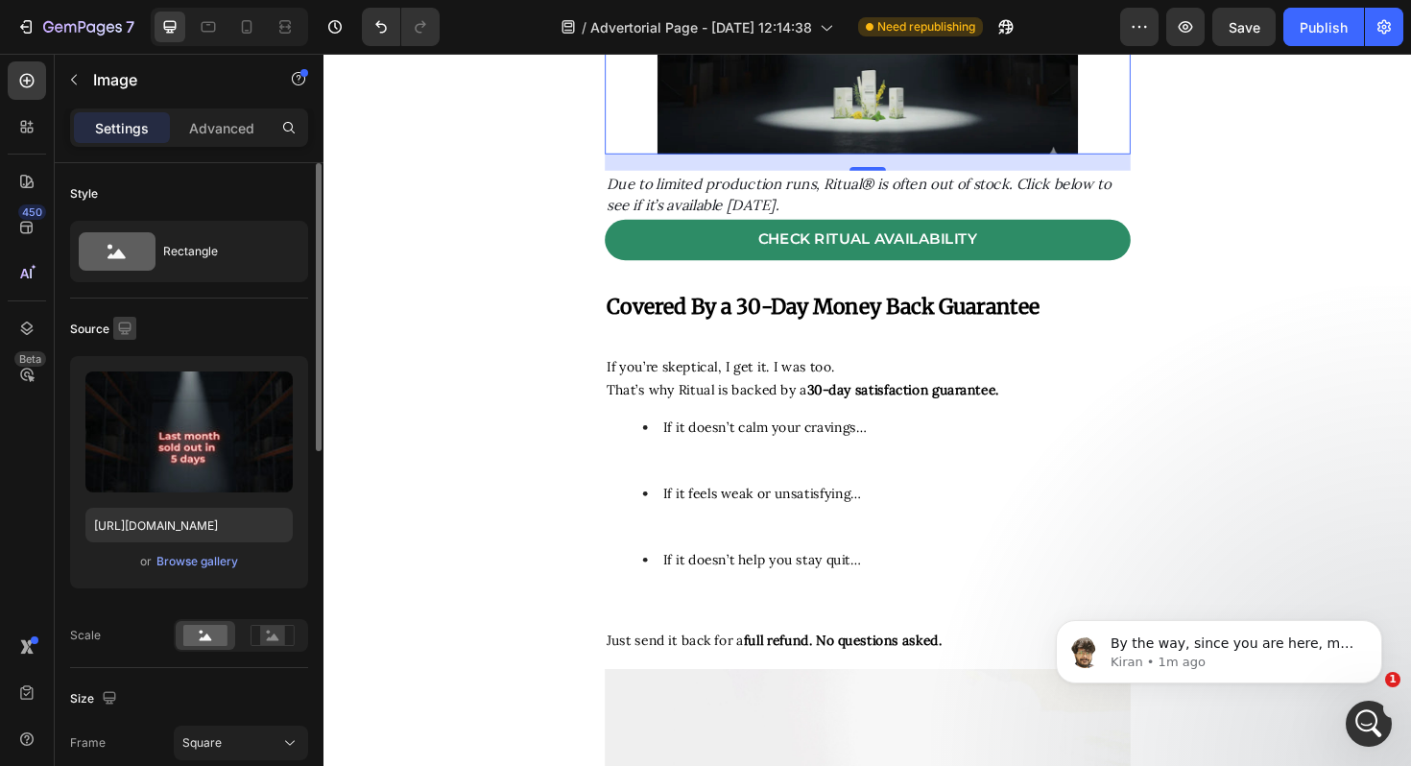
click at [133, 321] on icon "button" at bounding box center [124, 328] width 19 height 19
click at [124, 419] on icon "button" at bounding box center [128, 428] width 19 height 19
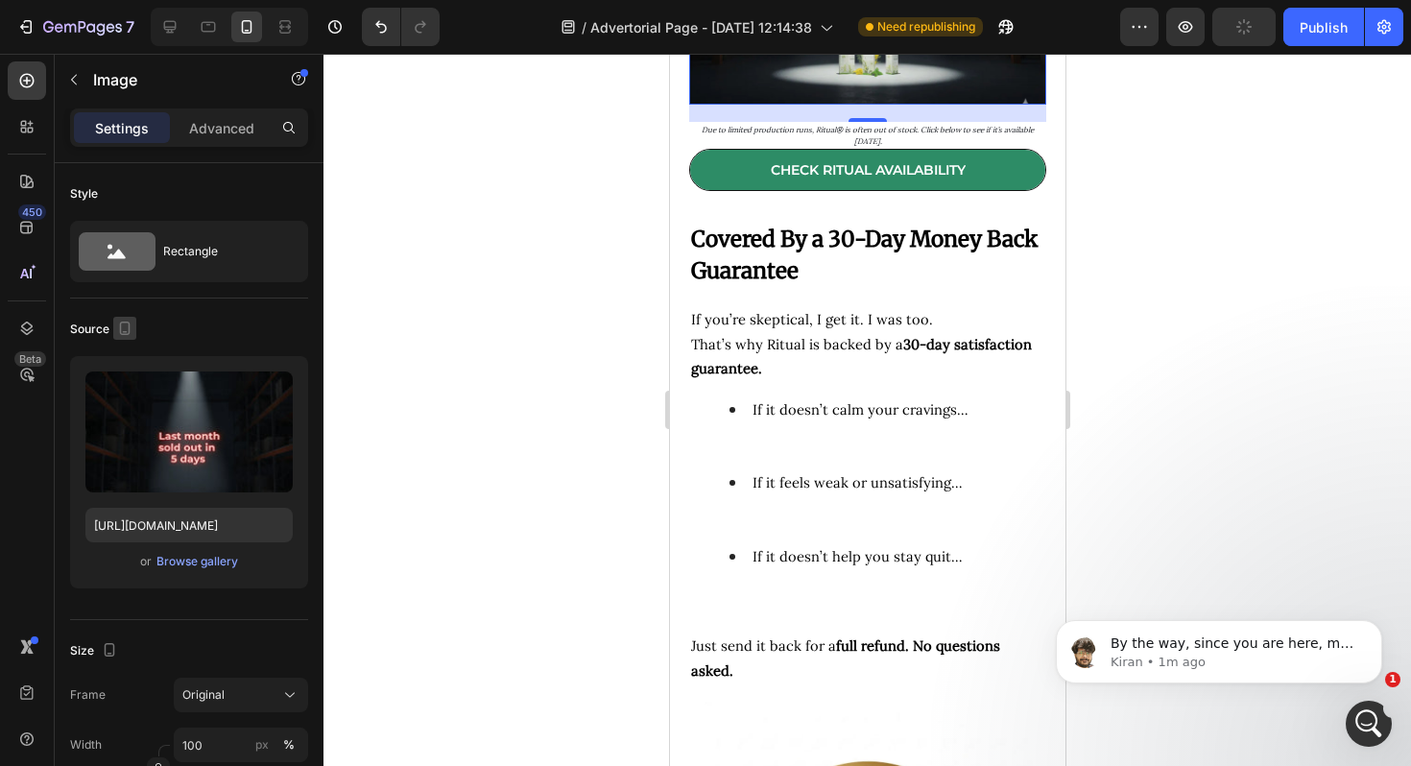
click at [123, 325] on icon "button" at bounding box center [124, 328] width 19 height 19
click at [124, 364] on icon "button" at bounding box center [128, 359] width 19 height 19
type input "80"
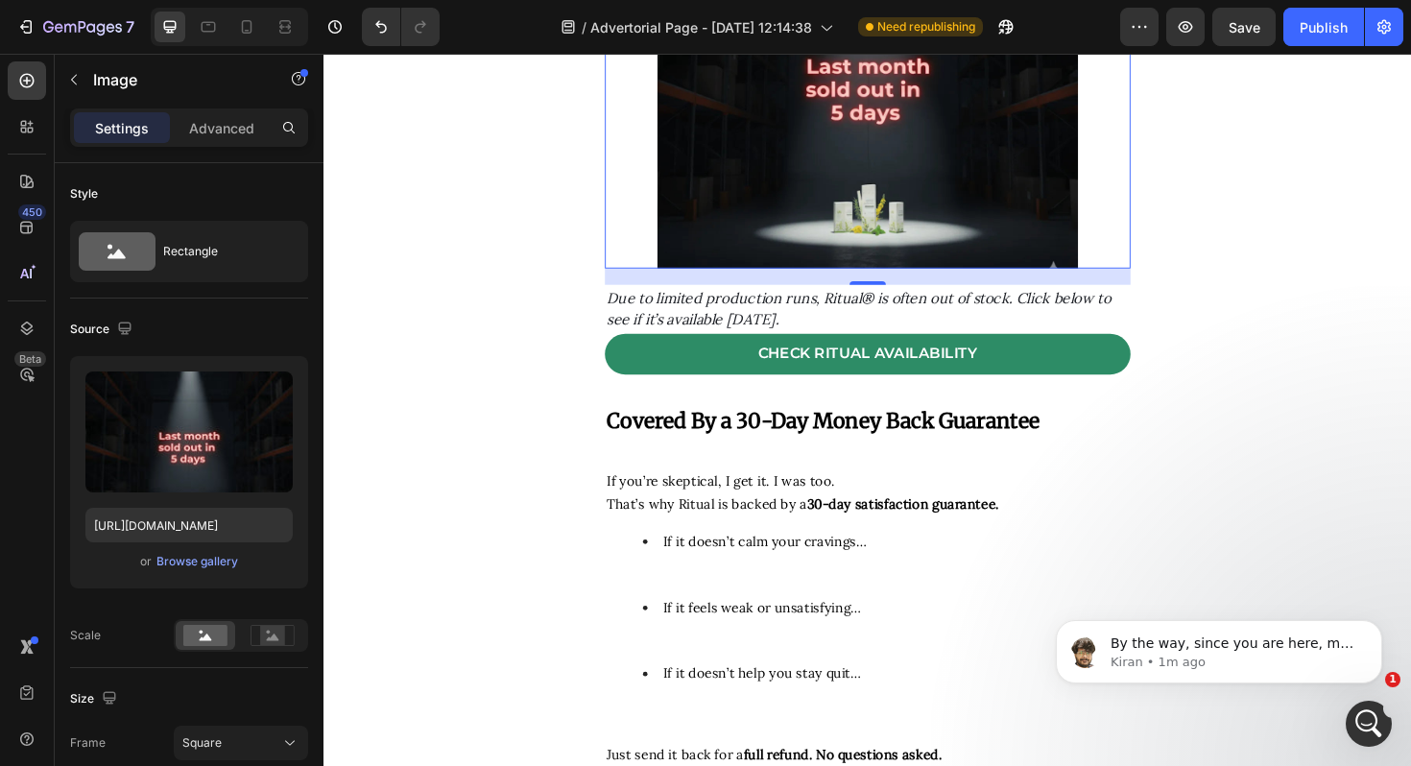
scroll to position [9530, 0]
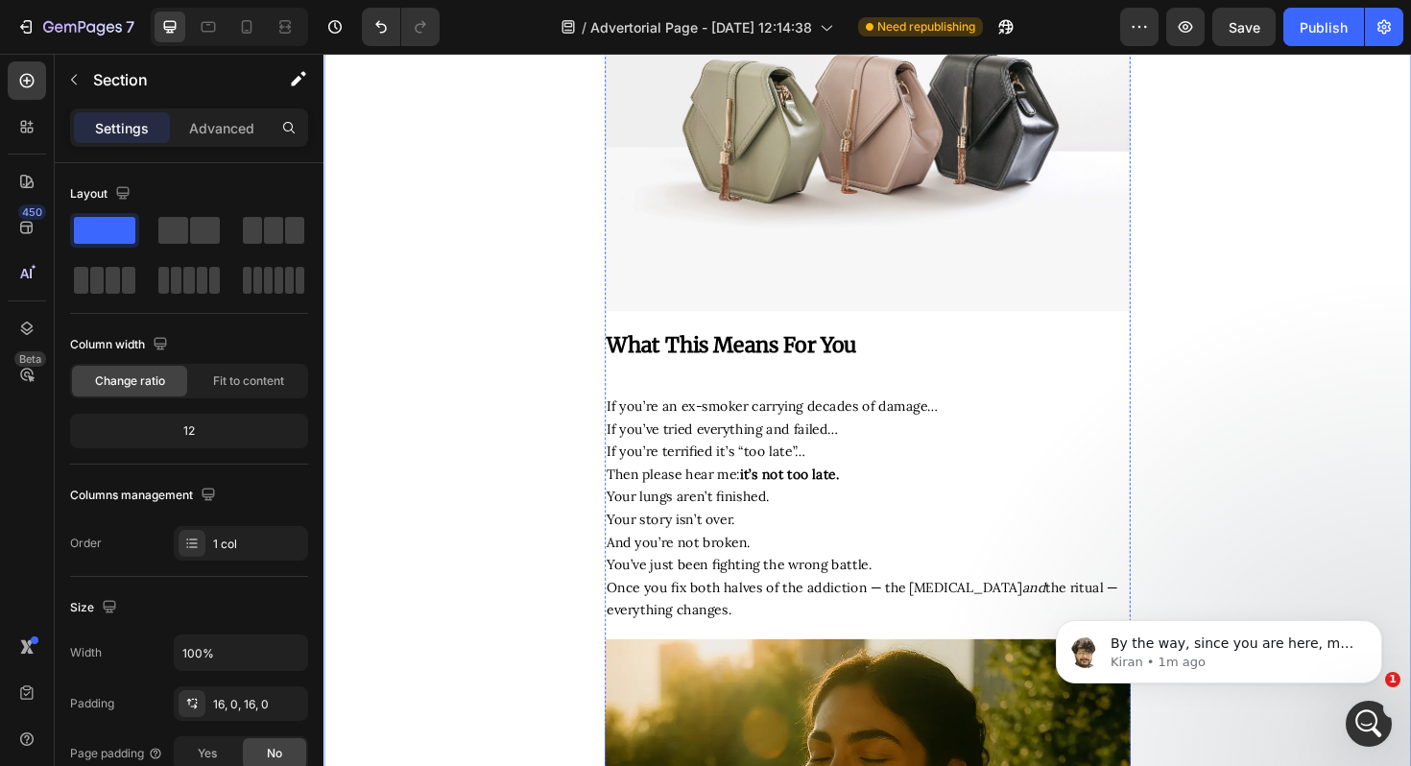
scroll to position [10669, 0]
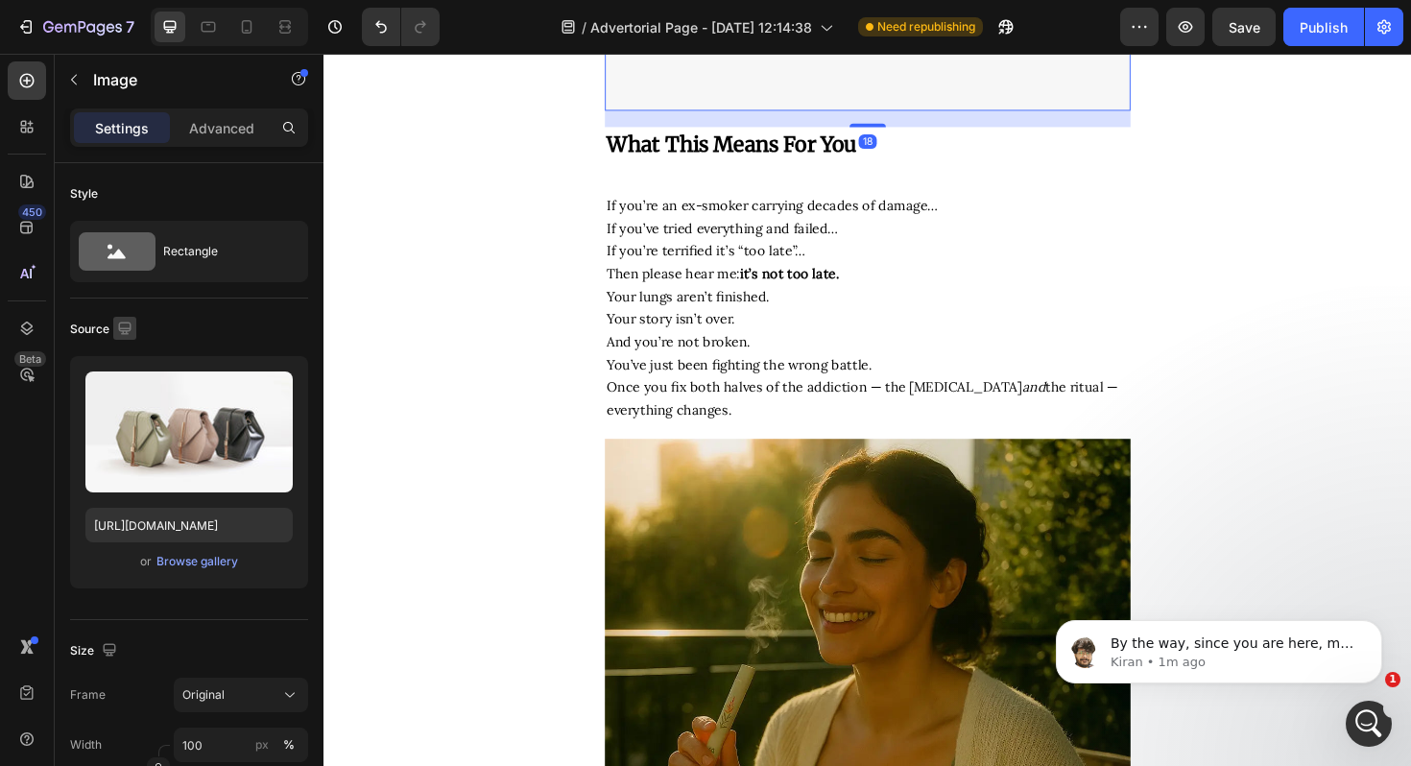
click at [124, 328] on icon "button" at bounding box center [124, 328] width 19 height 19
click at [119, 324] on icon "button" at bounding box center [124, 328] width 19 height 19
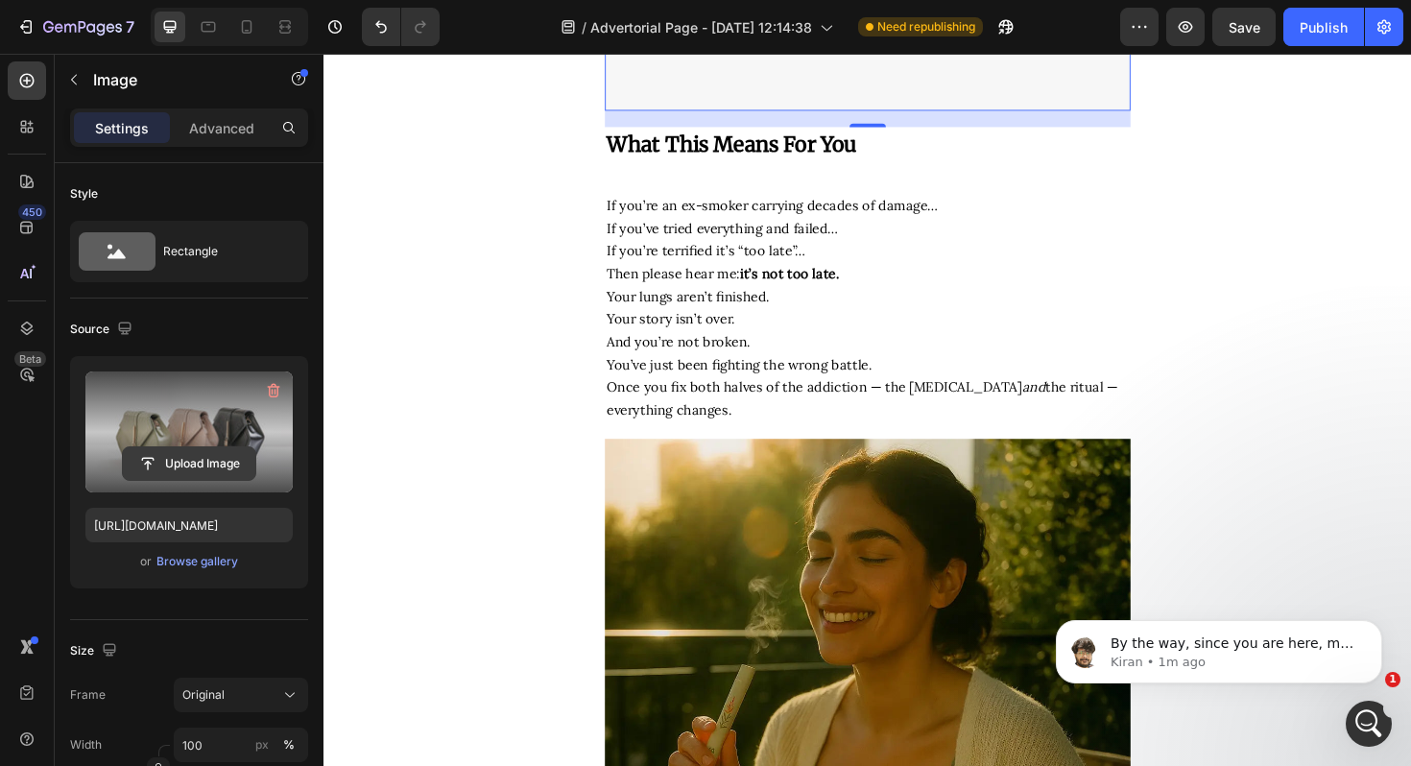
click at [168, 455] on input "file" at bounding box center [189, 463] width 133 height 33
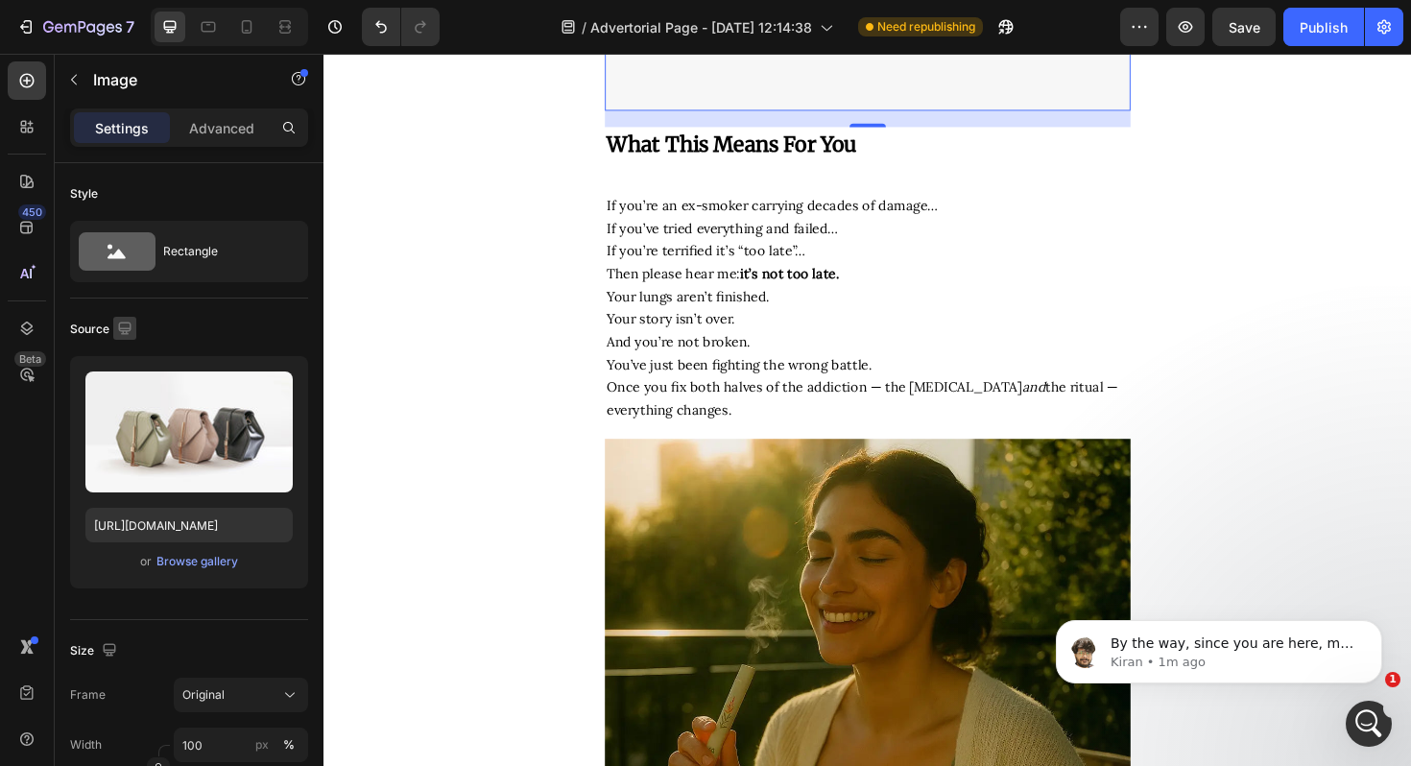
click at [126, 325] on icon "button" at bounding box center [124, 328] width 19 height 19
click at [115, 422] on button "button" at bounding box center [128, 428] width 31 height 31
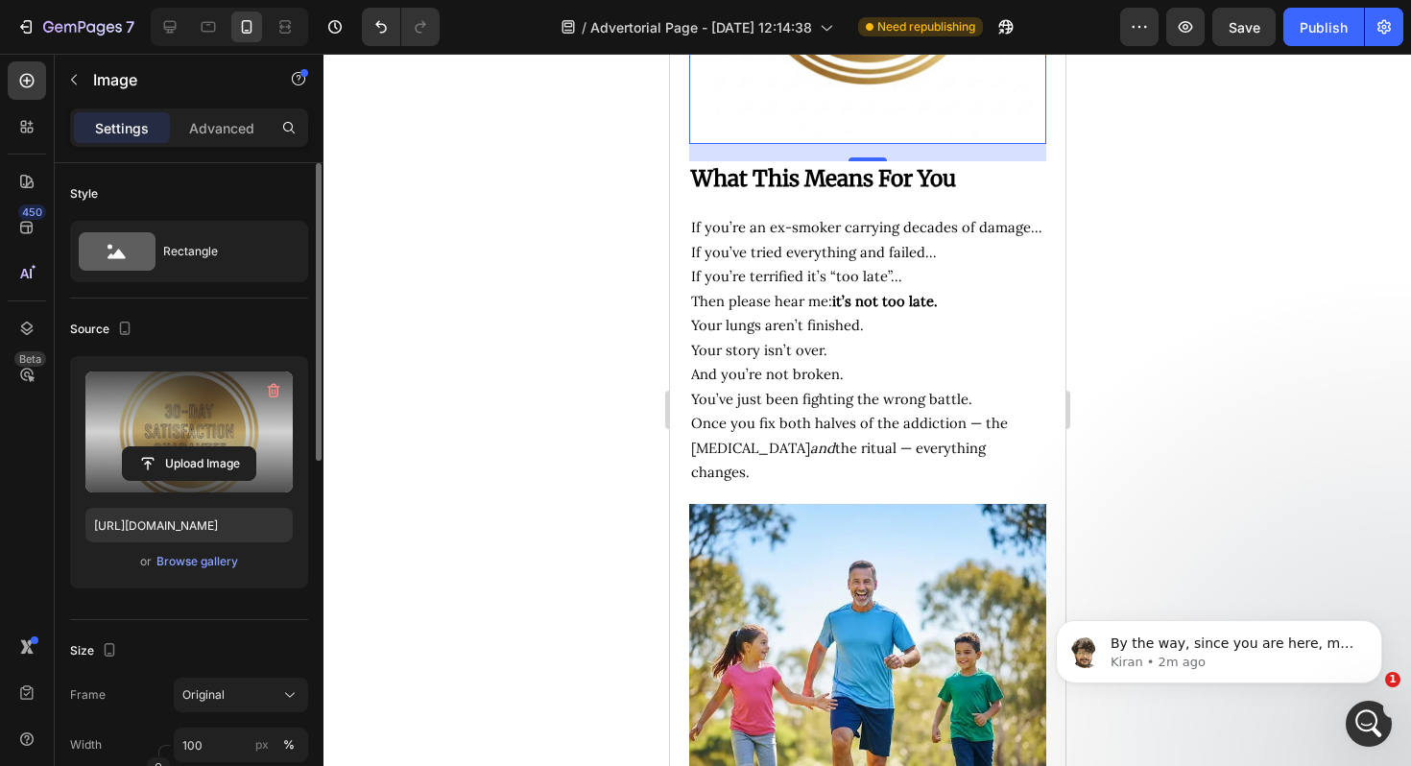
scroll to position [10652, 0]
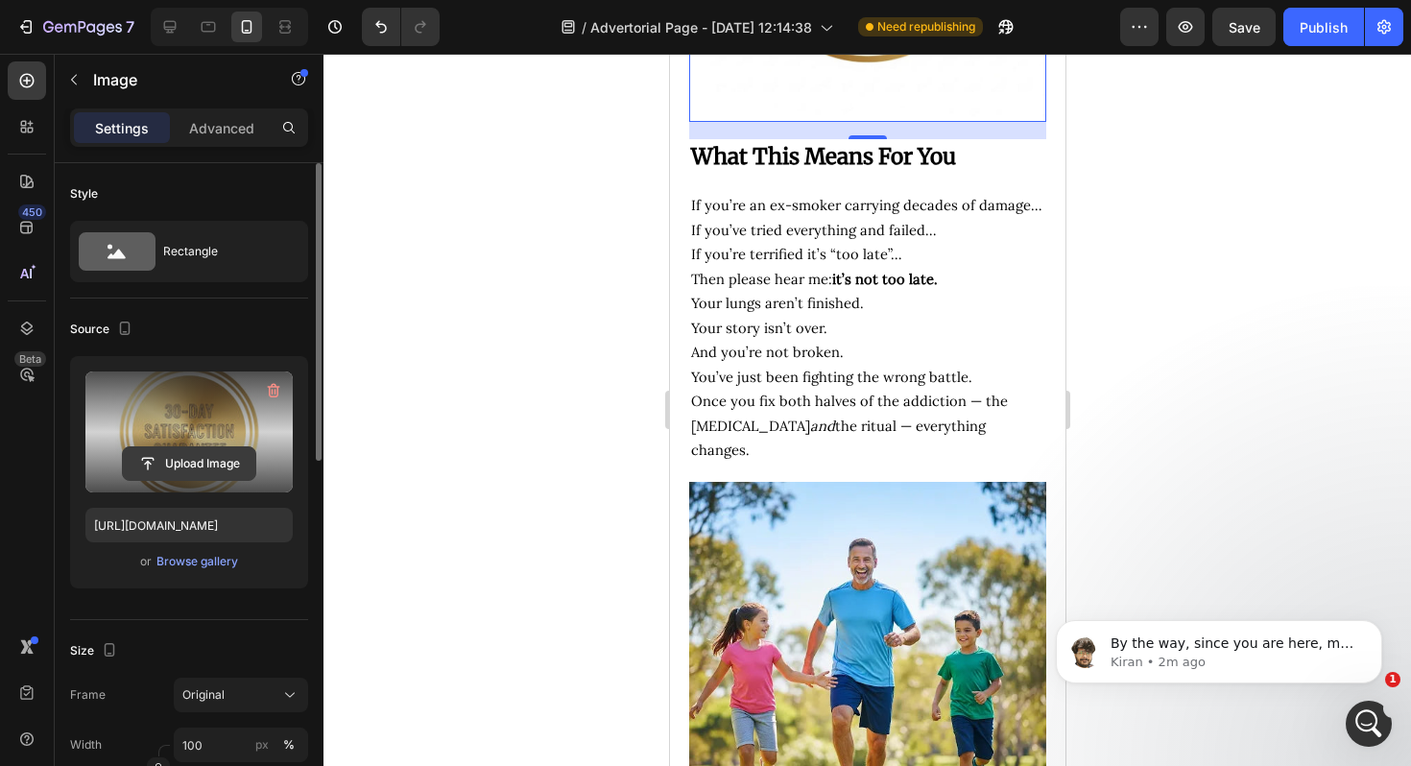
click at [167, 467] on input "file" at bounding box center [189, 463] width 133 height 33
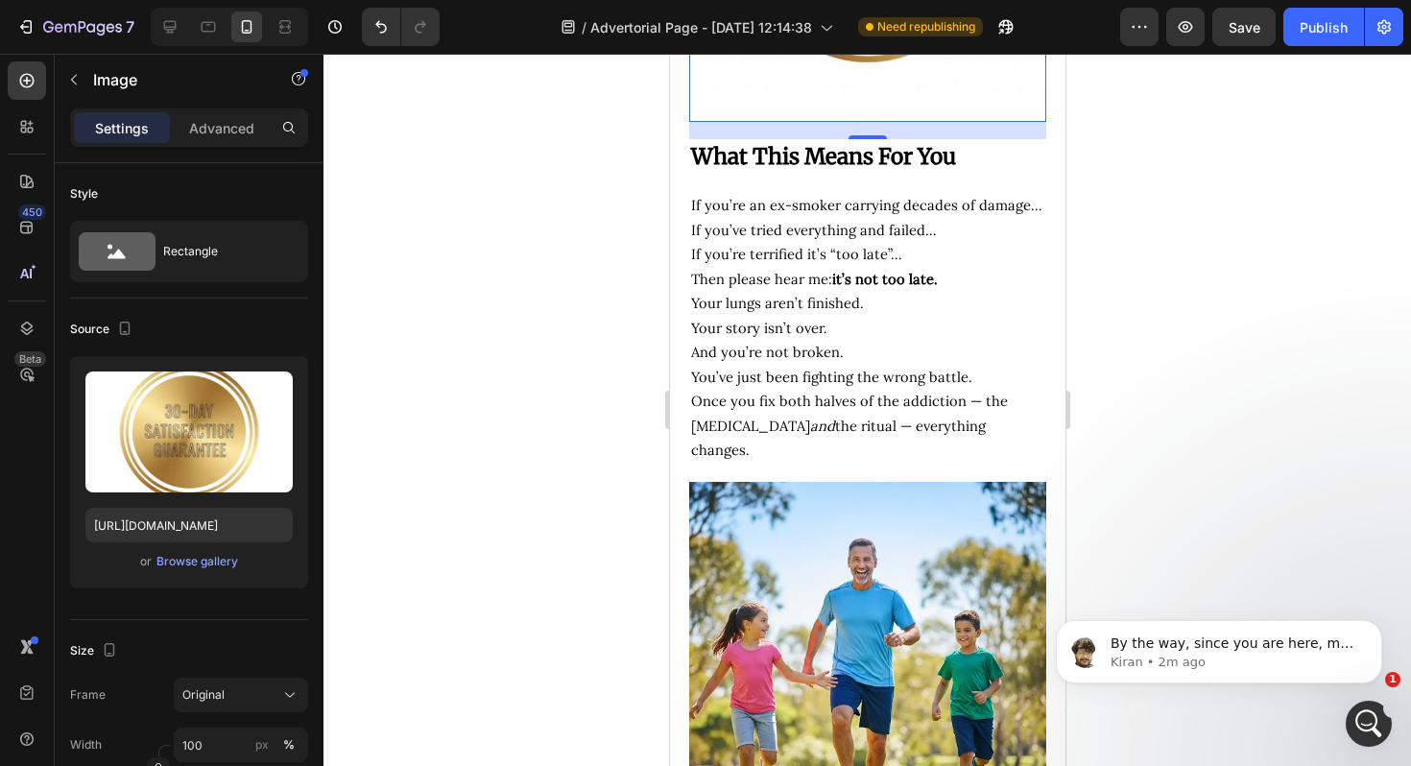
click at [101, 323] on div "Source" at bounding box center [103, 330] width 66 height 26
click at [133, 324] on icon "button" at bounding box center [124, 328] width 19 height 19
click at [127, 355] on icon "button" at bounding box center [128, 359] width 19 height 19
type input "https://cdn.shopify.com/s/files/1/2005/9307/files/image_demo.jpg"
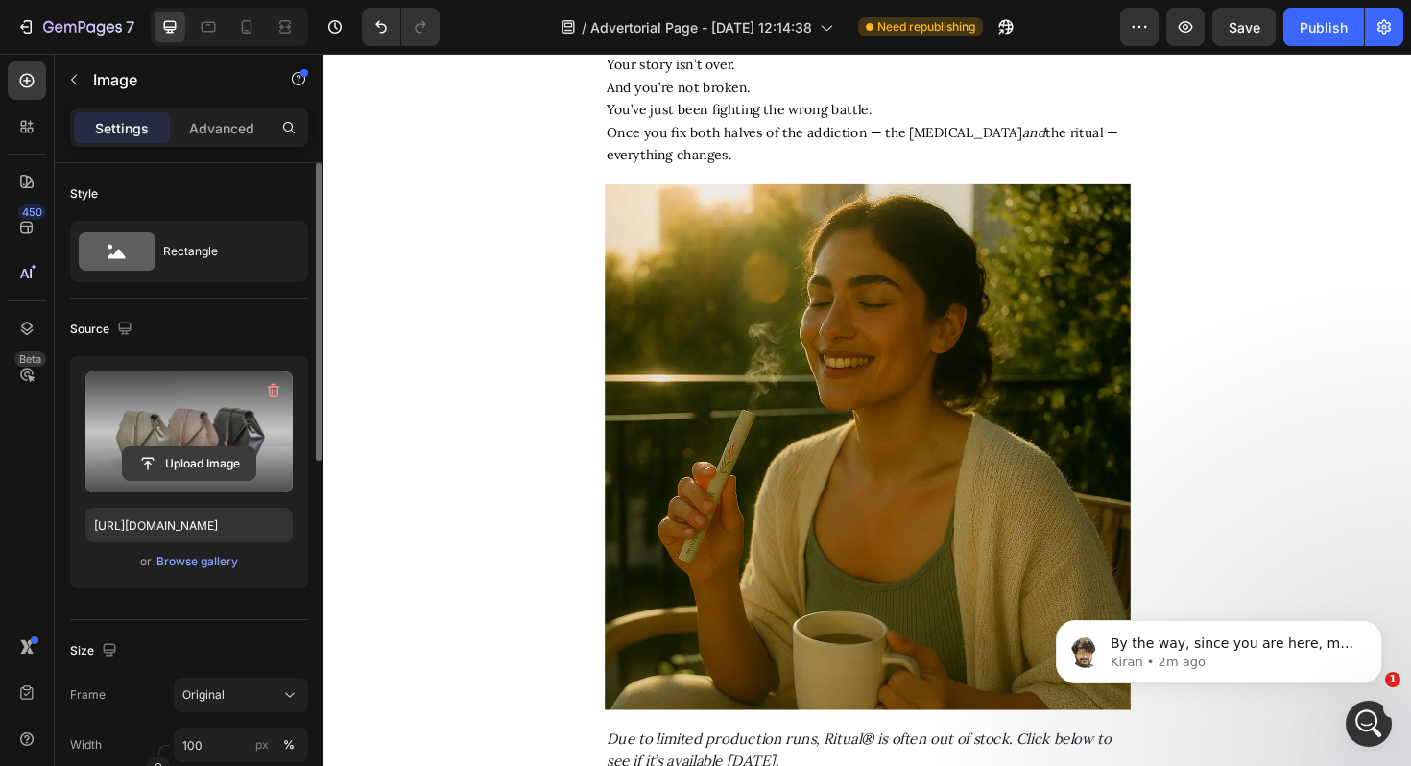
scroll to position [10761, 0]
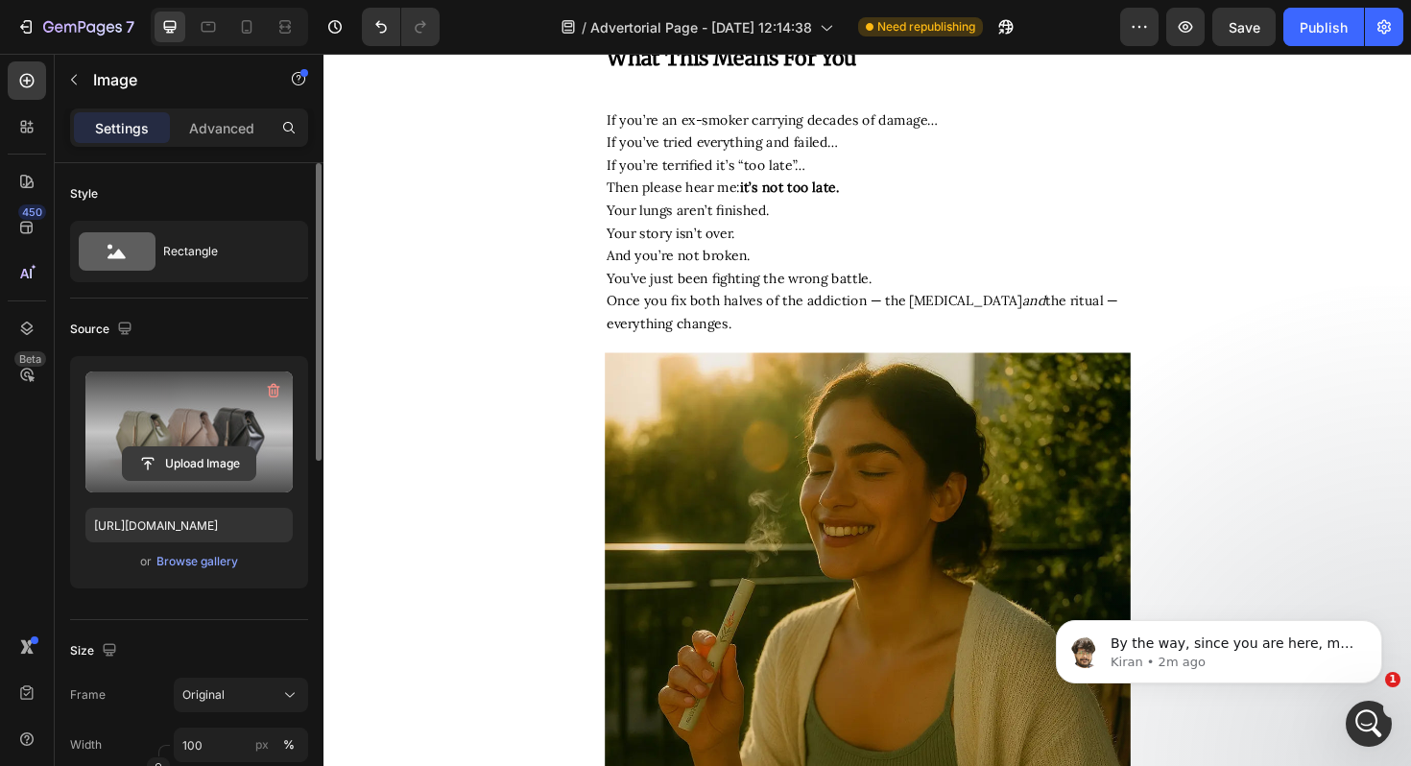
click at [162, 470] on input "file" at bounding box center [189, 463] width 133 height 33
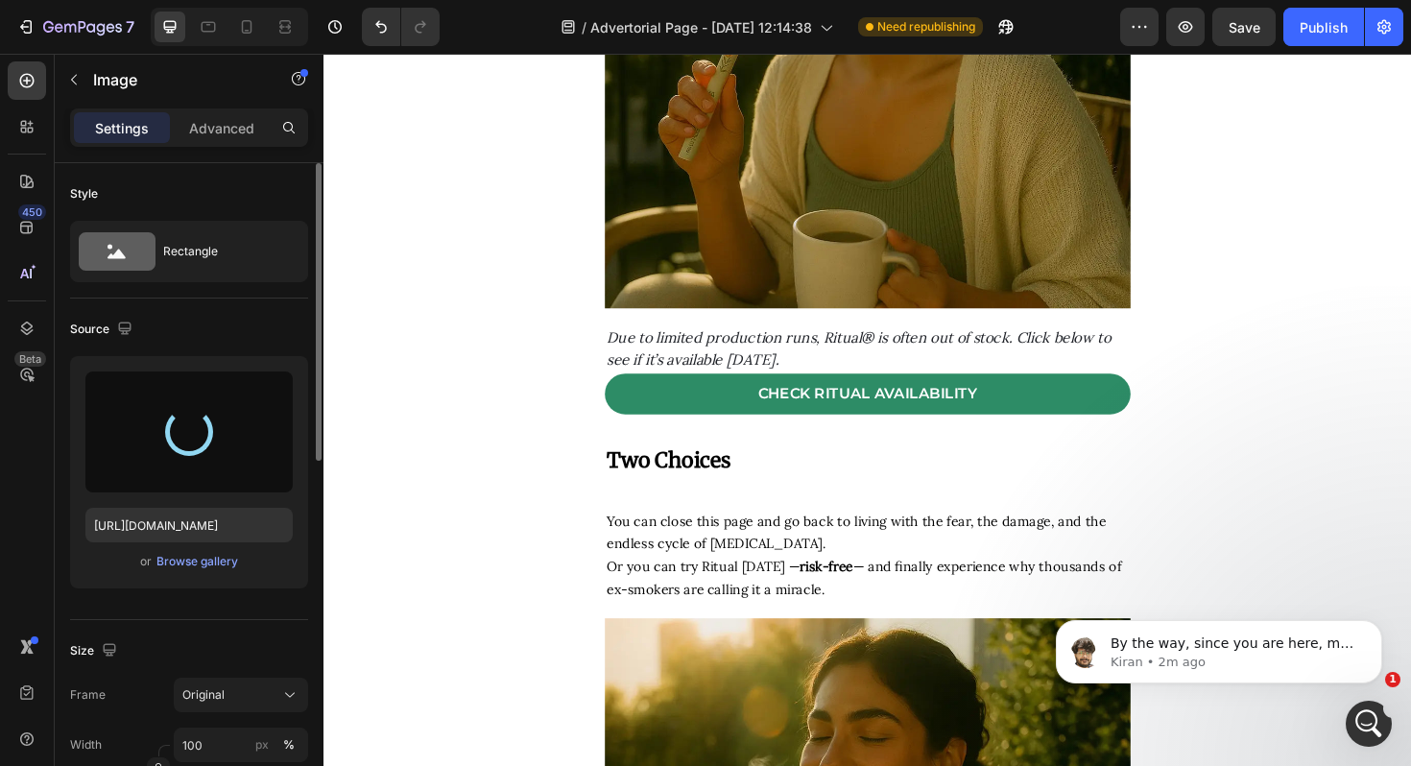
click at [699, 324] on img at bounding box center [899, 45] width 557 height 557
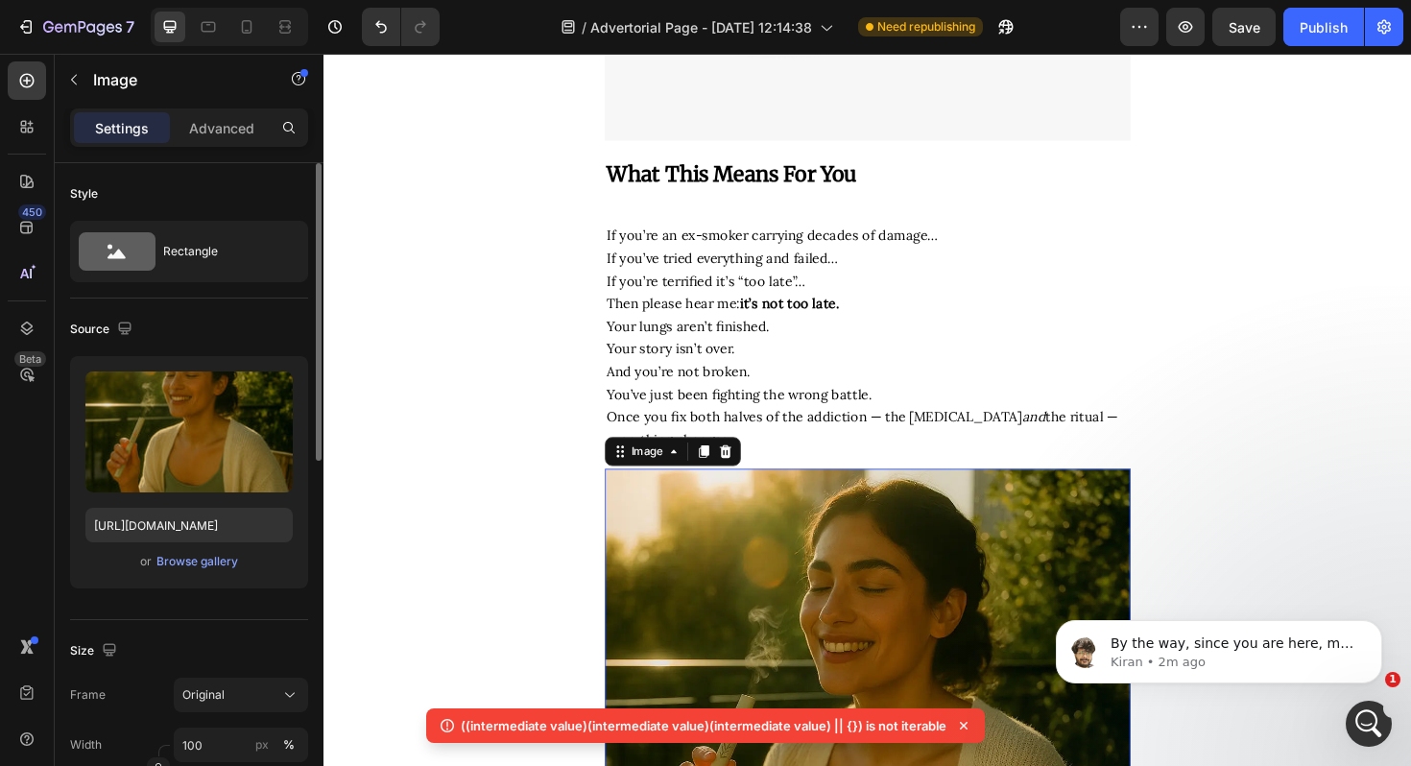
scroll to position [10570, 0]
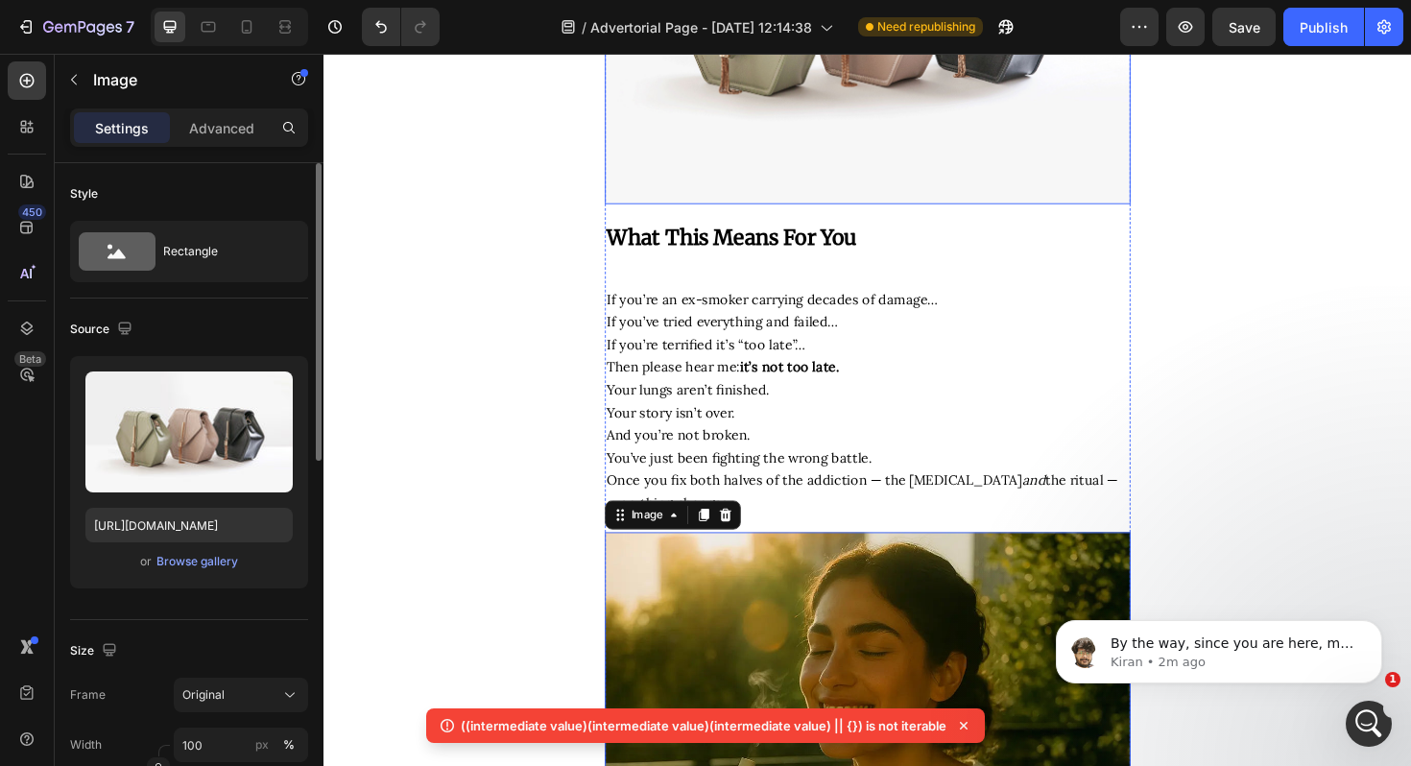
click at [886, 213] on img at bounding box center [899, 4] width 557 height 418
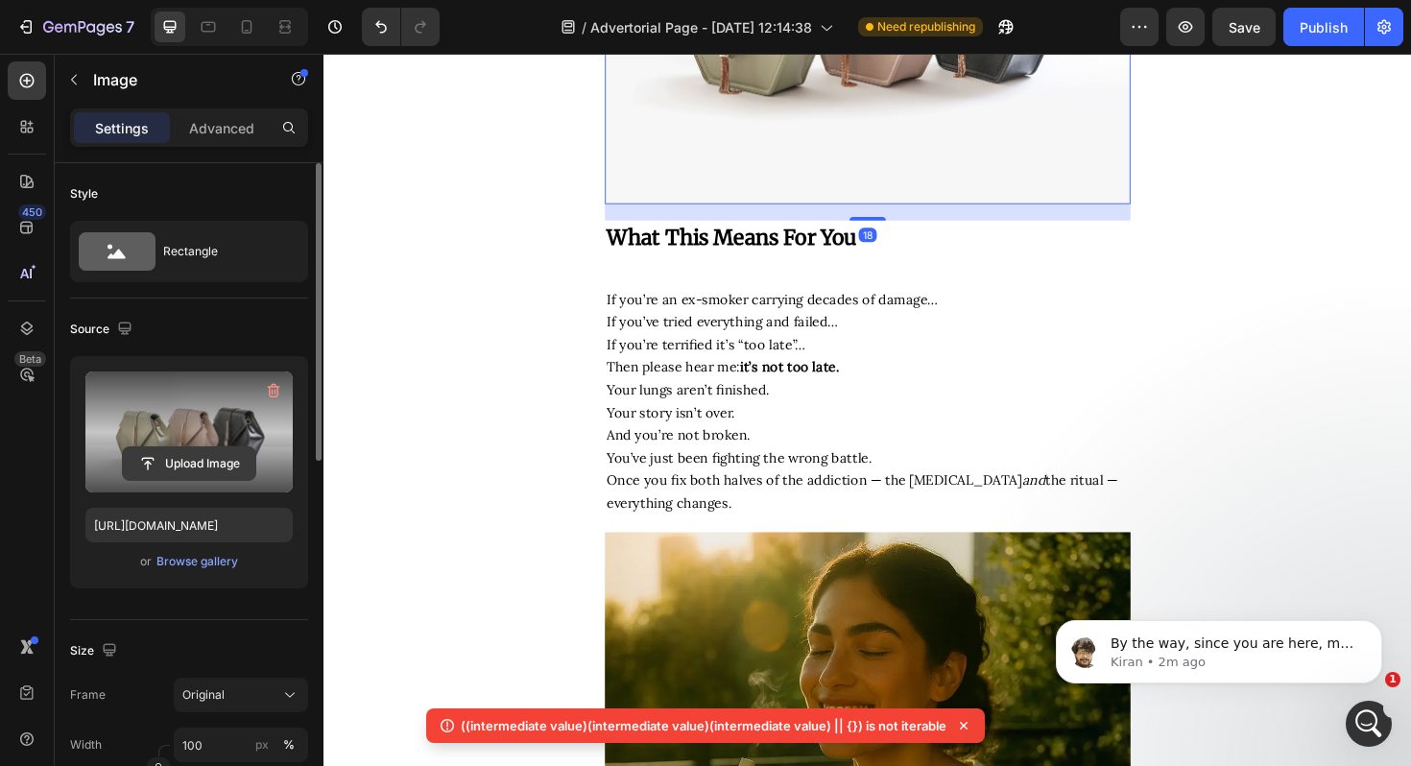
click at [157, 458] on input "file" at bounding box center [189, 463] width 133 height 33
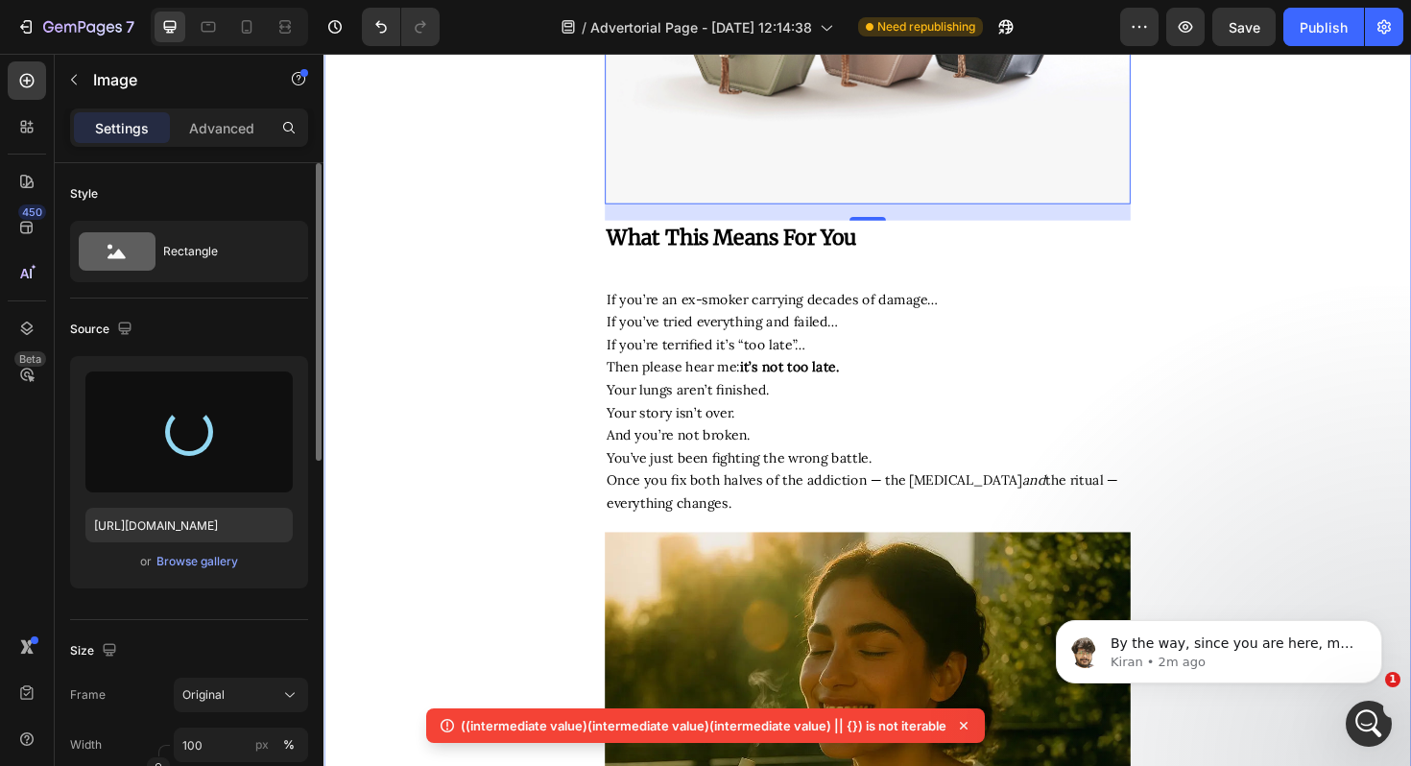
type input "https://cdn.shopify.com/s/files/1/0694/4548/4683/files/gempages_579295714790605…"
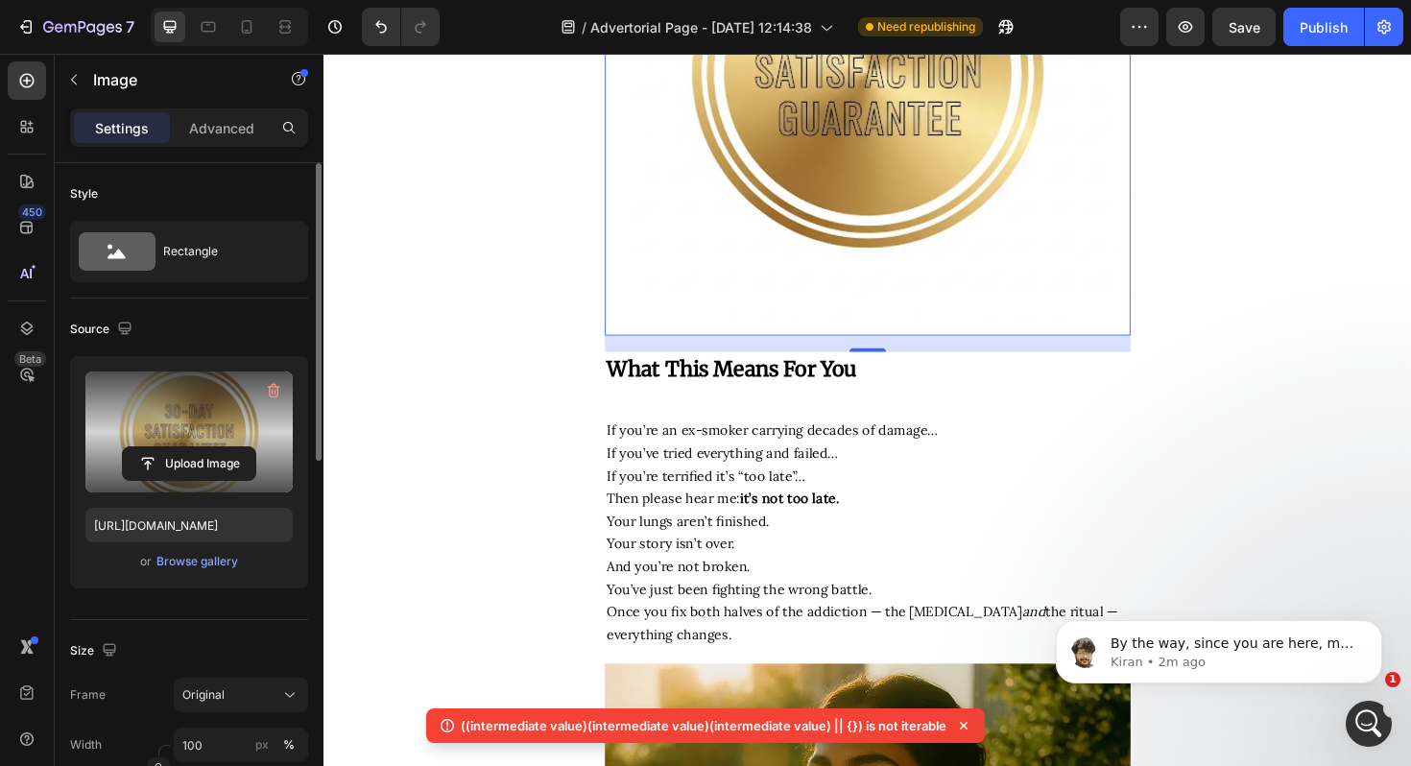
click at [961, 717] on icon at bounding box center [963, 725] width 19 height 19
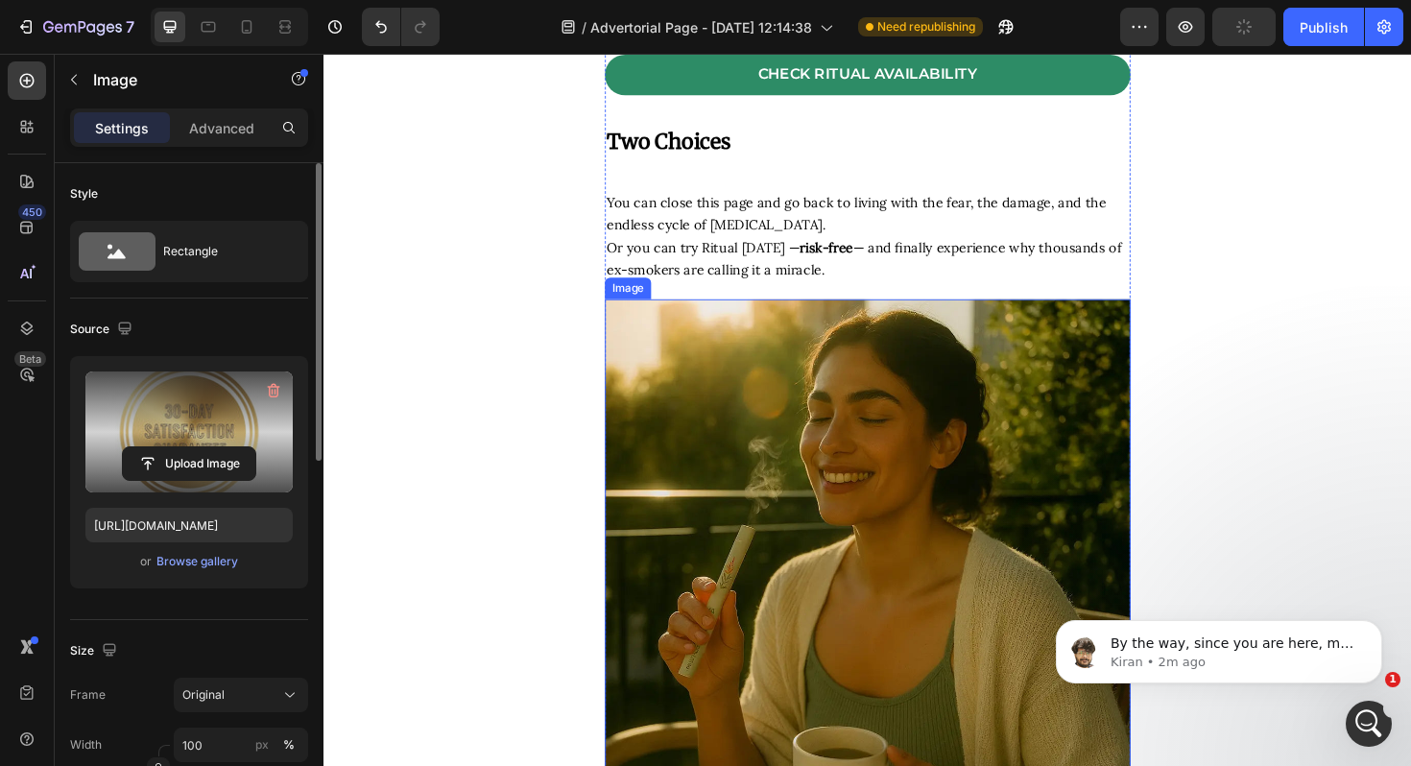
scroll to position [11819, 0]
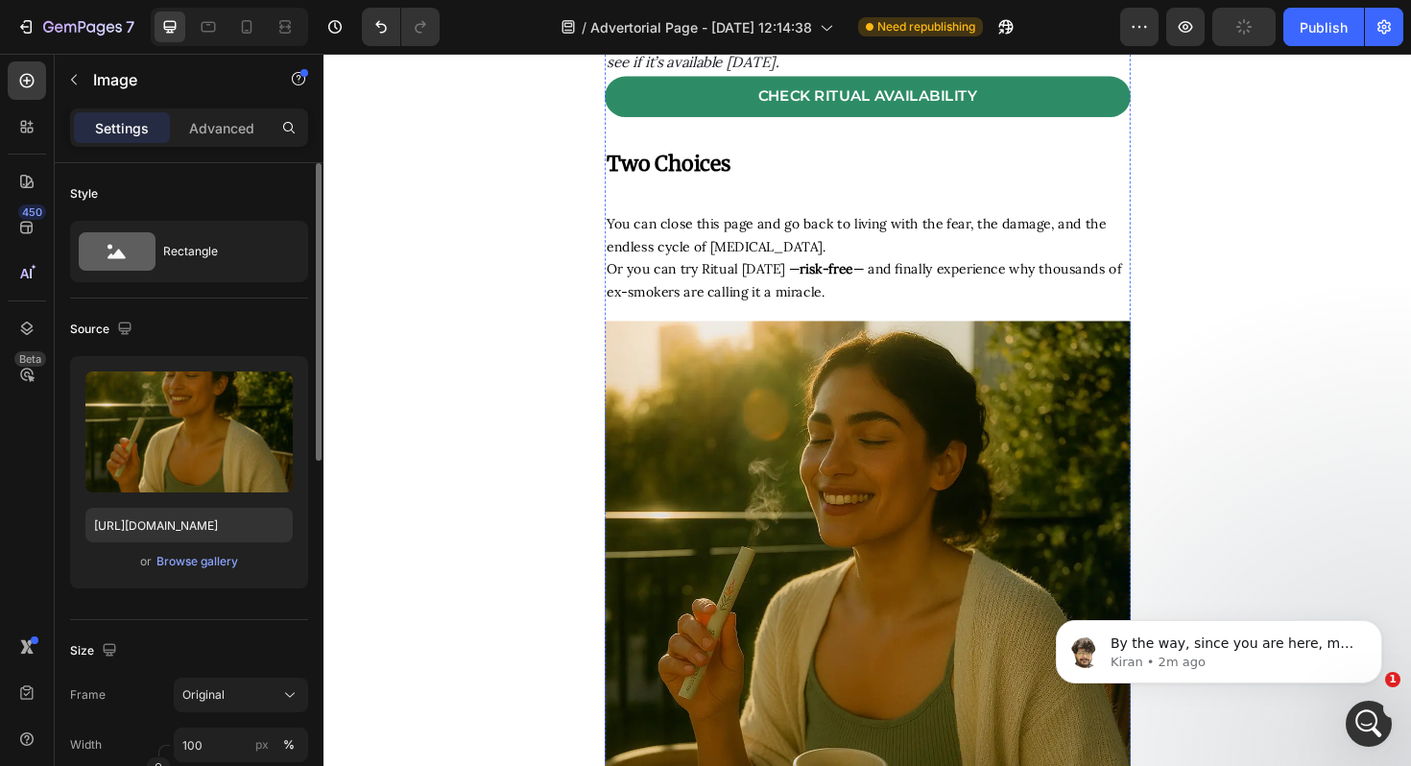
click at [126, 321] on icon "button" at bounding box center [124, 328] width 19 height 19
click at [127, 428] on icon "button" at bounding box center [128, 428] width 19 height 19
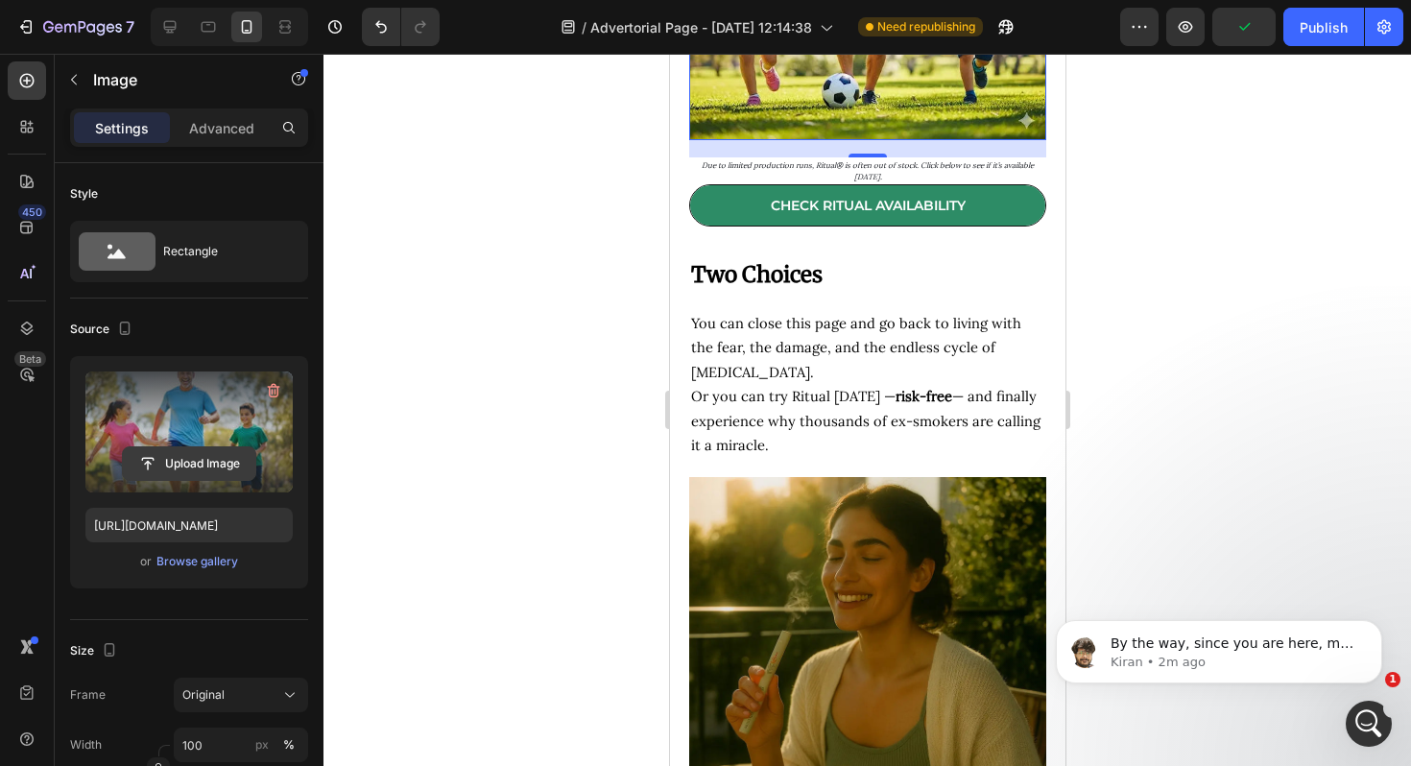
scroll to position [11355, 0]
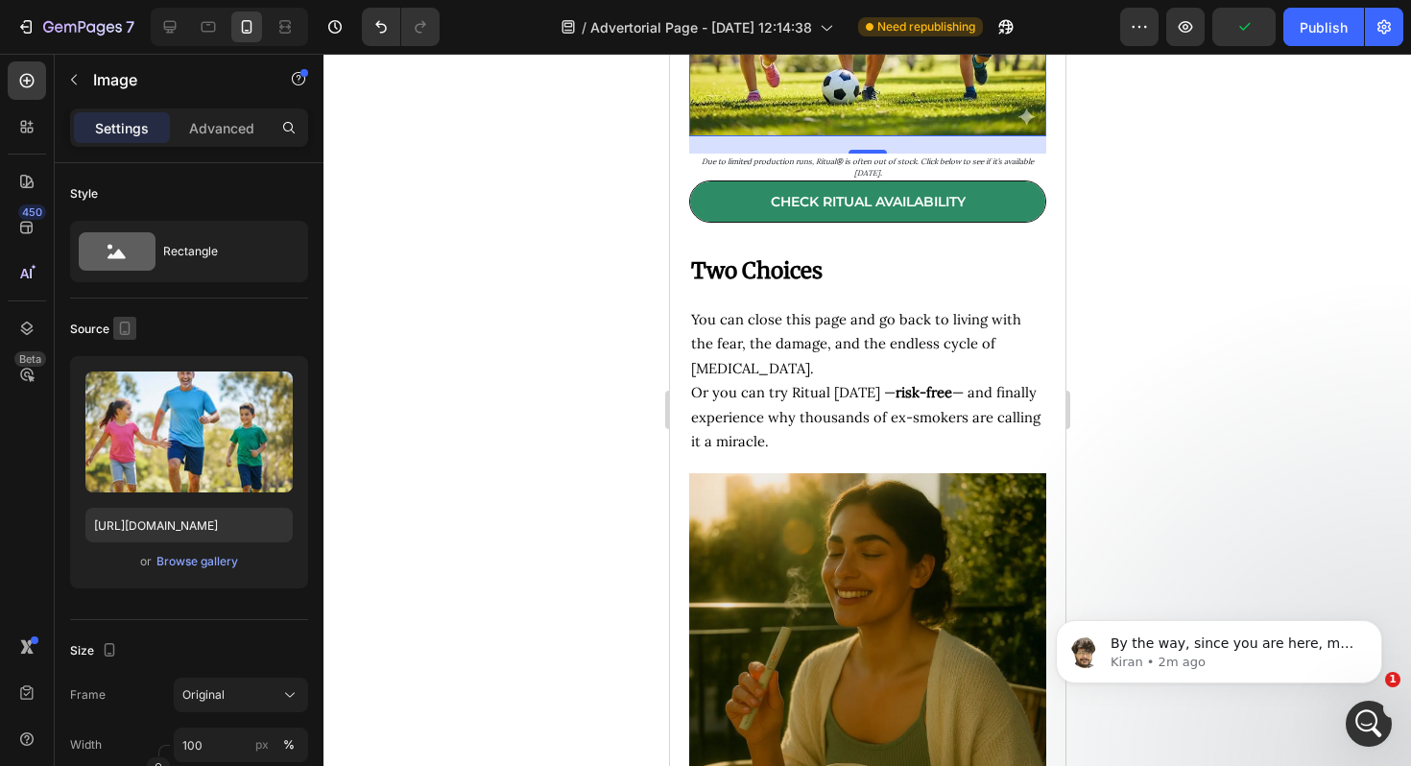
click at [121, 323] on icon "button" at bounding box center [124, 328] width 19 height 19
click at [121, 351] on icon "button" at bounding box center [128, 359] width 19 height 19
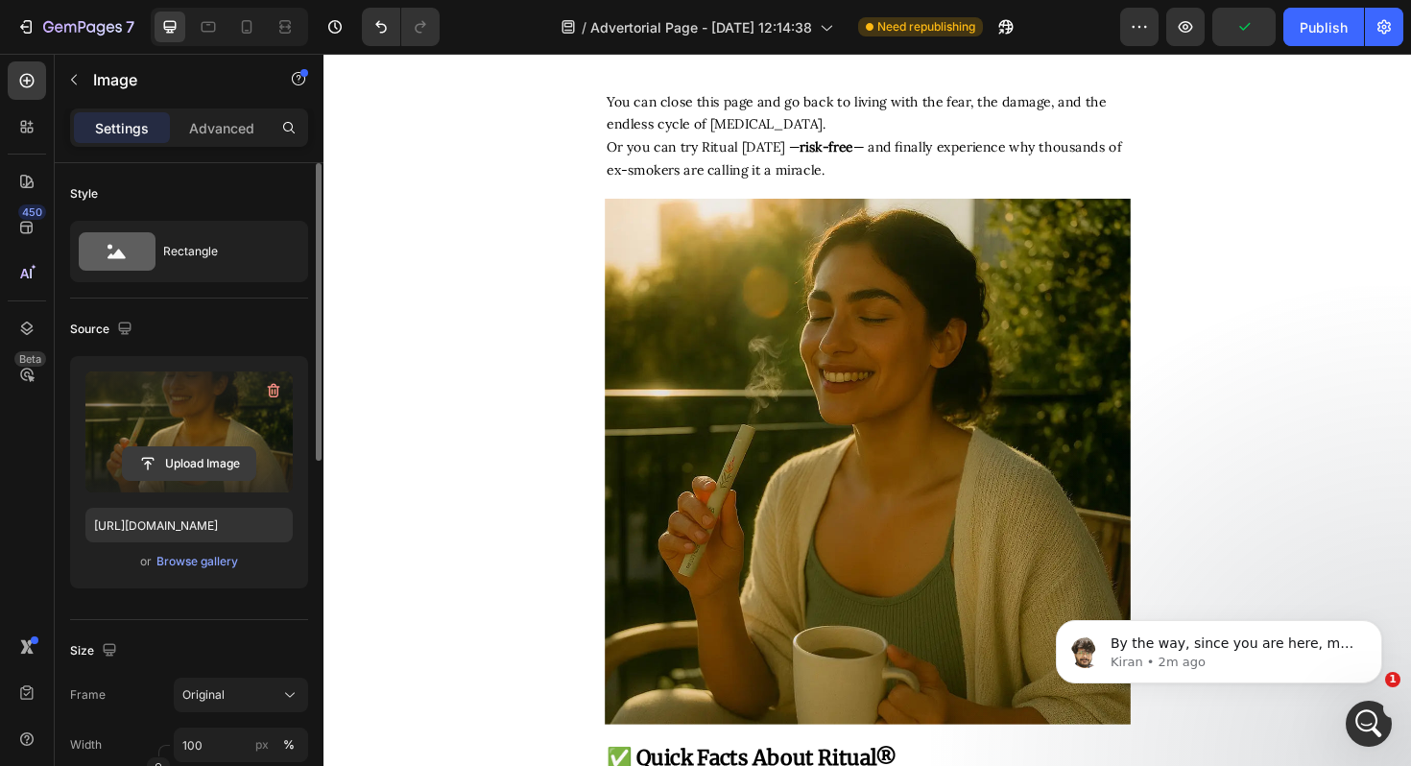
click at [156, 447] on input "file" at bounding box center [189, 463] width 133 height 33
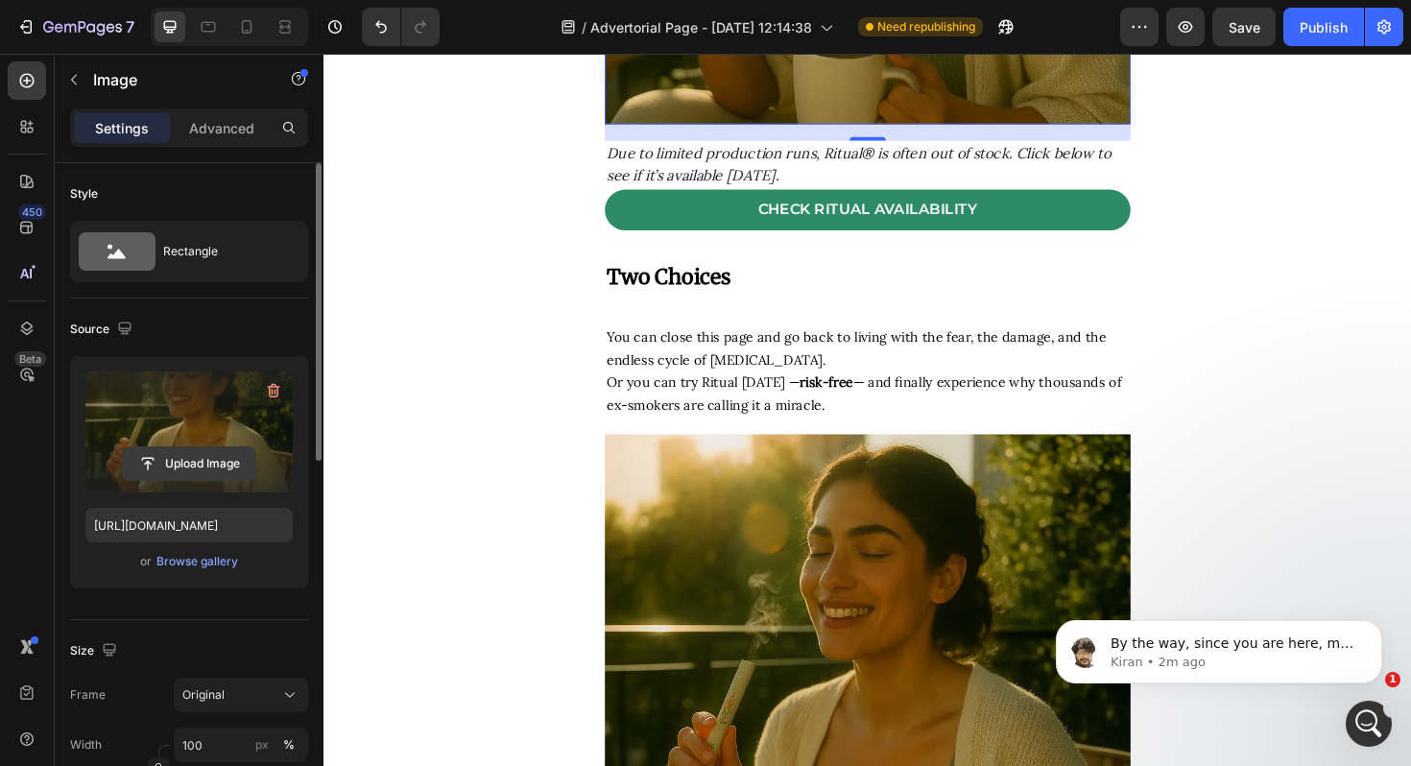
scroll to position [11654, 0]
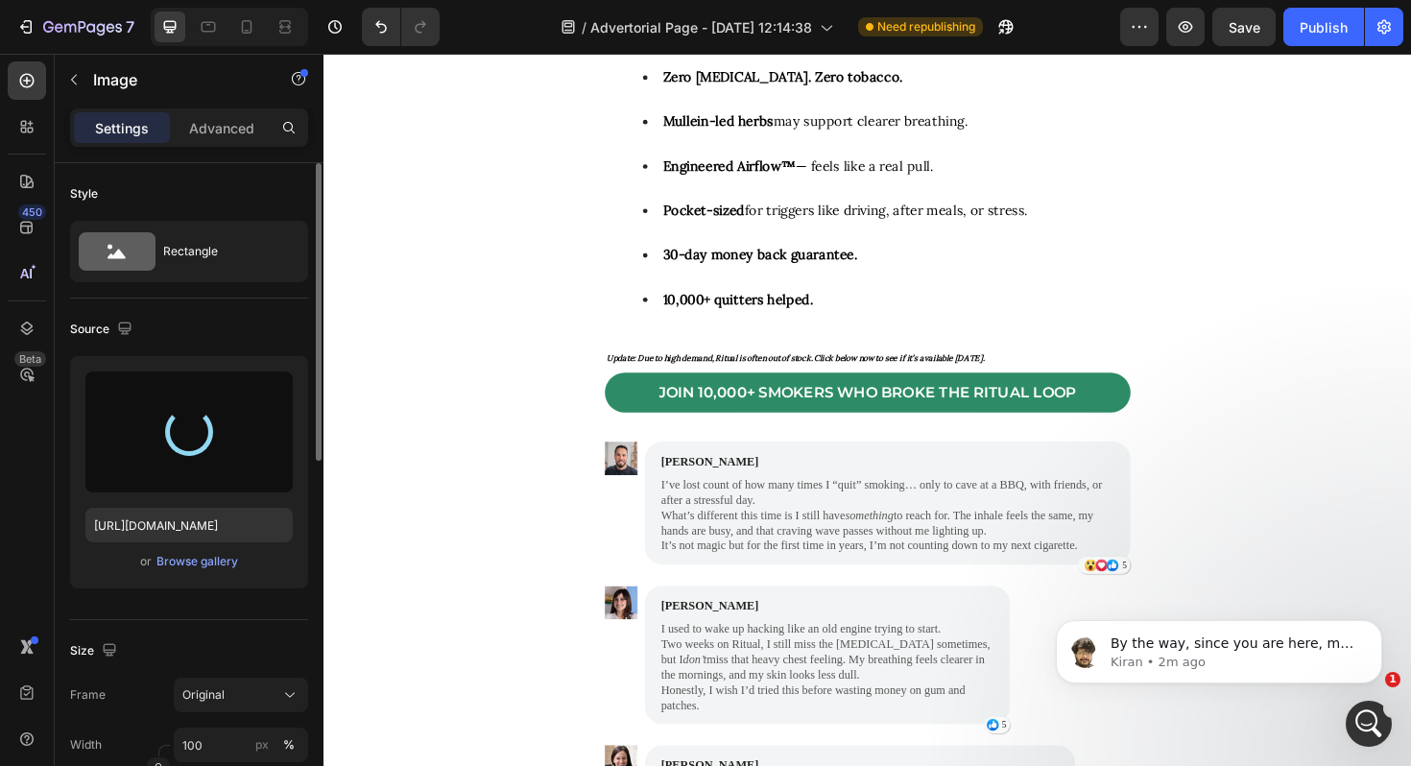
type input "https://cdn.shopify.com/s/files/1/0694/4548/4683/files/gempages_579295714790605…"
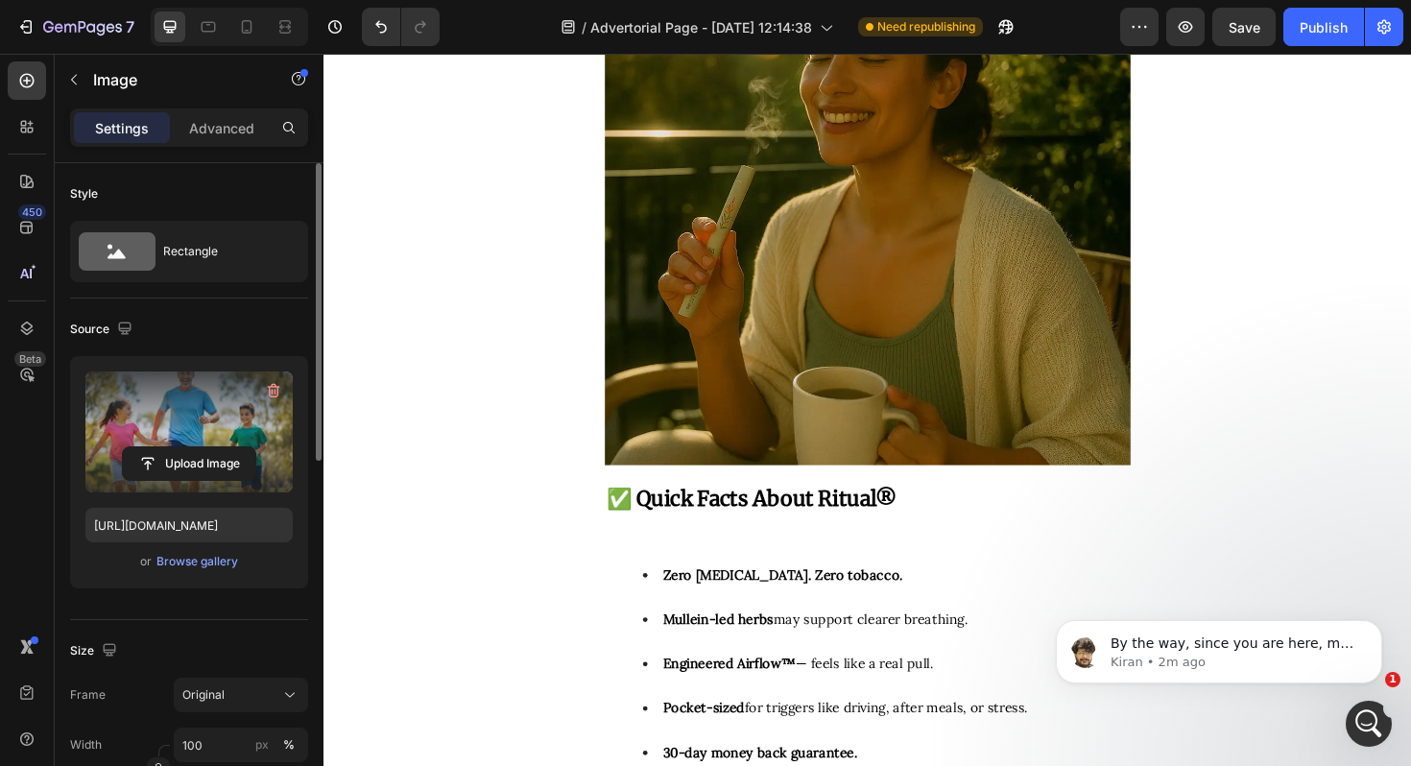
scroll to position [11979, 0]
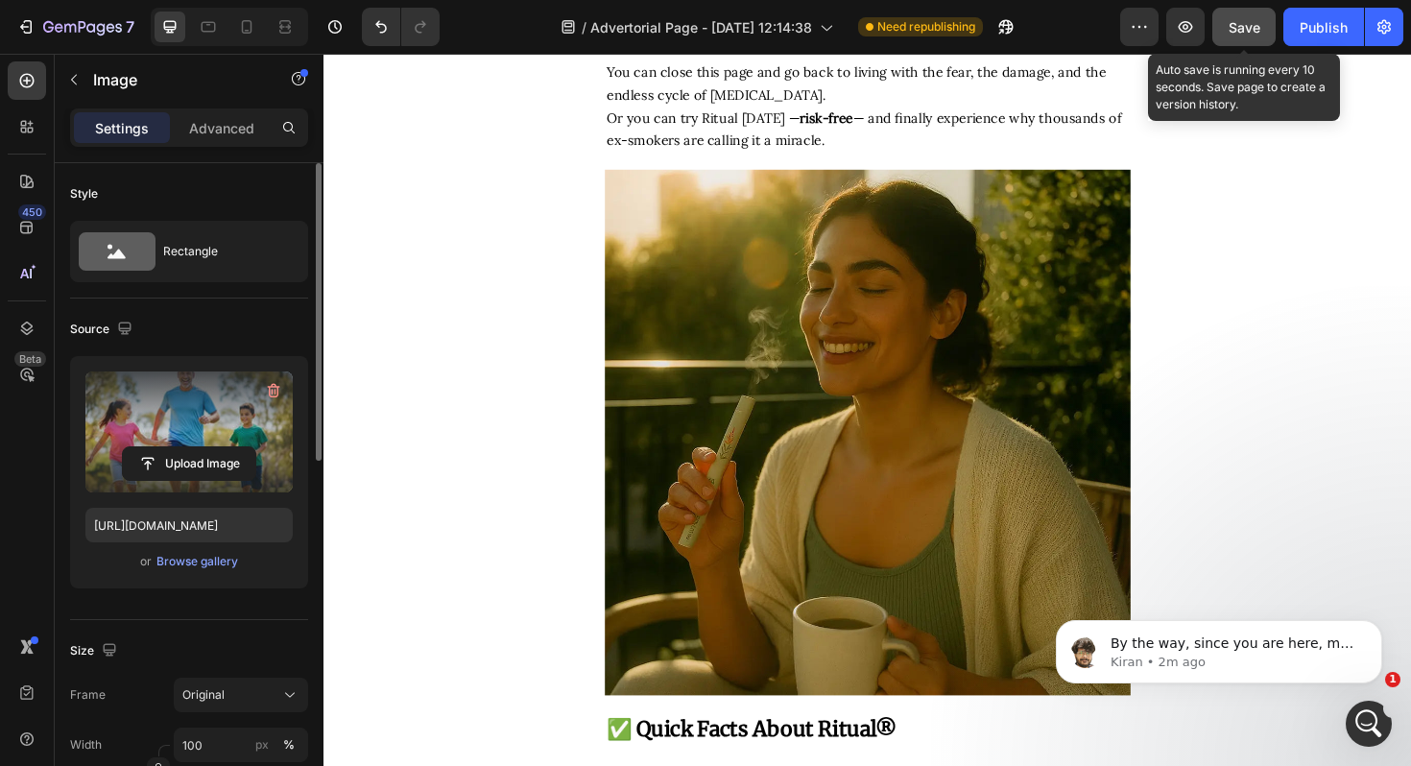
click at [1241, 21] on span "Save" at bounding box center [1245, 27] width 32 height 16
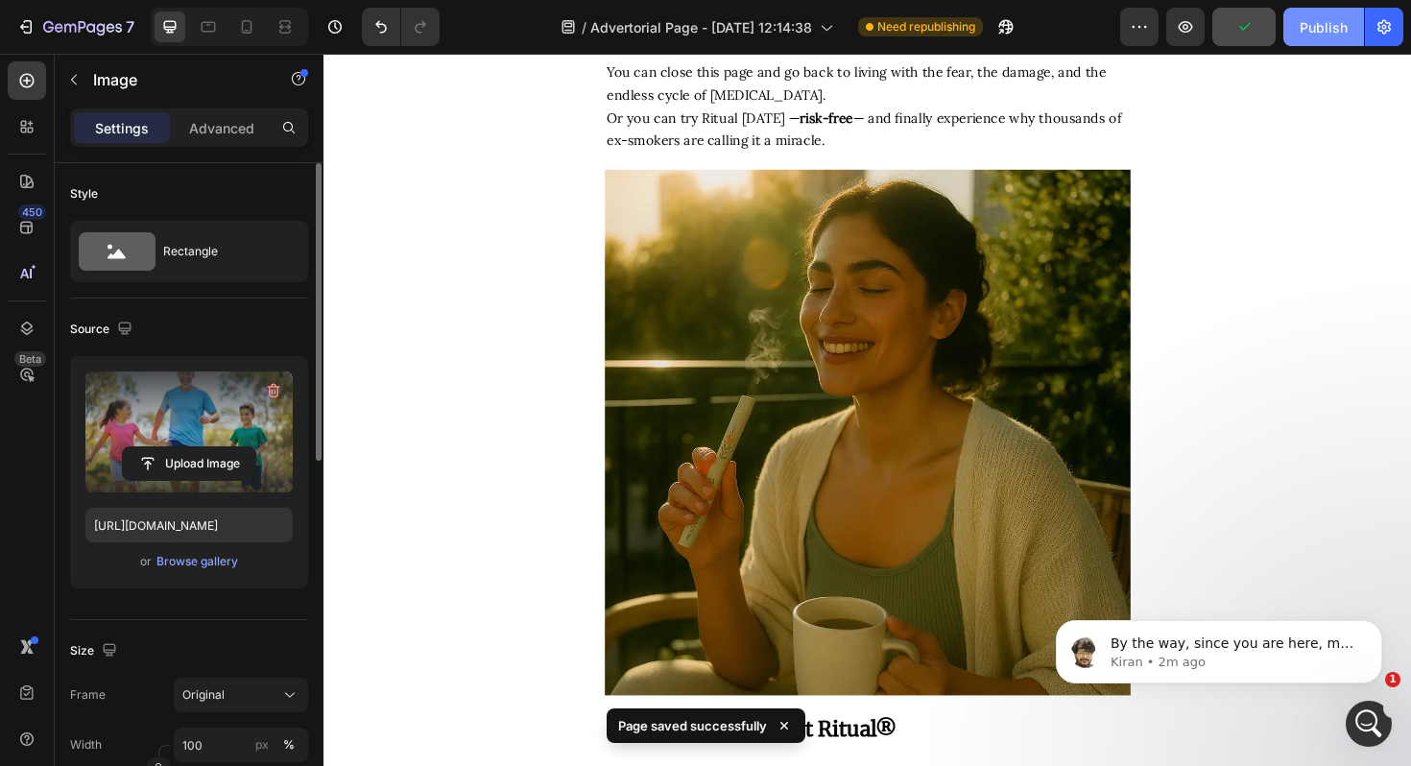
click at [1328, 22] on div "Publish" at bounding box center [1324, 27] width 48 height 20
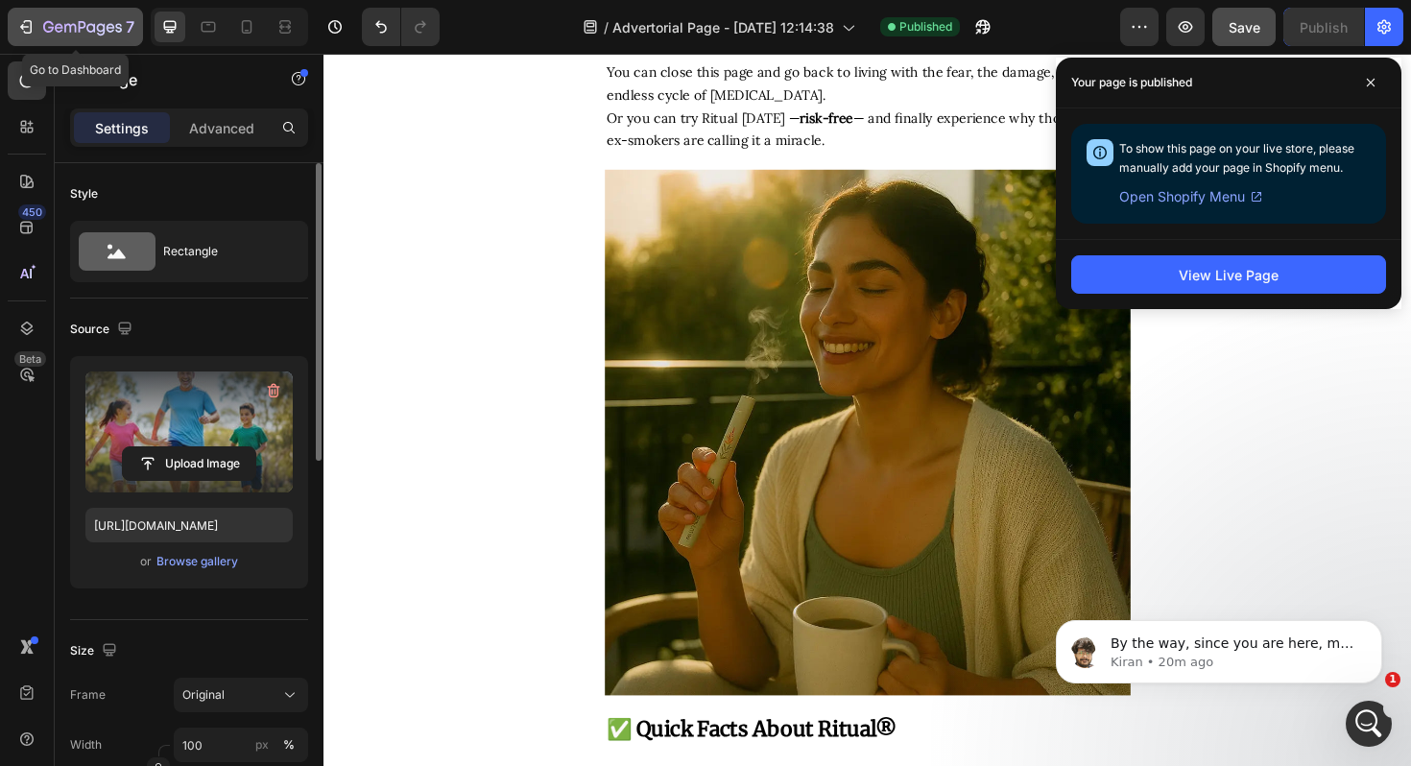
click at [51, 34] on icon "button" at bounding box center [82, 28] width 79 height 16
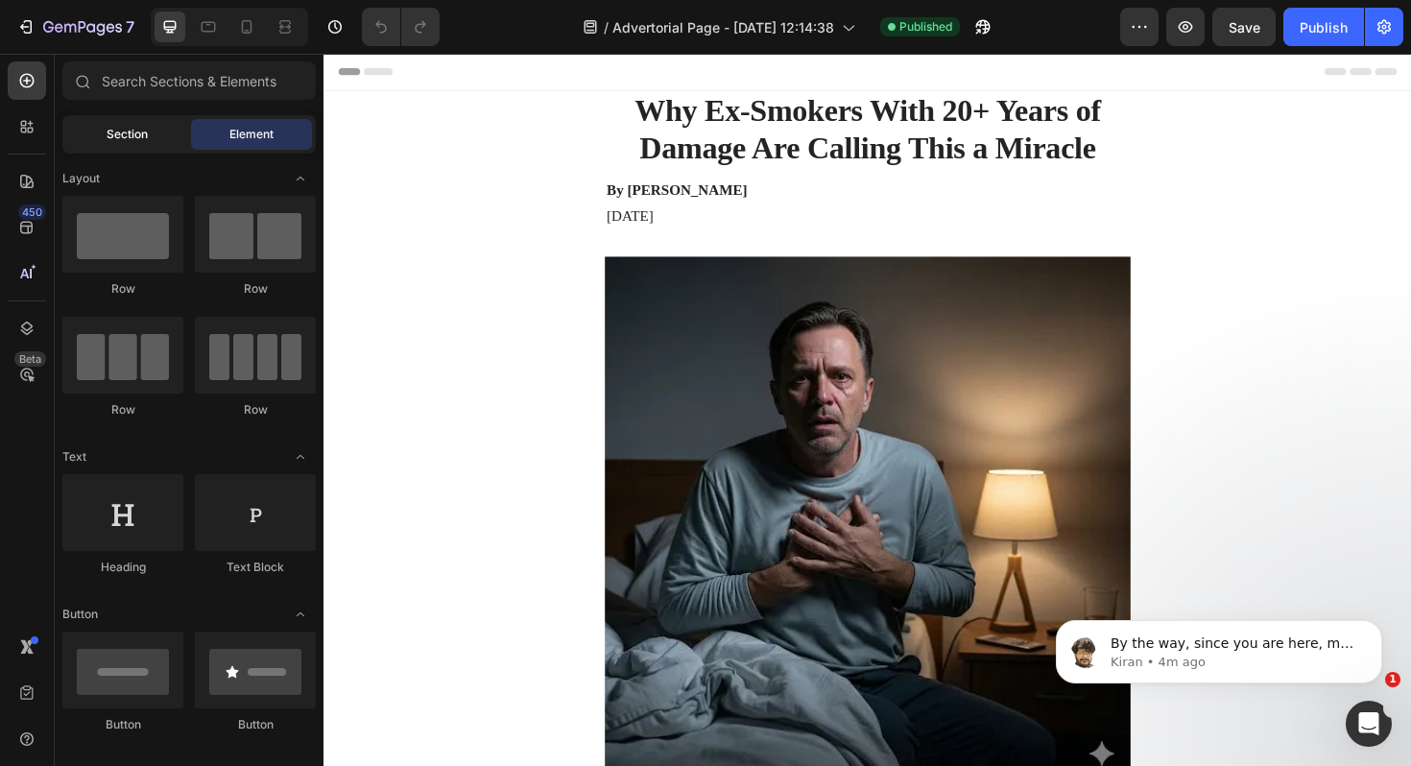
click at [159, 144] on div "Section" at bounding box center [126, 134] width 121 height 31
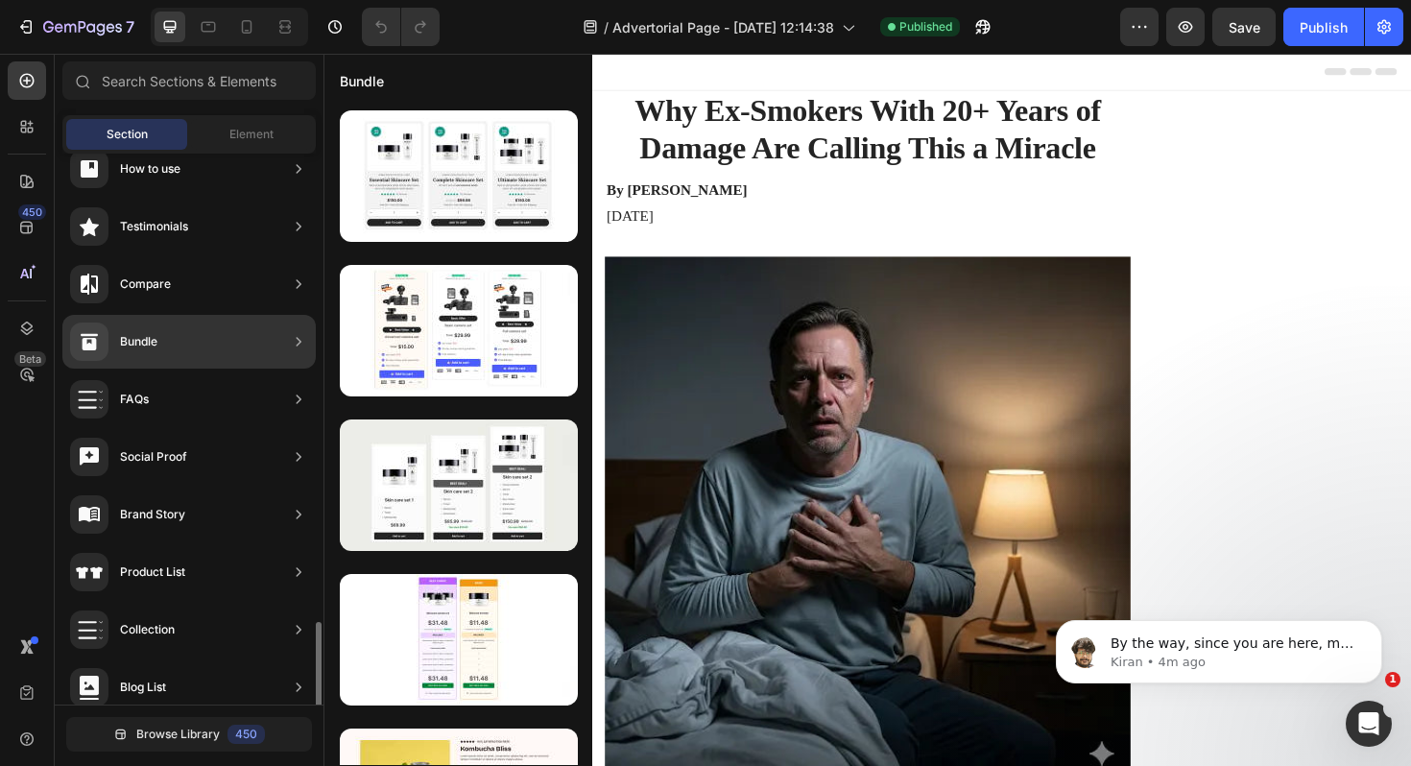
scroll to position [563, 0]
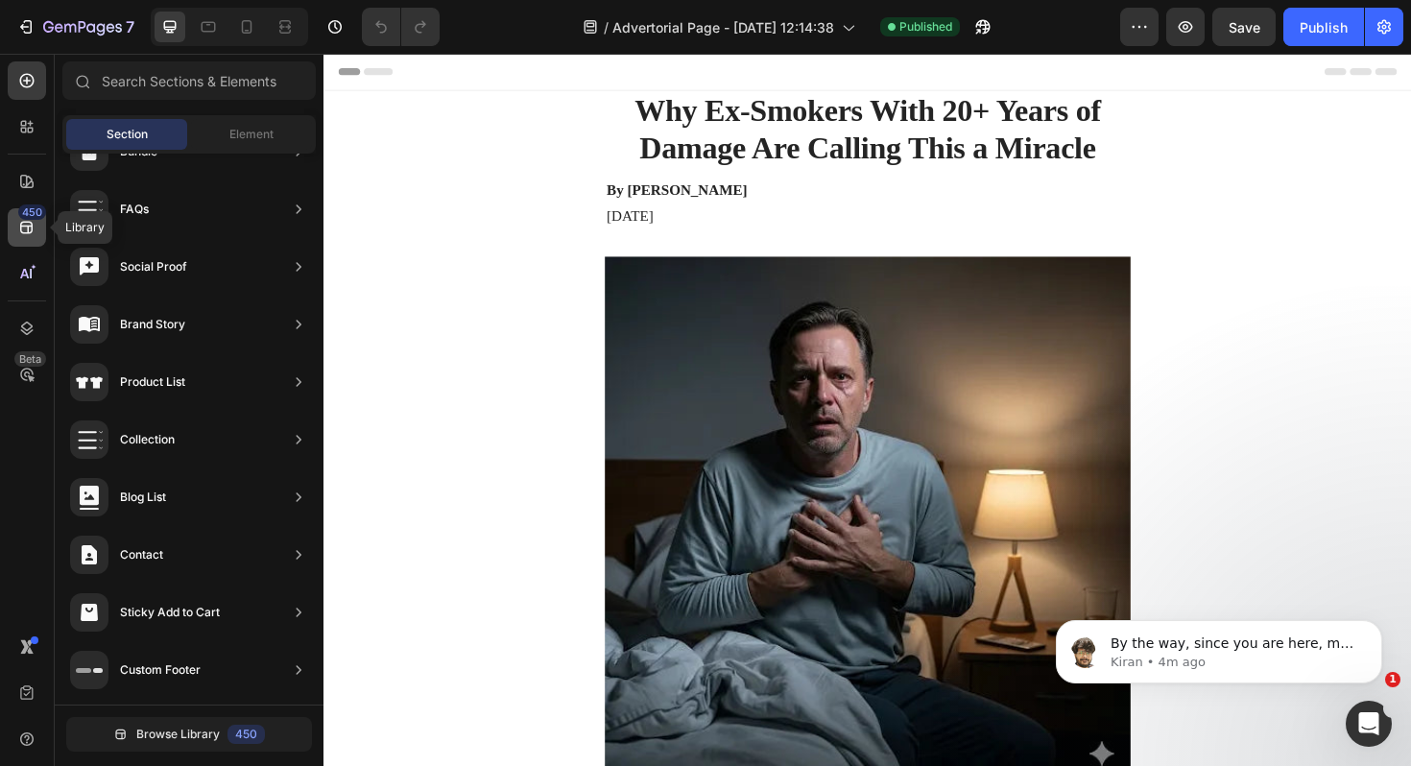
click at [26, 236] on icon at bounding box center [26, 227] width 19 height 19
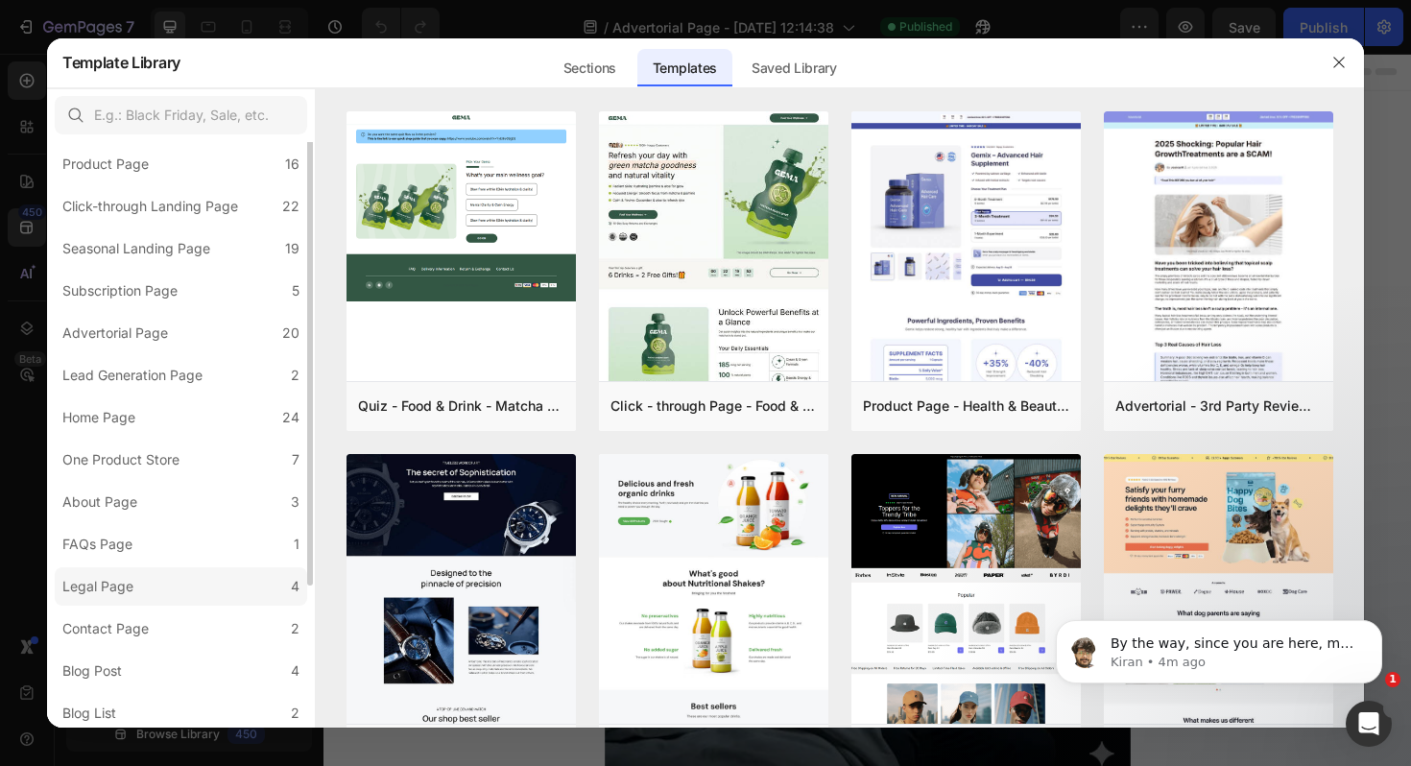
scroll to position [0, 0]
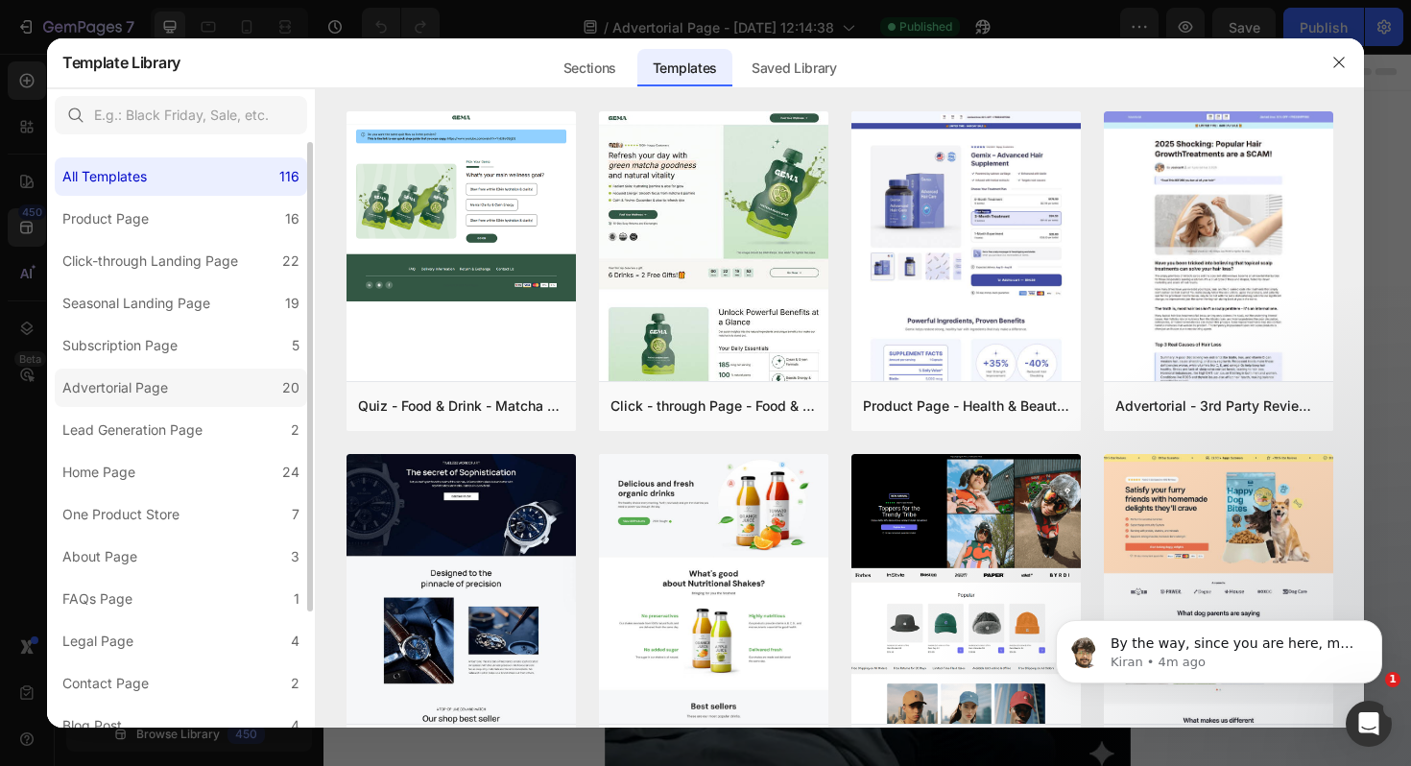
click at [162, 397] on div "Advertorial Page" at bounding box center [115, 387] width 106 height 23
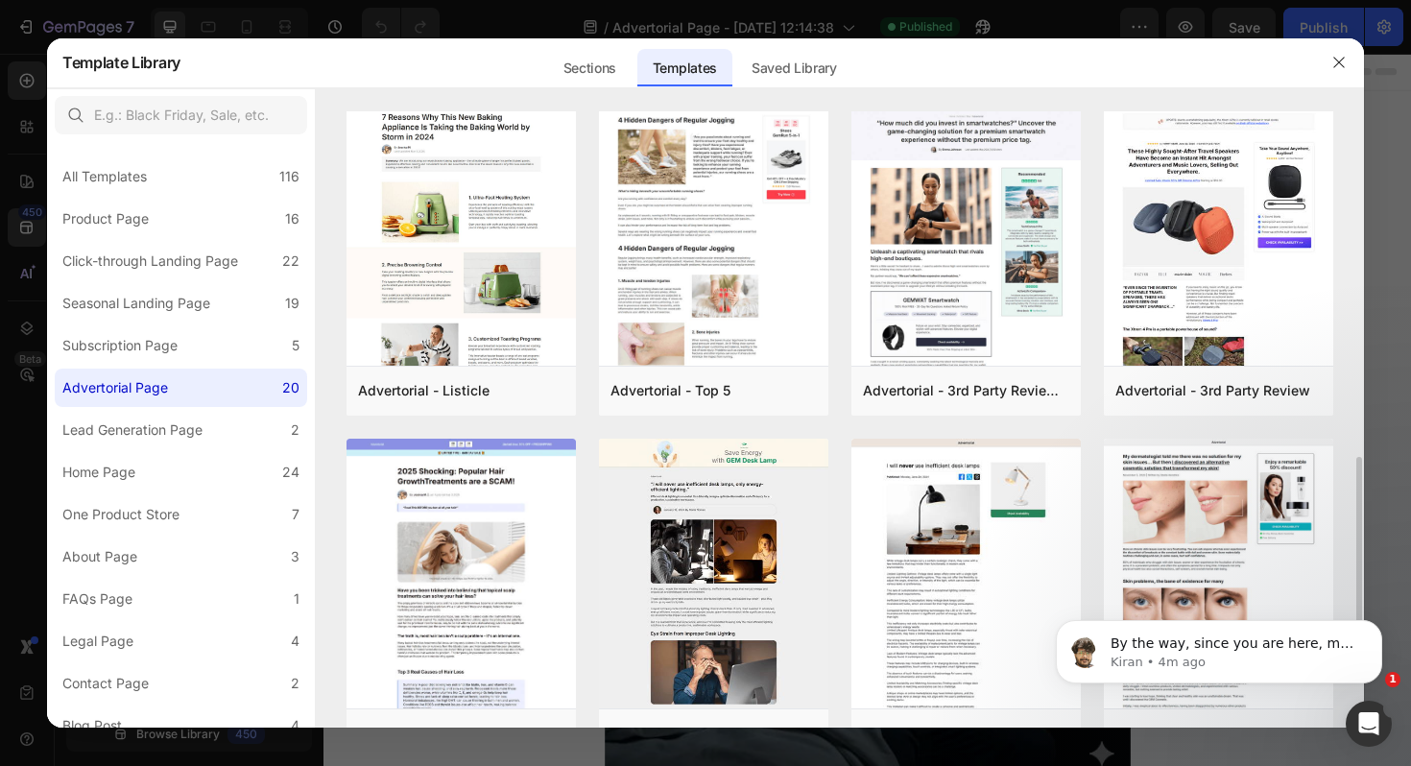
scroll to position [792, 0]
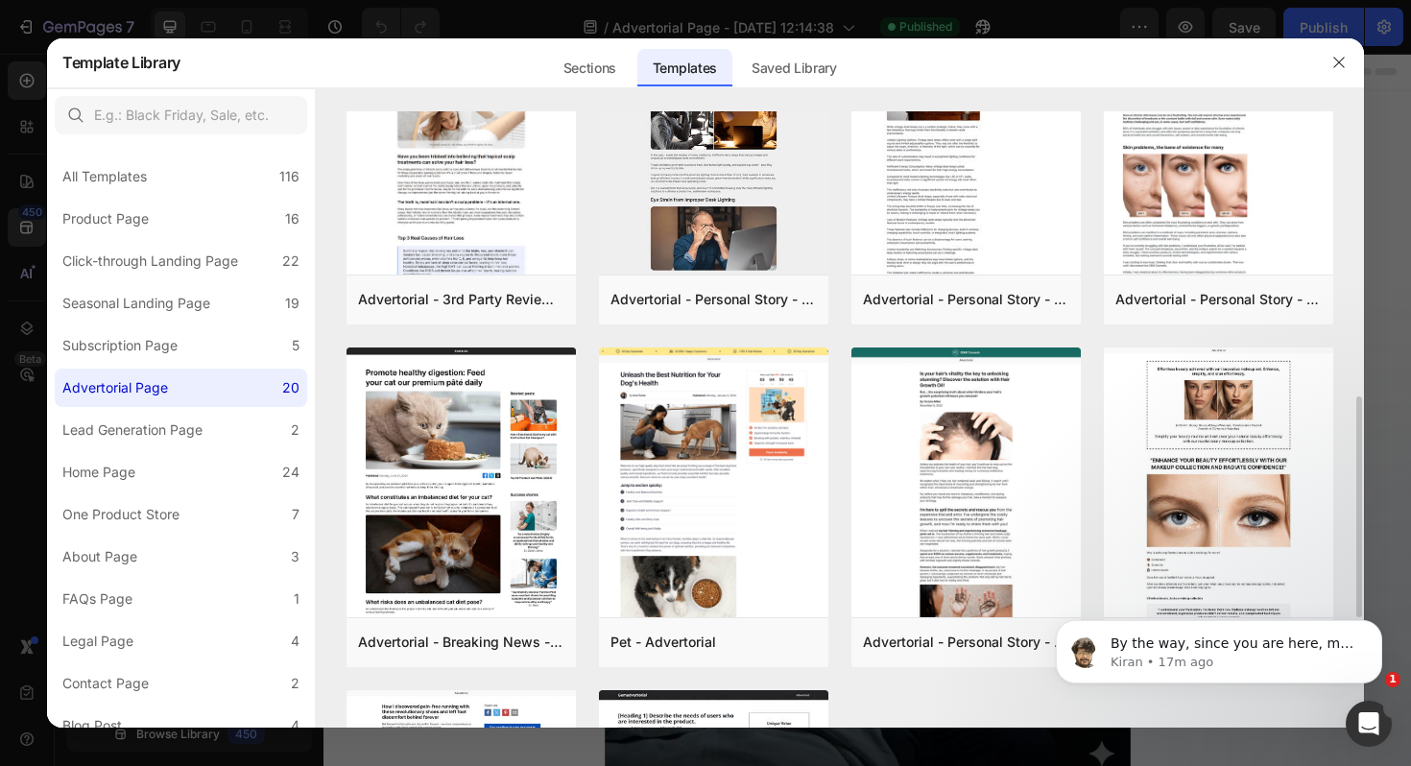
click at [1341, 53] on button "button" at bounding box center [1339, 62] width 31 height 31
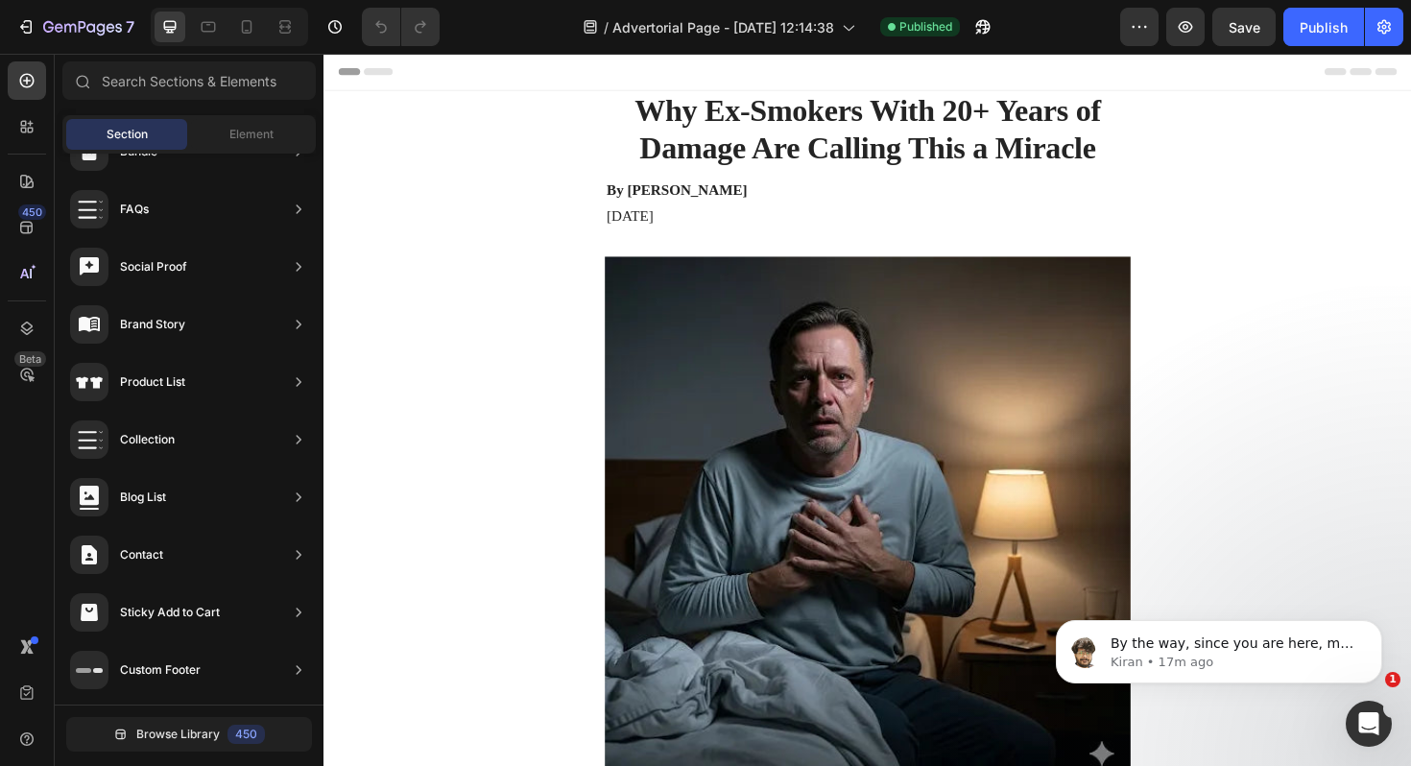
scroll to position [139, 0]
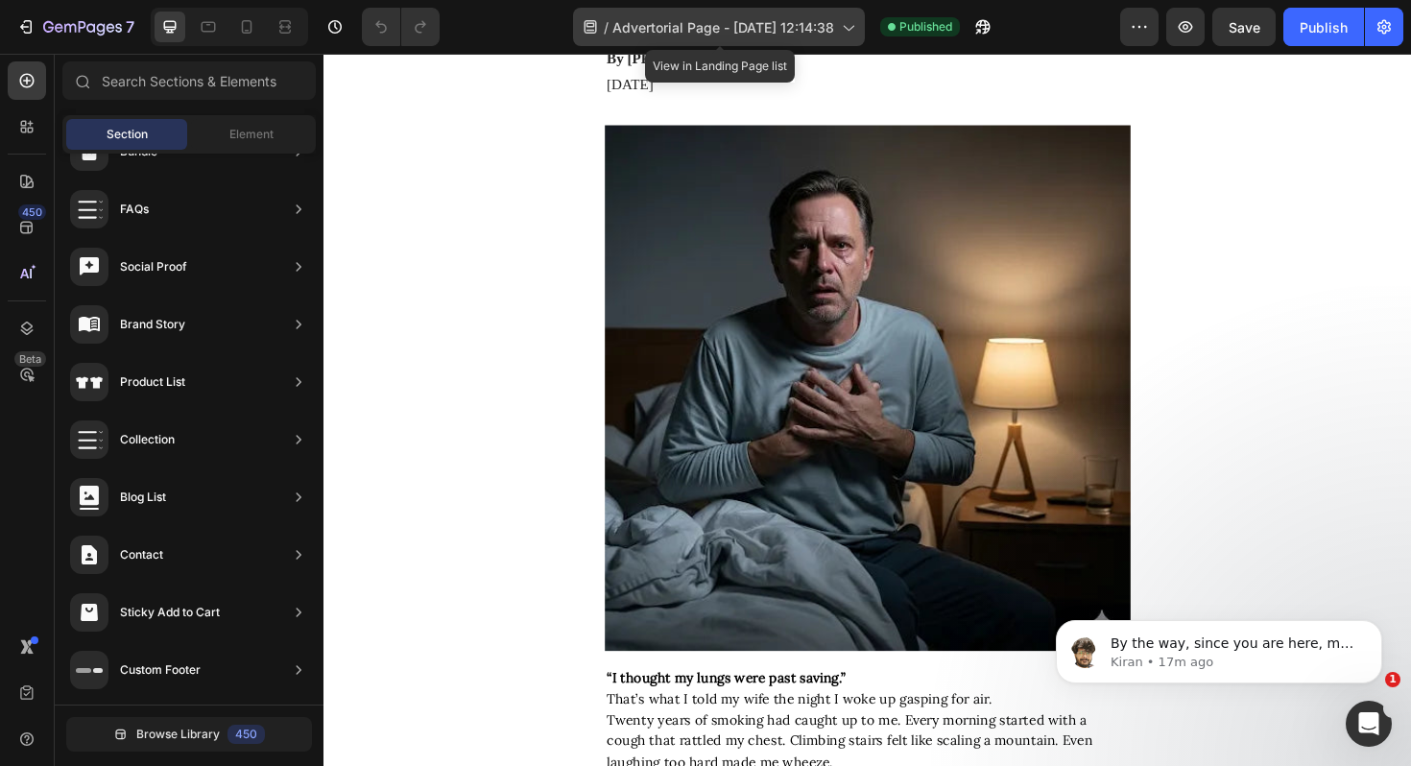
click at [744, 31] on span "Advertorial Page - [DATE] 12:14:38" at bounding box center [724, 27] width 222 height 20
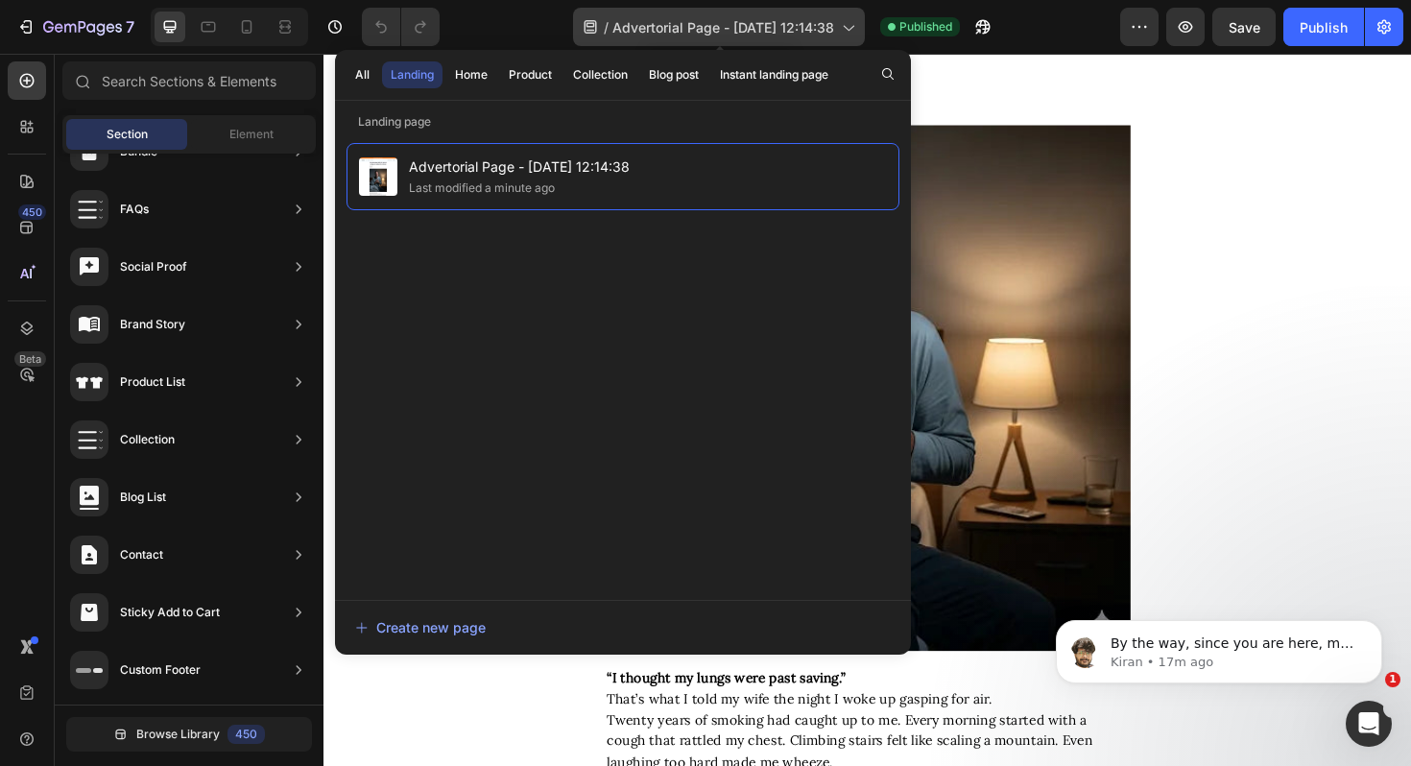
click at [712, 37] on div "/ Advertorial Page - Aug 10, 12:14:38" at bounding box center [719, 27] width 292 height 38
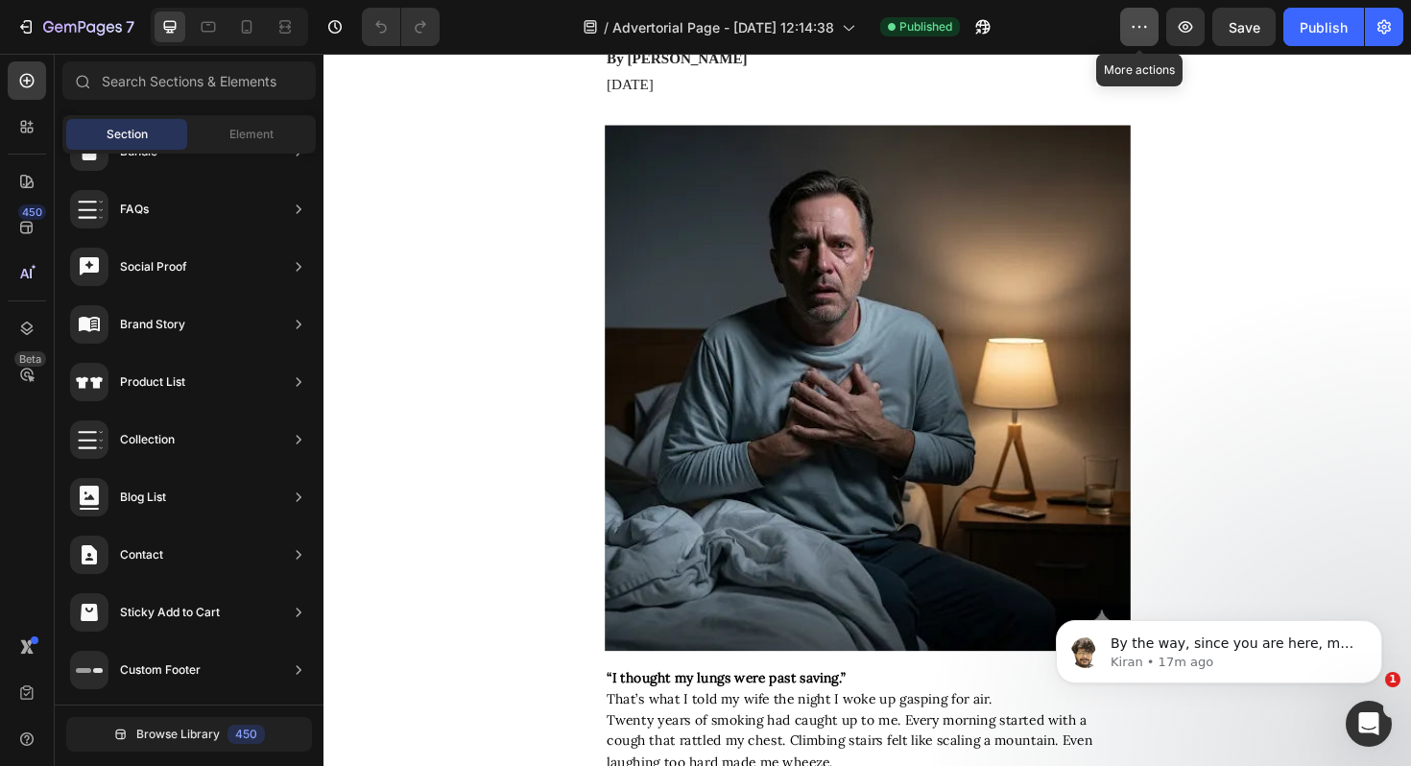
click at [1140, 34] on icon "button" at bounding box center [1139, 26] width 19 height 19
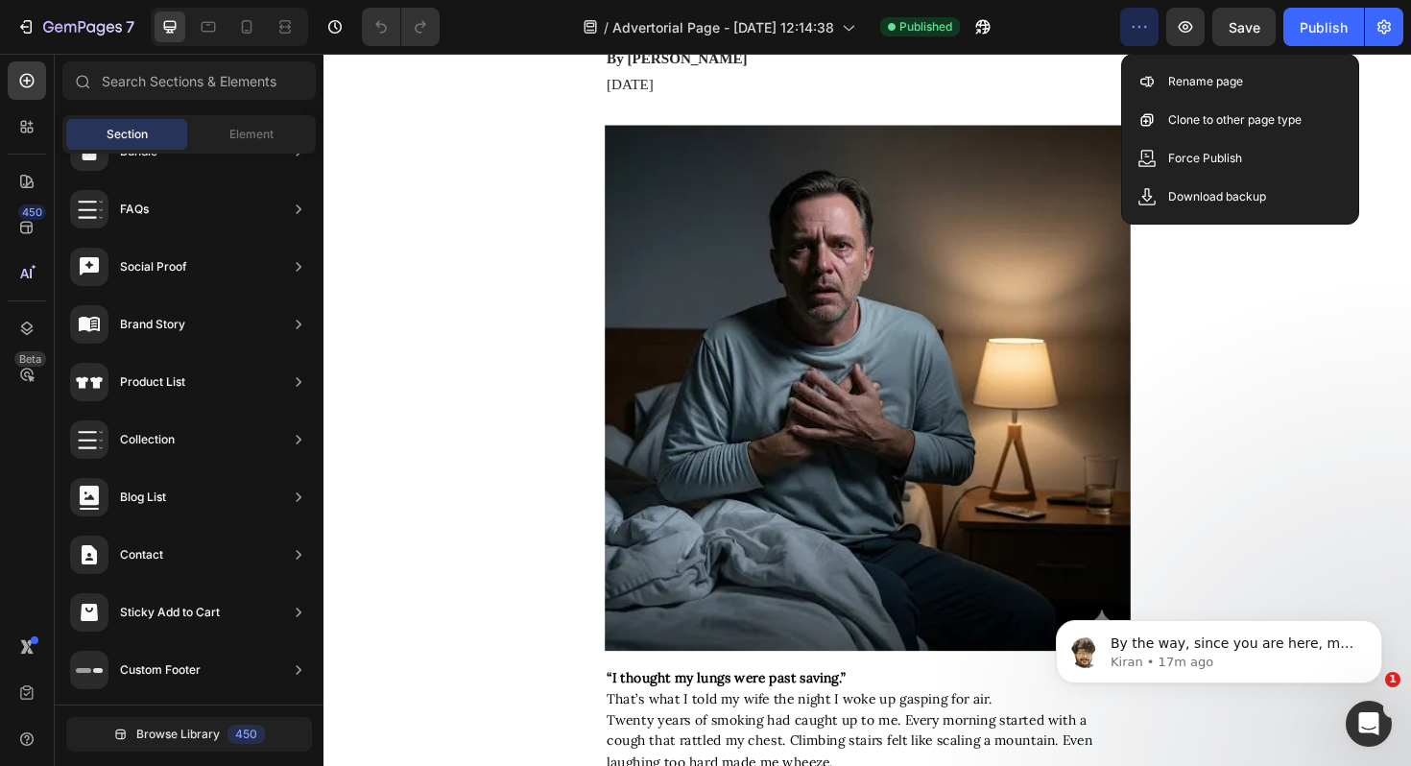
click at [1140, 34] on icon "button" at bounding box center [1139, 26] width 19 height 19
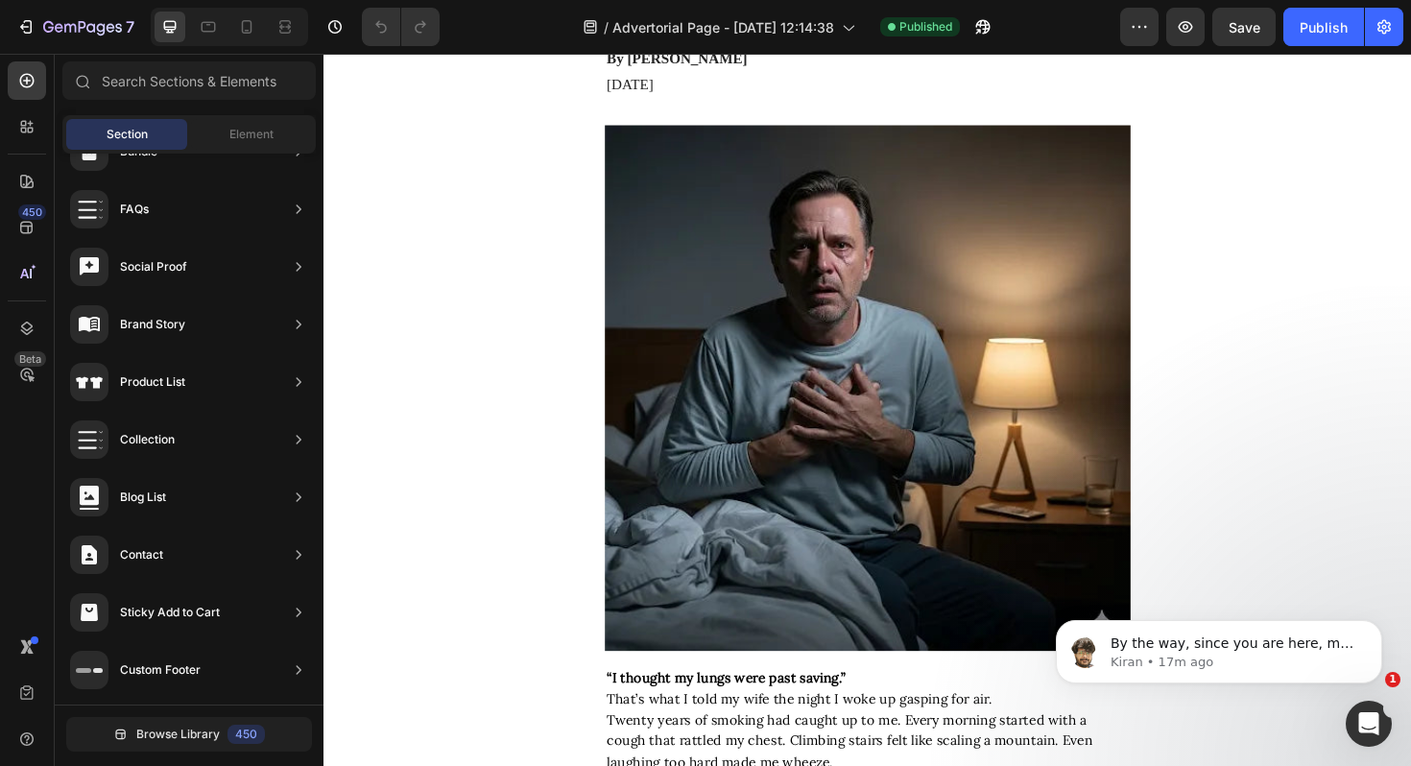
click at [244, 115] on div "Section Element" at bounding box center [188, 134] width 253 height 38
click at [225, 133] on div "Element" at bounding box center [251, 134] width 121 height 31
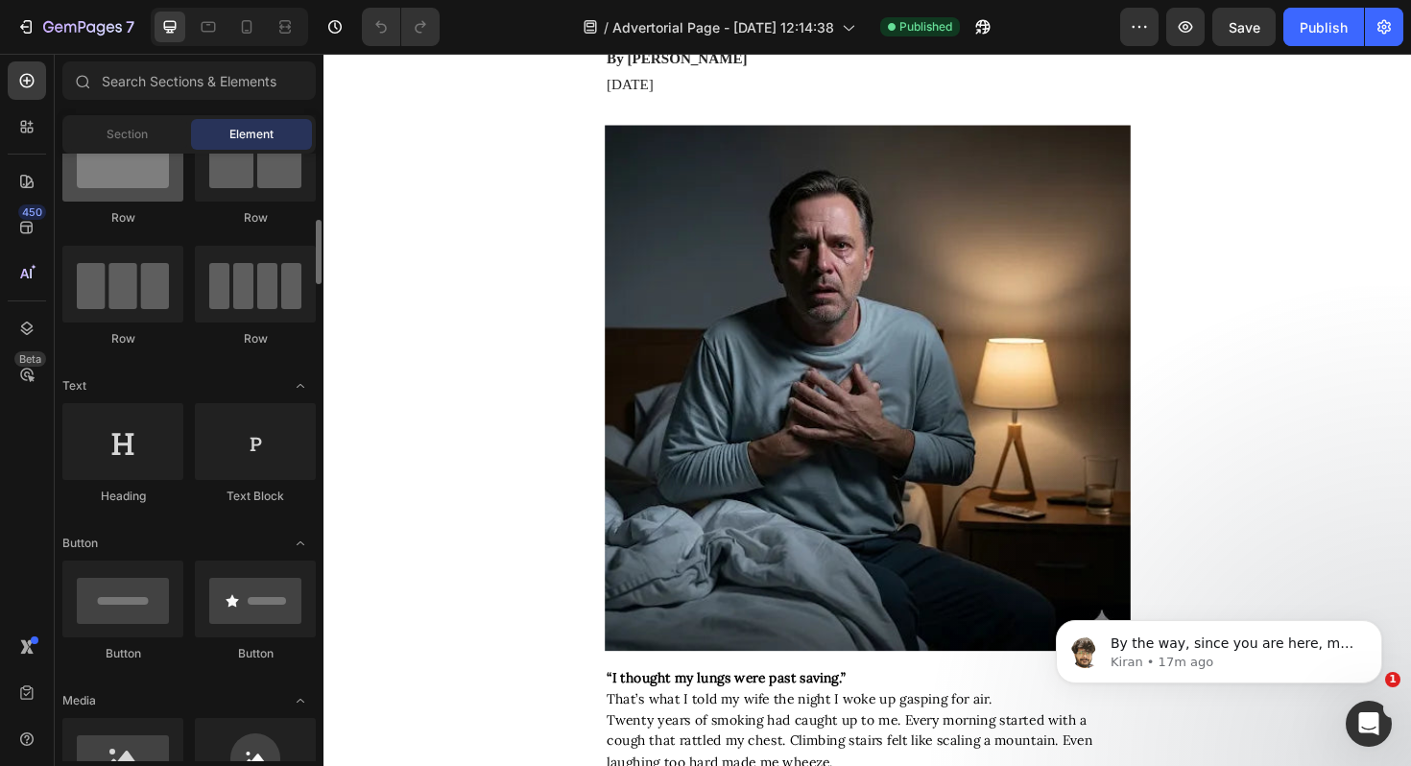
scroll to position [0, 0]
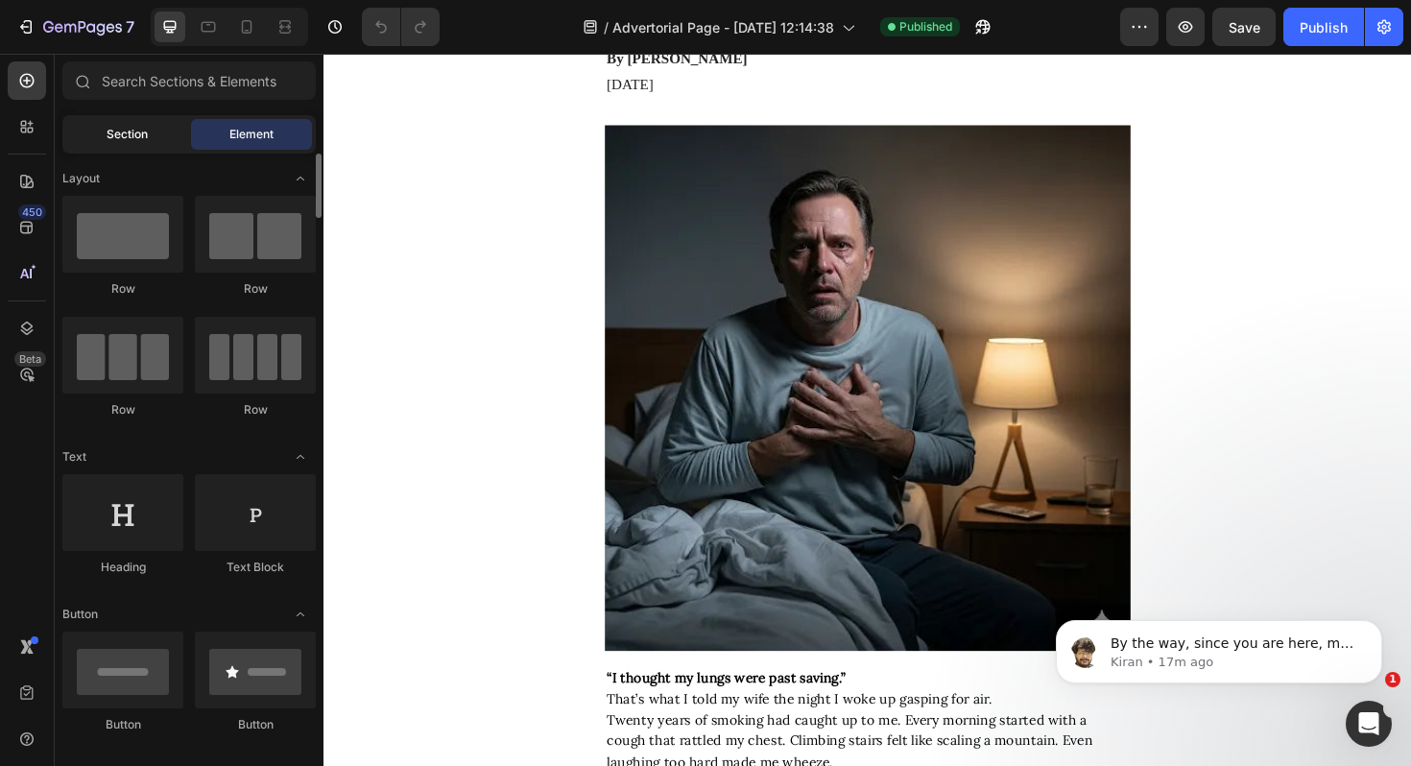
click at [131, 137] on span "Section" at bounding box center [127, 134] width 41 height 17
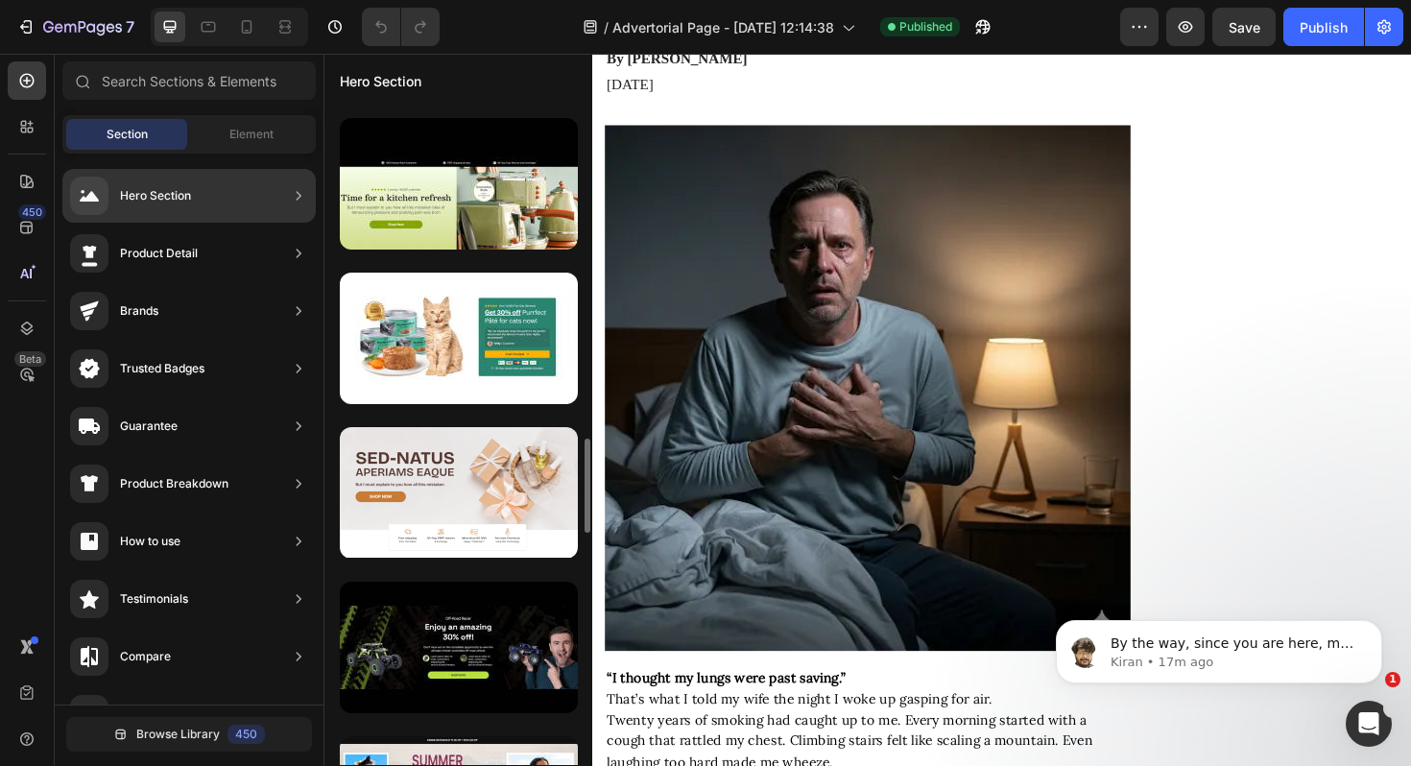
scroll to position [2712, 0]
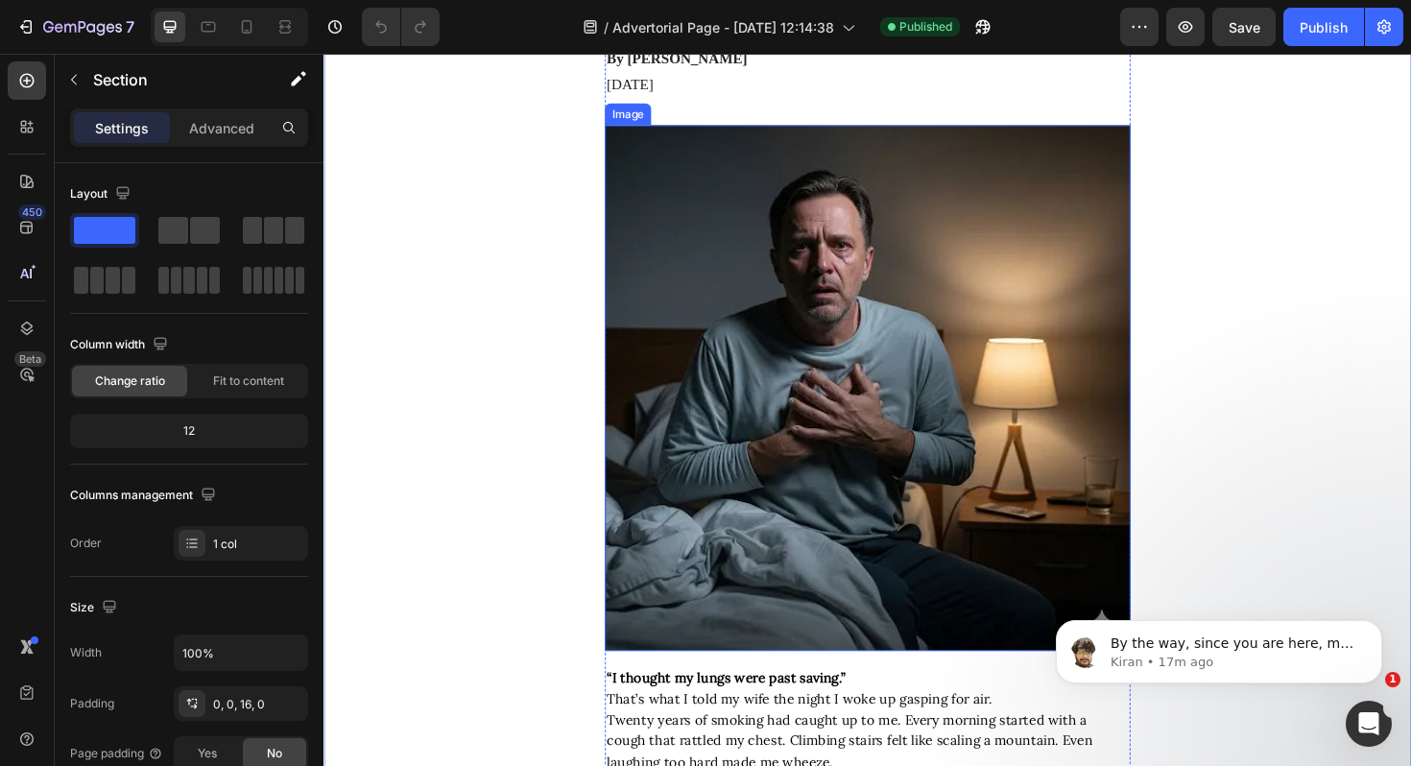
scroll to position [0, 0]
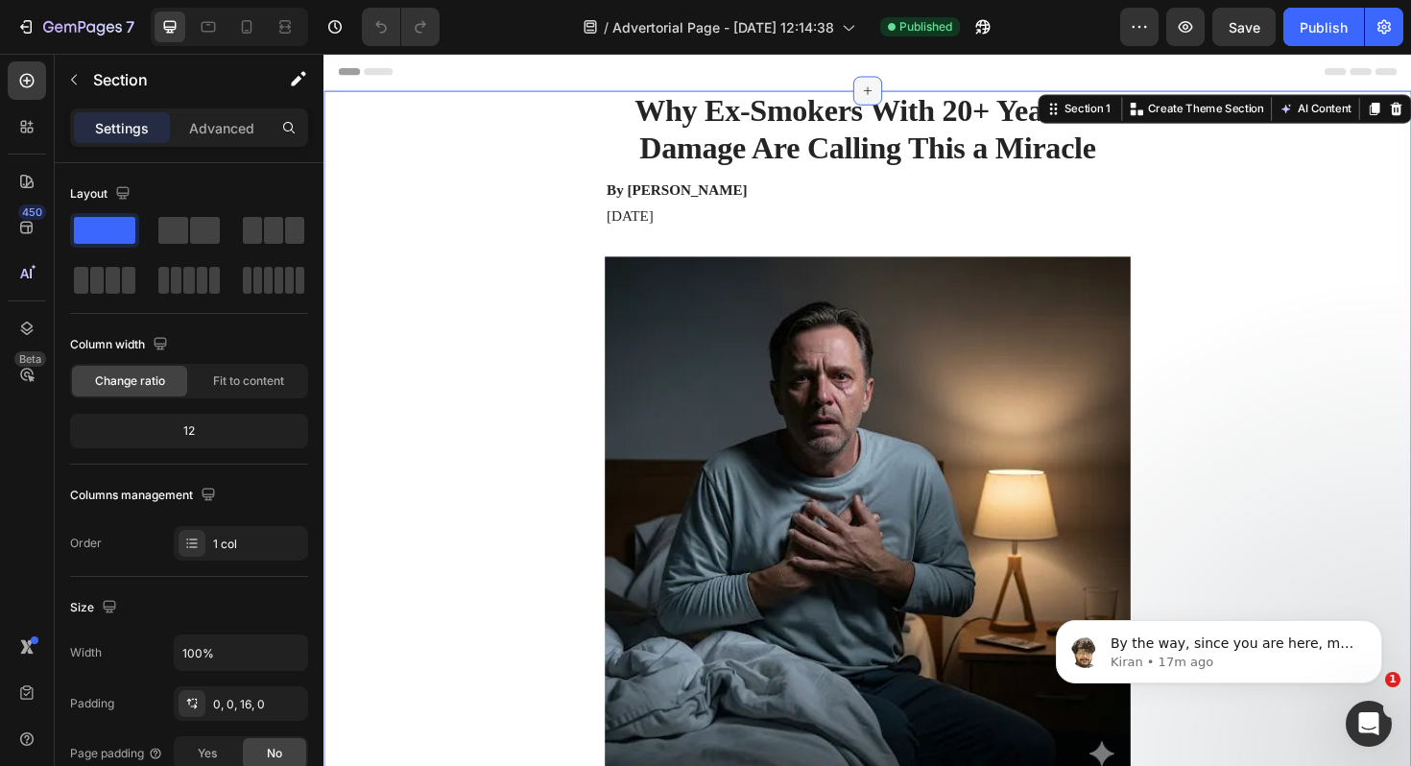
click at [910, 86] on div at bounding box center [899, 93] width 31 height 31
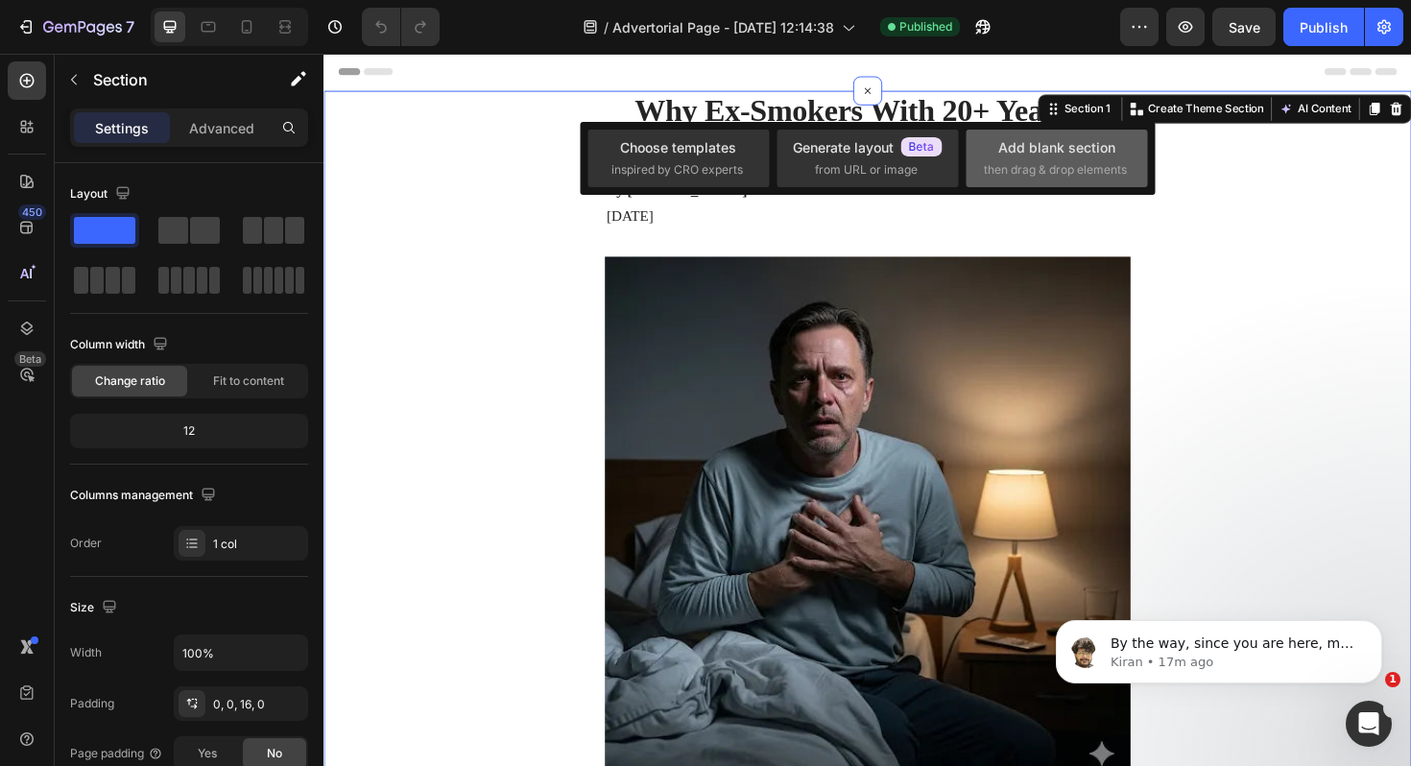
click at [1082, 166] on span "then drag & drop elements" at bounding box center [1055, 169] width 143 height 17
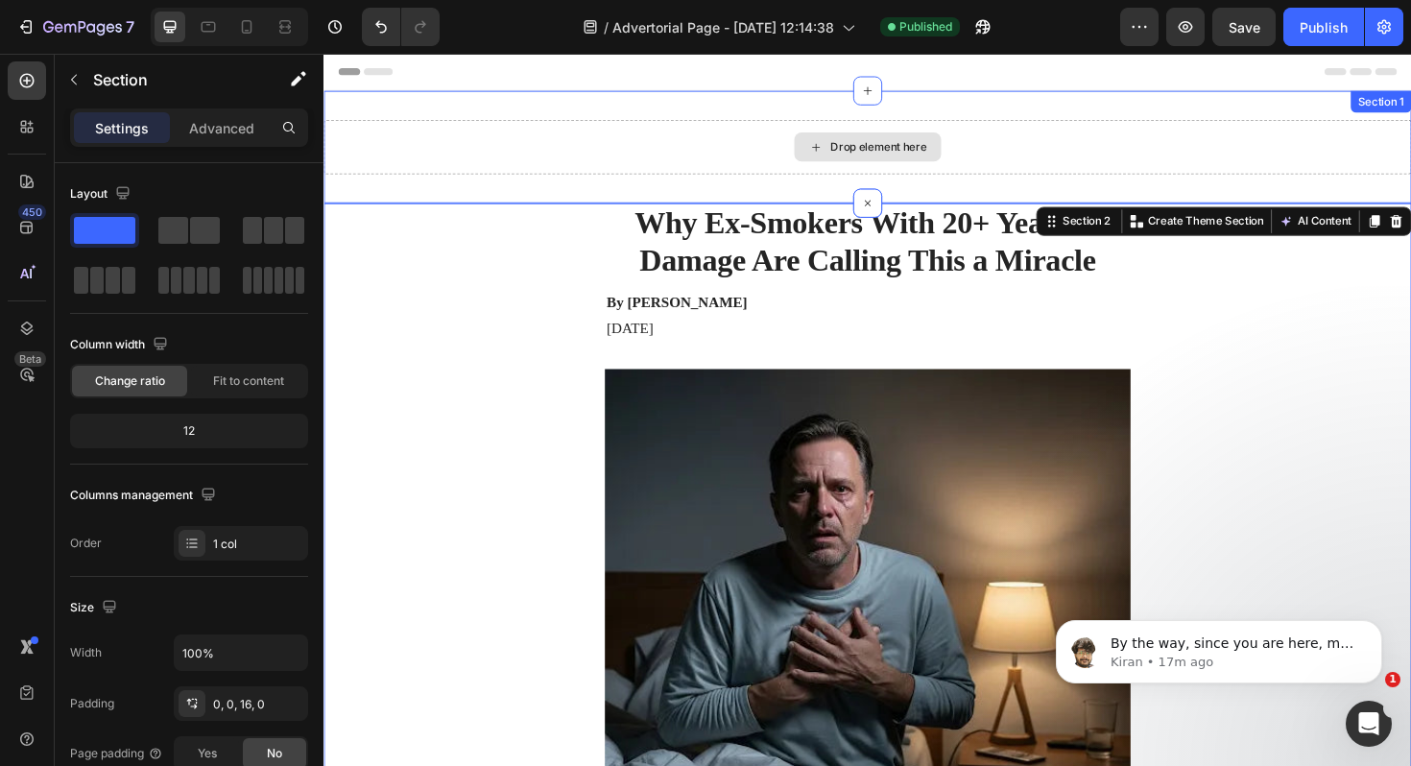
click at [1407, 171] on div "Drop element here" at bounding box center [900, 153] width 1152 height 58
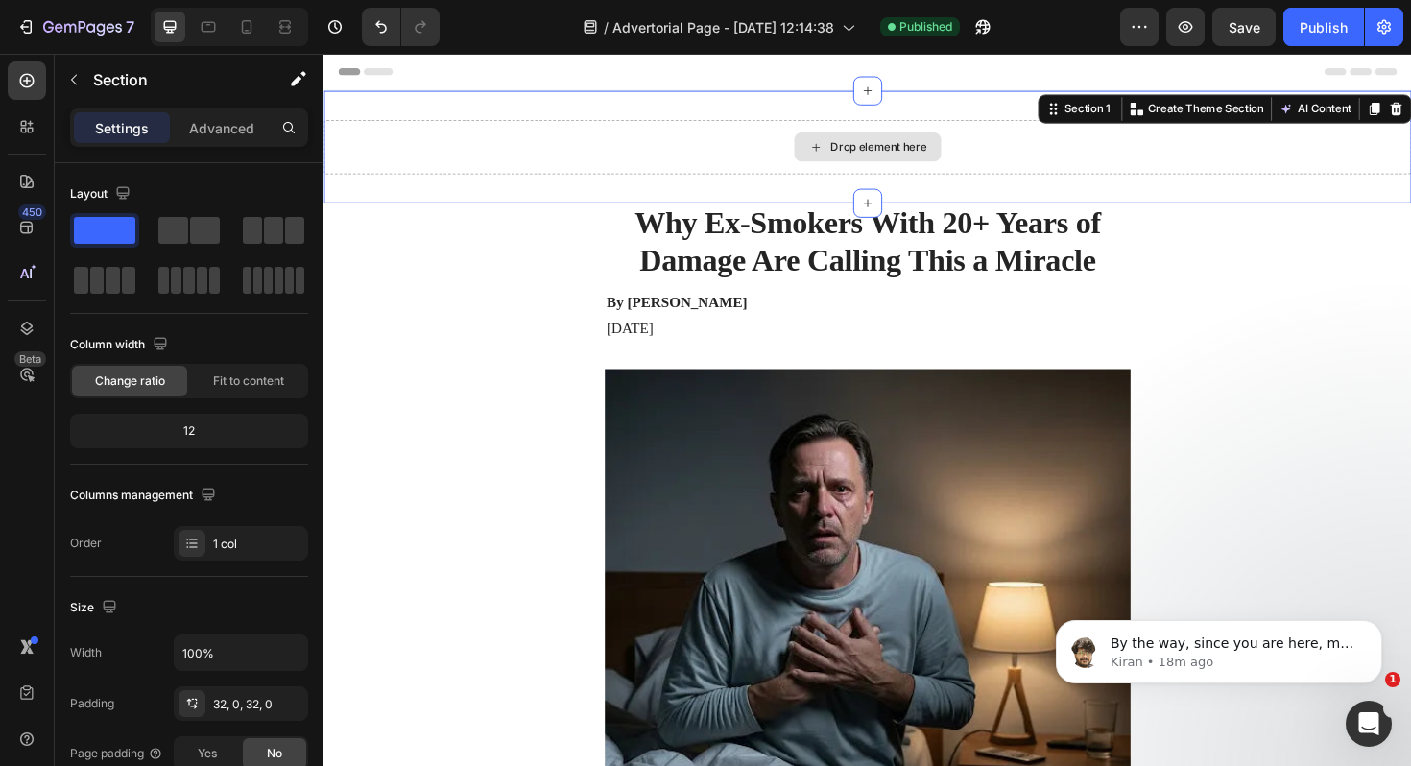
click at [961, 157] on div "Drop element here" at bounding box center [911, 152] width 102 height 15
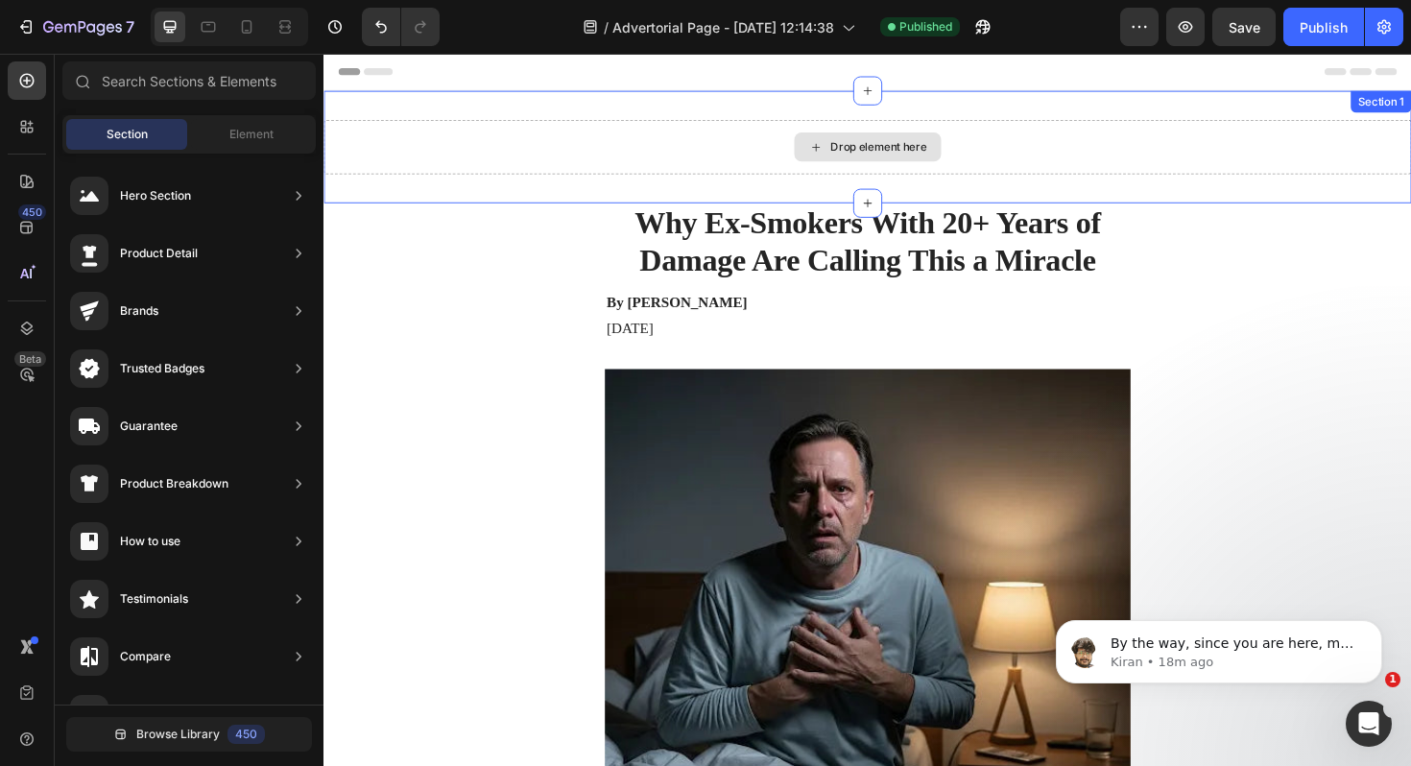
click at [905, 146] on div "Drop element here" at bounding box center [911, 152] width 102 height 15
click at [873, 150] on div "Drop element here" at bounding box center [911, 152] width 102 height 15
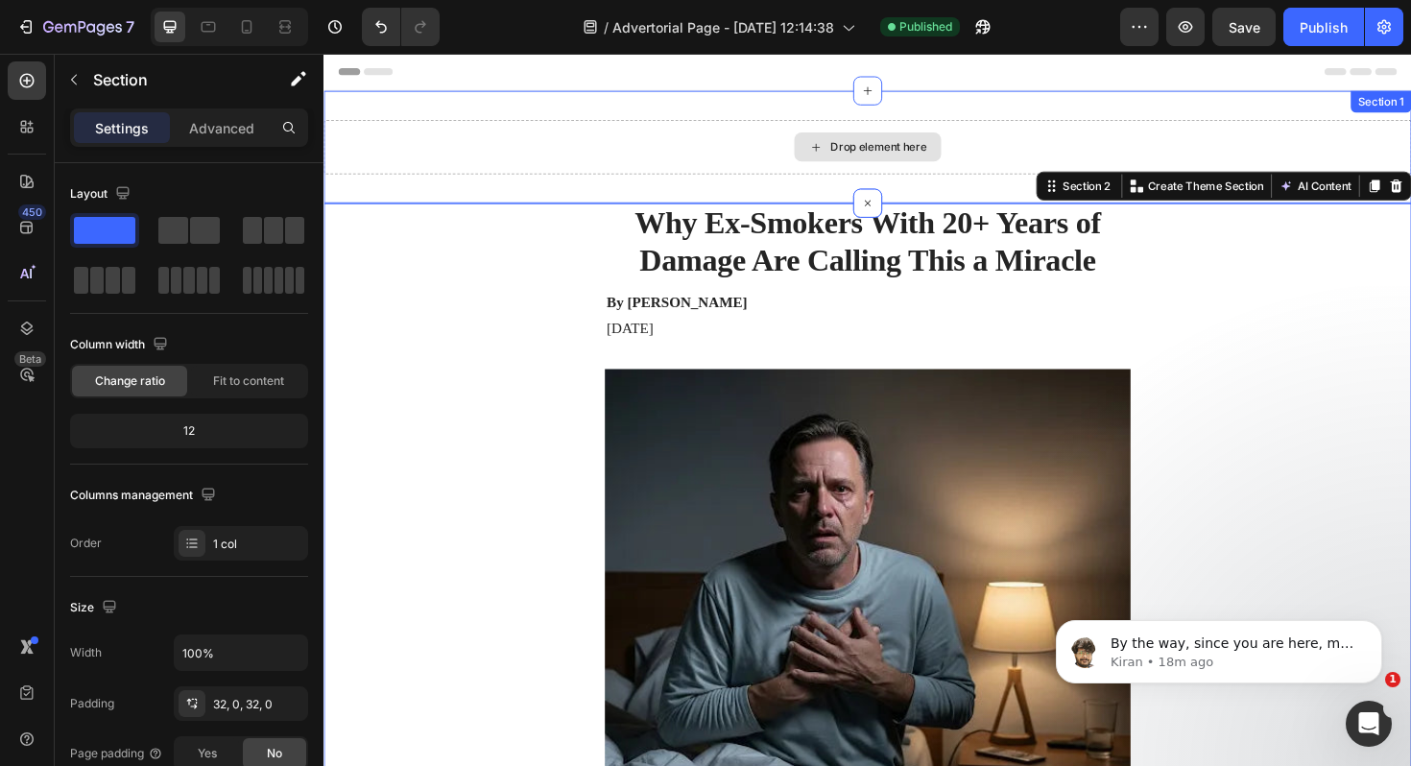
click at [1386, 155] on div "Drop element here" at bounding box center [900, 153] width 1152 height 58
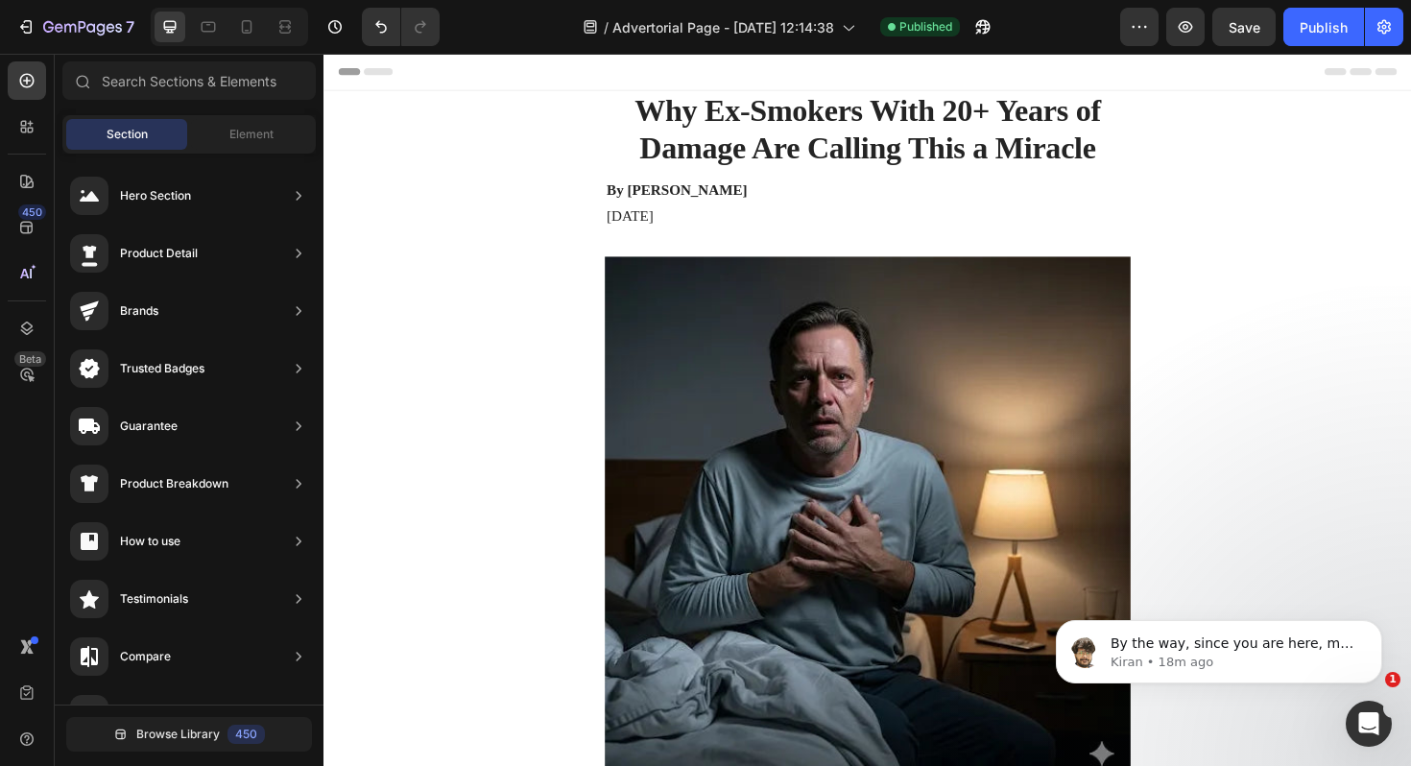
click at [382, 69] on span "Header" at bounding box center [381, 72] width 42 height 19
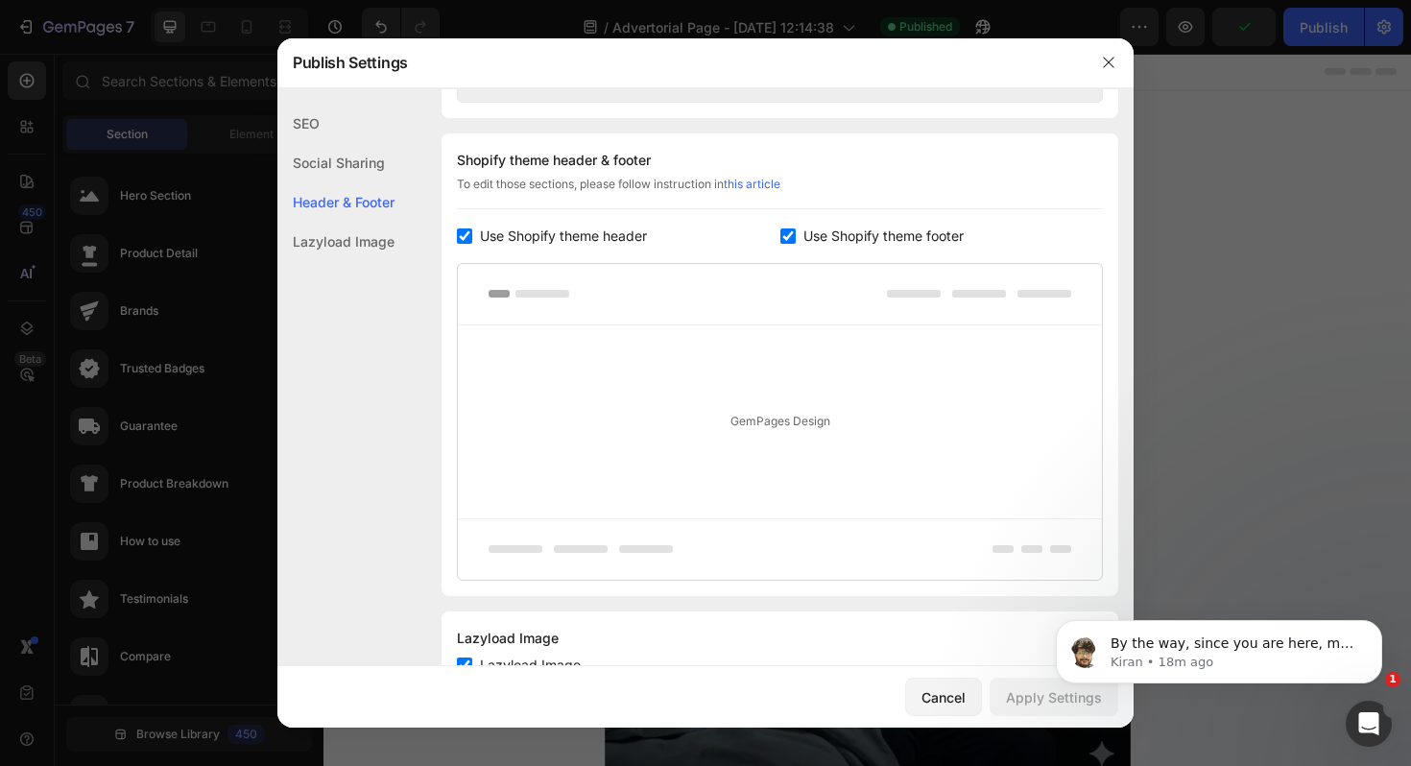
scroll to position [900, 0]
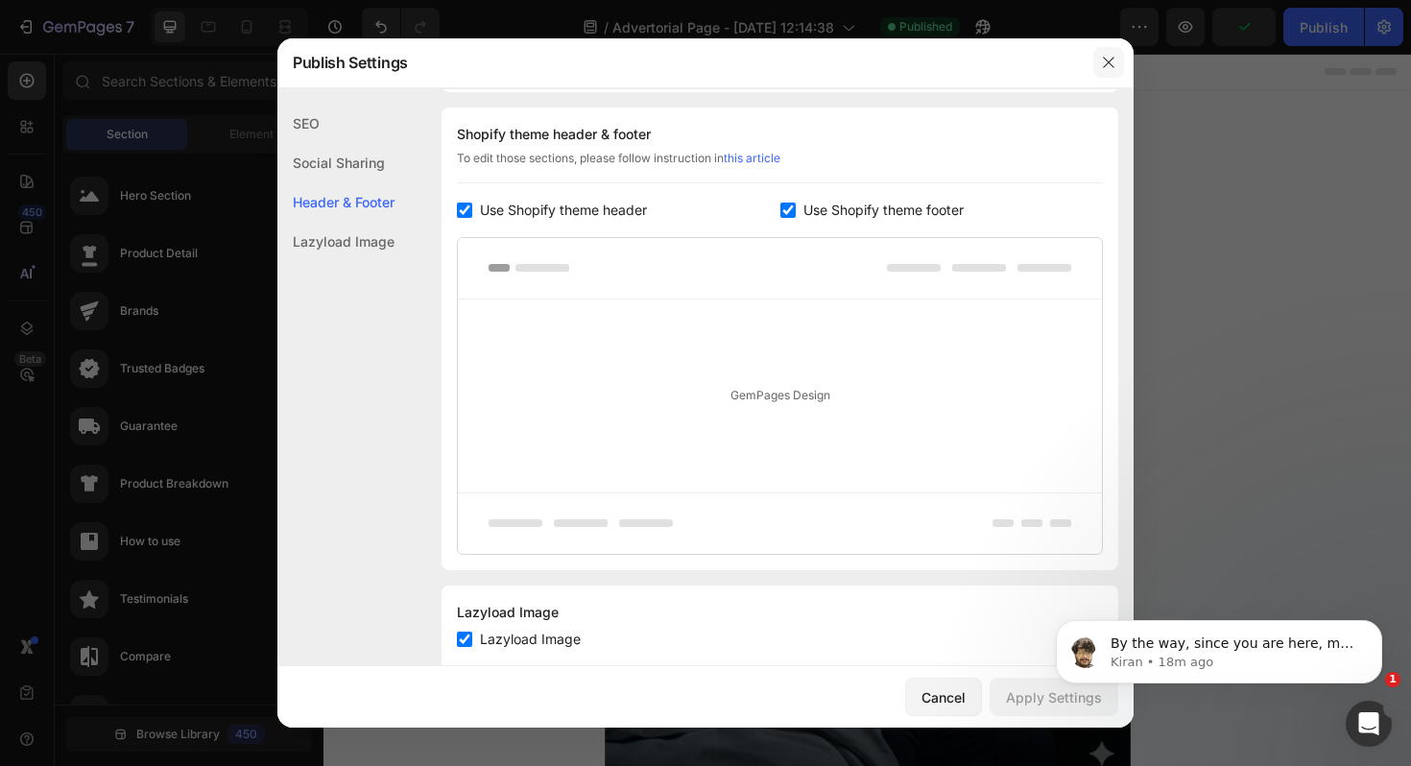
click at [1121, 65] on button "button" at bounding box center [1109, 62] width 31 height 31
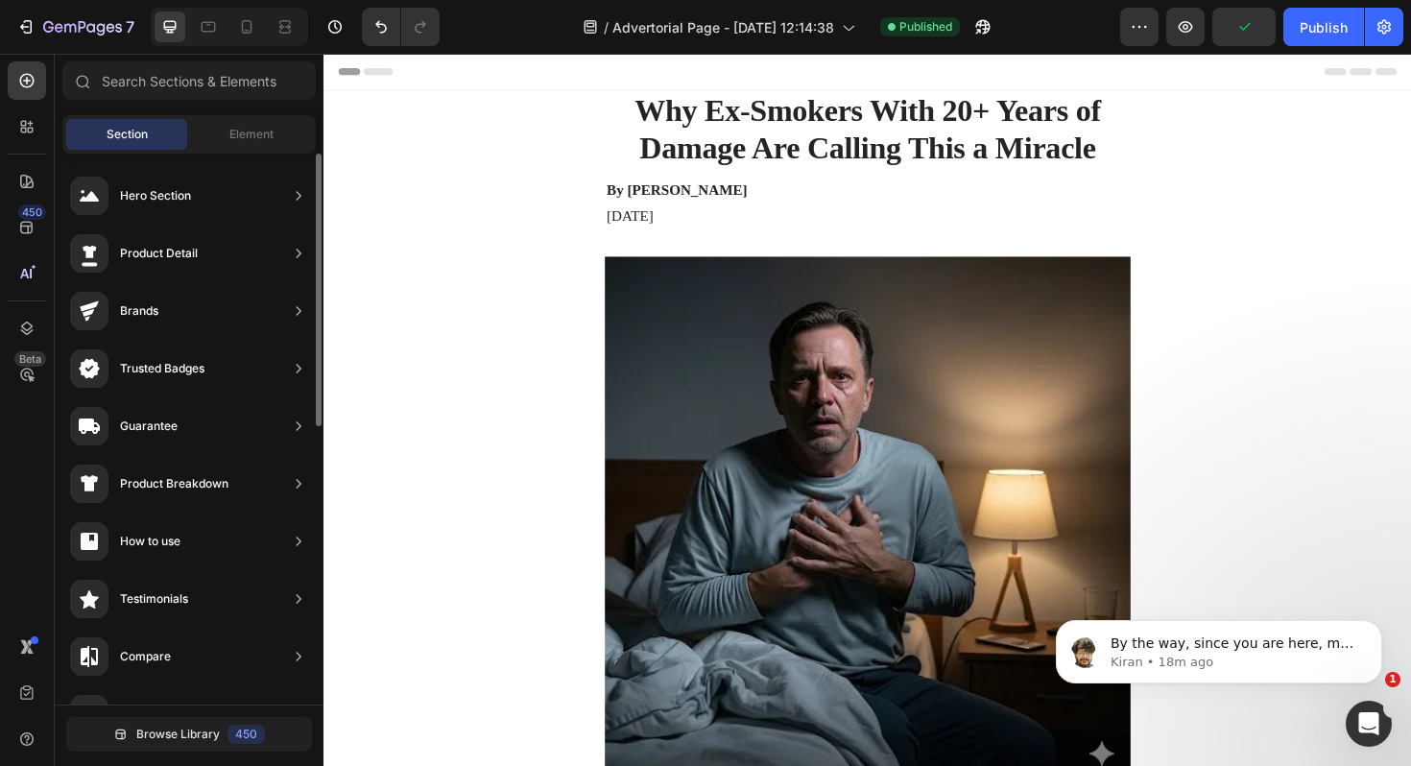
scroll to position [101, 0]
click at [234, 123] on div "Element" at bounding box center [251, 134] width 121 height 31
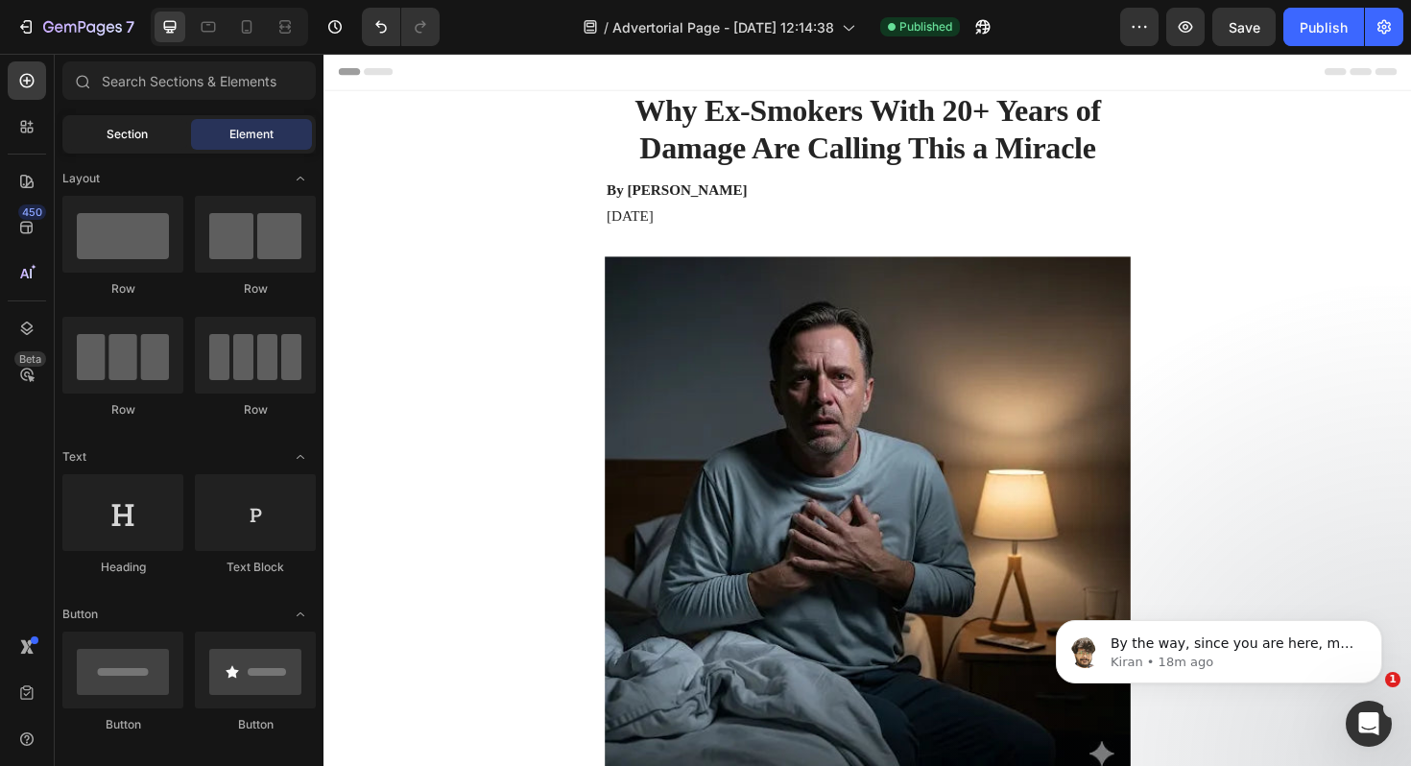
click at [129, 137] on span "Section" at bounding box center [127, 134] width 41 height 17
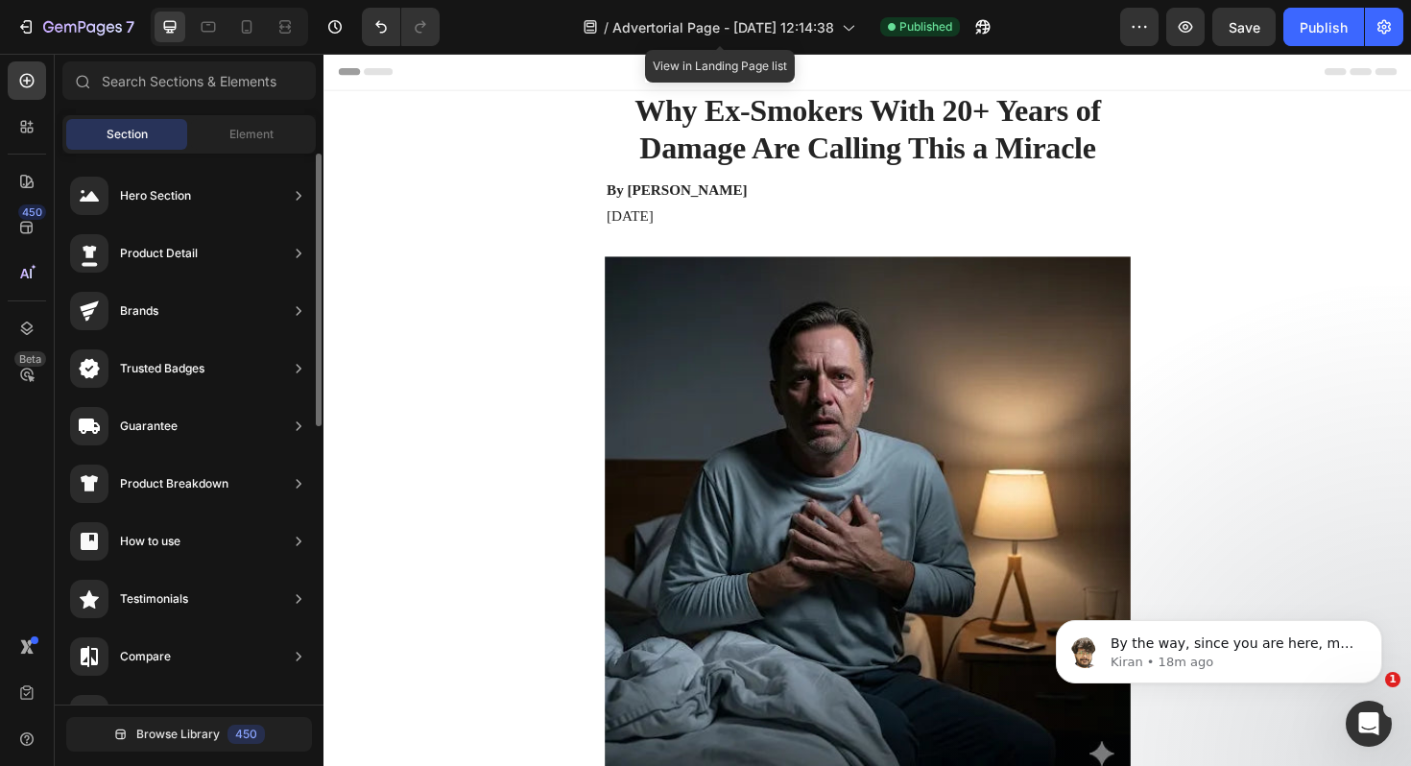
scroll to position [0, 0]
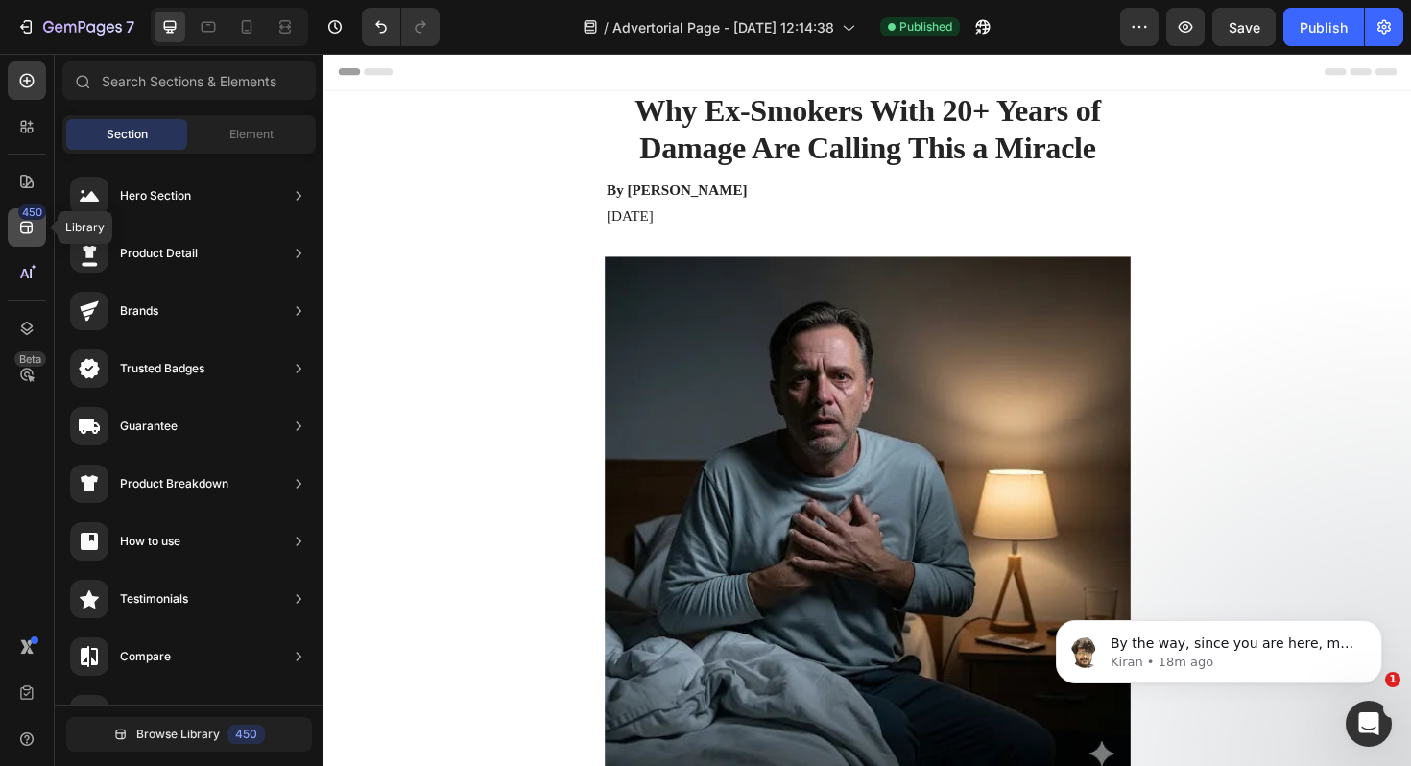
click at [23, 227] on icon at bounding box center [26, 227] width 19 height 19
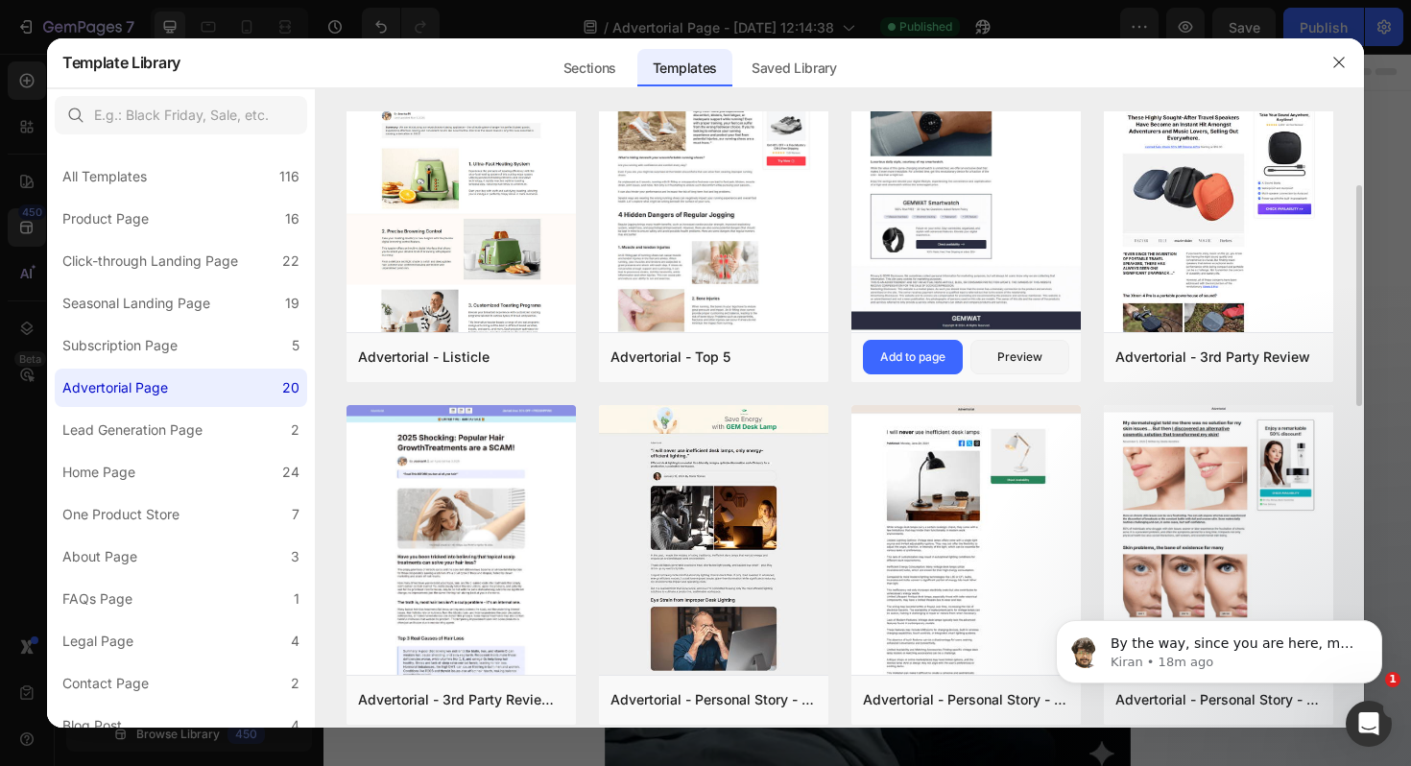
scroll to position [290, 0]
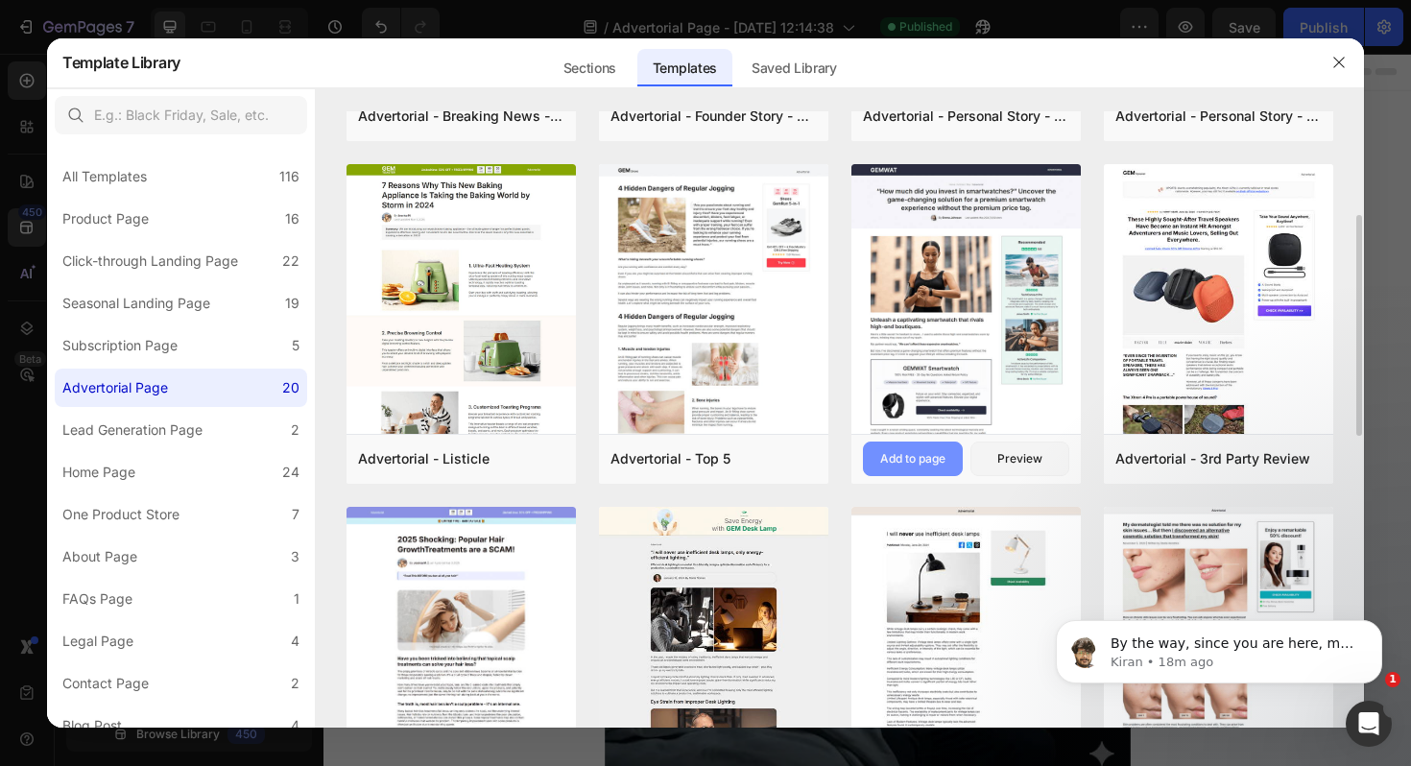
click at [916, 458] on div "Add to page" at bounding box center [912, 458] width 65 height 17
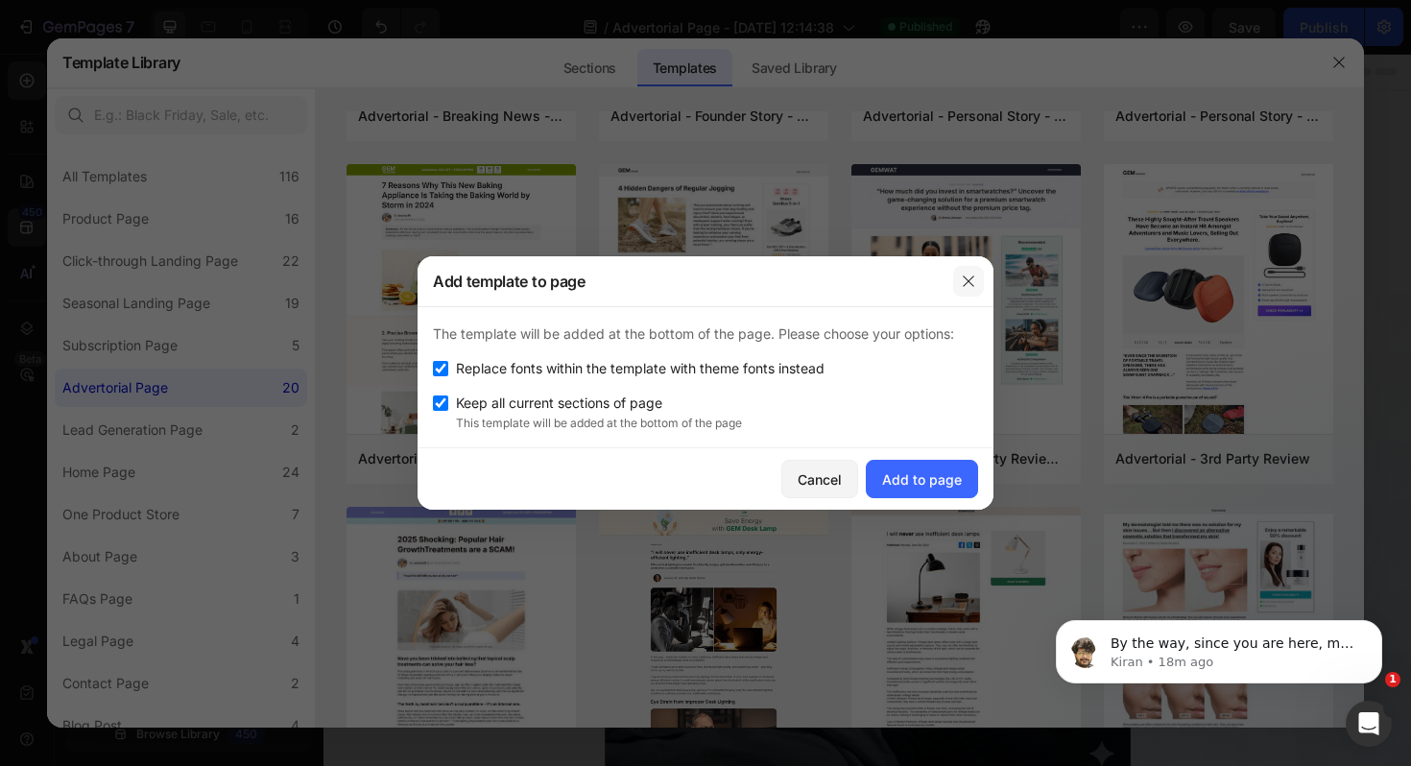
click at [974, 279] on icon "button" at bounding box center [968, 281] width 15 height 15
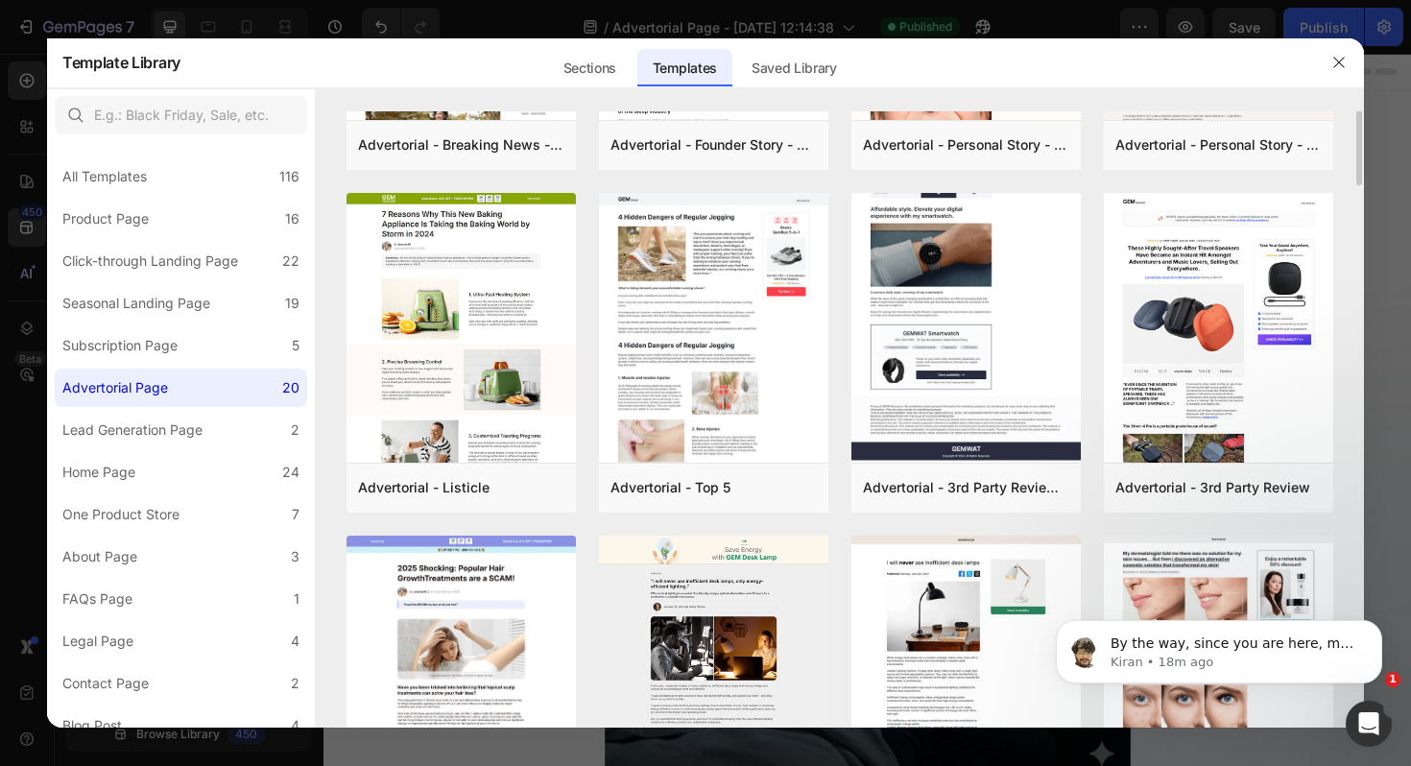
scroll to position [0, 0]
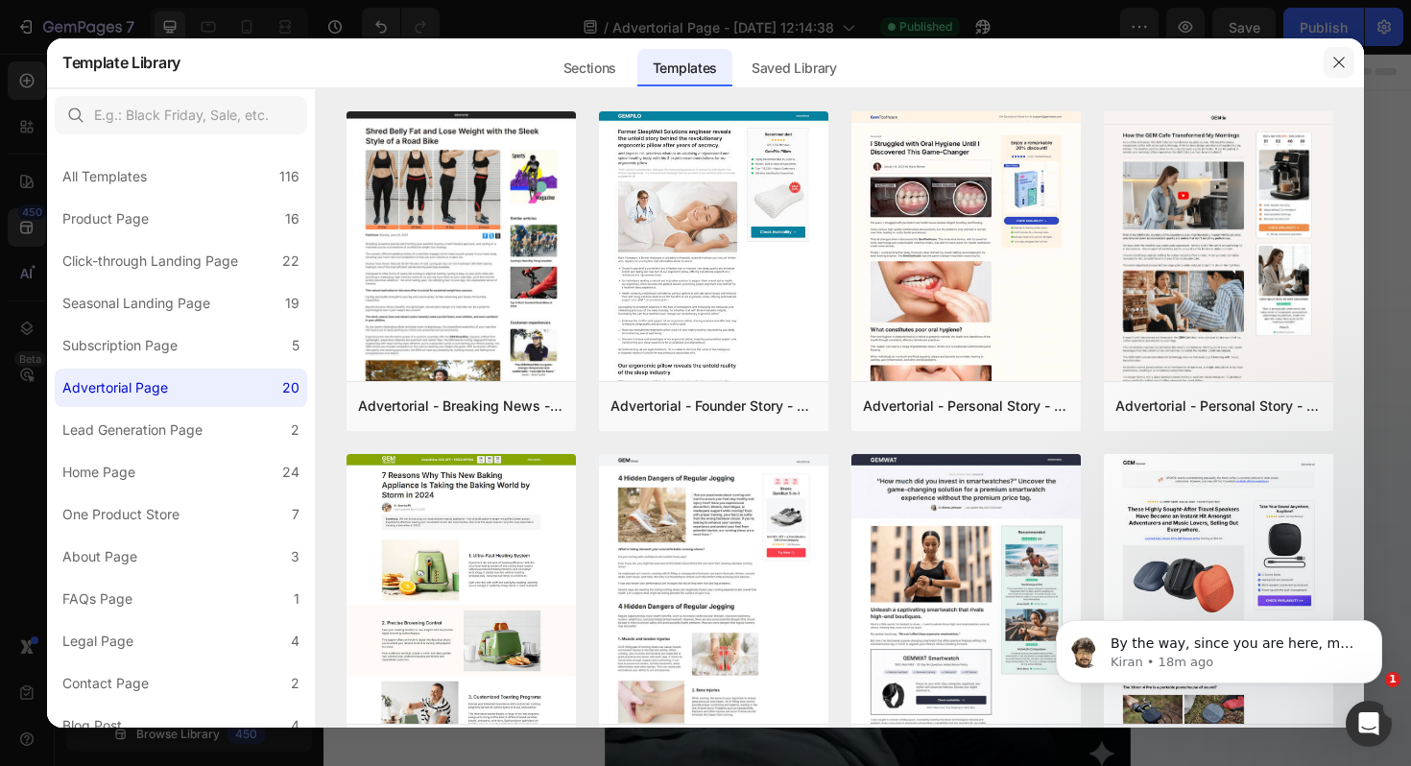
click at [1333, 55] on icon "button" at bounding box center [1339, 62] width 15 height 15
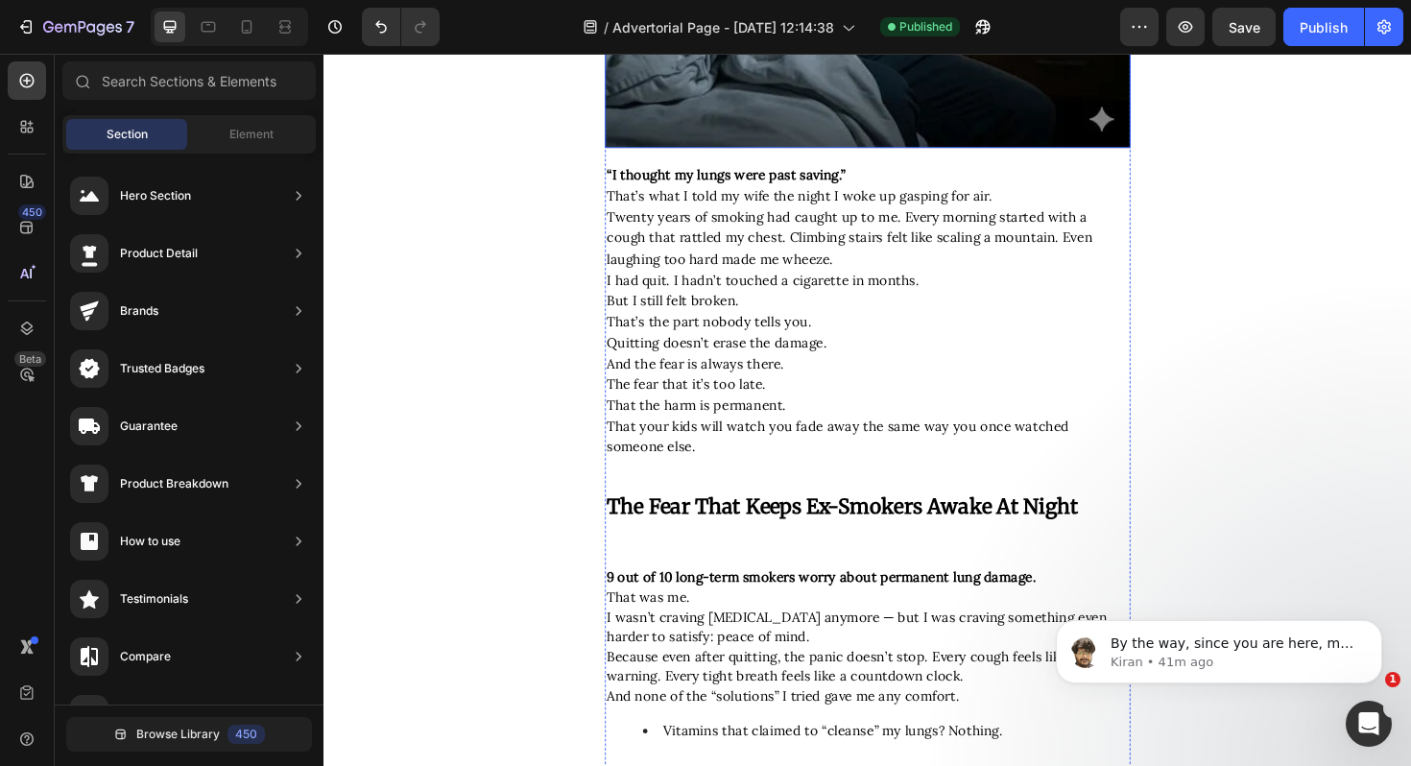
scroll to position [910, 0]
